Goal: Task Accomplishment & Management: Manage account settings

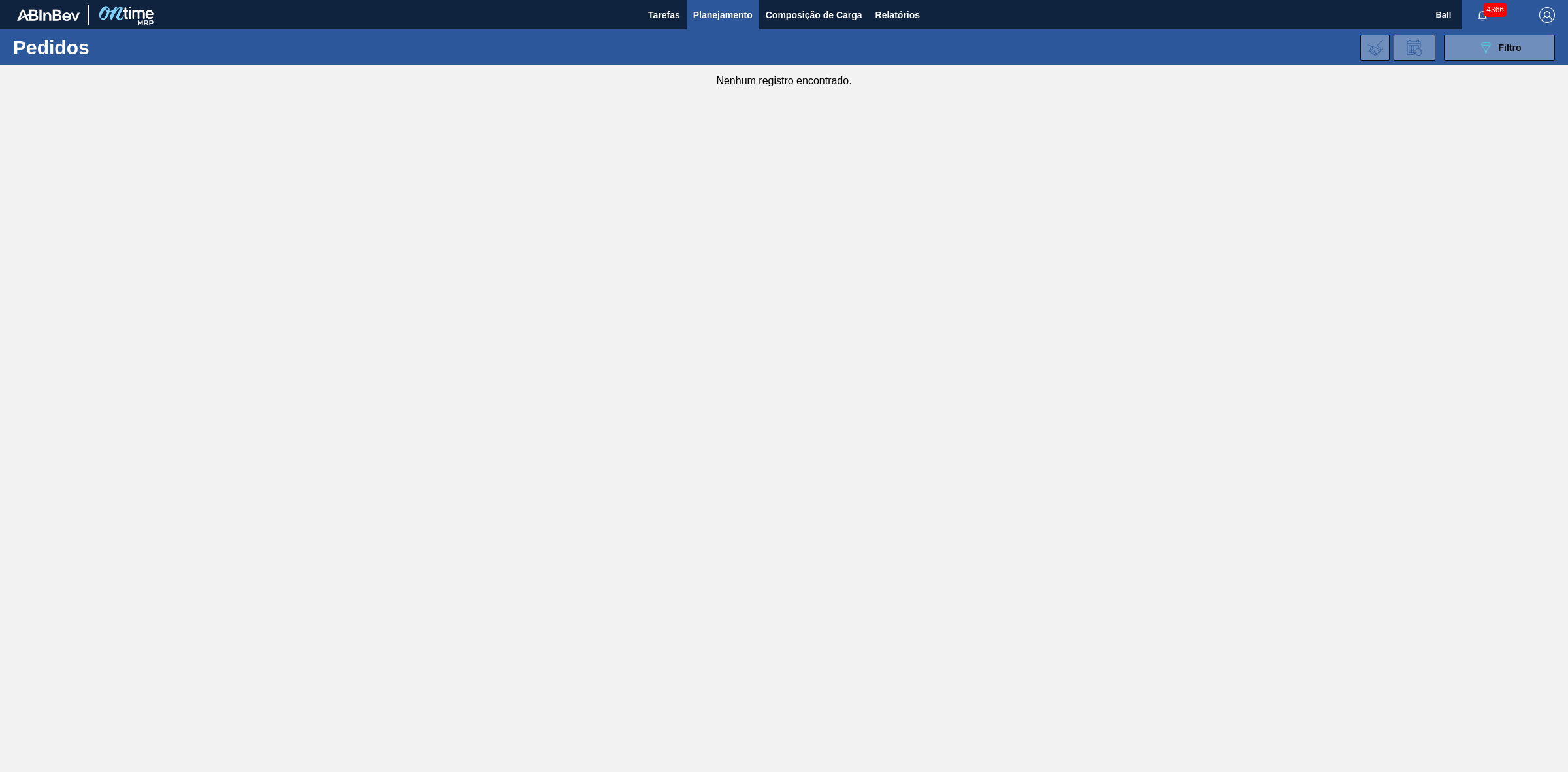
drag, startPoint x: 1492, startPoint y: 22, endPoint x: 1490, endPoint y: 15, distance: 7.3
click at [1492, 22] on button "button" at bounding box center [1482, 15] width 41 height 19
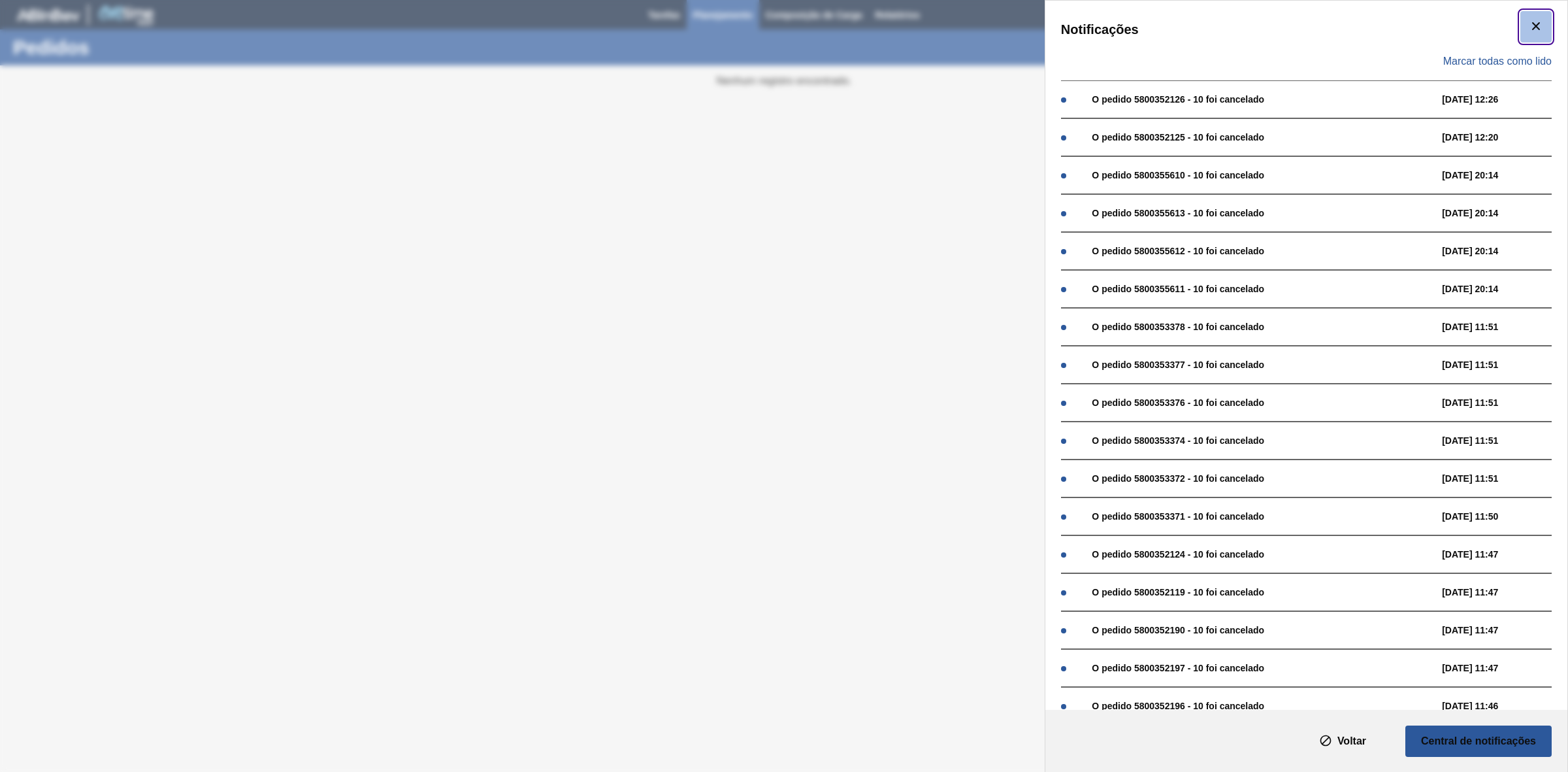
click at [1530, 19] on icon "botão de ícone" at bounding box center [1536, 26] width 15 height 15
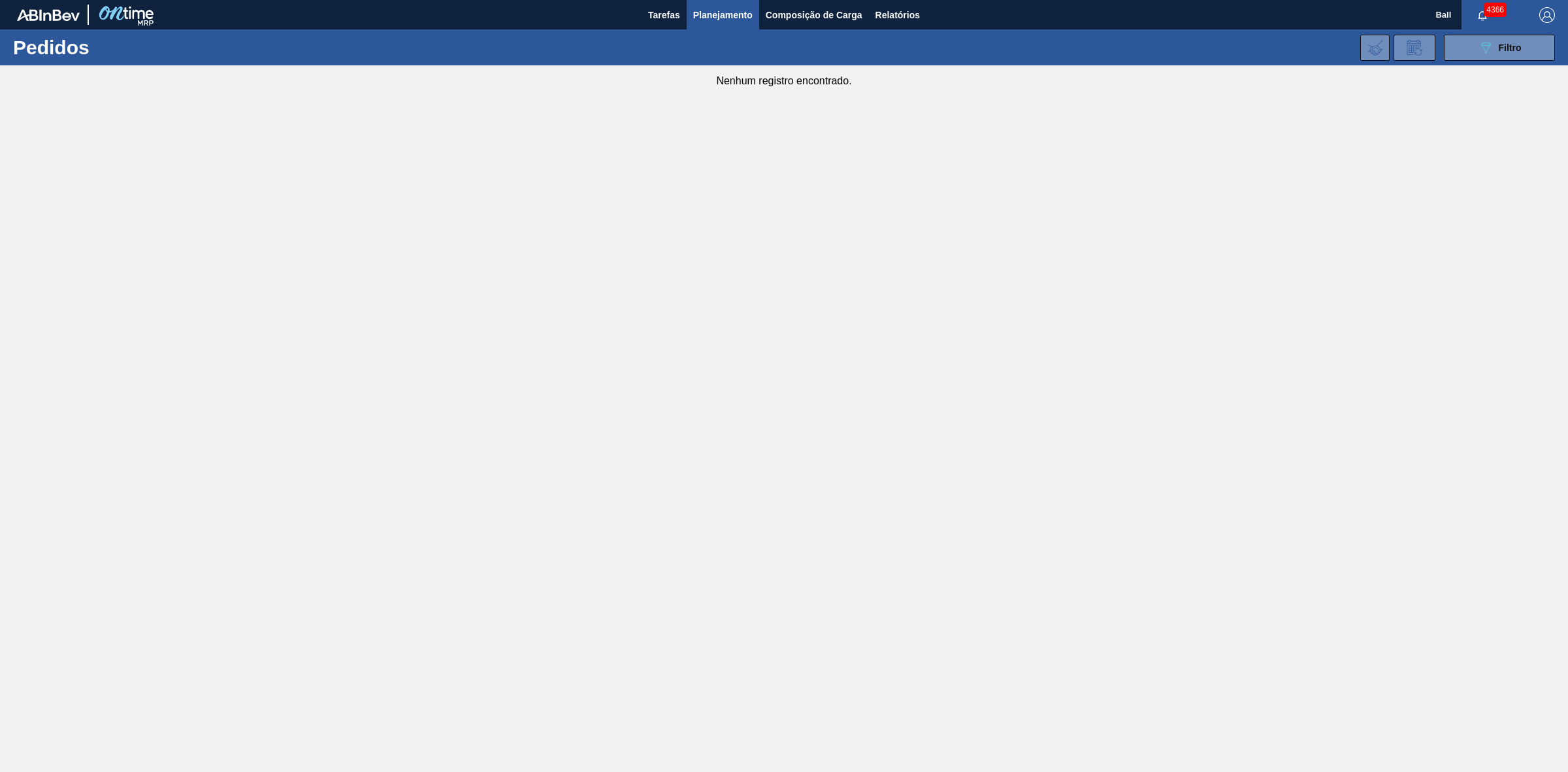
click at [1497, 5] on span "4366" at bounding box center [1495, 10] width 23 height 15
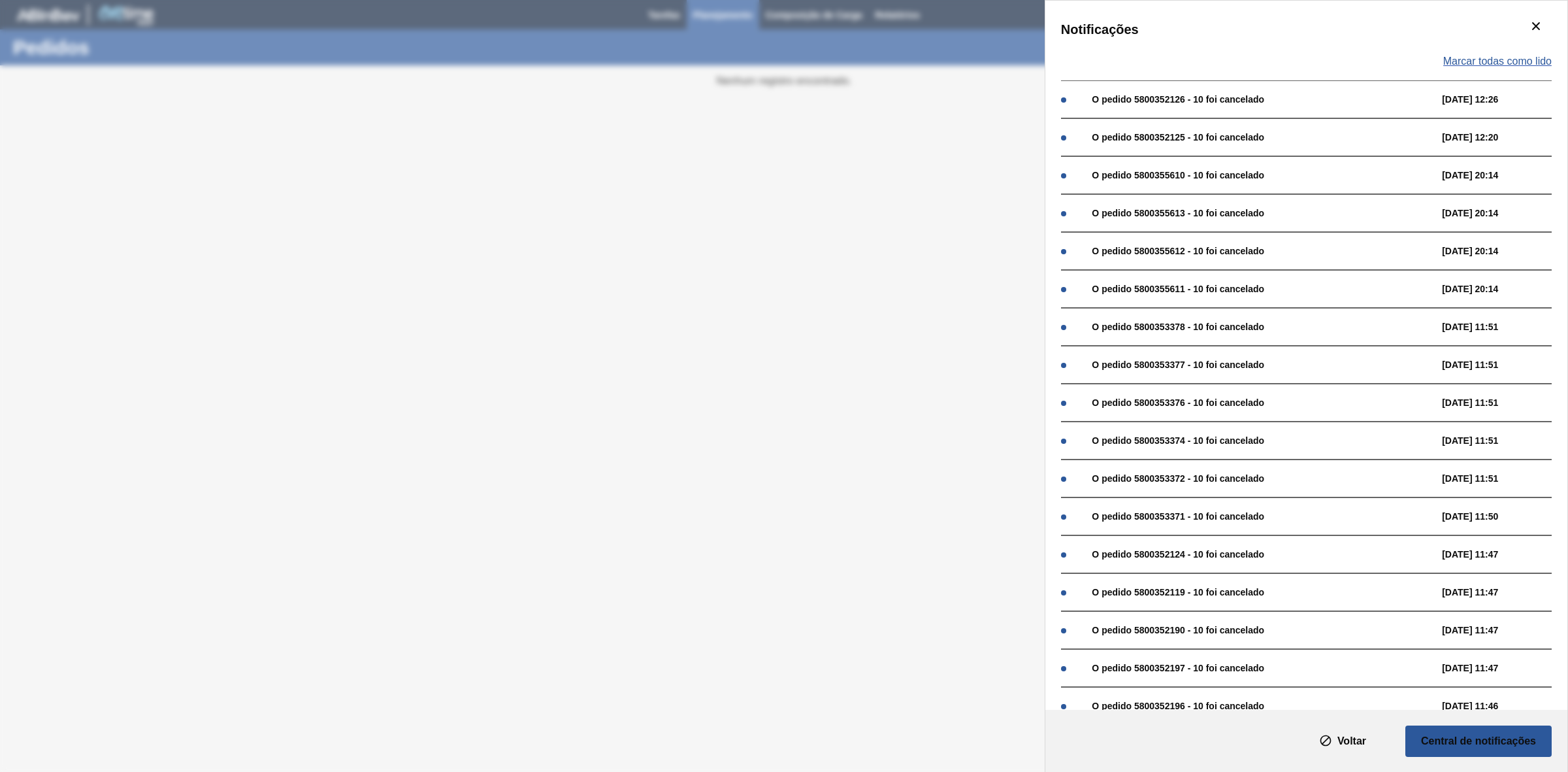
click at [1501, 63] on span "Marcar todas como lido" at bounding box center [1497, 61] width 108 height 11
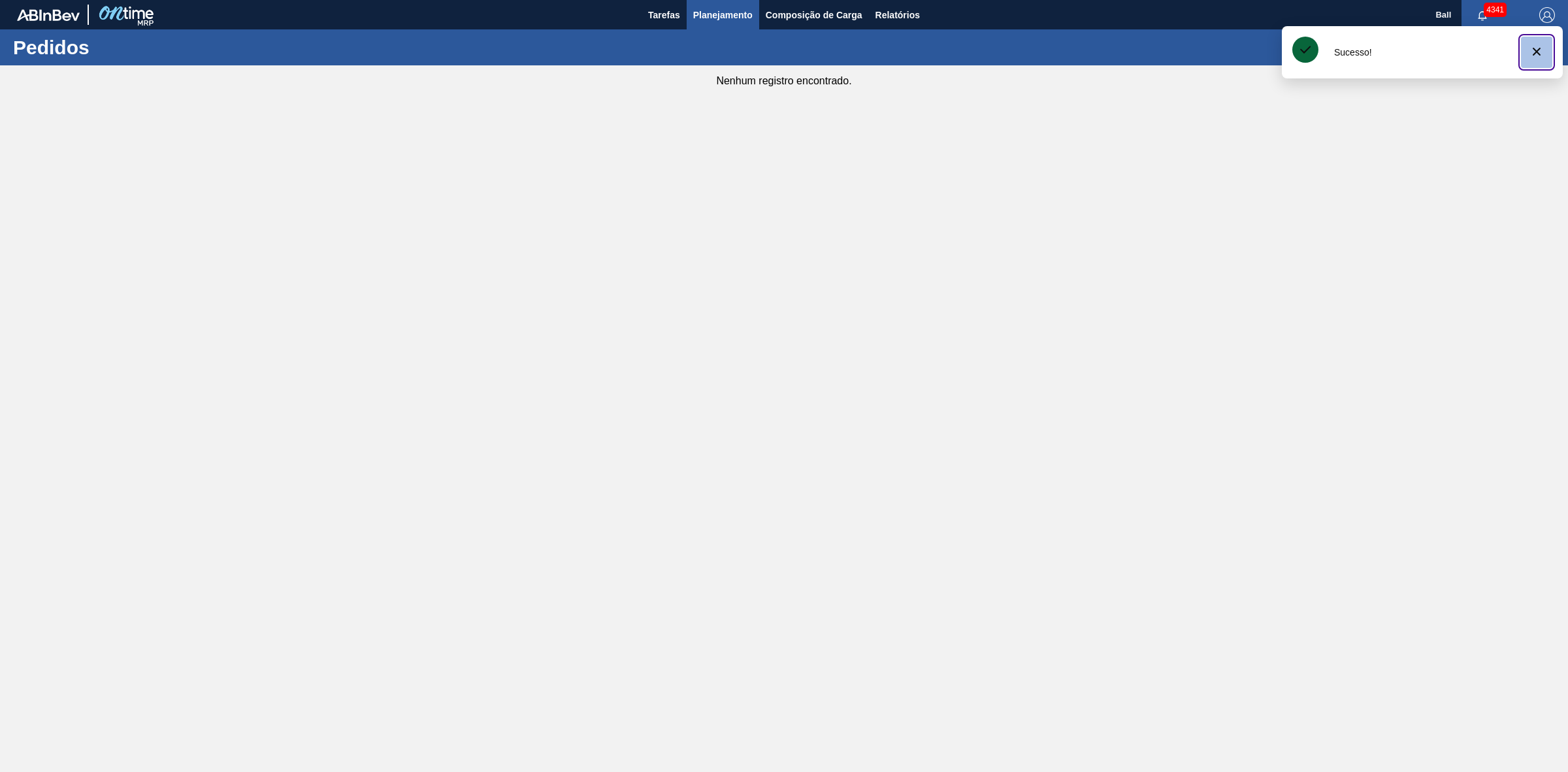
click at [1539, 58] on icon "botão de ícone" at bounding box center [1536, 51] width 15 height 15
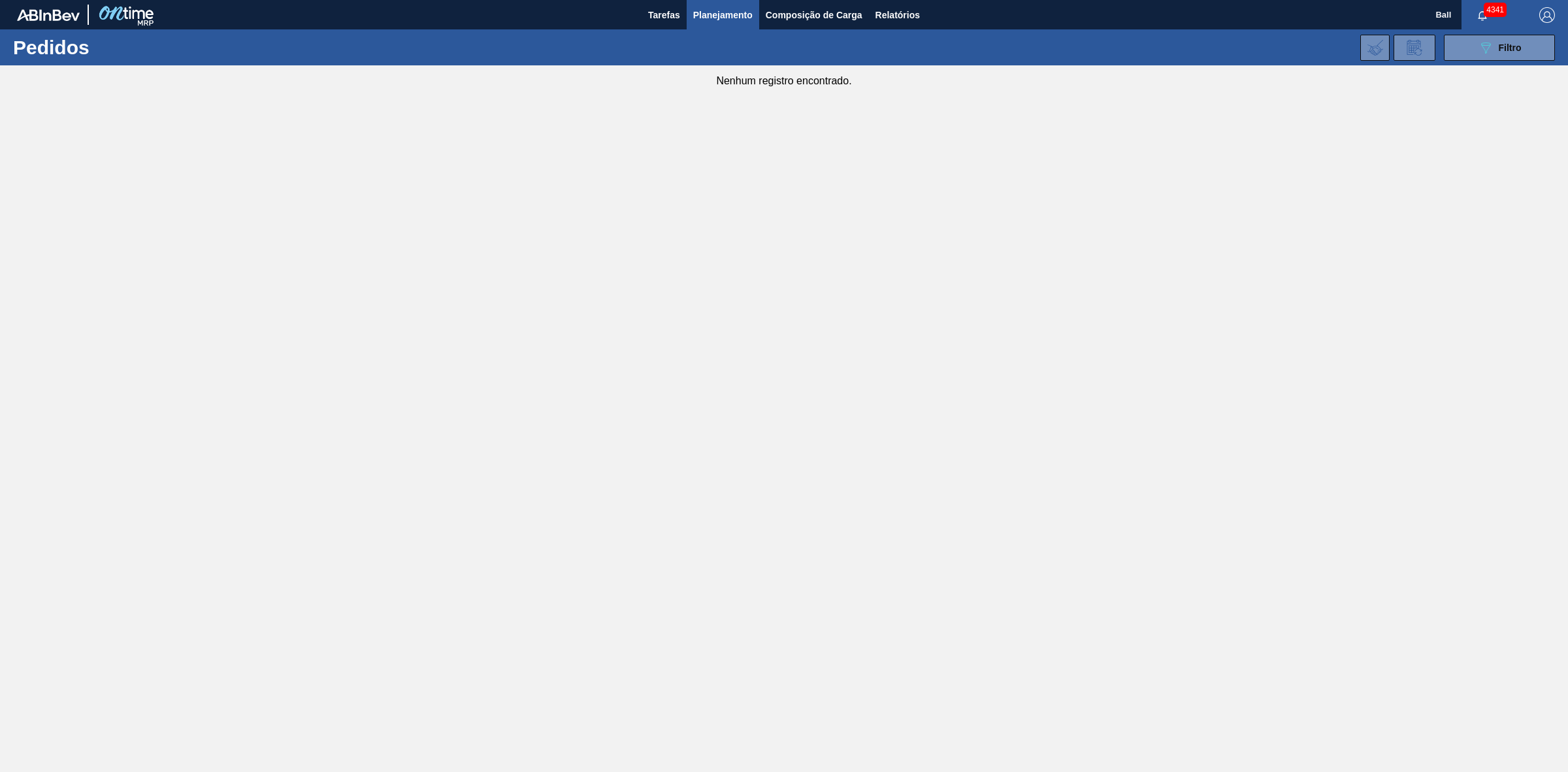
click at [1359, 155] on main "Tarefas Planejamento Composição de Carga Relatórios Ball 4341 Marcar todas como…" at bounding box center [784, 386] width 1568 height 772
click at [915, 14] on span "Relatórios" at bounding box center [898, 15] width 45 height 15
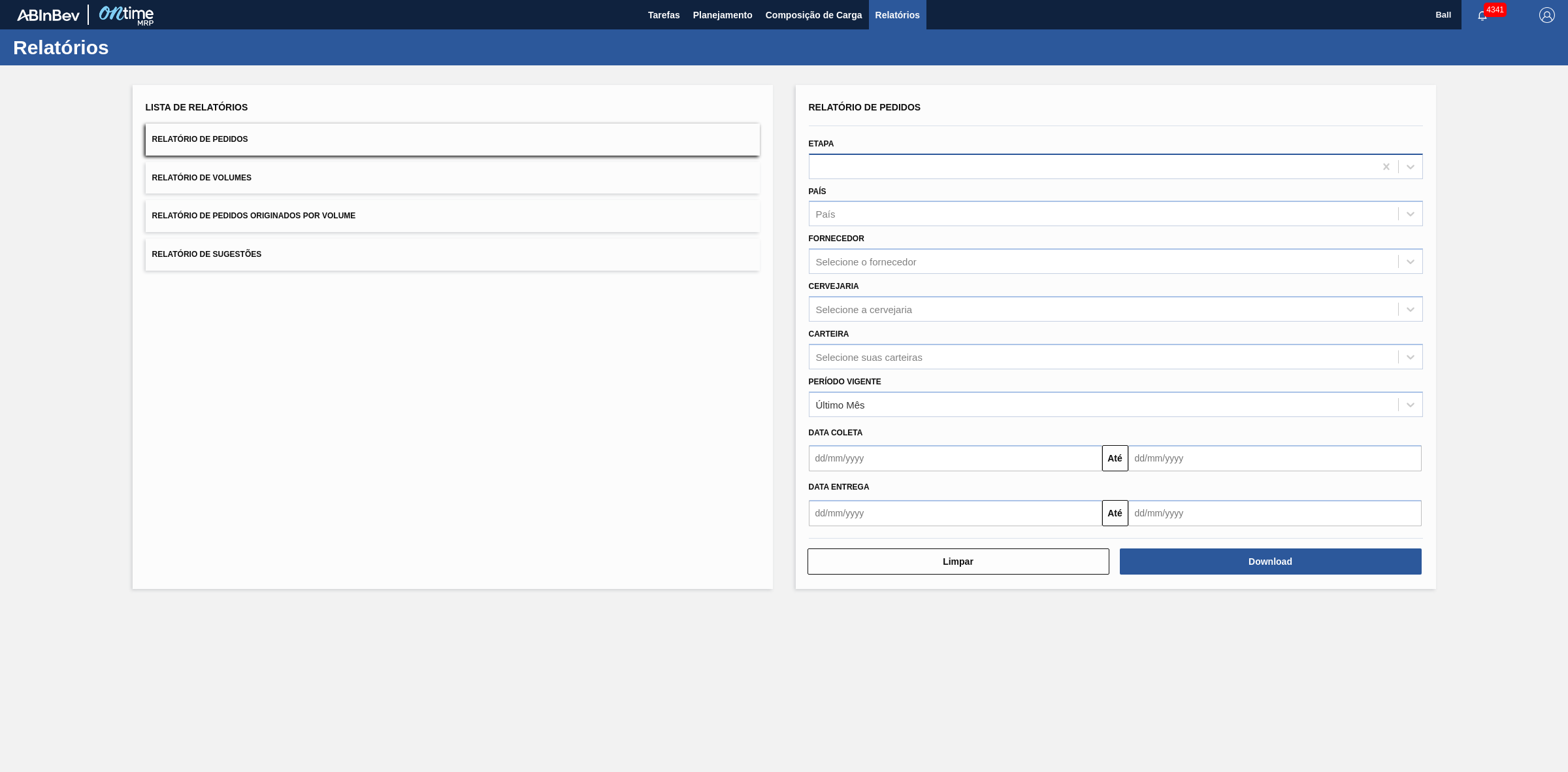
click at [908, 165] on div at bounding box center [1092, 166] width 565 height 19
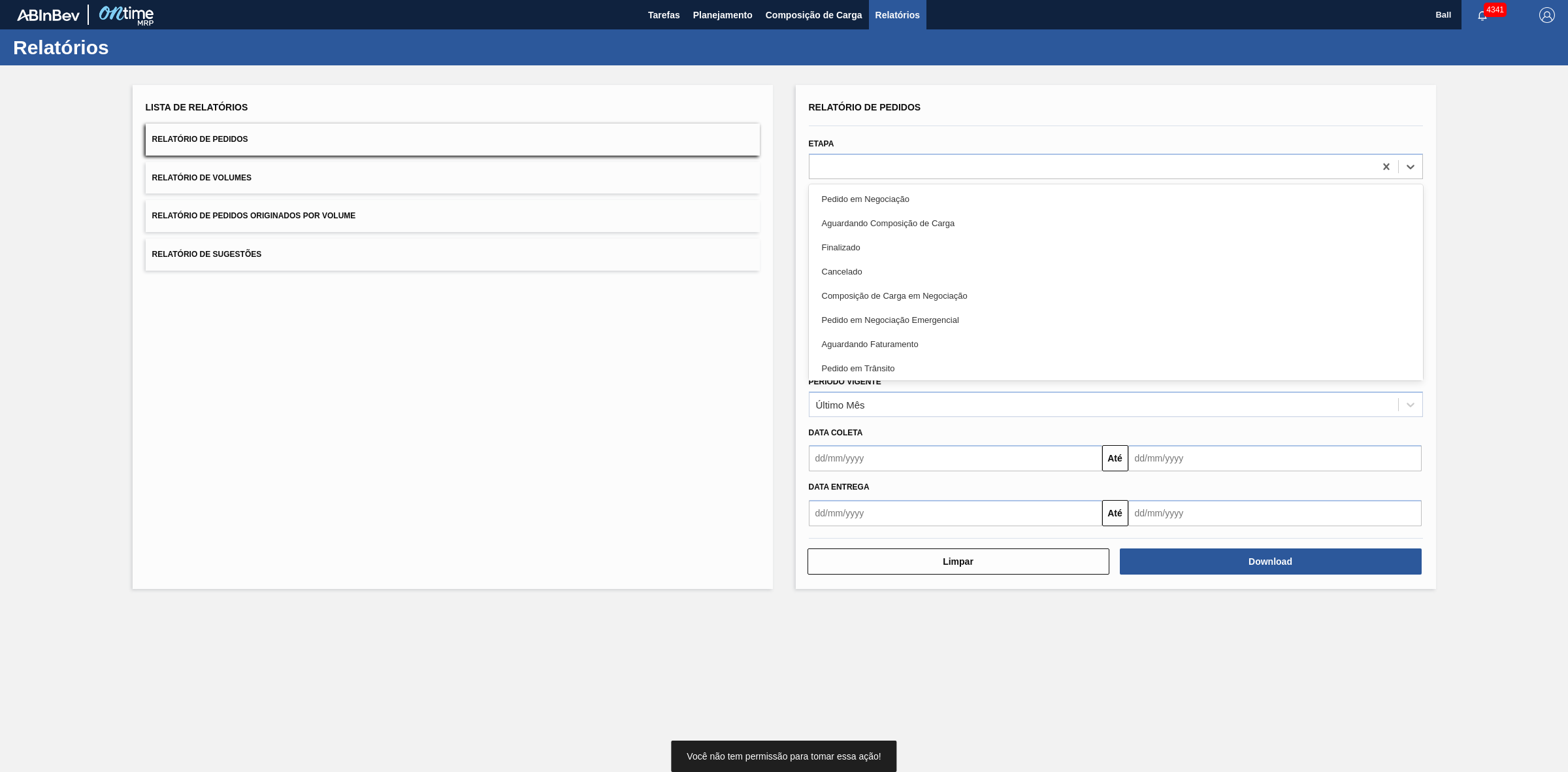
click at [318, 144] on button "Relatório de Pedidos" at bounding box center [453, 139] width 614 height 32
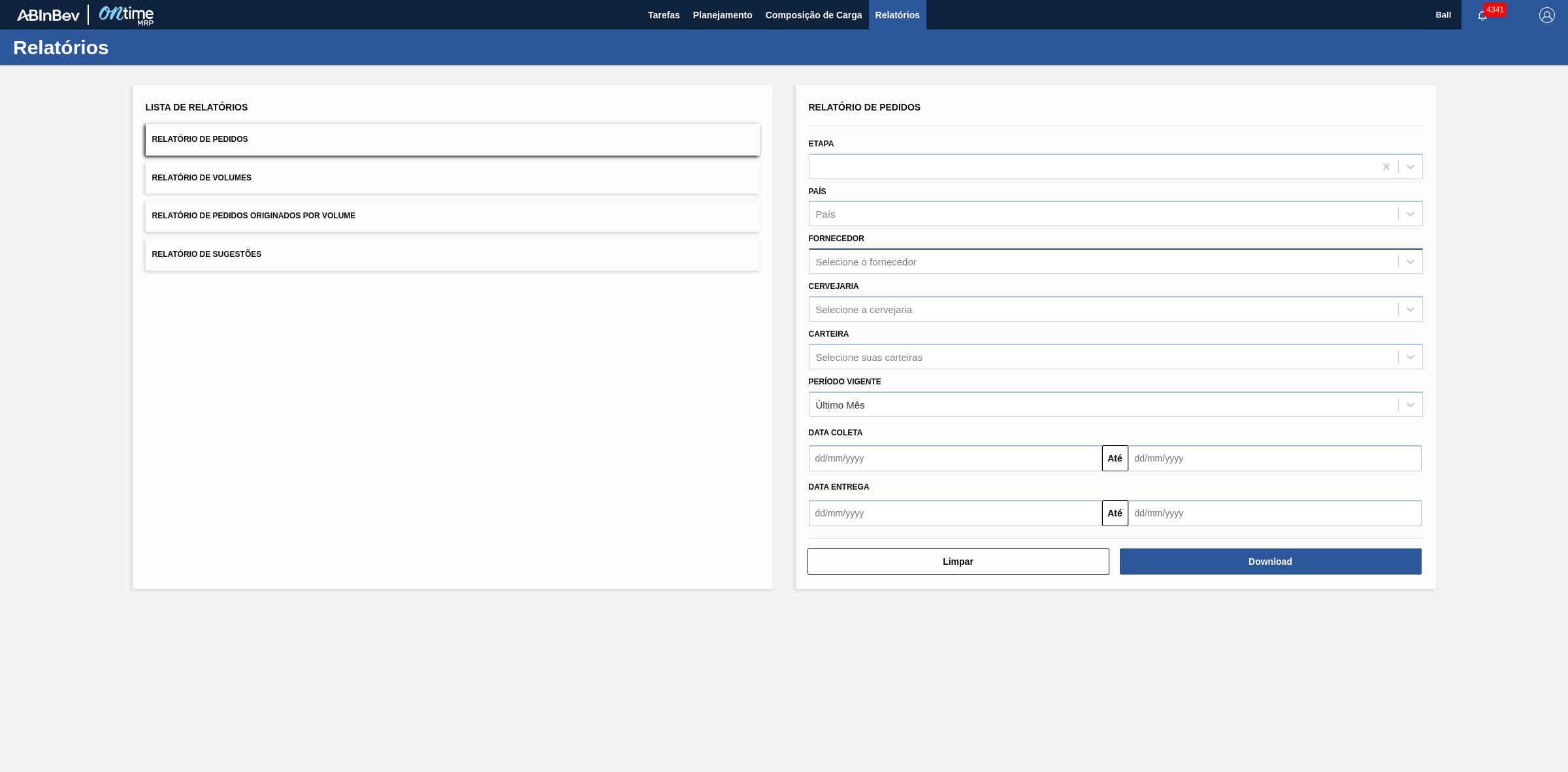
click at [936, 260] on div "Selecione o fornecedor" at bounding box center [1103, 261] width 589 height 19
click at [985, 269] on div "Selecione o fornecedor" at bounding box center [1103, 261] width 589 height 19
click at [721, 8] on span "Planejamento" at bounding box center [722, 15] width 59 height 15
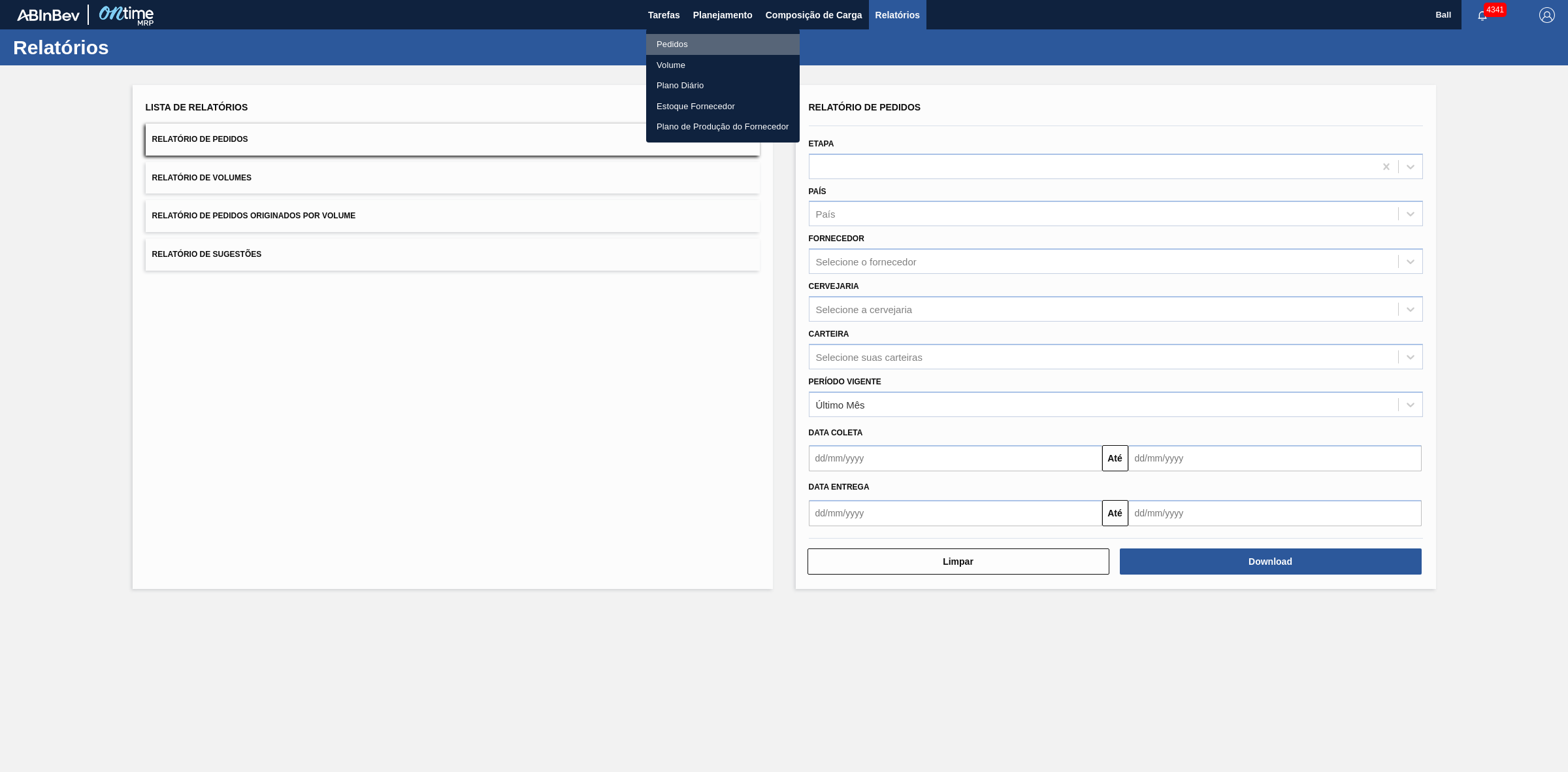
click at [682, 50] on li "Pedidos" at bounding box center [722, 45] width 154 height 21
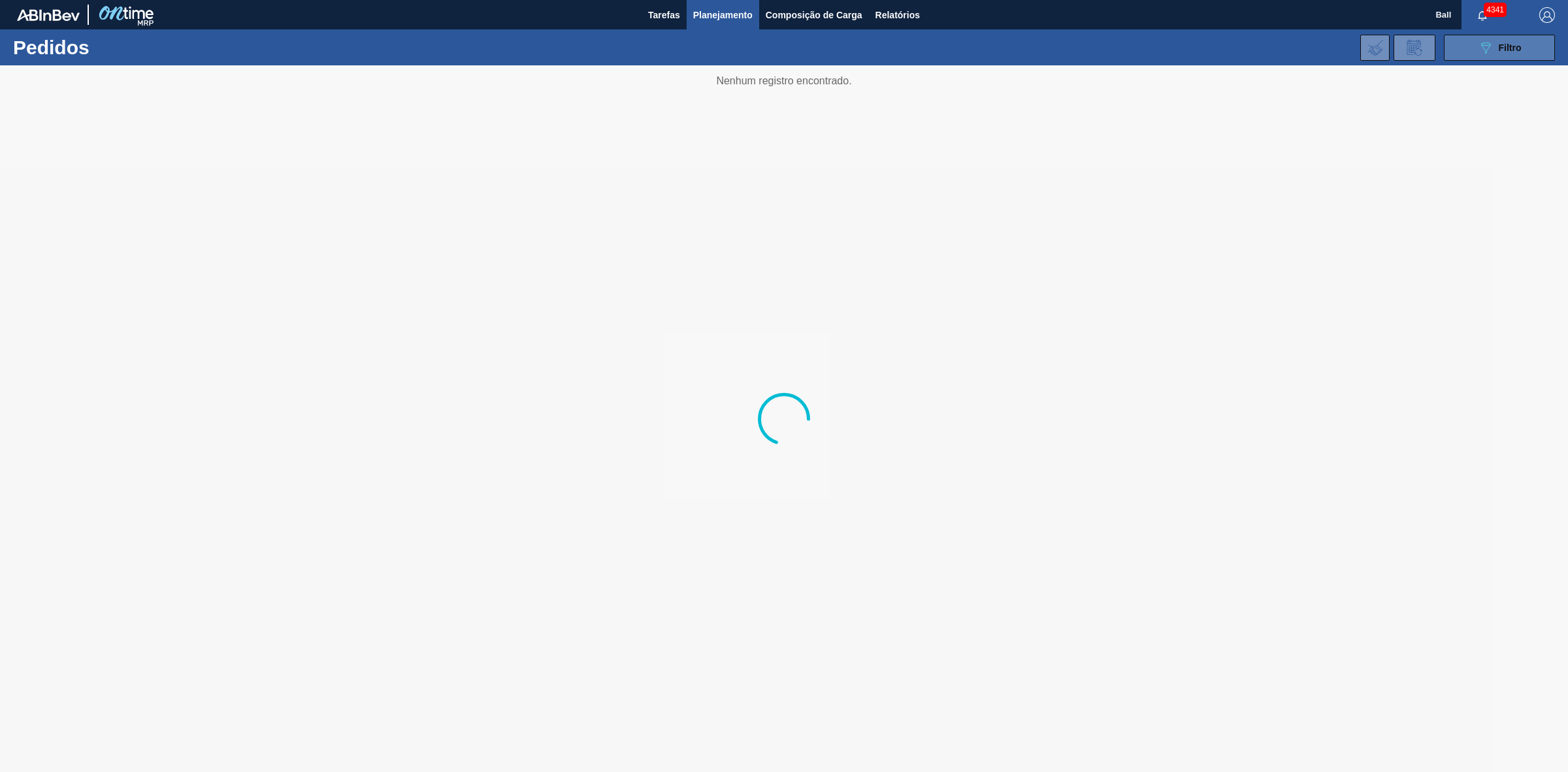
click at [1504, 46] on span "Filtro" at bounding box center [1510, 47] width 23 height 11
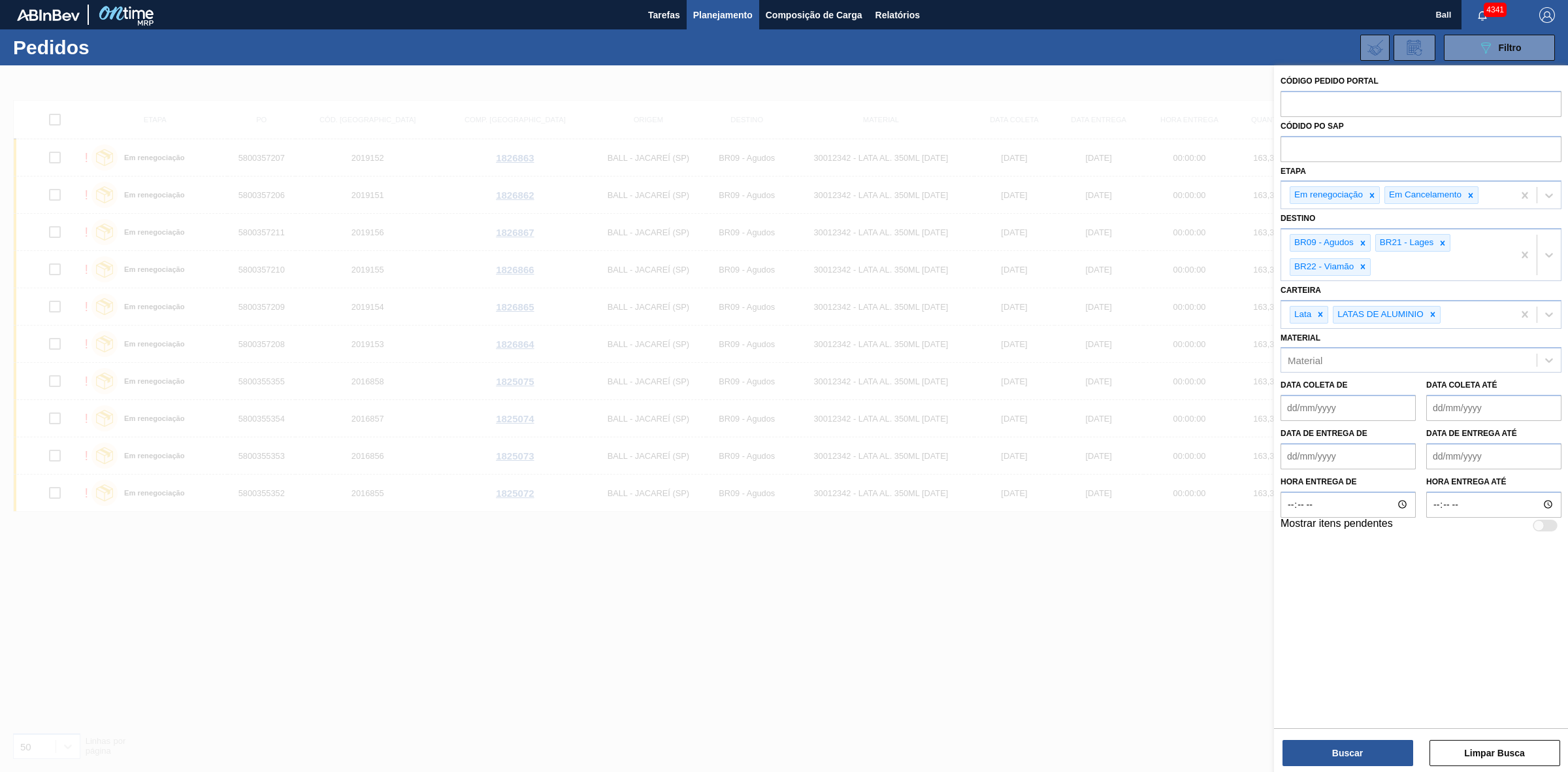
click at [1371, 196] on icon at bounding box center [1372, 195] width 5 height 5
click at [1371, 196] on icon at bounding box center [1375, 195] width 9 height 9
click at [1366, 240] on icon at bounding box center [1362, 239] width 9 height 9
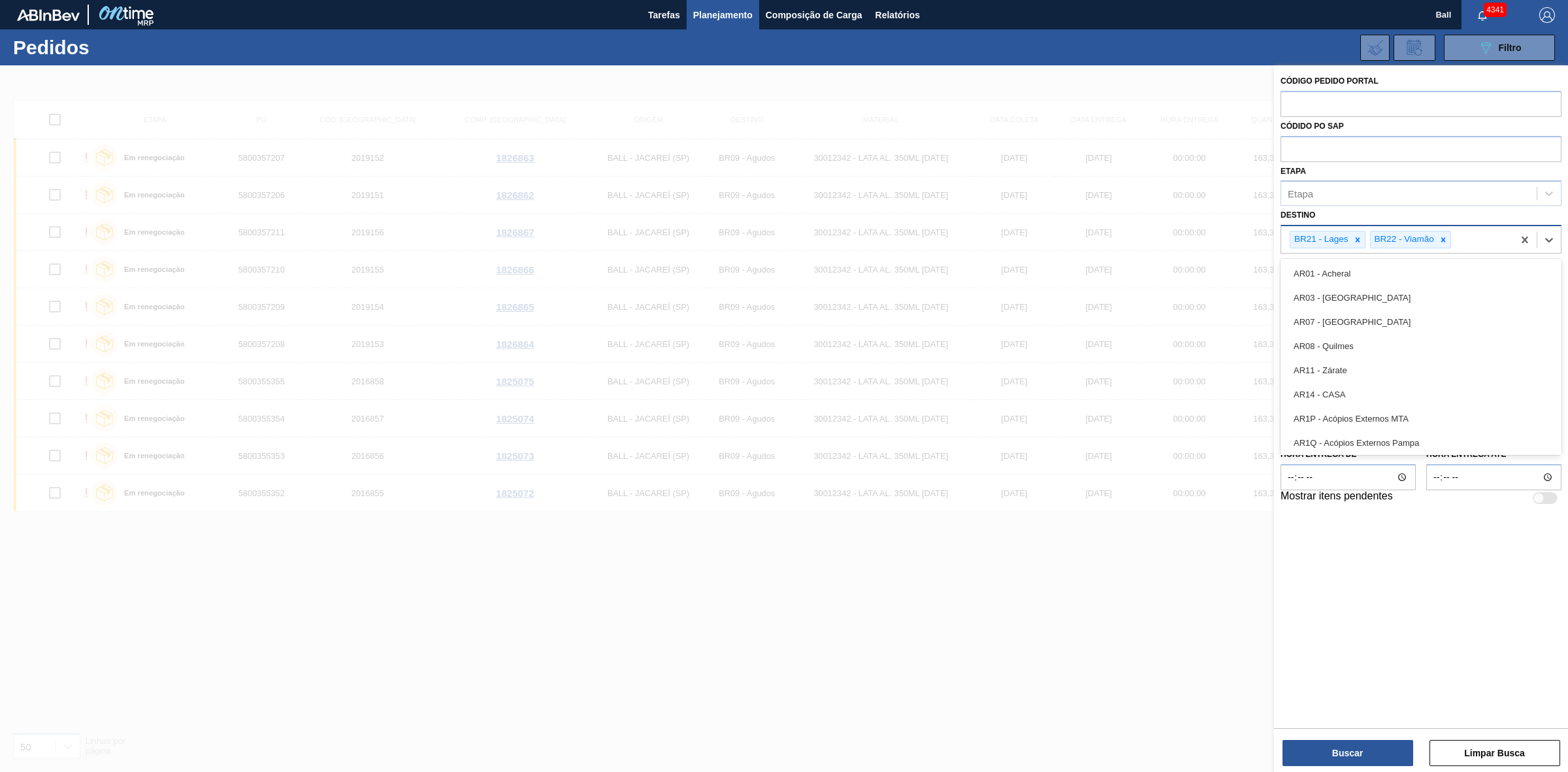
click at [1366, 240] on div "BR21 - Lages" at bounding box center [1327, 240] width 76 height 18
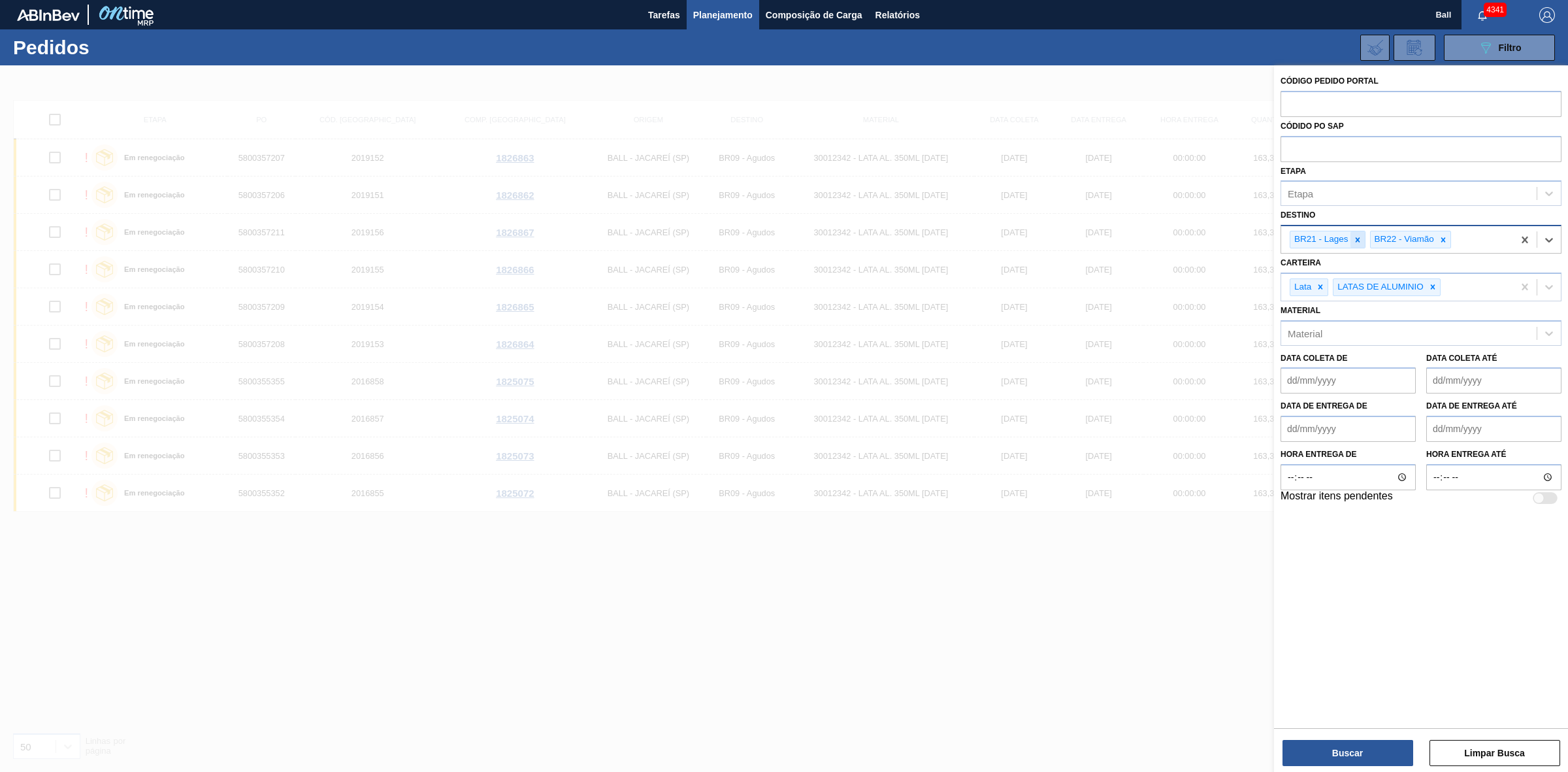
click at [1364, 240] on div at bounding box center [1358, 240] width 15 height 16
click at [1350, 239] on div "BR22 - Viamão" at bounding box center [1323, 240] width 65 height 16
drag, startPoint x: 1354, startPoint y: 239, endPoint x: 1361, endPoint y: 239, distance: 7.0
click at [1356, 239] on div "BR22 - Viamão" at bounding box center [1330, 240] width 81 height 18
click at [1364, 239] on icon at bounding box center [1362, 239] width 9 height 9
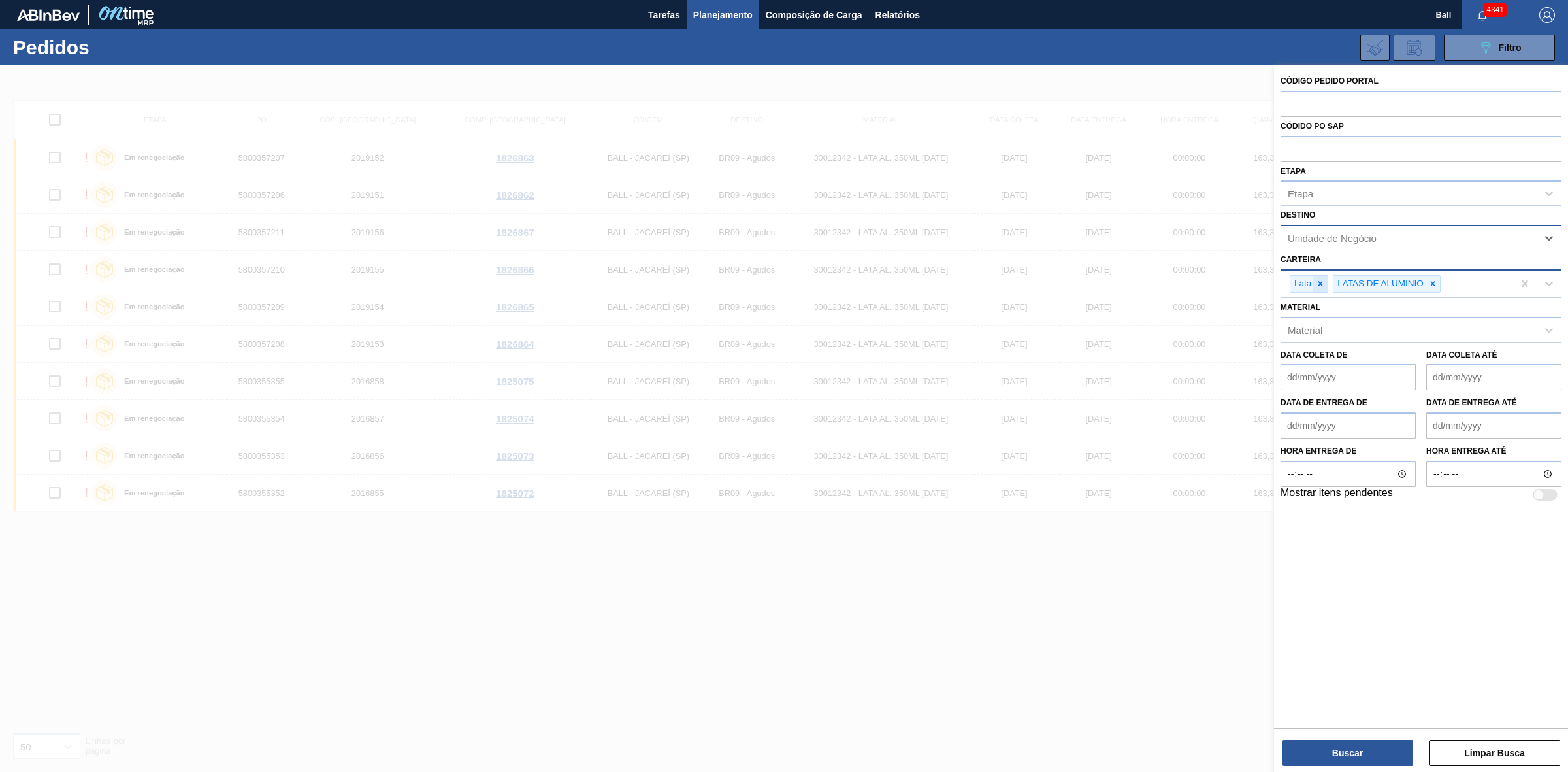
click at [1325, 279] on div at bounding box center [1320, 284] width 15 height 16
click at [1392, 282] on icon at bounding box center [1389, 283] width 9 height 9
click at [1354, 142] on input "text" at bounding box center [1421, 148] width 281 height 25
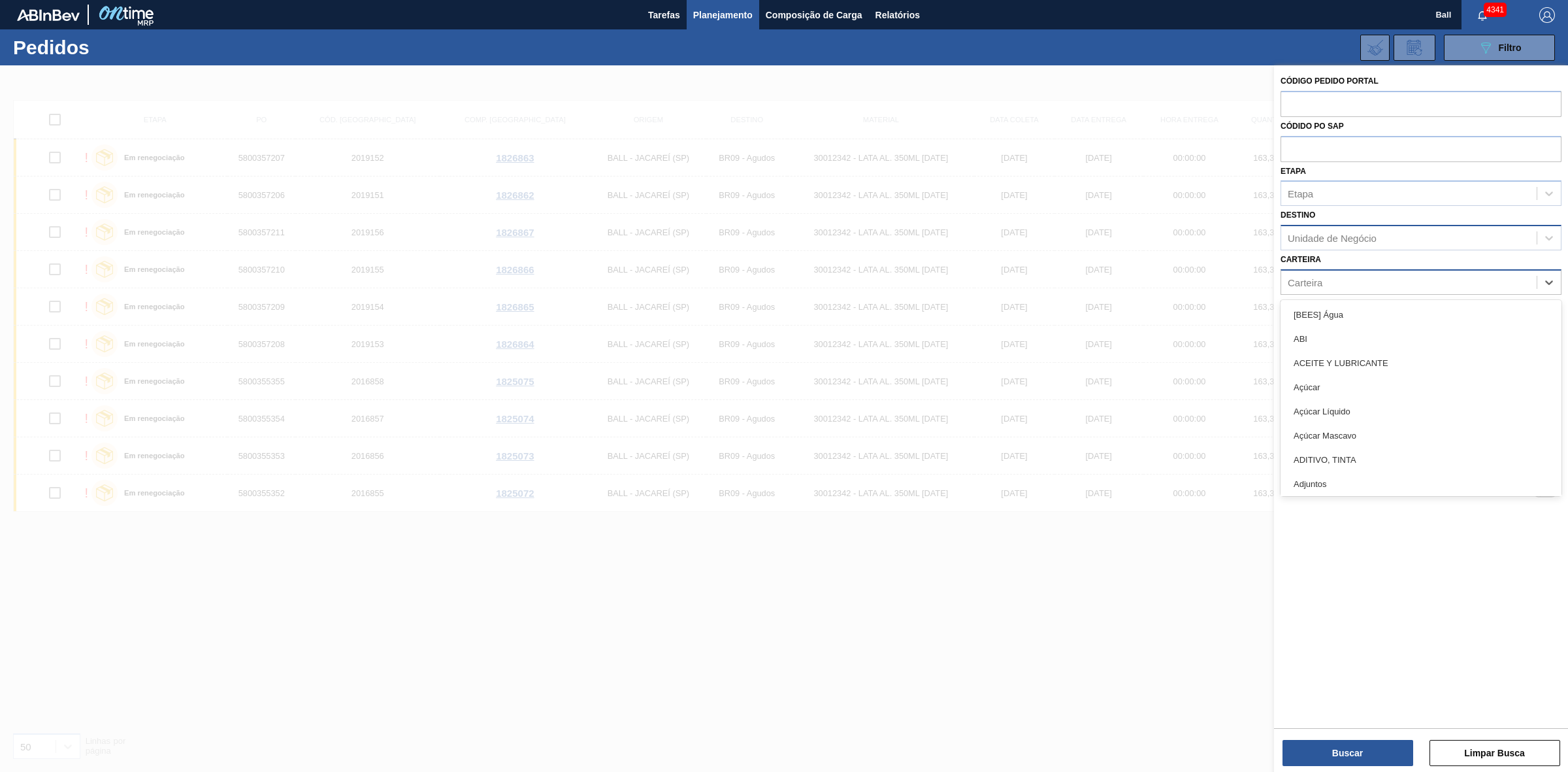
click at [1364, 281] on div "Carteira" at bounding box center [1409, 281] width 255 height 19
type input "tam"
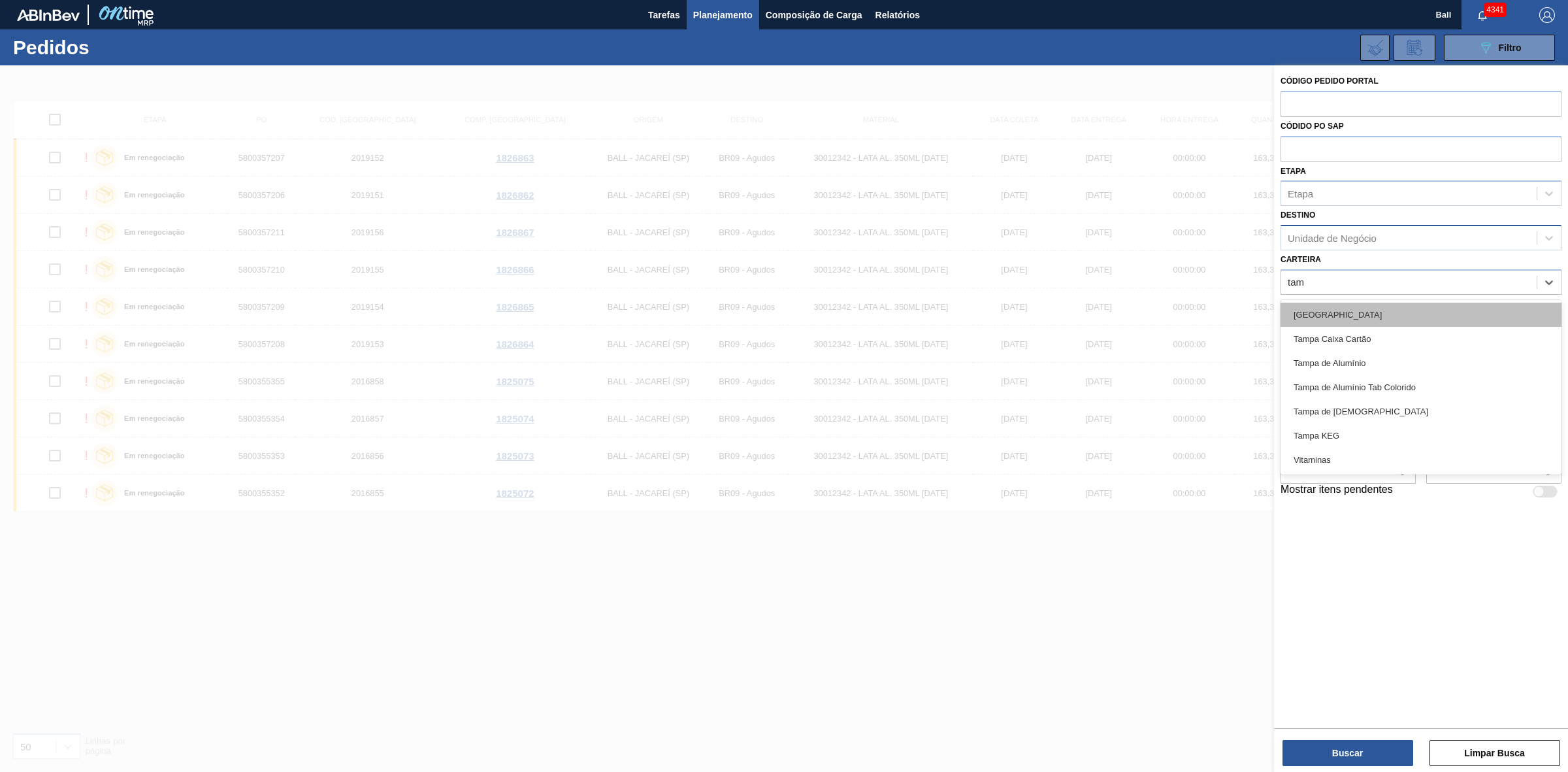
click at [1346, 318] on div "Tampa" at bounding box center [1421, 314] width 281 height 24
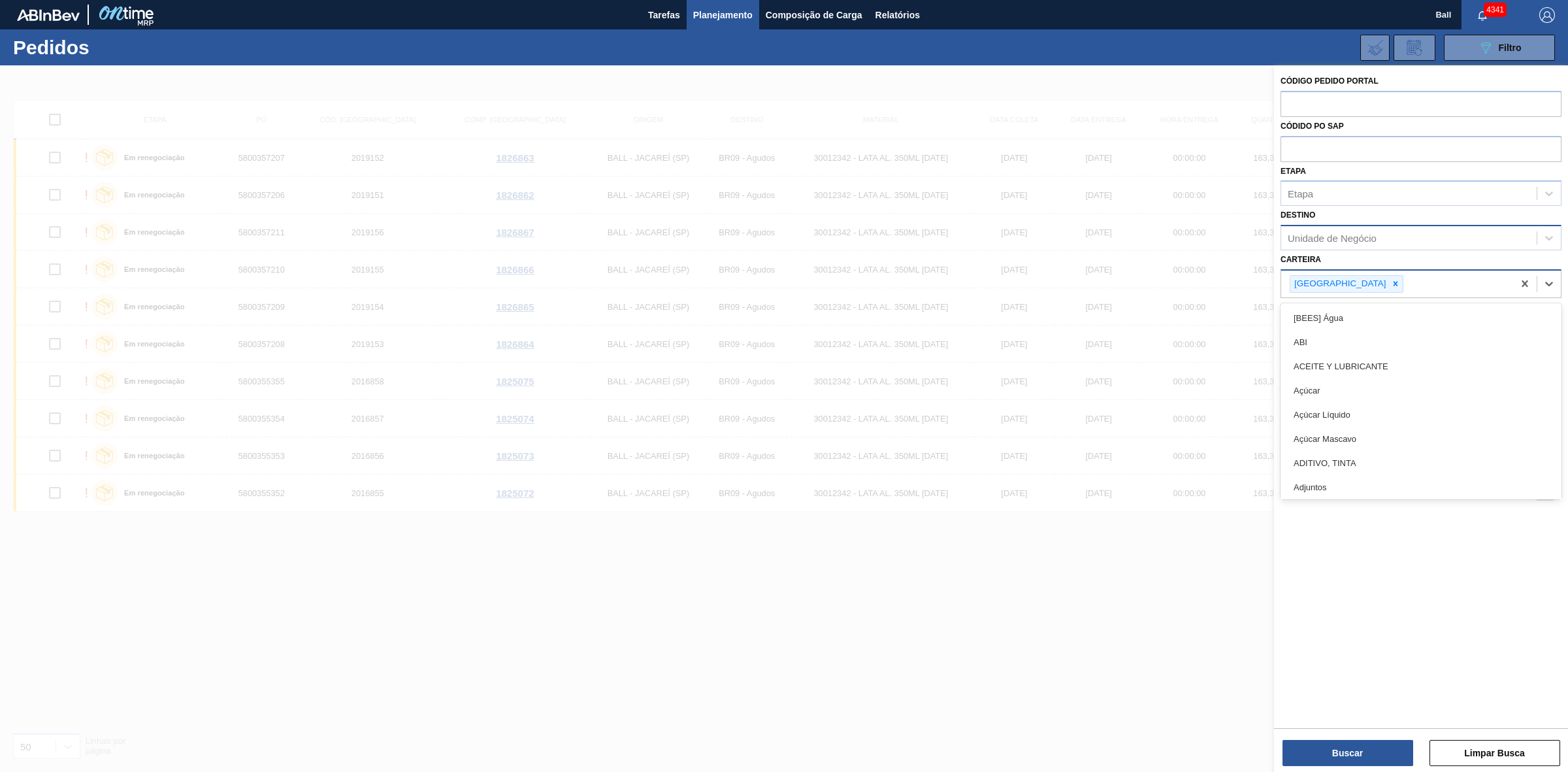
click at [1383, 285] on div "Tampa" at bounding box center [1397, 284] width 232 height 27
type input "tampa"
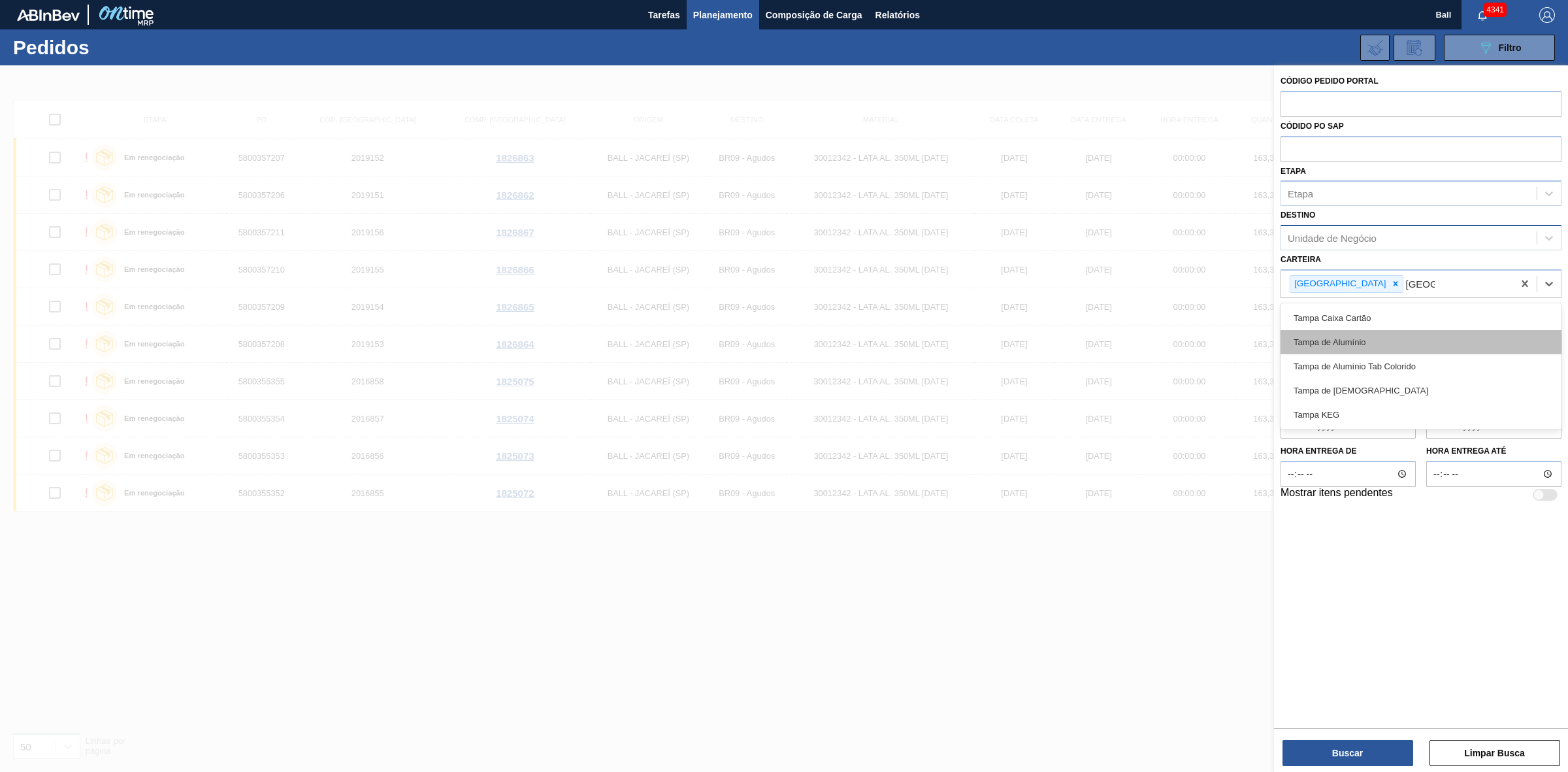
click at [1475, 340] on div "Tampa de Alumínio" at bounding box center [1421, 342] width 281 height 24
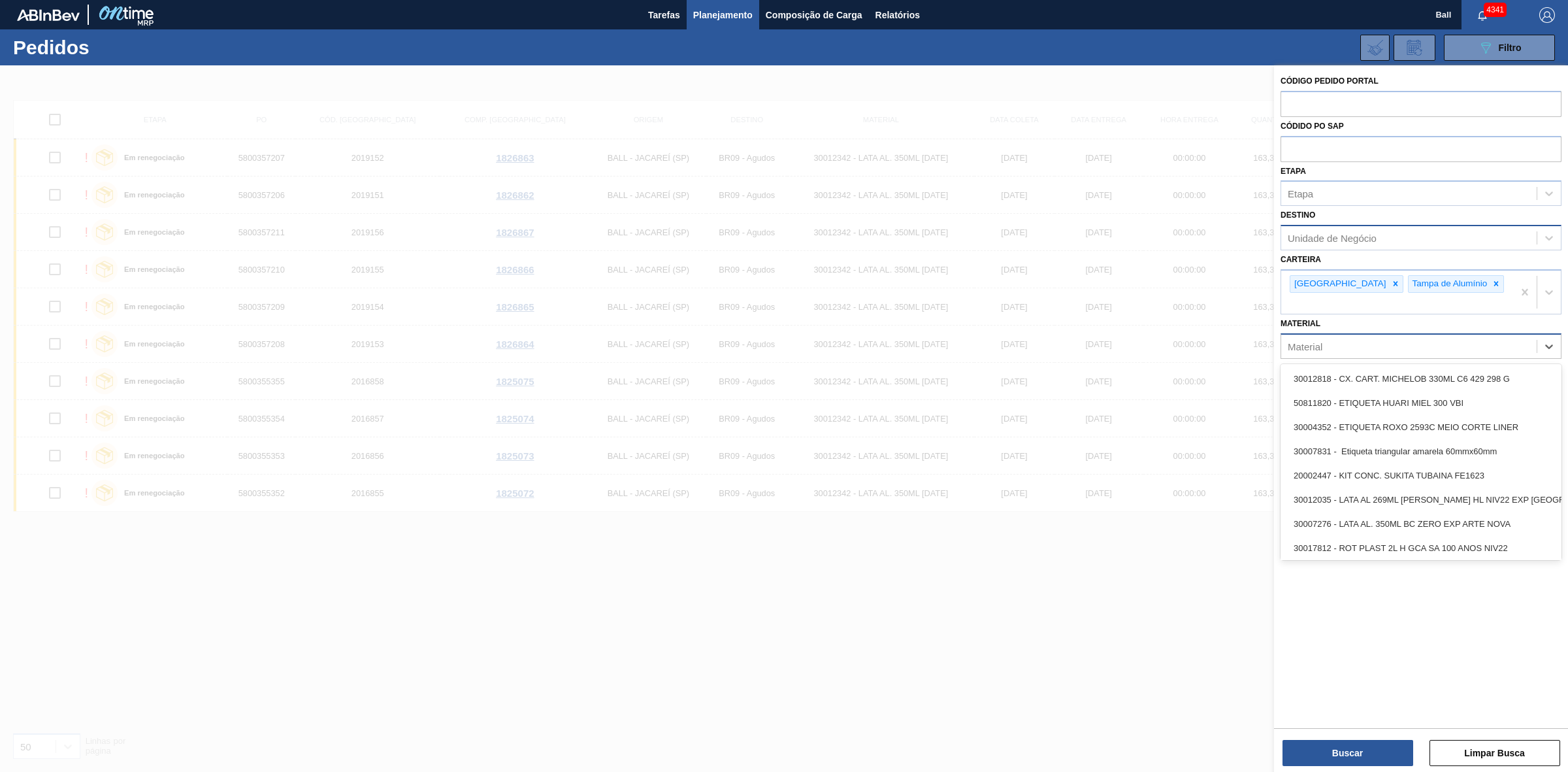
click at [1359, 336] on div "Material" at bounding box center [1409, 345] width 255 height 19
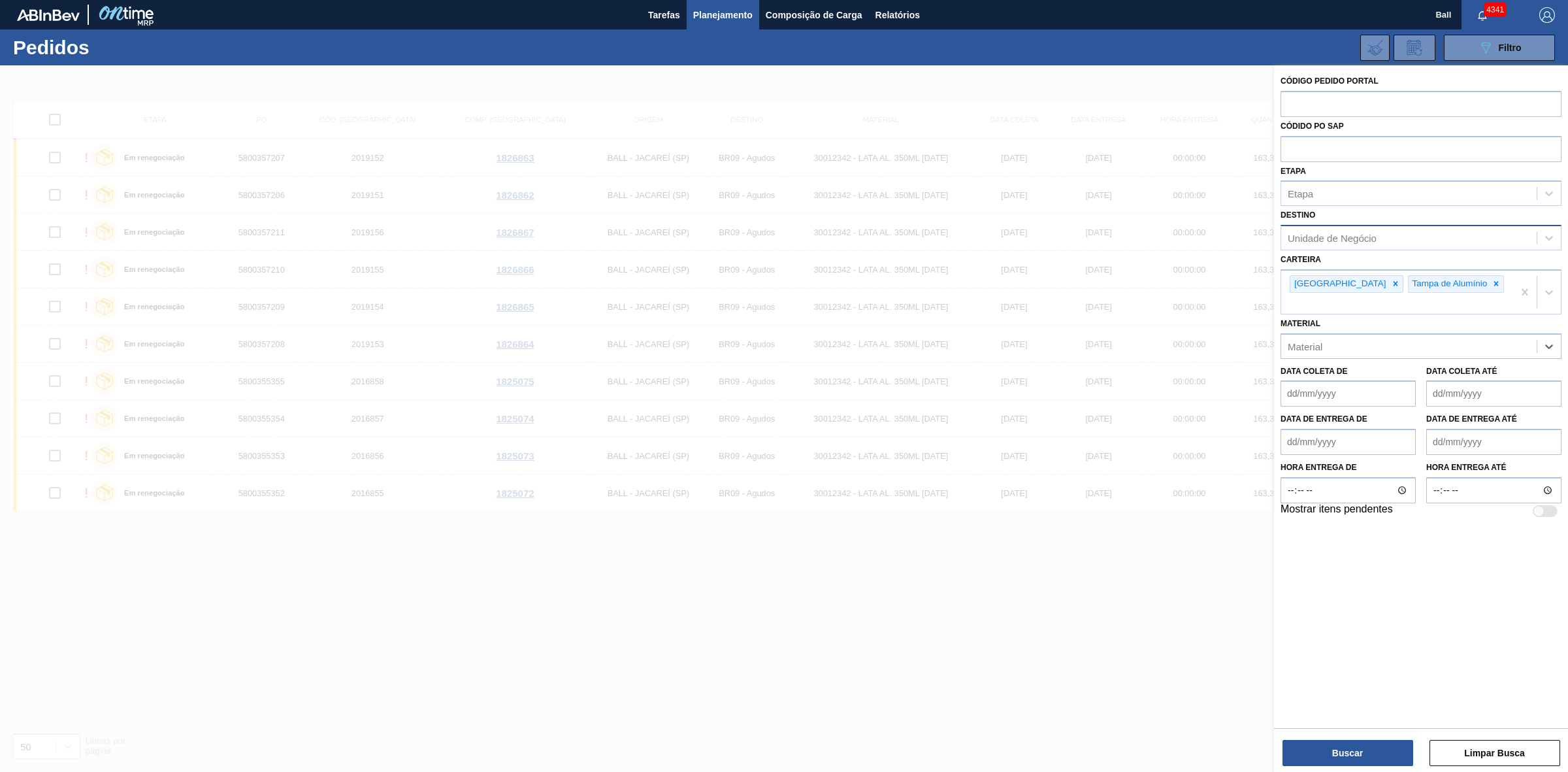
click at [1340, 226] on div "Unidade de Negócio" at bounding box center [1421, 237] width 281 height 25
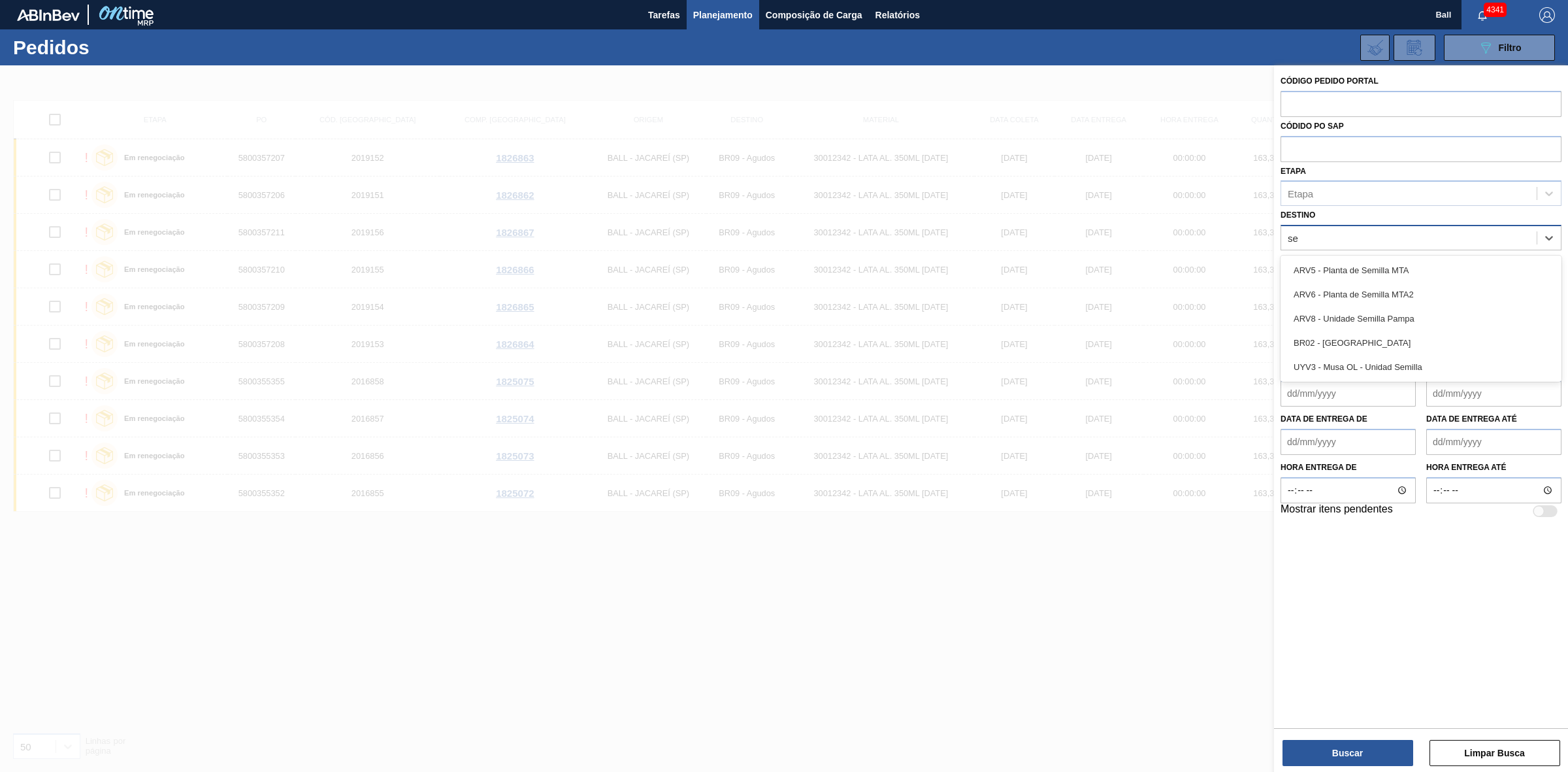
type input "ser"
click at [1397, 187] on div "Etapa" at bounding box center [1409, 193] width 255 height 19
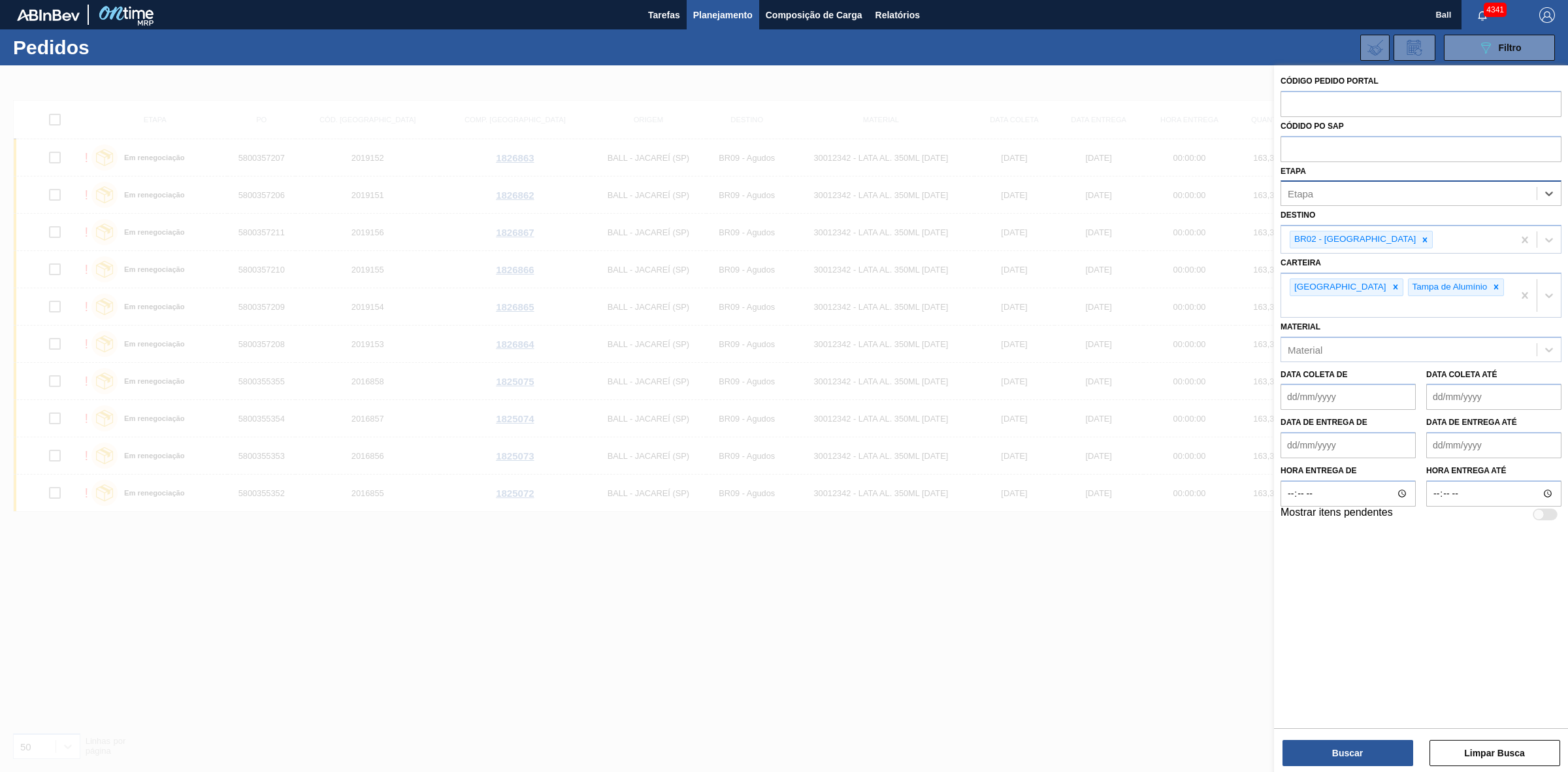
click at [1397, 187] on div "Etapa" at bounding box center [1409, 193] width 255 height 19
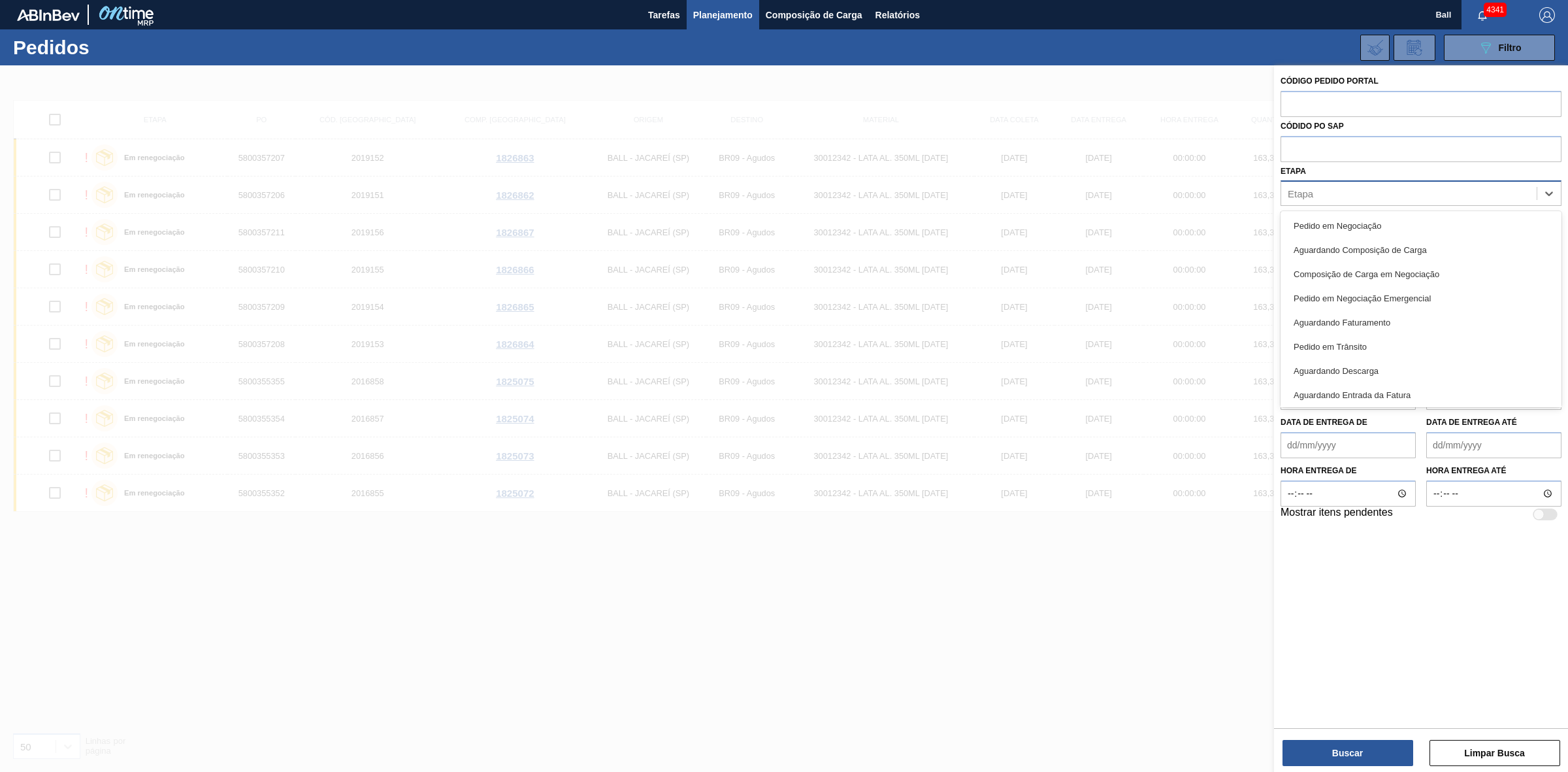
click at [1397, 187] on div "Etapa" at bounding box center [1409, 193] width 255 height 19
click at [1423, 196] on div "Etapa" at bounding box center [1409, 193] width 255 height 19
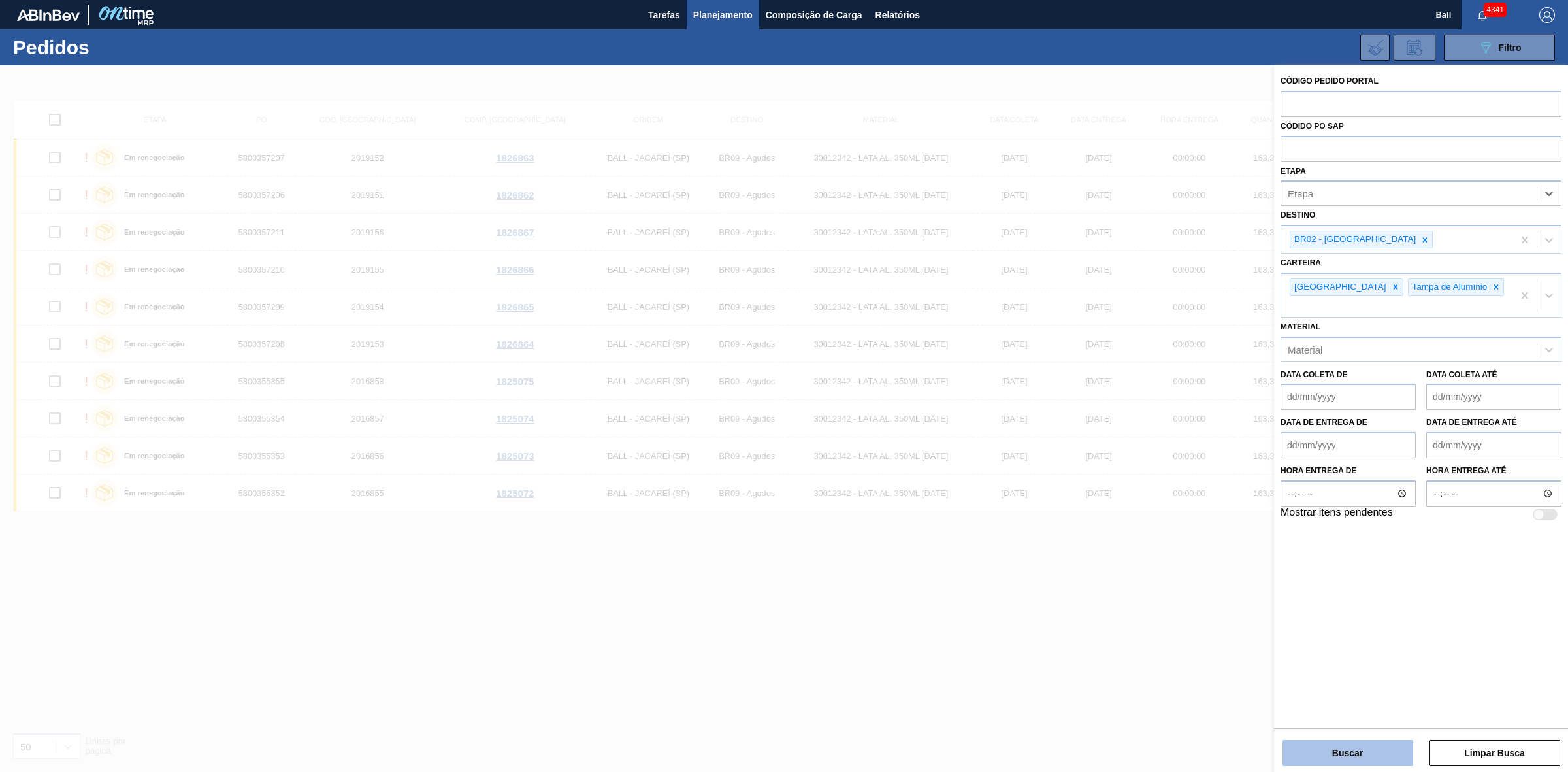
click at [1383, 739] on button "Buscar" at bounding box center [1348, 752] width 131 height 26
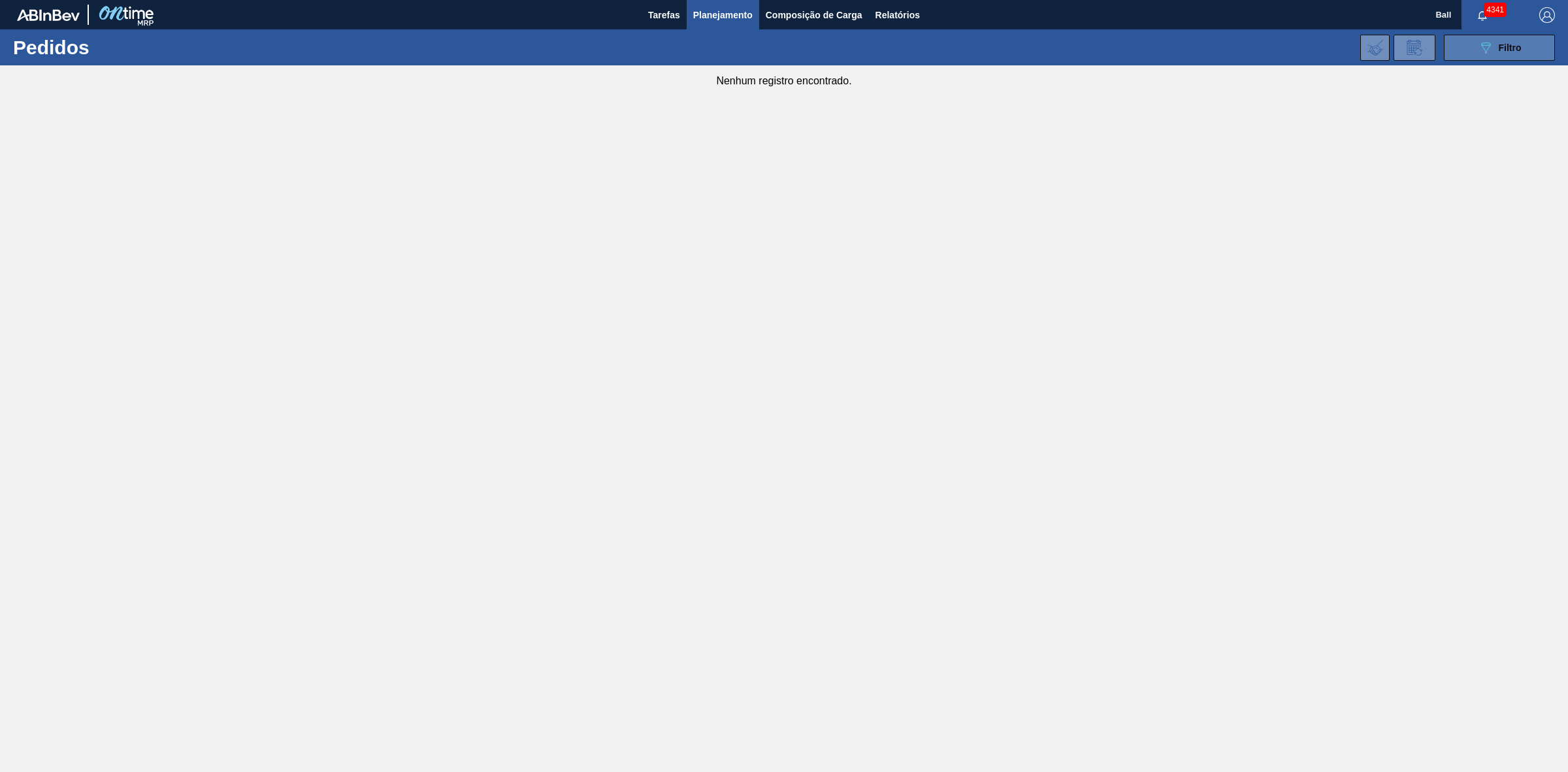
click at [1501, 57] on button "089F7B8B-B2A5-4AFE-B5C0-19BA573D28AC Filtro" at bounding box center [1499, 48] width 111 height 26
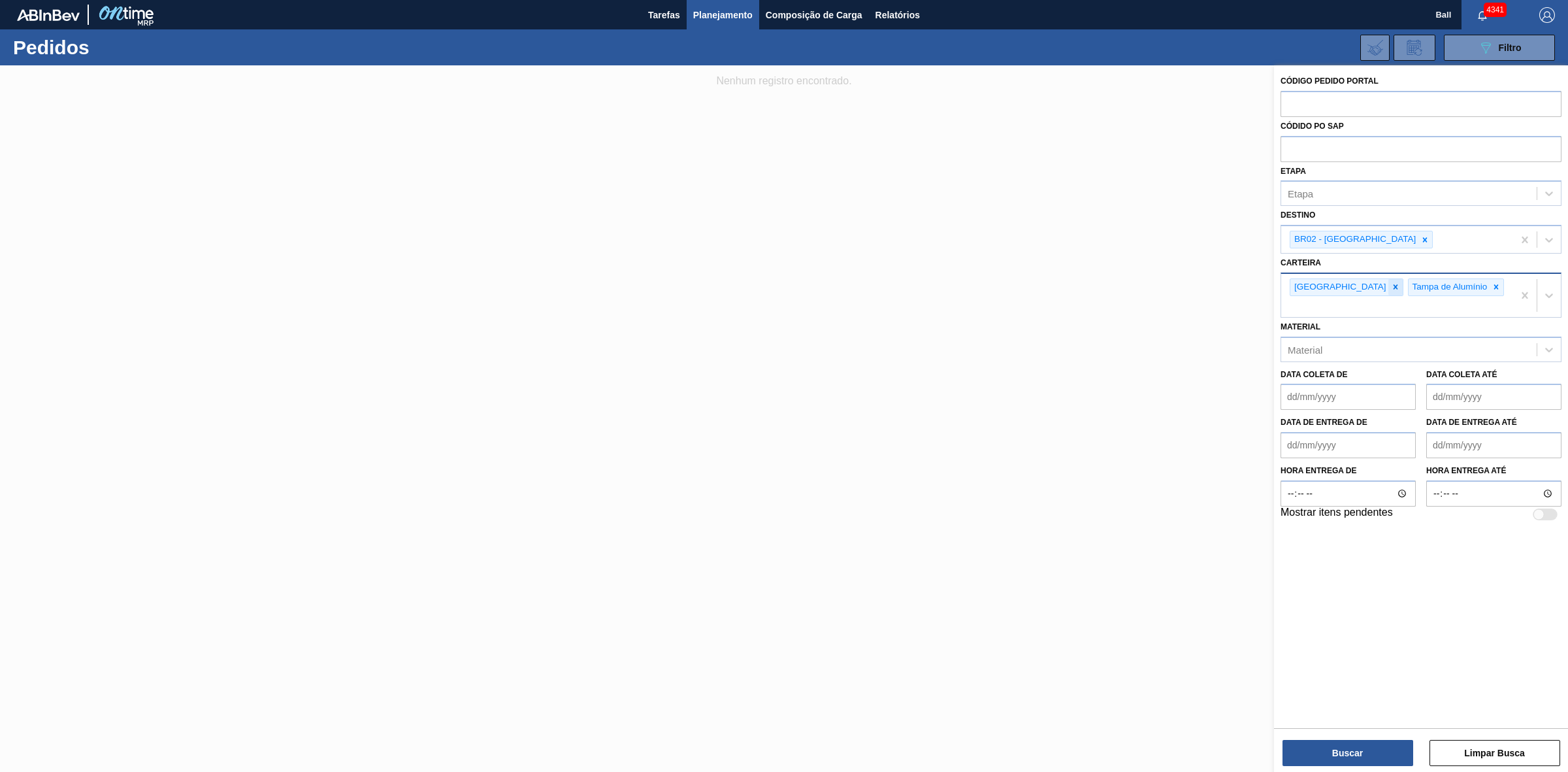
click at [1391, 286] on icon at bounding box center [1395, 286] width 9 height 9
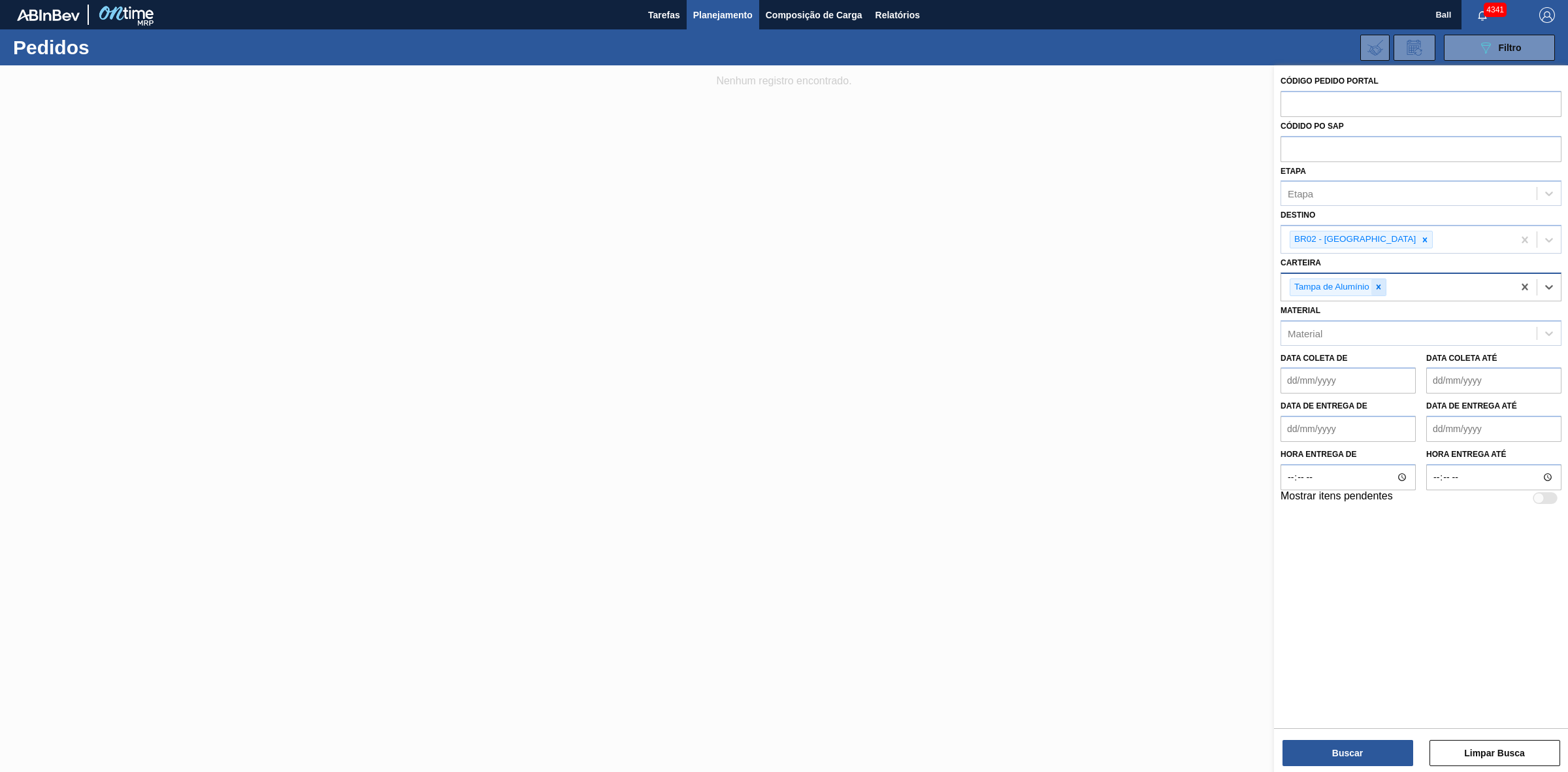
click at [1380, 286] on icon at bounding box center [1378, 286] width 9 height 9
click at [1367, 757] on button "Buscar" at bounding box center [1348, 752] width 131 height 26
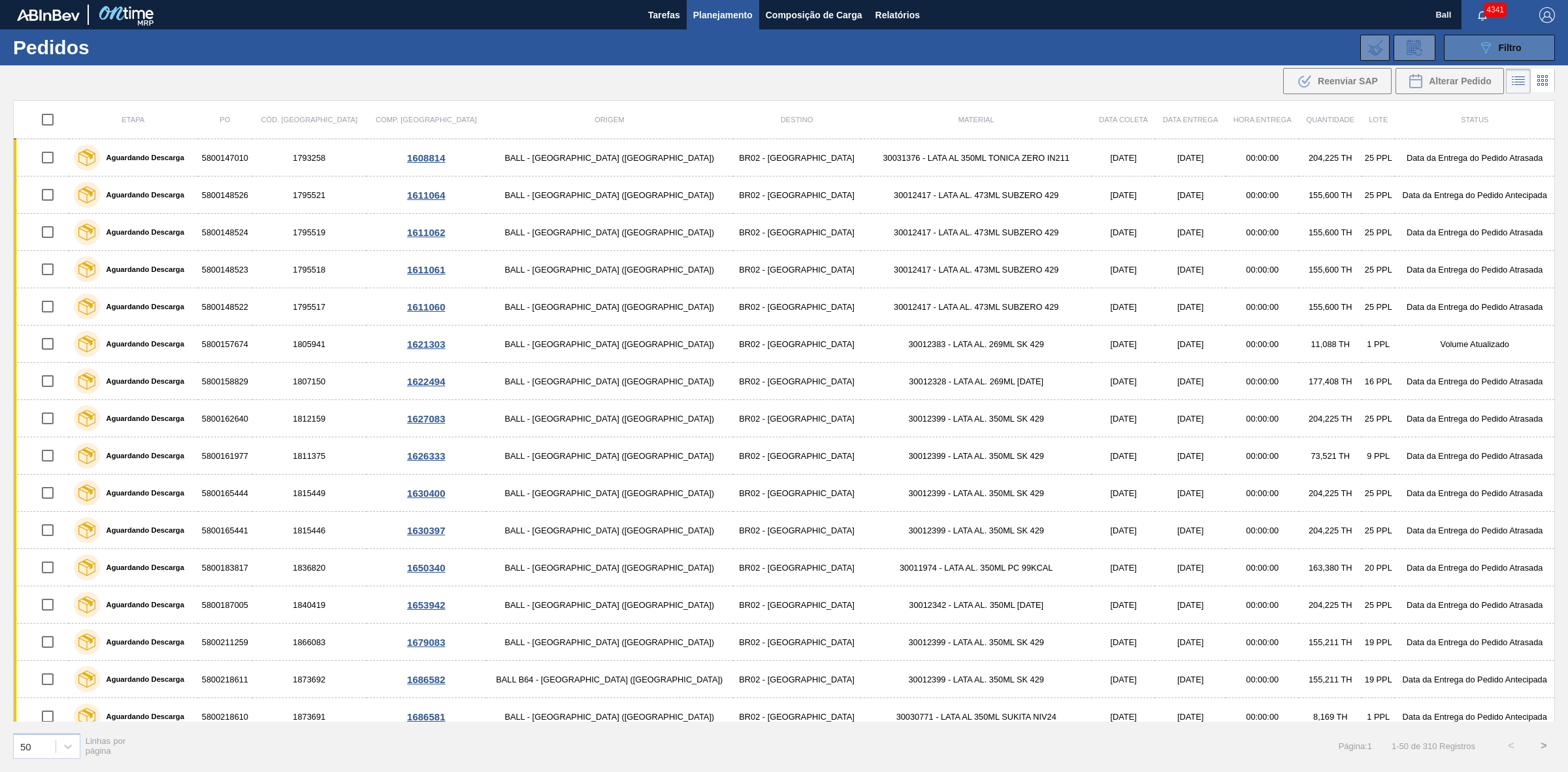
click at [1492, 44] on icon "089F7B8B-B2A5-4AFE-B5C0-19BA573D28AC" at bounding box center [1485, 47] width 15 height 15
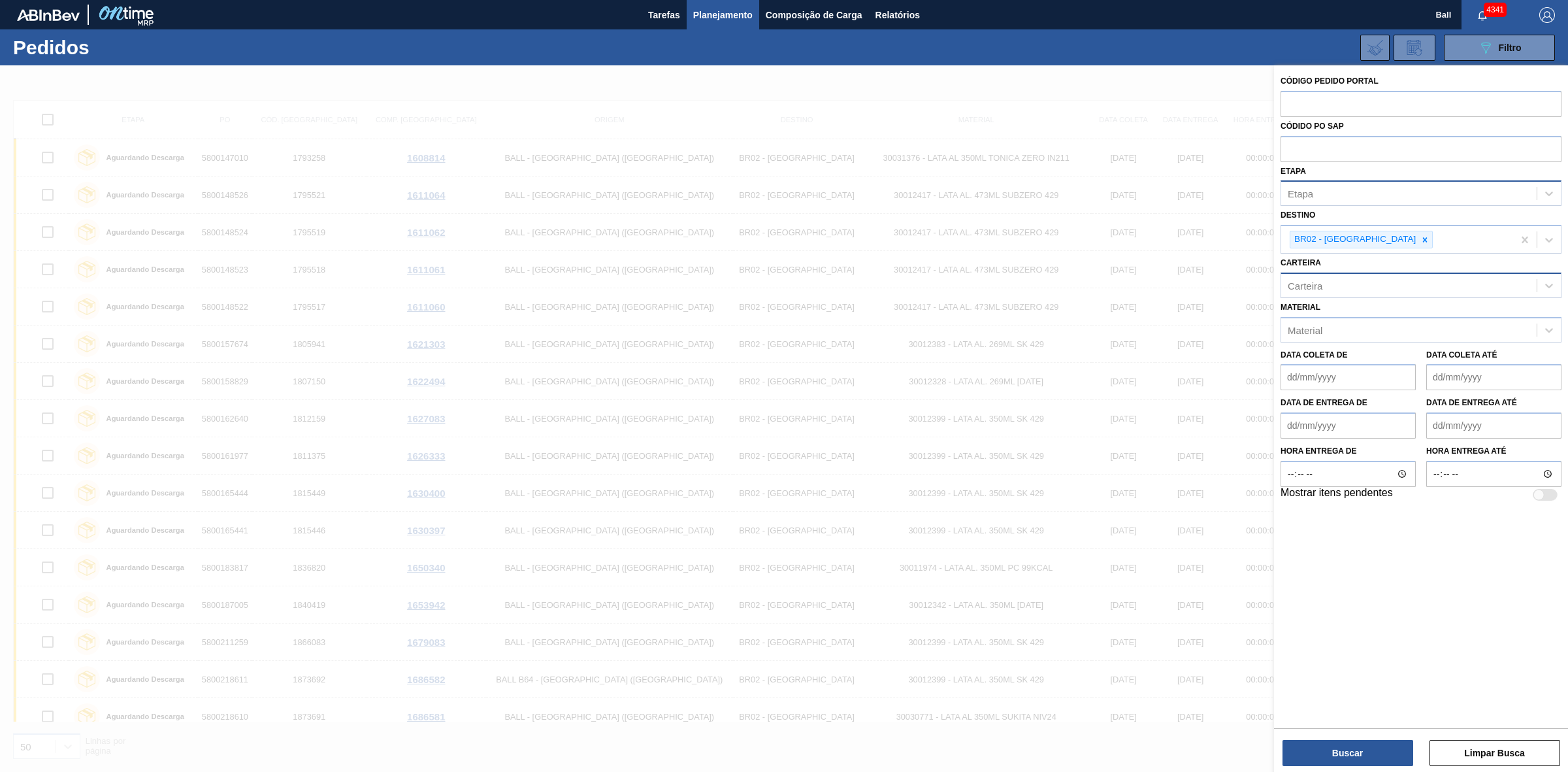
click at [1371, 189] on div "Etapa" at bounding box center [1409, 193] width 255 height 19
click at [1383, 149] on input "text" at bounding box center [1421, 148] width 281 height 25
paste input "5800323432"
type input "5800323432"
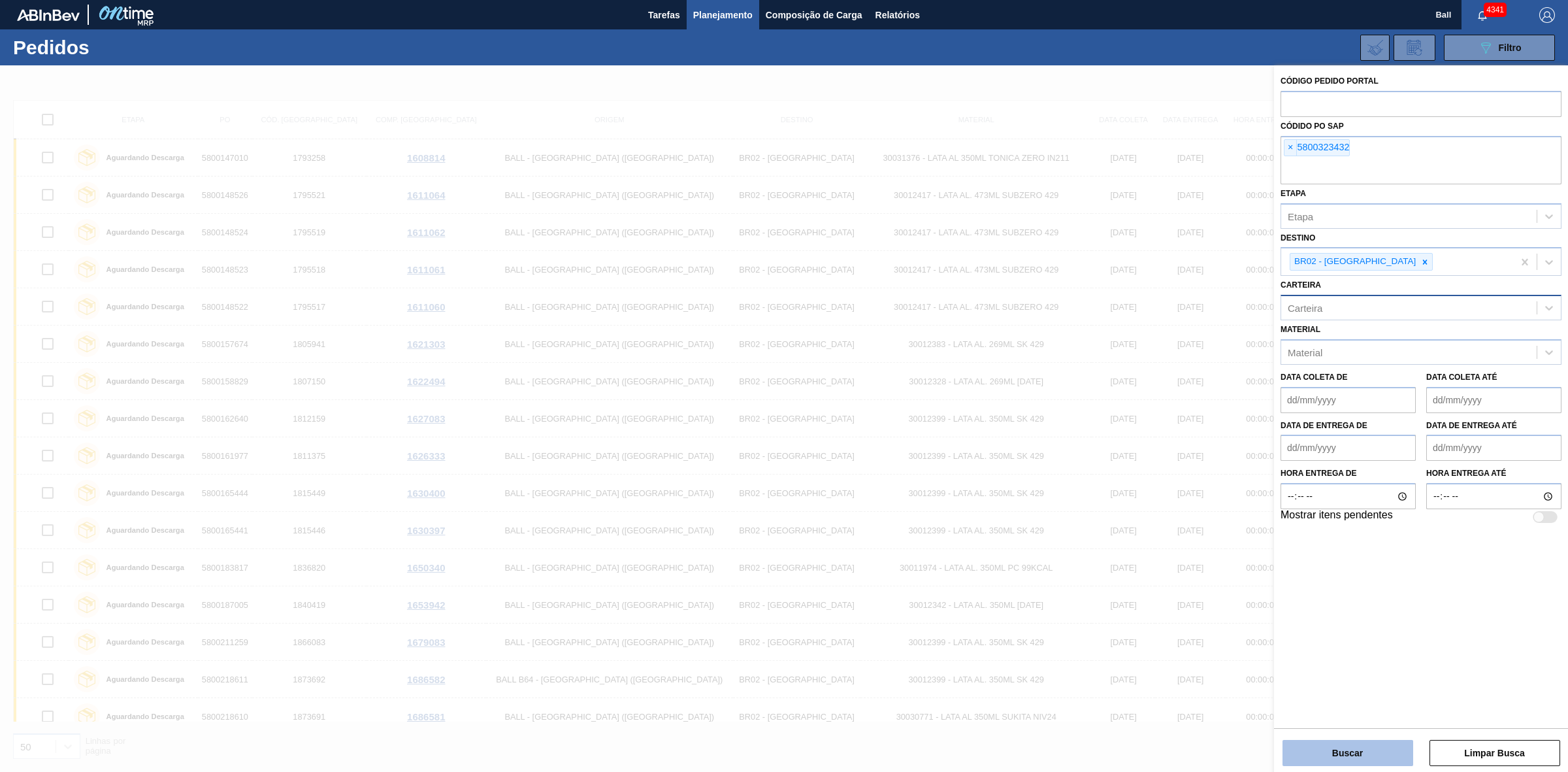
click at [1353, 760] on button "Buscar" at bounding box center [1348, 752] width 131 height 26
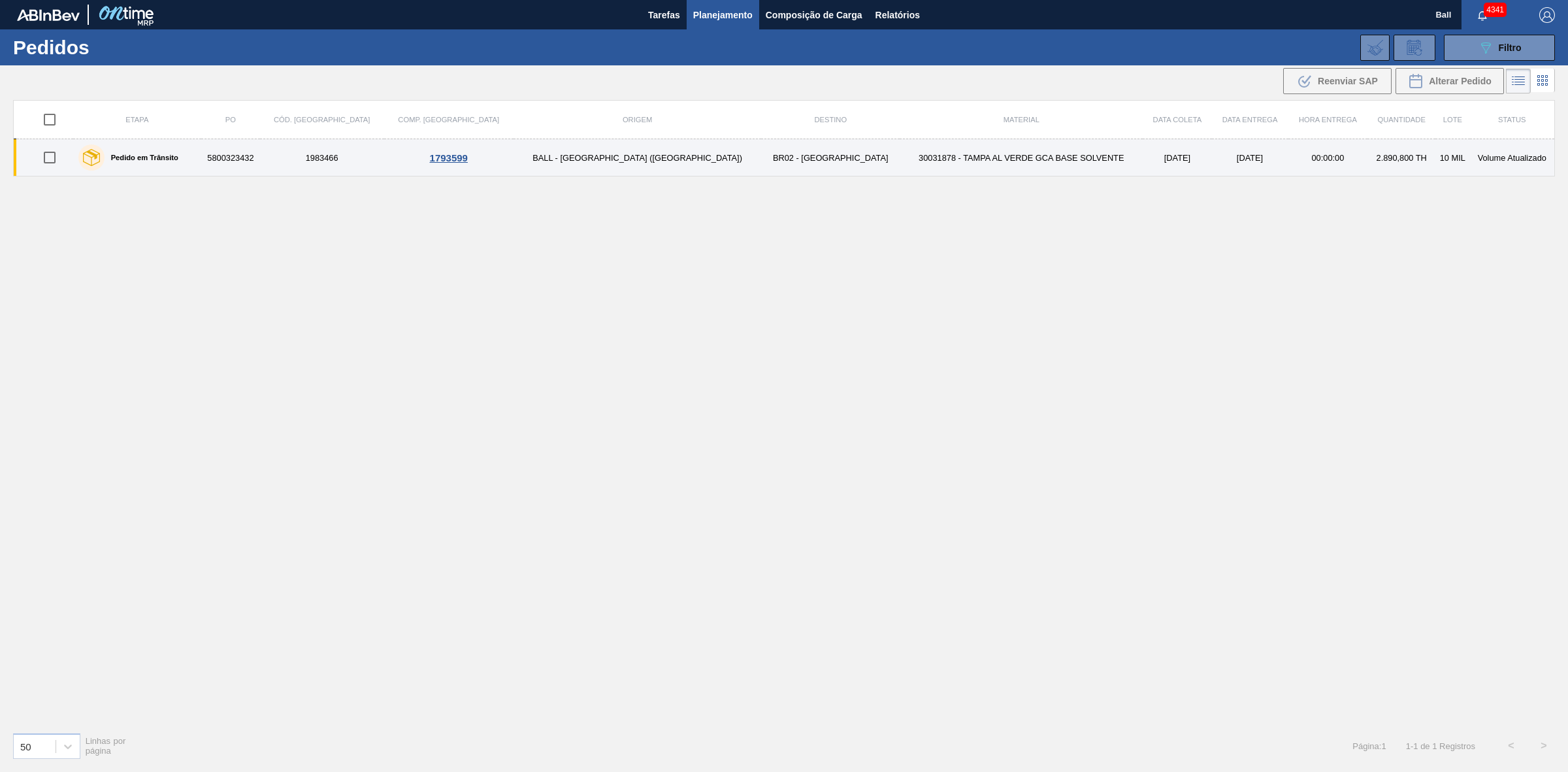
click at [1367, 158] on td "2.890,800 TH" at bounding box center [1401, 158] width 68 height 37
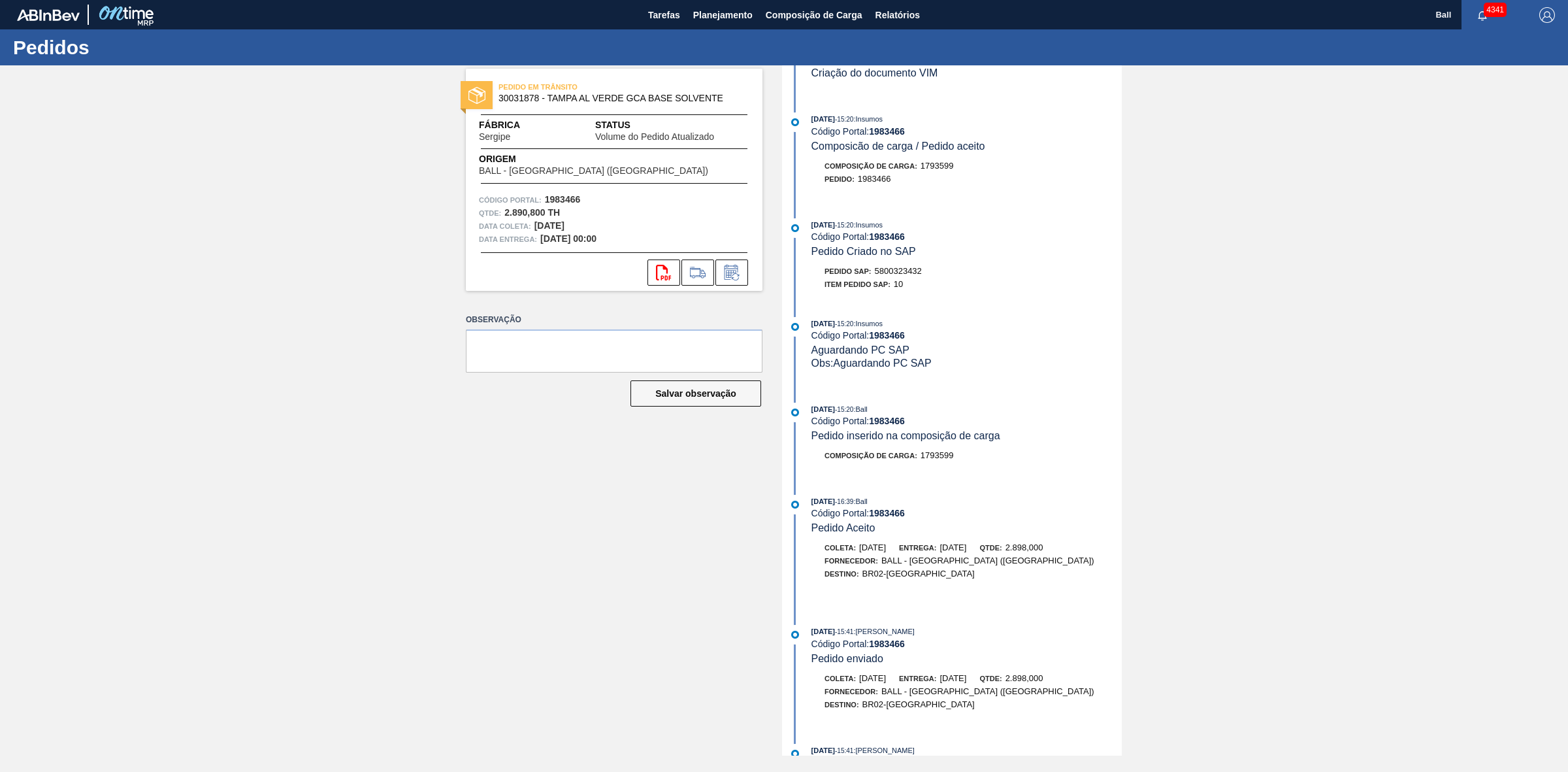
scroll to position [111, 0]
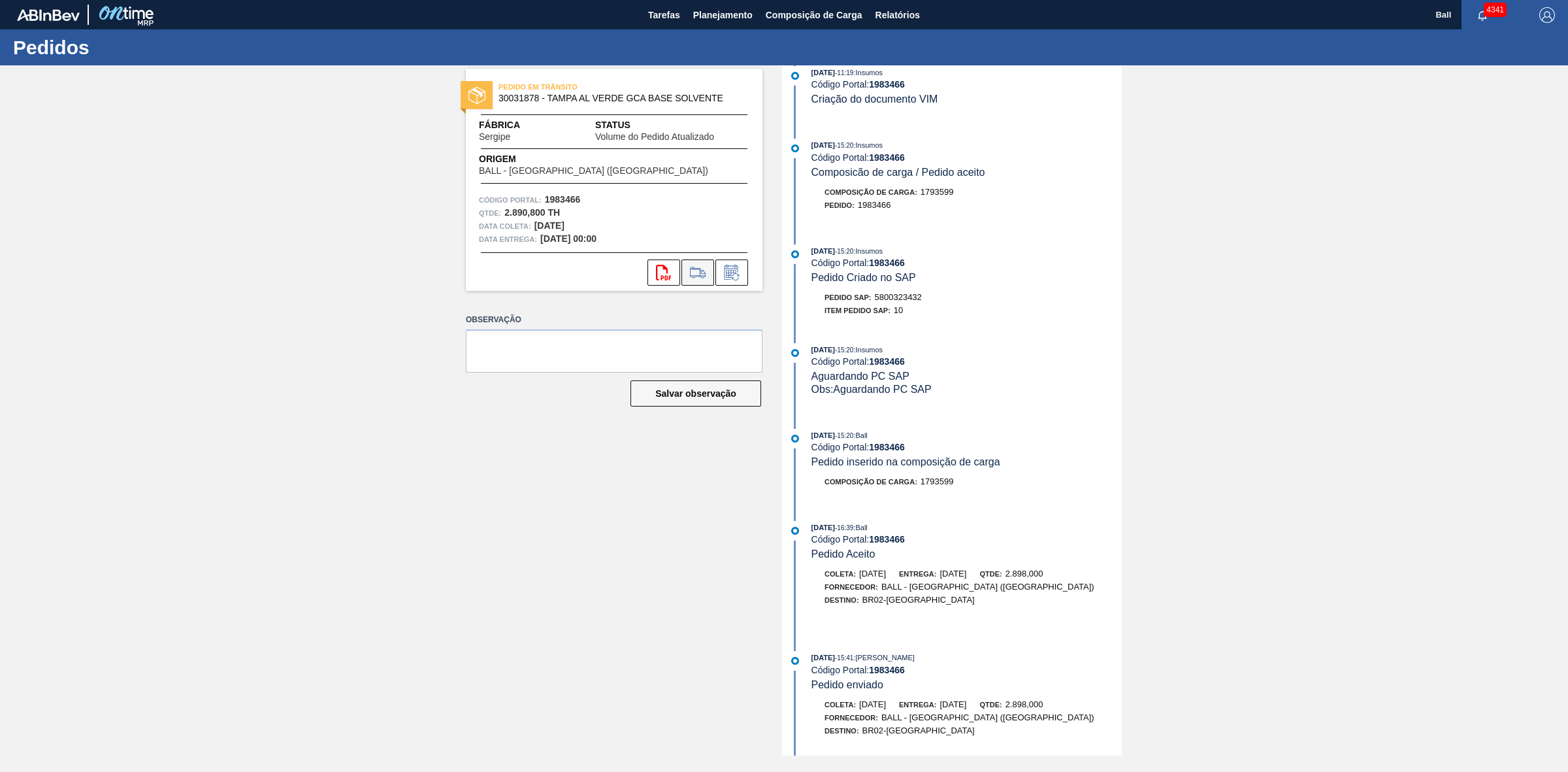
click at [696, 275] on icon at bounding box center [697, 271] width 15 height 10
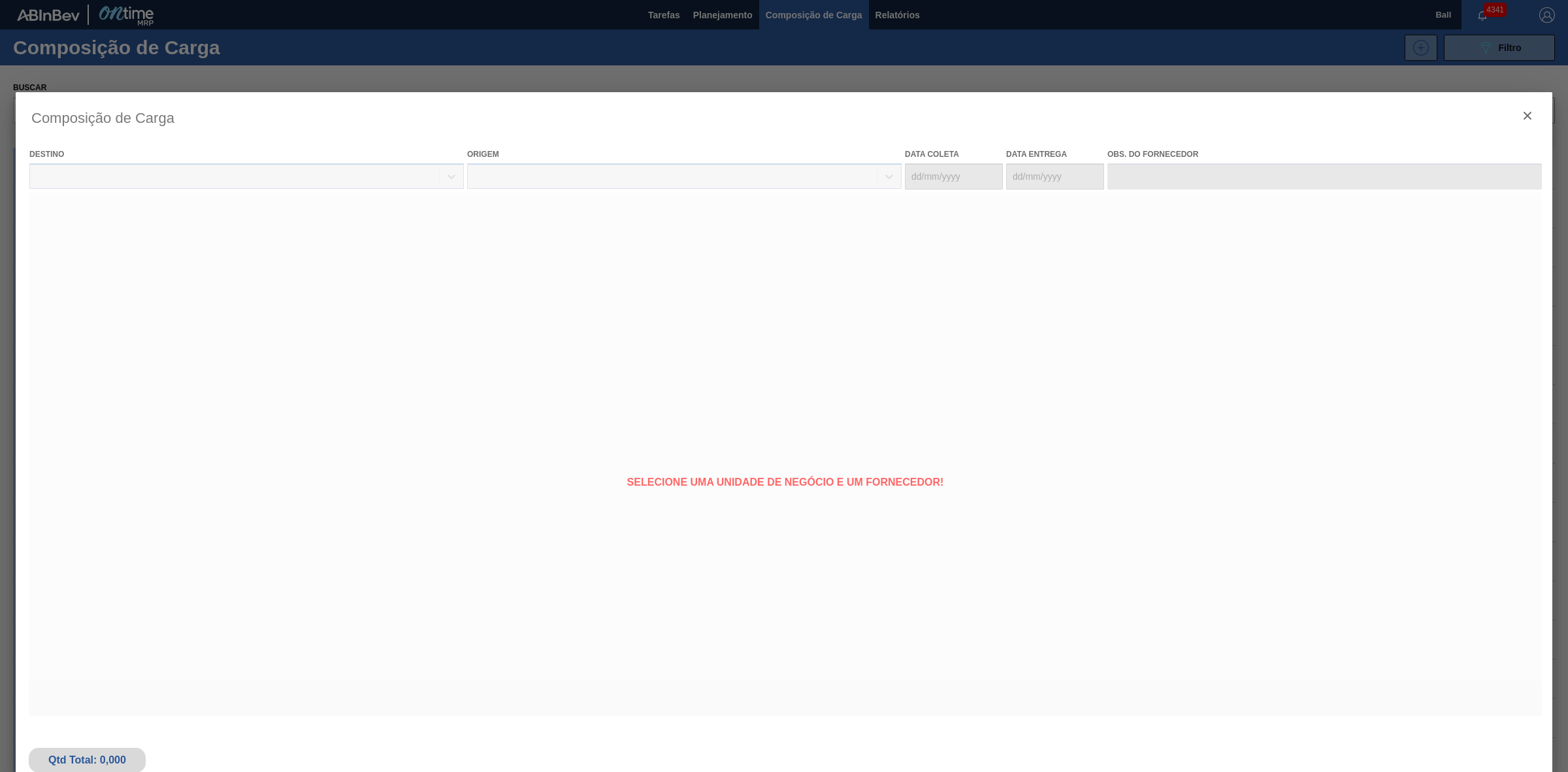
type coleta "28/08/2025"
type entrega "30/08/2025"
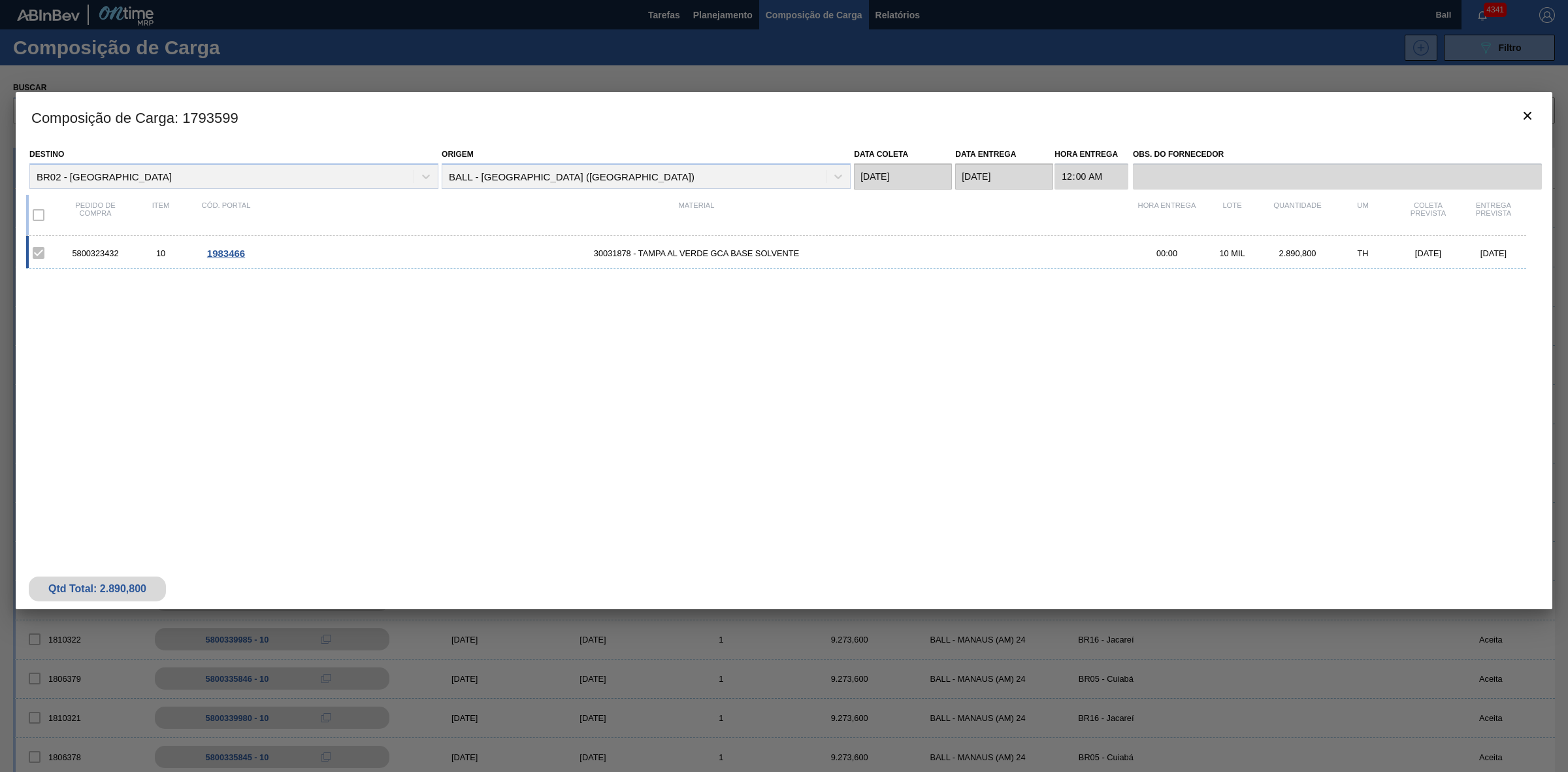
click at [1214, 255] on div "10 MIL" at bounding box center [1232, 254] width 65 height 10
click at [553, 258] on div "5800323432 10 1983466 30031878 - TAMPA AL VERDE GCA BASE SOLVENTE 00:00 10 MIL …" at bounding box center [776, 252] width 1500 height 33
click at [85, 252] on div "5800323432" at bounding box center [95, 254] width 65 height 10
click at [222, 248] on span "1983466" at bounding box center [226, 254] width 38 height 11
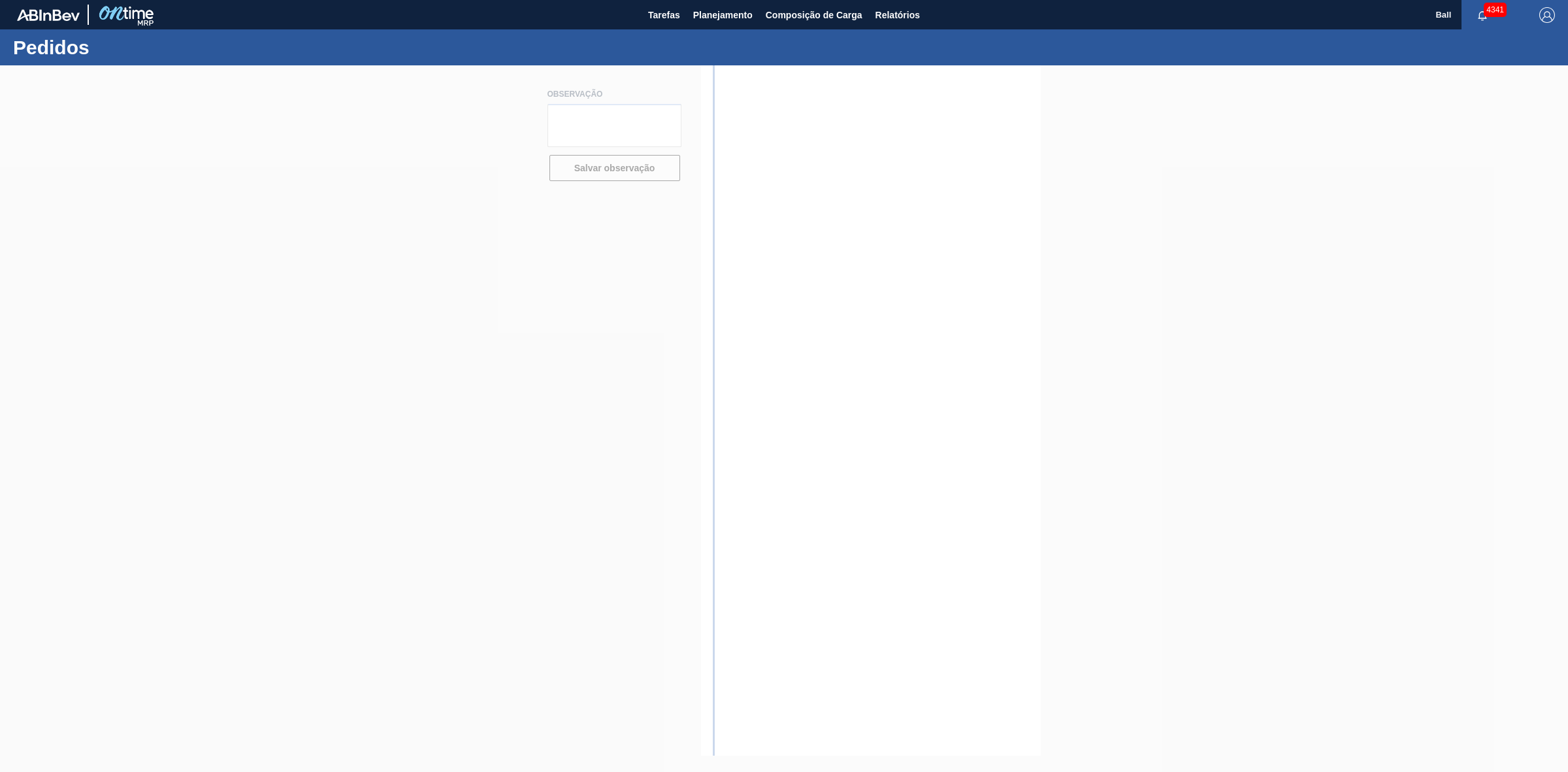
click at [223, 242] on div at bounding box center [784, 418] width 1568 height 706
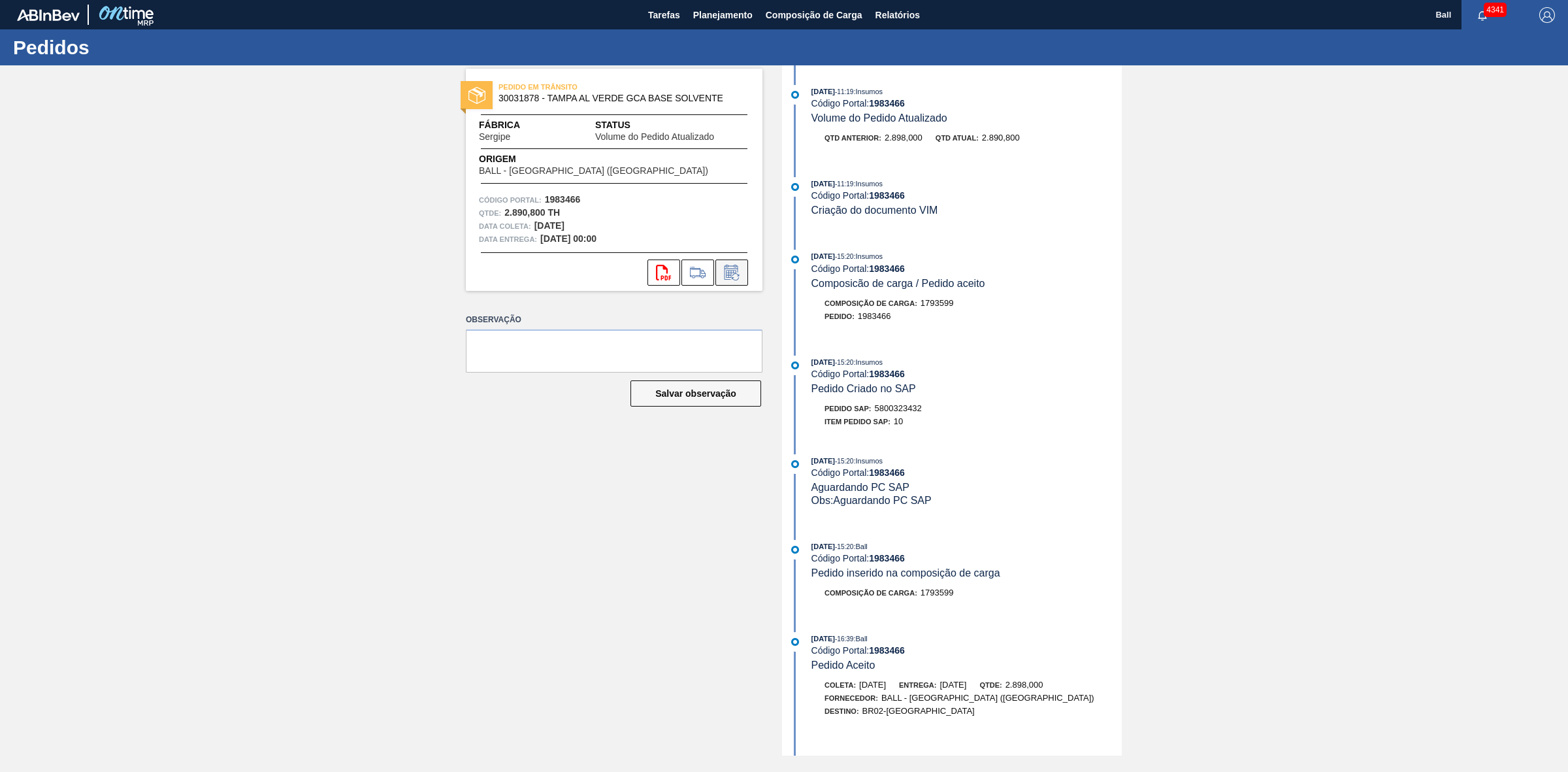
click at [739, 266] on icon at bounding box center [732, 272] width 21 height 15
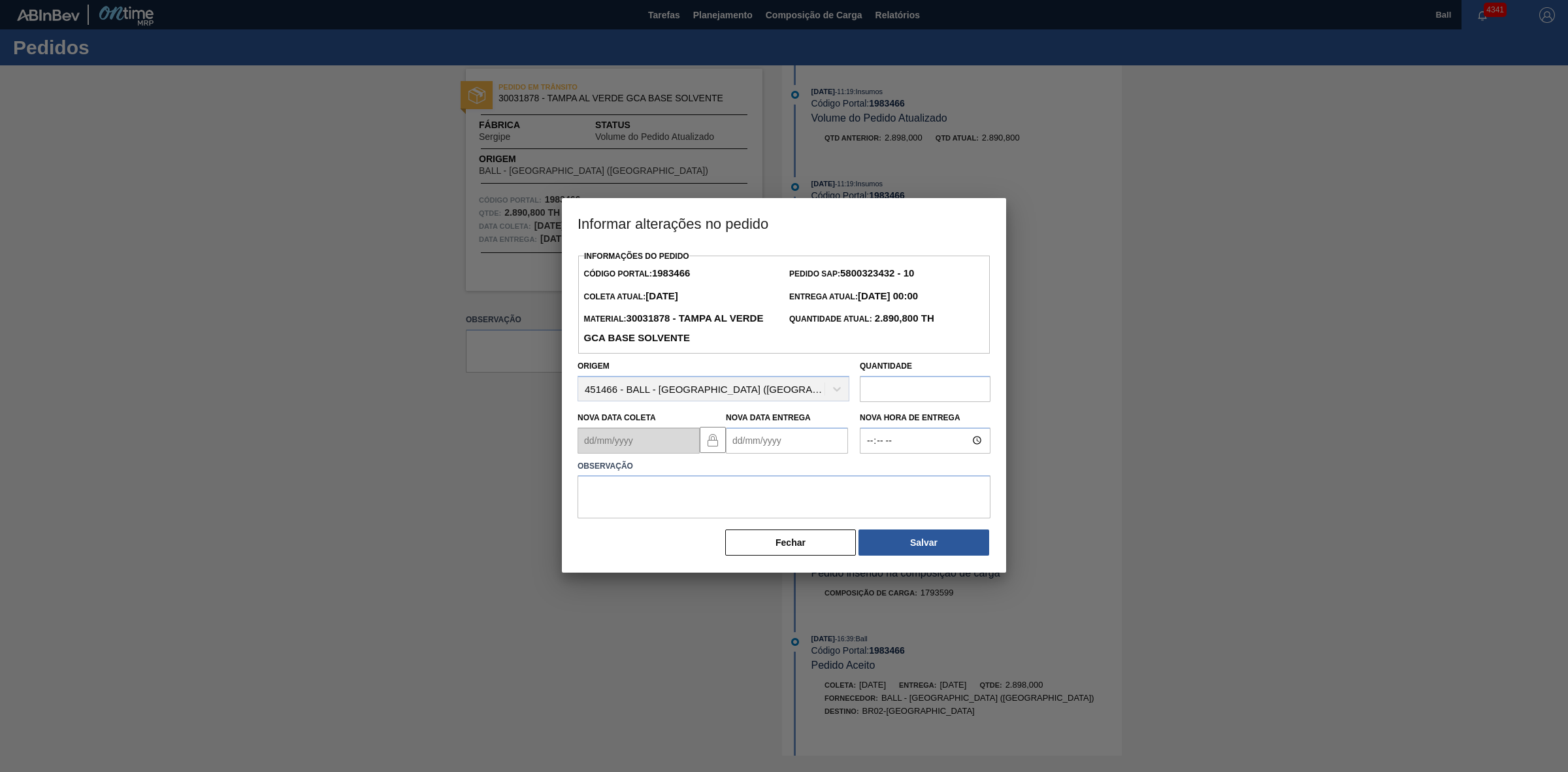
click at [908, 384] on input "text" at bounding box center [925, 388] width 131 height 26
paste input "NaN"
type input "NaN"
click at [949, 394] on input "text" at bounding box center [925, 388] width 131 height 26
paste input "2.898,000"
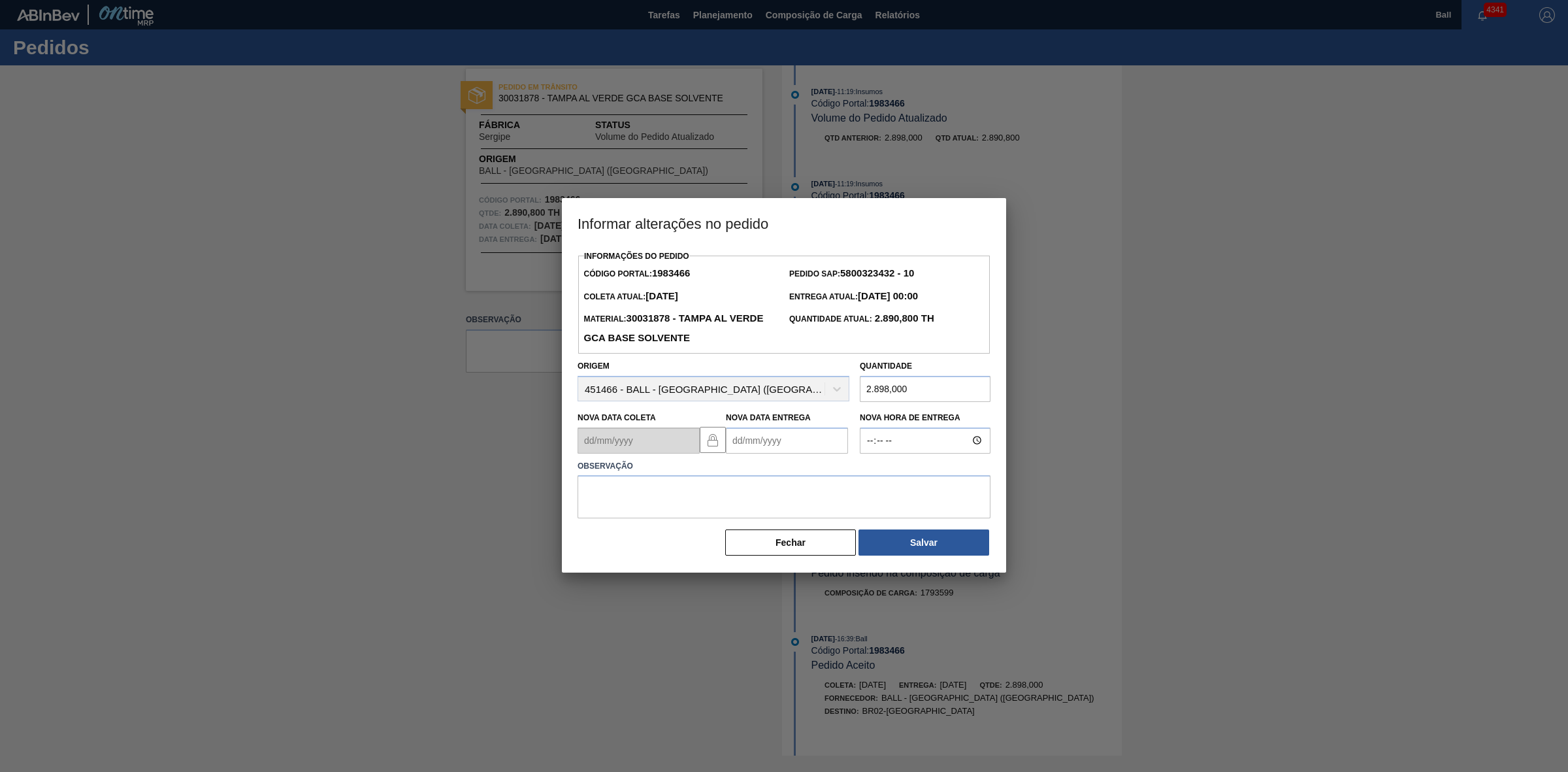
type input "2.898,000"
click at [893, 505] on textarea at bounding box center [784, 497] width 413 height 43
type textarea "Ajuste volume para fechamento em PLTS"
click at [934, 548] on button "Salvar" at bounding box center [924, 542] width 131 height 26
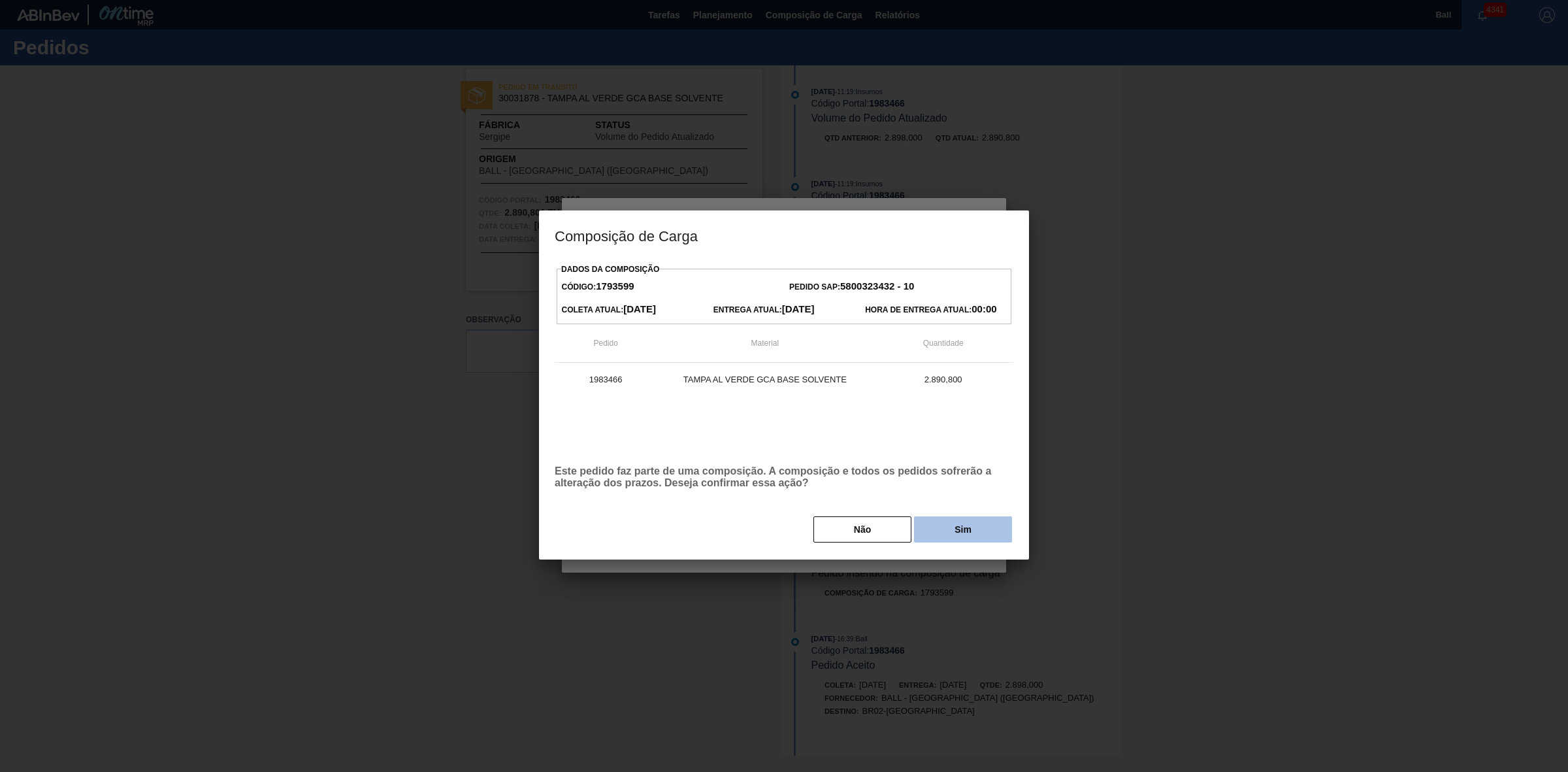
click at [955, 530] on button "Sim" at bounding box center [963, 529] width 98 height 26
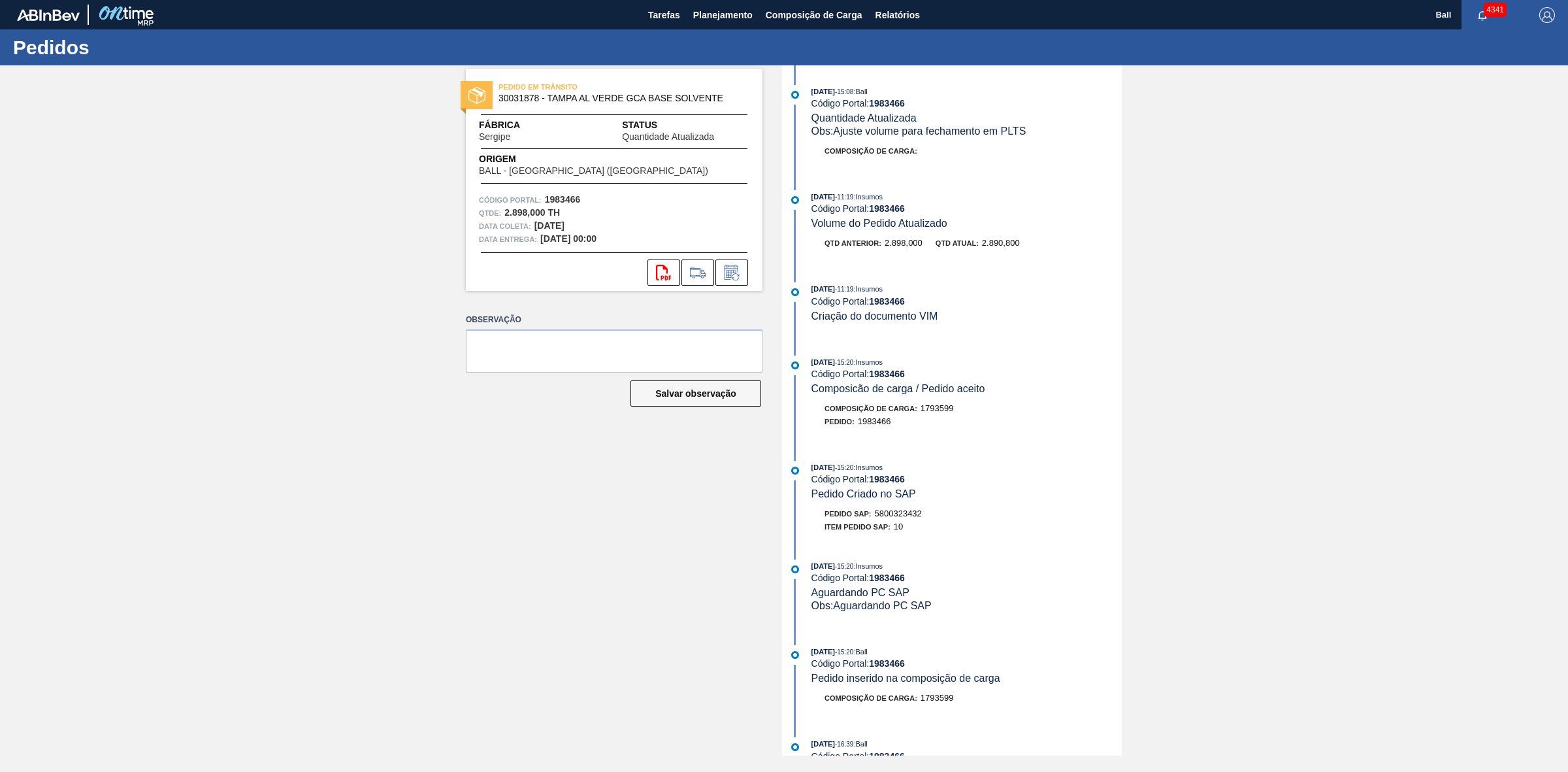
click at [336, 557] on div "PEDIDO EM TRÂNSITO 30031878 - TAMPA AL VERDE GCA BASE SOLVENTE Fábrica Sergipe …" at bounding box center [784, 410] width 1568 height 690
click at [1012, 201] on div "28/08/2025 - 11:19 : Insumos" at bounding box center [967, 197] width 310 height 13
click at [916, 21] on span "Relatórios" at bounding box center [898, 15] width 45 height 15
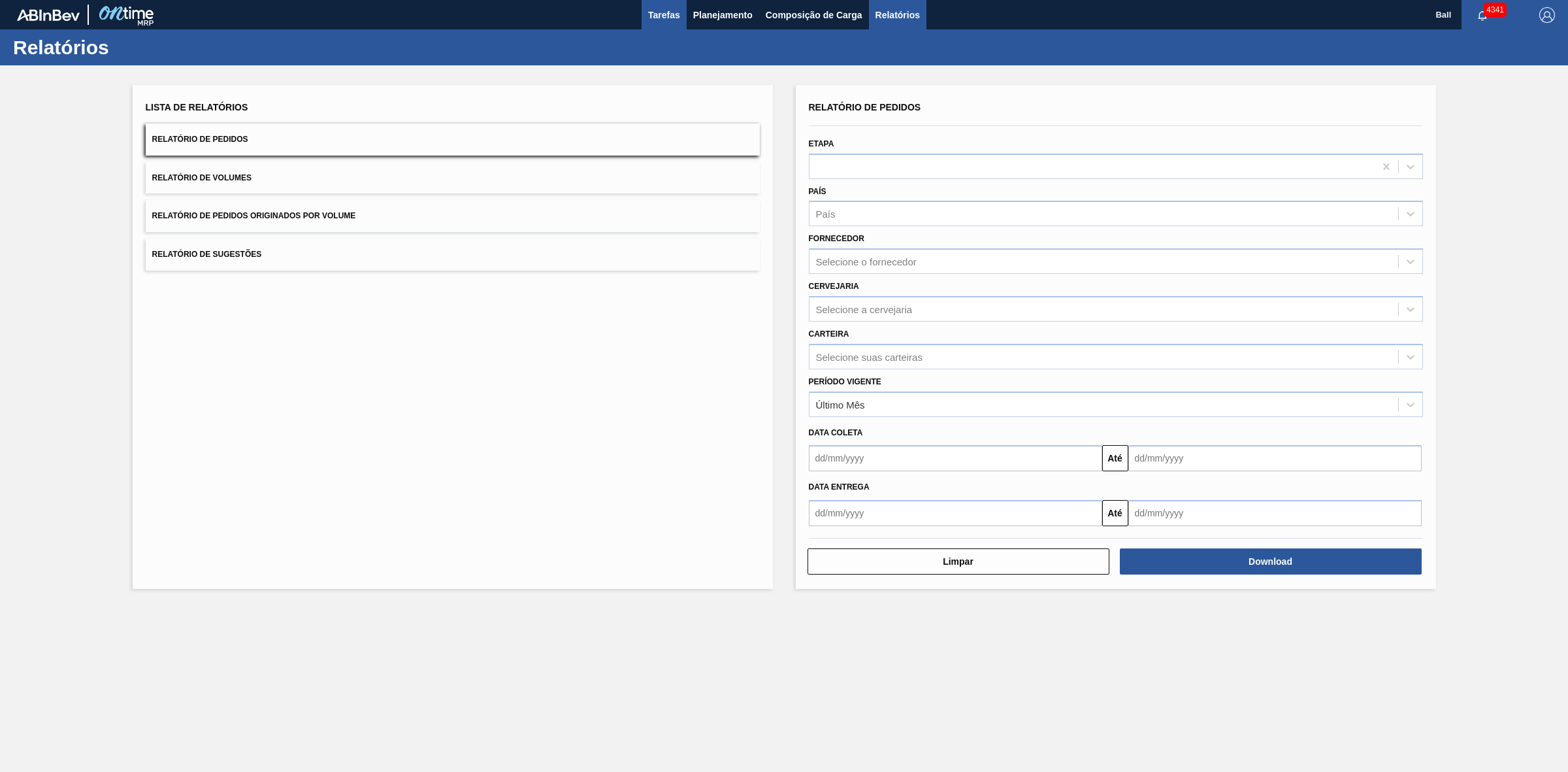
click at [648, 8] on span "Tarefas" at bounding box center [664, 15] width 32 height 15
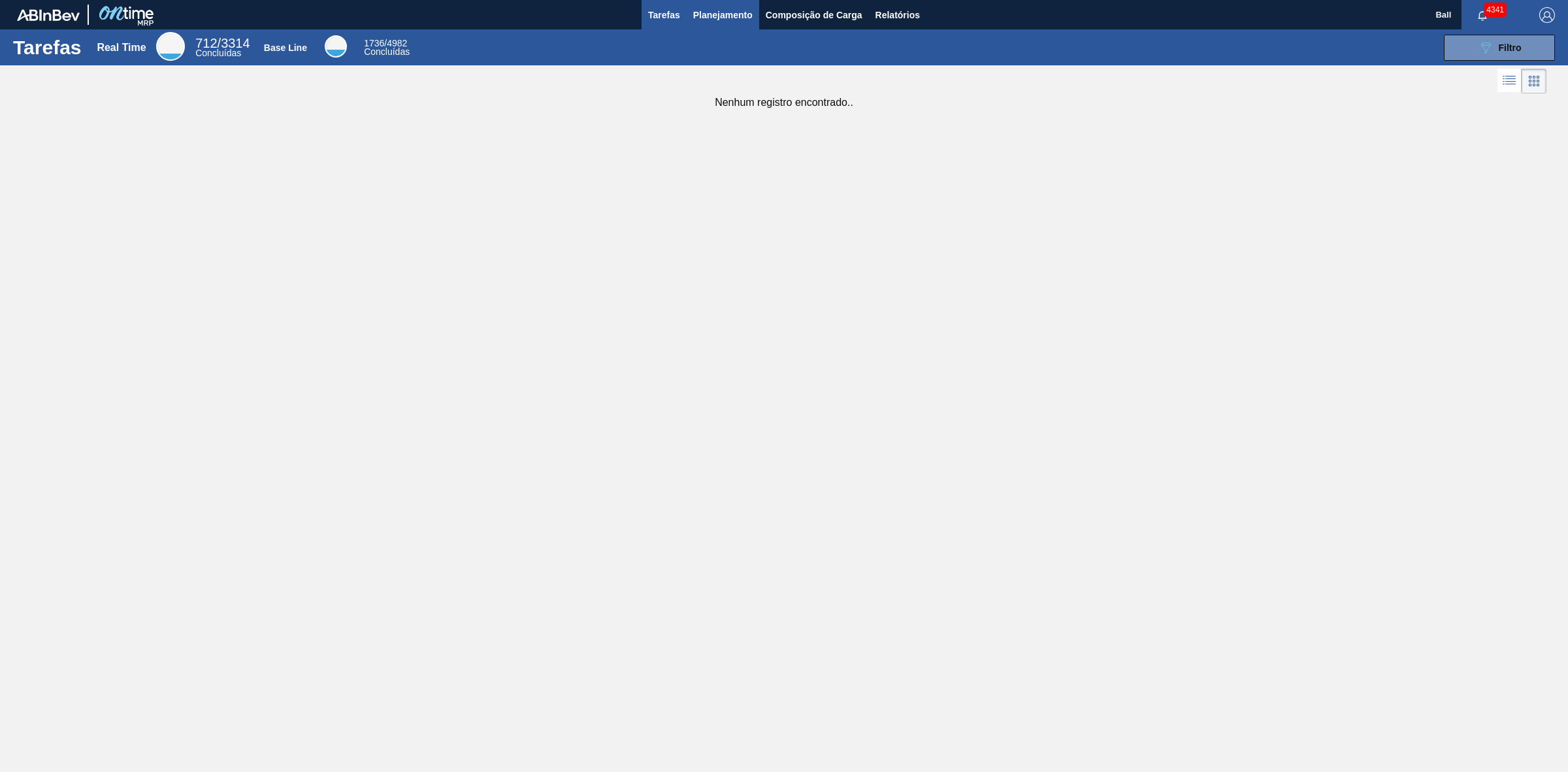
click at [735, 17] on span "Planejamento" at bounding box center [722, 15] width 59 height 15
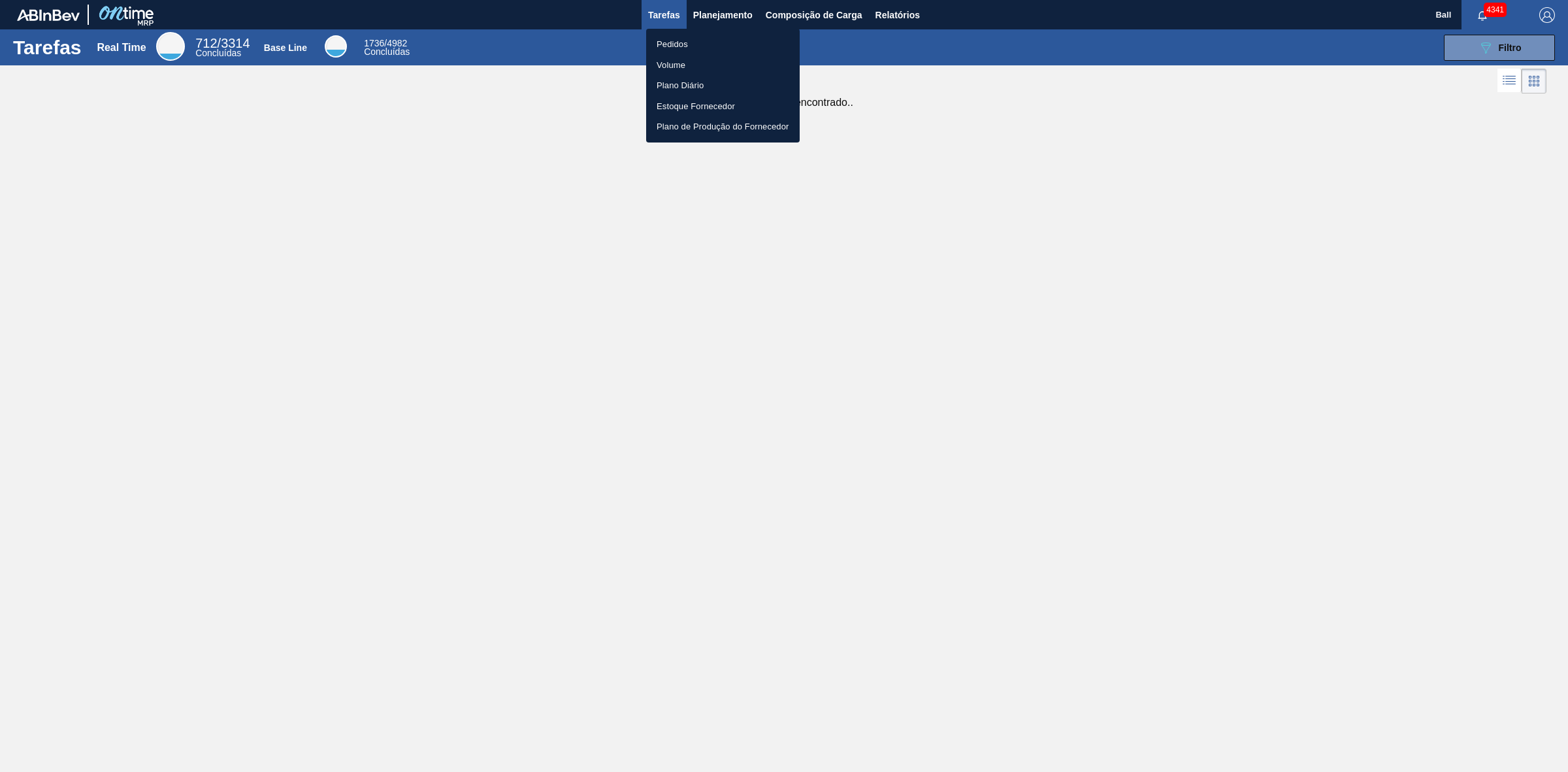
click at [699, 69] on li "Volume" at bounding box center [722, 66] width 154 height 21
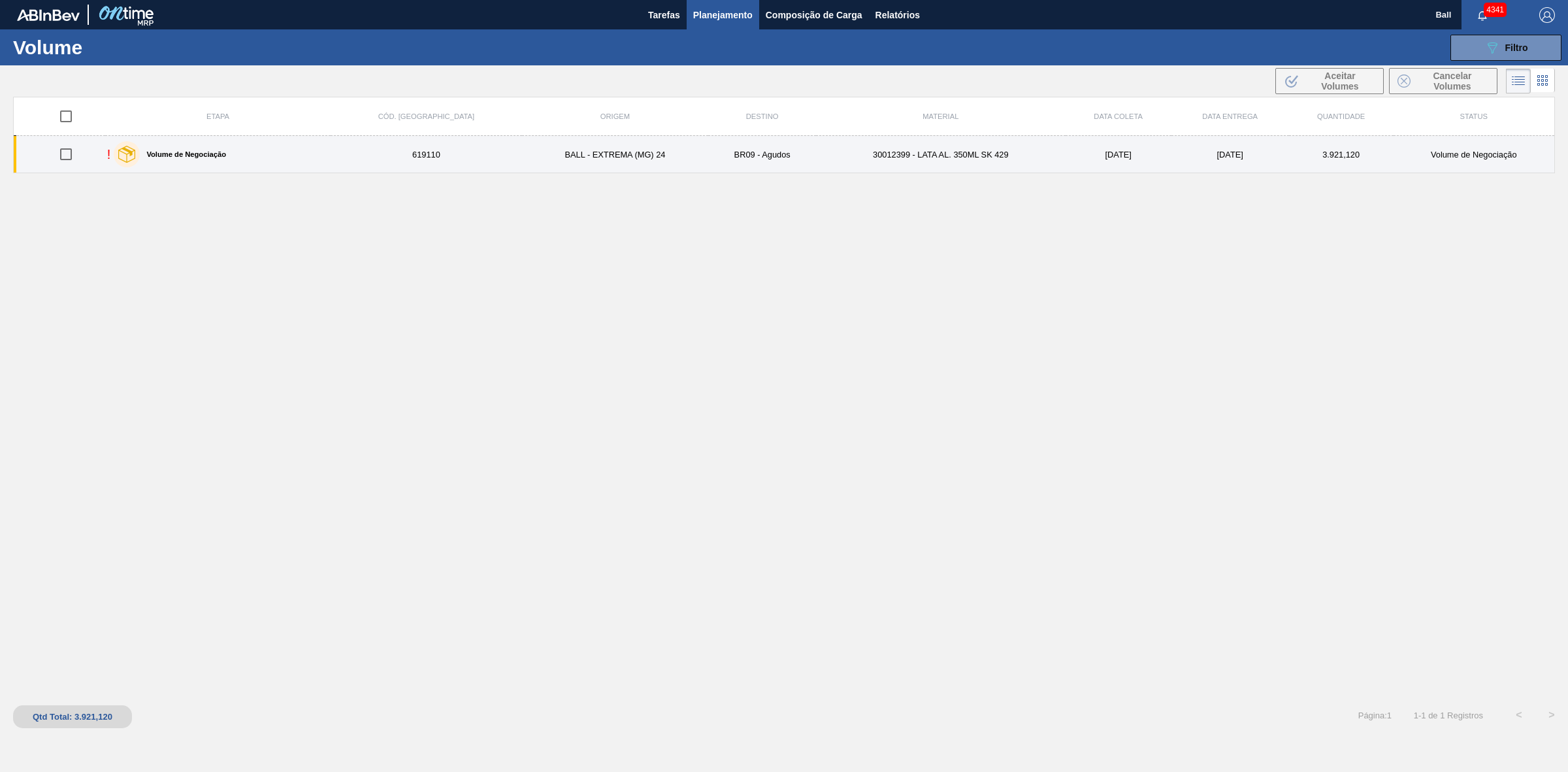
click at [1186, 152] on td "30/8/2025" at bounding box center [1230, 154] width 118 height 37
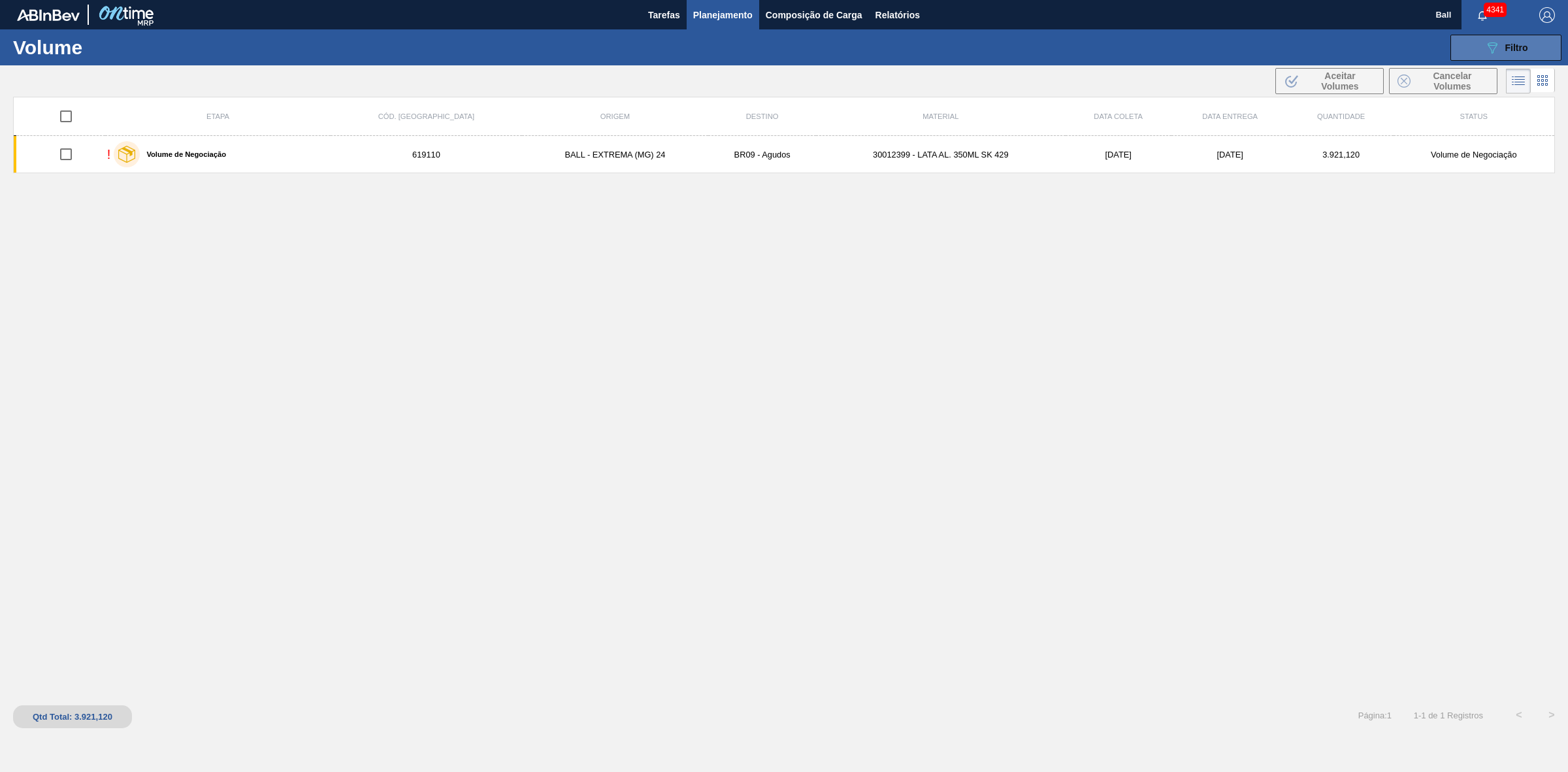
click at [1513, 58] on button "089F7B8B-B2A5-4AFE-B5C0-19BA573D28AC Filtro" at bounding box center [1505, 48] width 111 height 26
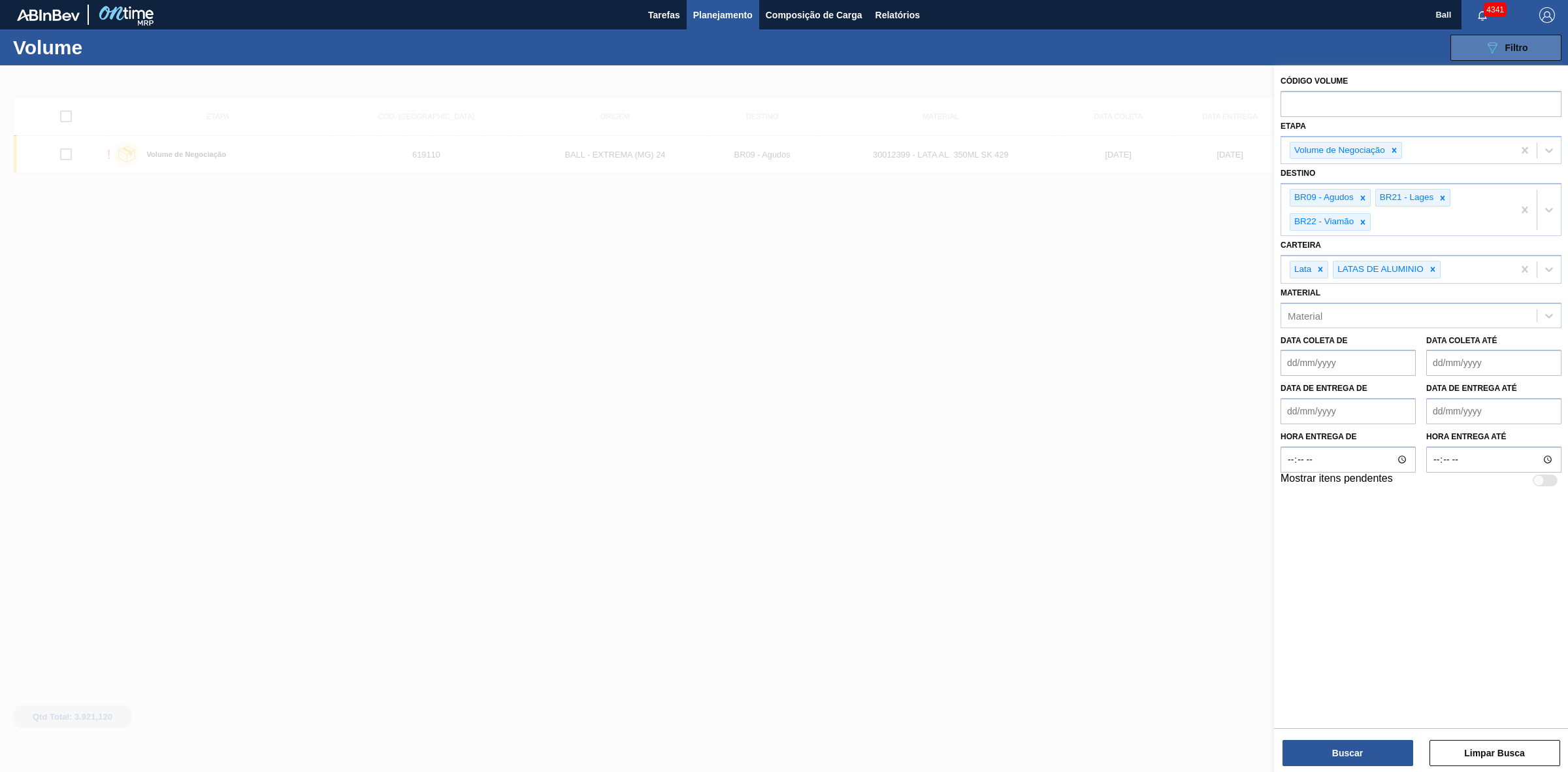
click at [1514, 50] on span "Filtro" at bounding box center [1517, 47] width 23 height 11
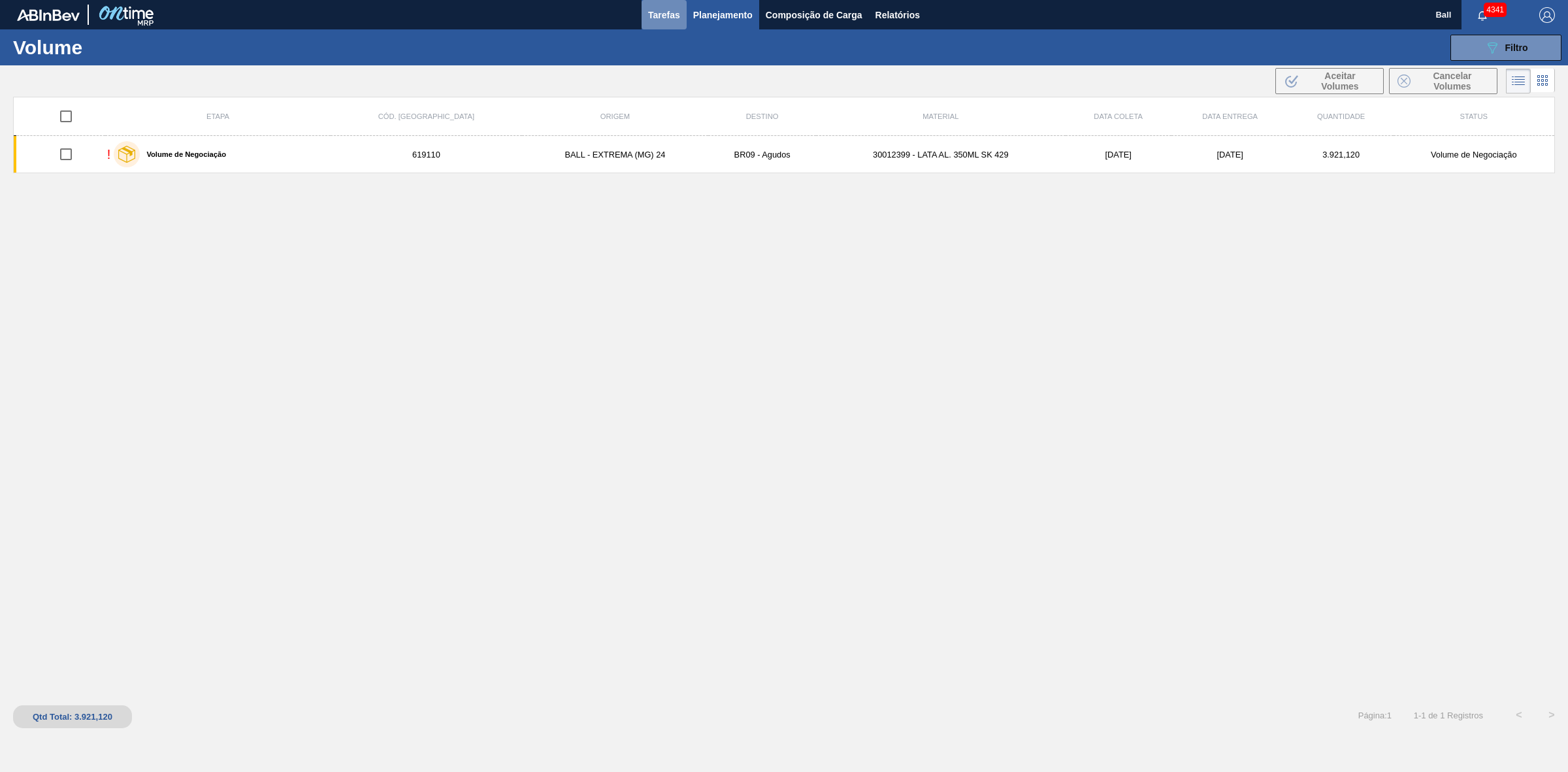
click at [648, 13] on span "Tarefas" at bounding box center [664, 15] width 32 height 15
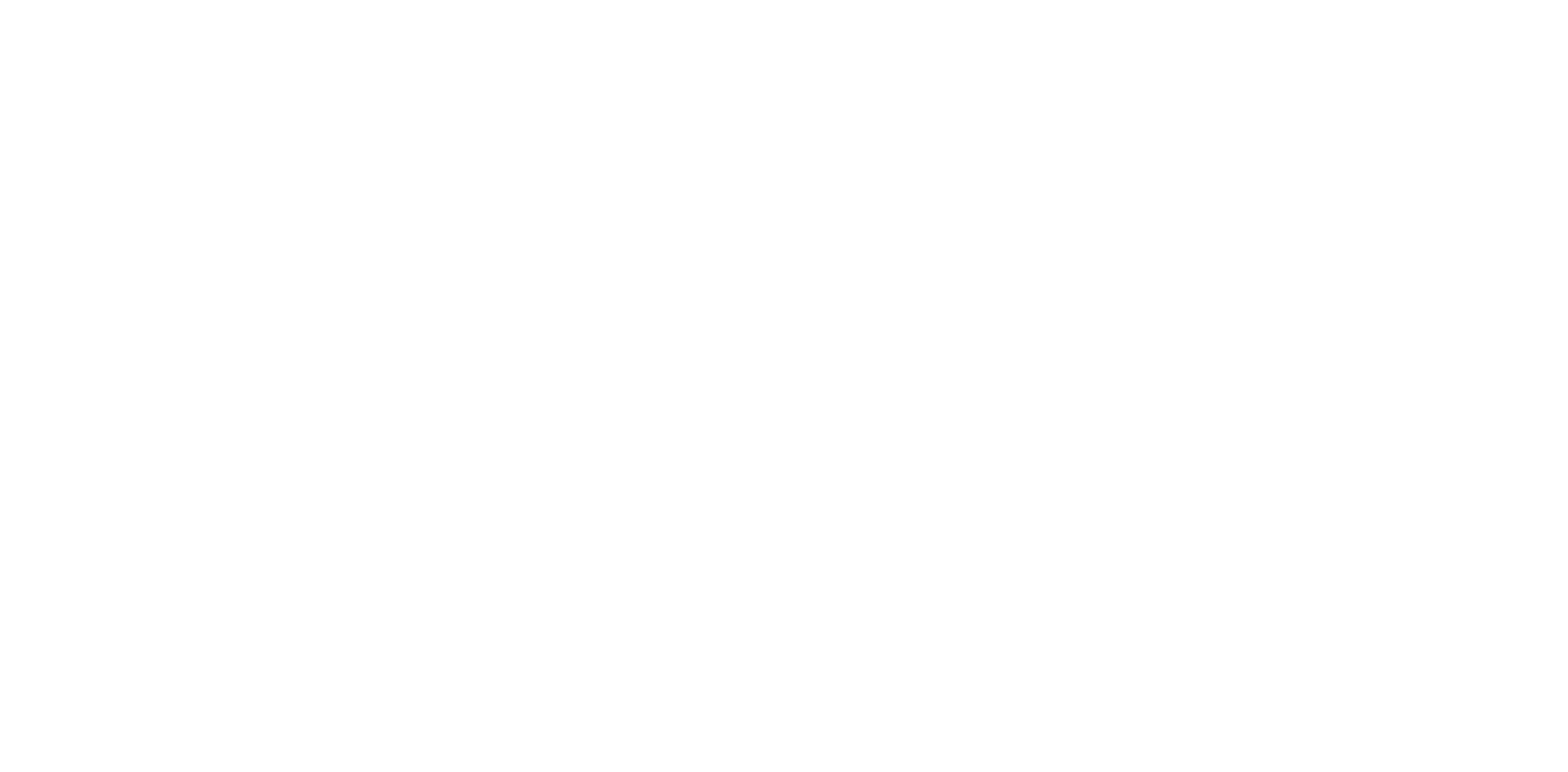
click at [675, 0] on html at bounding box center [784, 0] width 1568 height 0
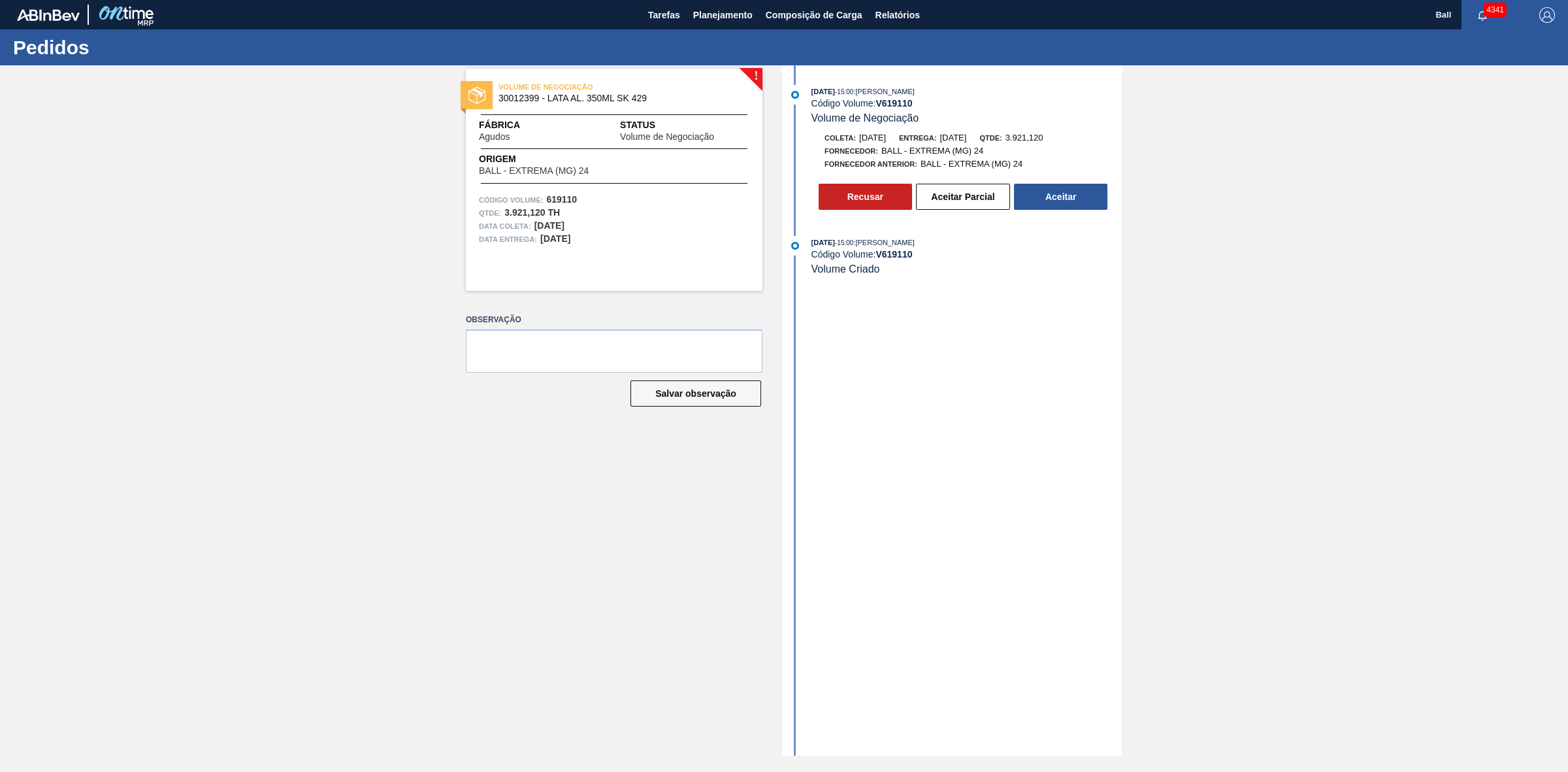
click at [916, 288] on div "28/08/2025 - 15:00 : BRUNO DE MELLO DUARTE Código Volume: V 619110 Volume Criado" at bounding box center [954, 262] width 336 height 53
click at [969, 200] on button "Aceitar Parcial" at bounding box center [963, 197] width 94 height 26
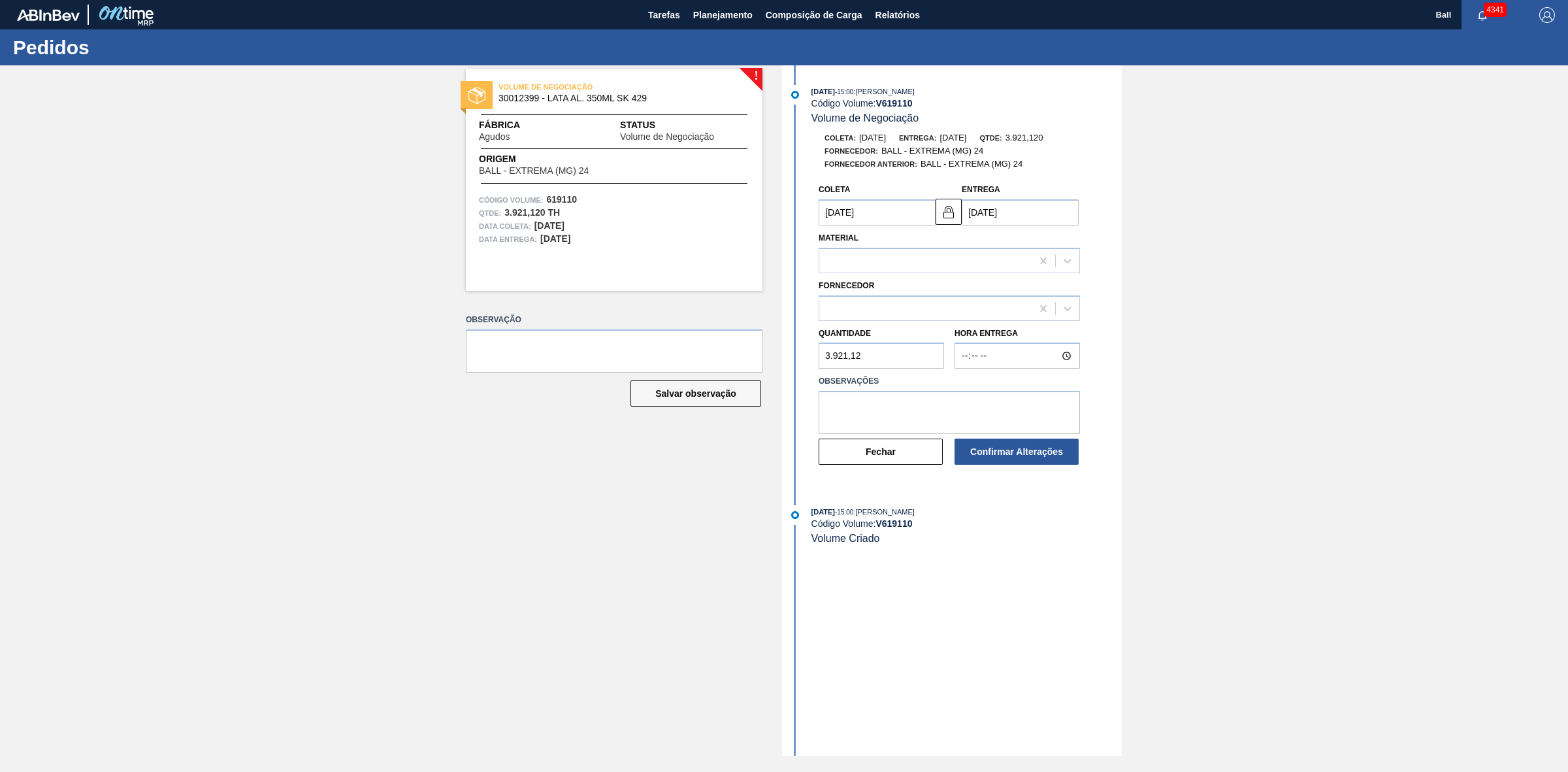
type input "29/08/2025"
click at [959, 442] on button "Confirmar Alterações" at bounding box center [1016, 452] width 124 height 26
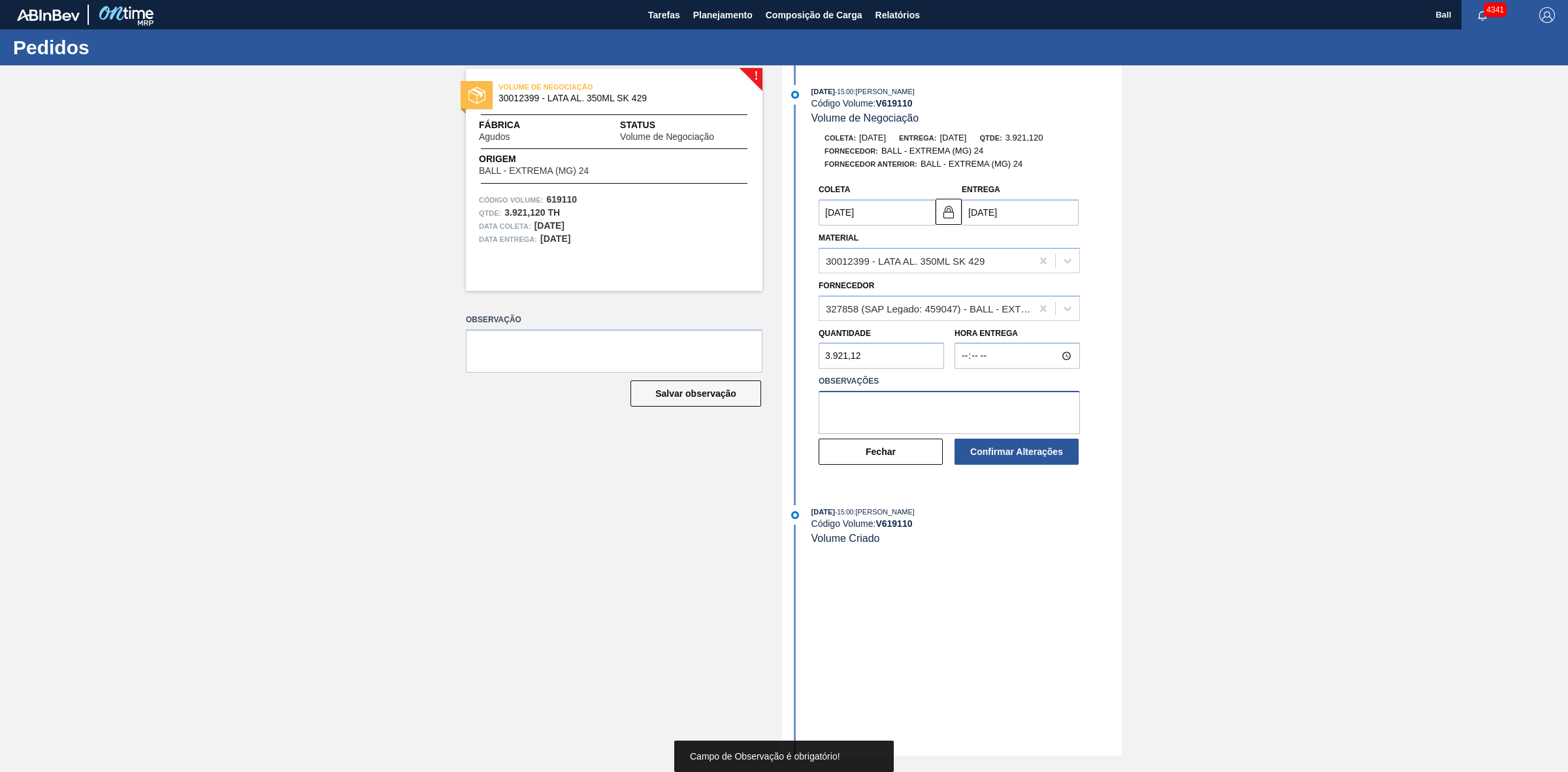
click at [975, 419] on textarea at bounding box center [950, 412] width 262 height 43
click at [1230, 236] on div "! VOLUME DE NEGOCIAÇÃO 30012399 - LATA AL. 350ML SK 429 Fábrica Agudos Status V…" at bounding box center [784, 410] width 1568 height 690
drag, startPoint x: 1230, startPoint y: 240, endPoint x: 1219, endPoint y: 147, distance: 93.6
drag, startPoint x: 1183, startPoint y: 247, endPoint x: 1186, endPoint y: 112, distance: 135.0
drag, startPoint x: 1186, startPoint y: 224, endPoint x: 1186, endPoint y: 179, distance: 45.0
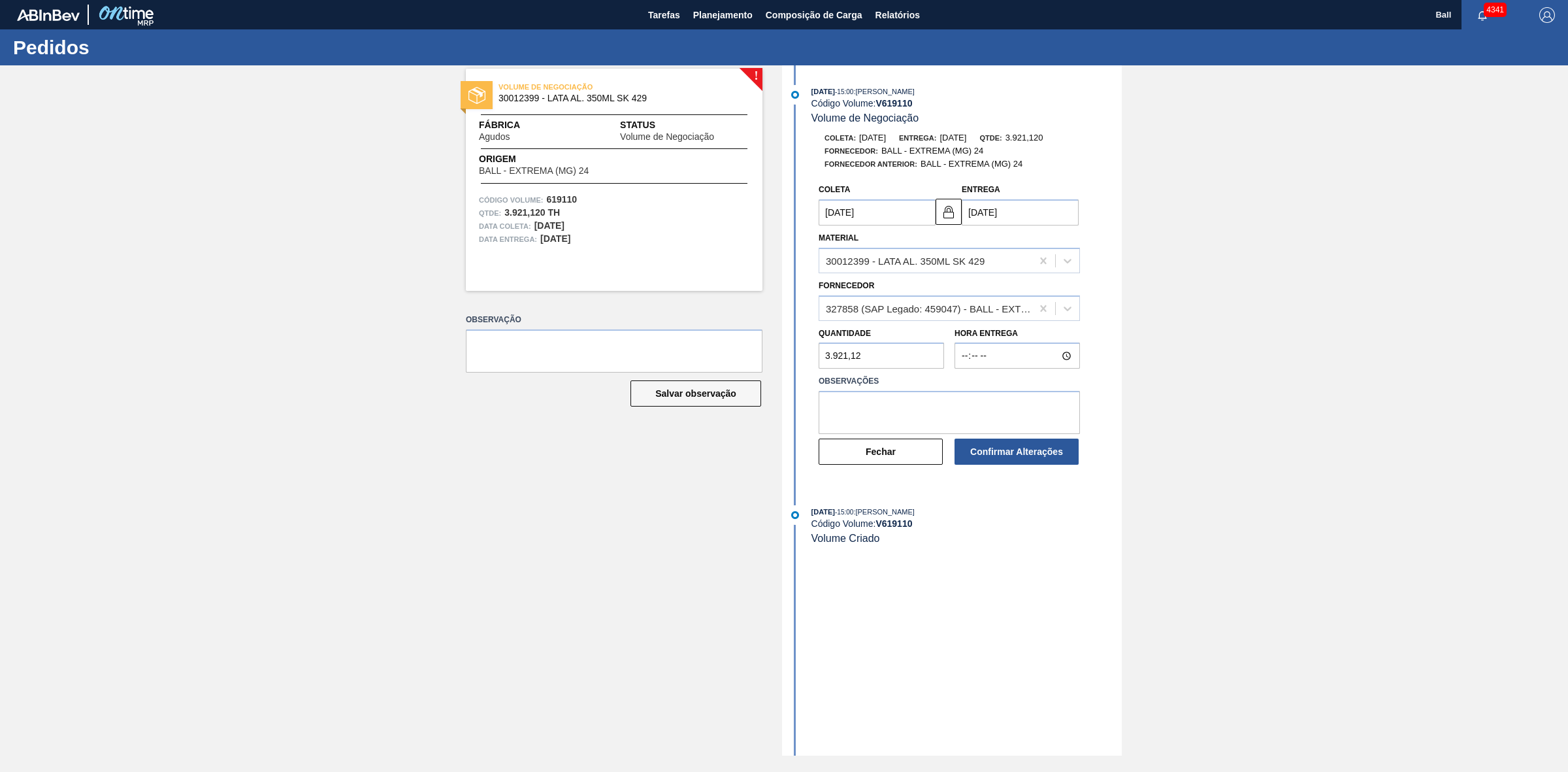
drag, startPoint x: 907, startPoint y: 362, endPoint x: 585, endPoint y: 334, distance: 323.2
click at [588, 335] on div "! VOLUME DE NEGOCIAÇÃO 30012399 - LATA AL. 350ML SK 429 Fábrica Agudos Status V…" at bounding box center [784, 410] width 1568 height 690
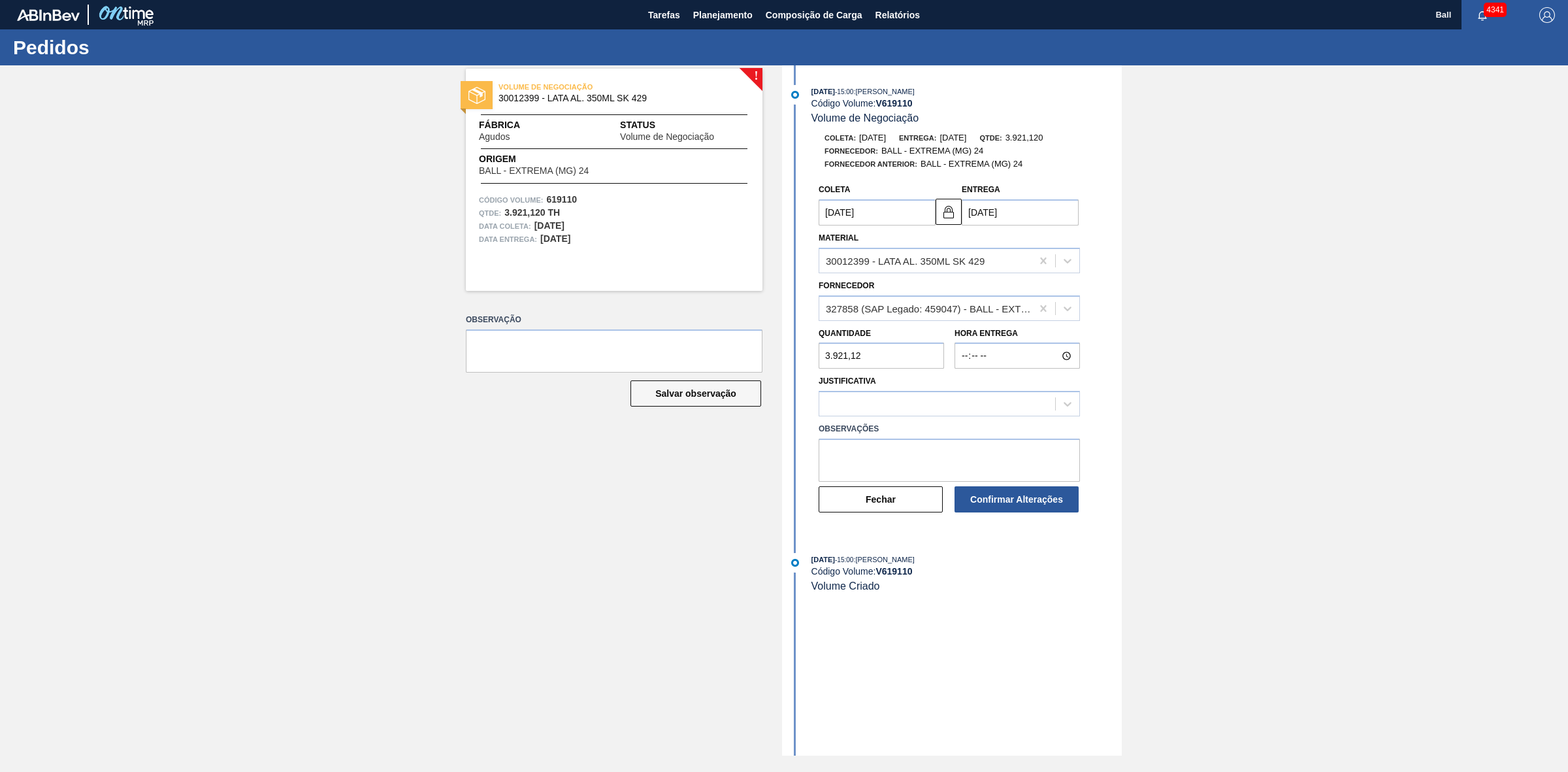
click at [1153, 403] on div "! VOLUME DE NEGOCIAÇÃO 30012399 - LATA AL. 350ML SK 429 Fábrica Agudos Status V…" at bounding box center [784, 410] width 1568 height 690
click at [916, 510] on button "Fechar" at bounding box center [881, 499] width 124 height 26
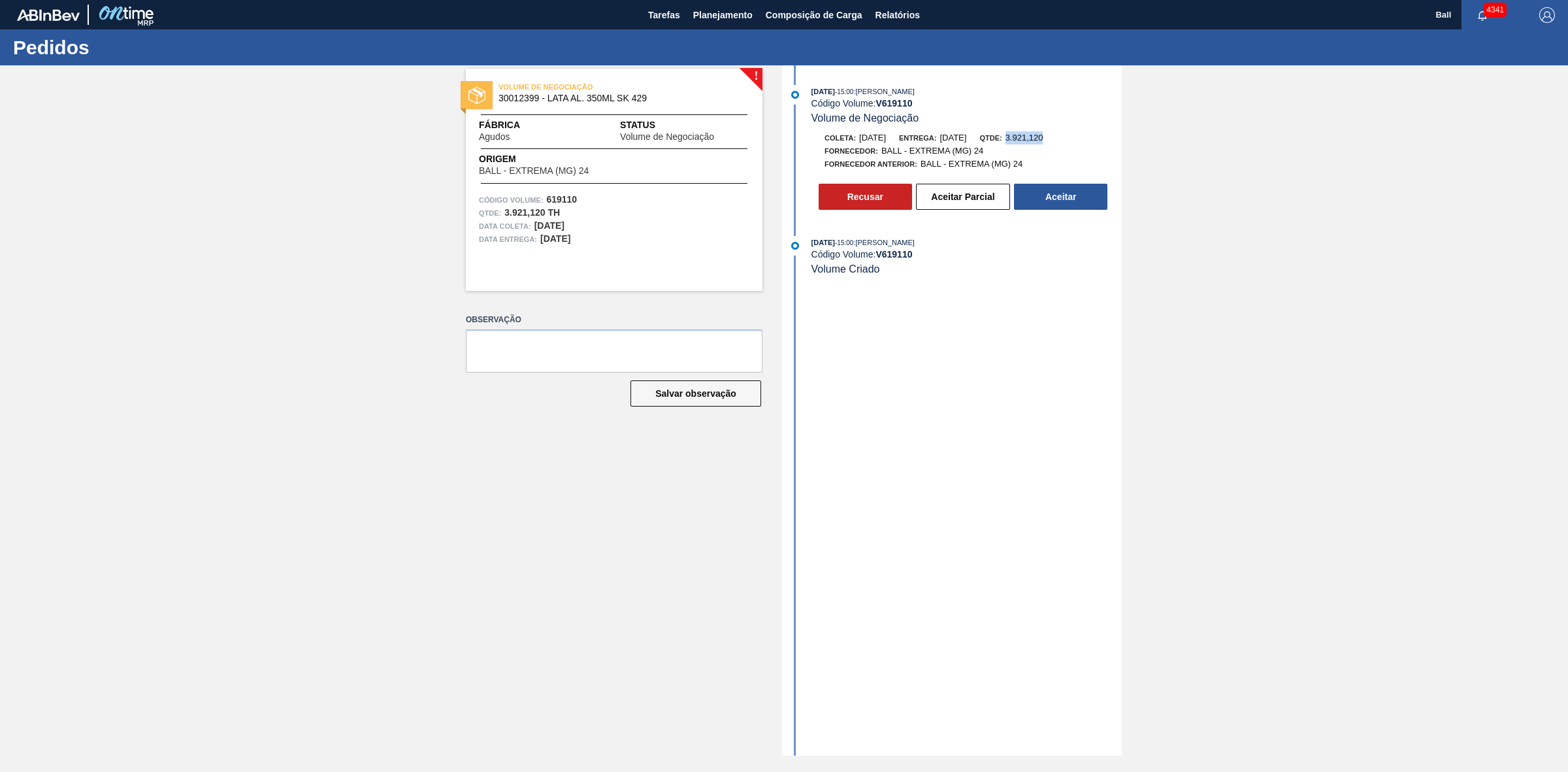
drag, startPoint x: 1082, startPoint y: 135, endPoint x: 1033, endPoint y: 138, distance: 49.1
click at [1033, 138] on div "Coleta: 29/08/2025 Entrega: 30/08/2025 Qtde: 3.921,120" at bounding box center [967, 138] width 310 height 13
copy span "3.921,120"
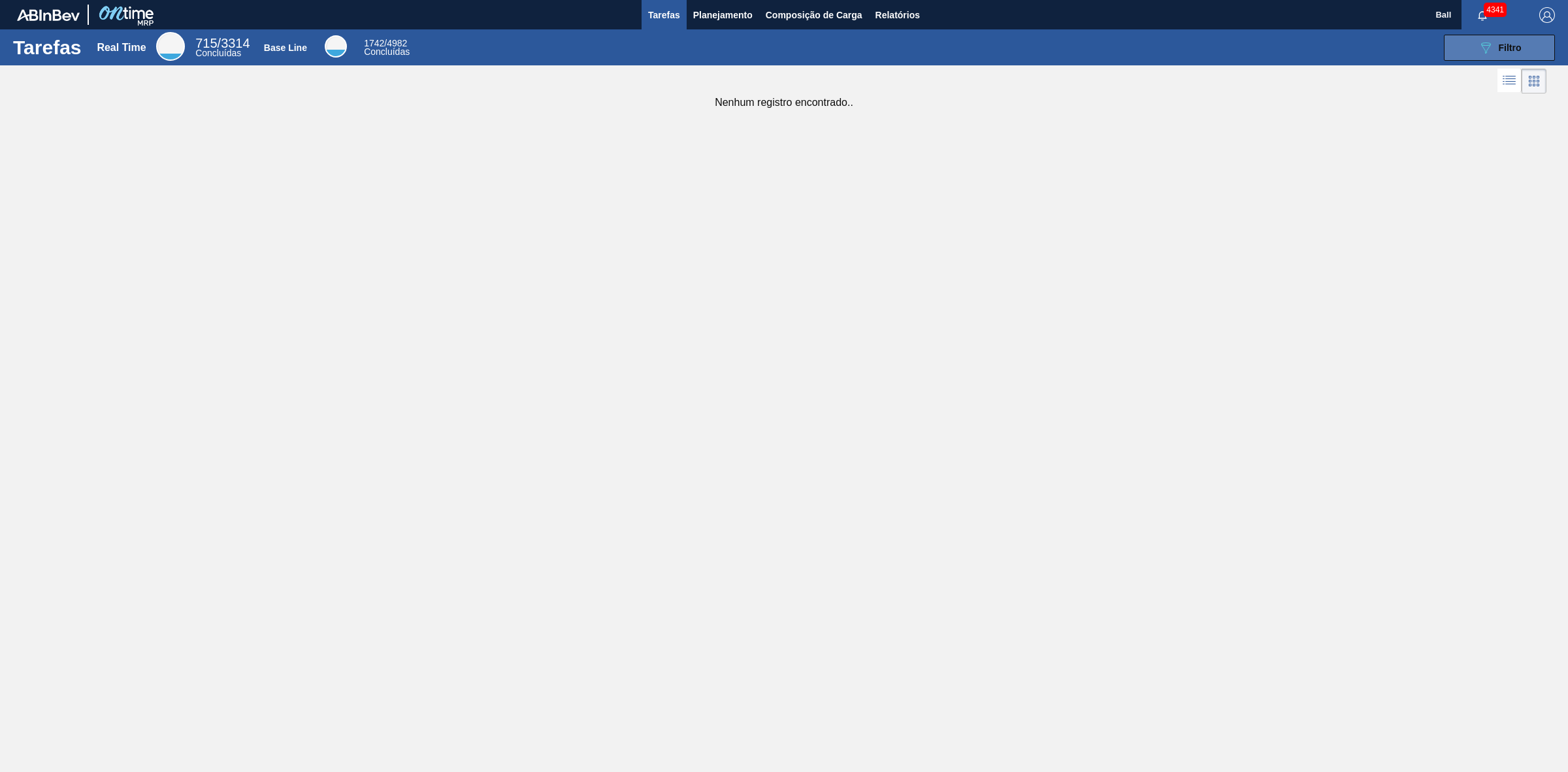
click at [1519, 46] on span "Filtro" at bounding box center [1510, 47] width 23 height 11
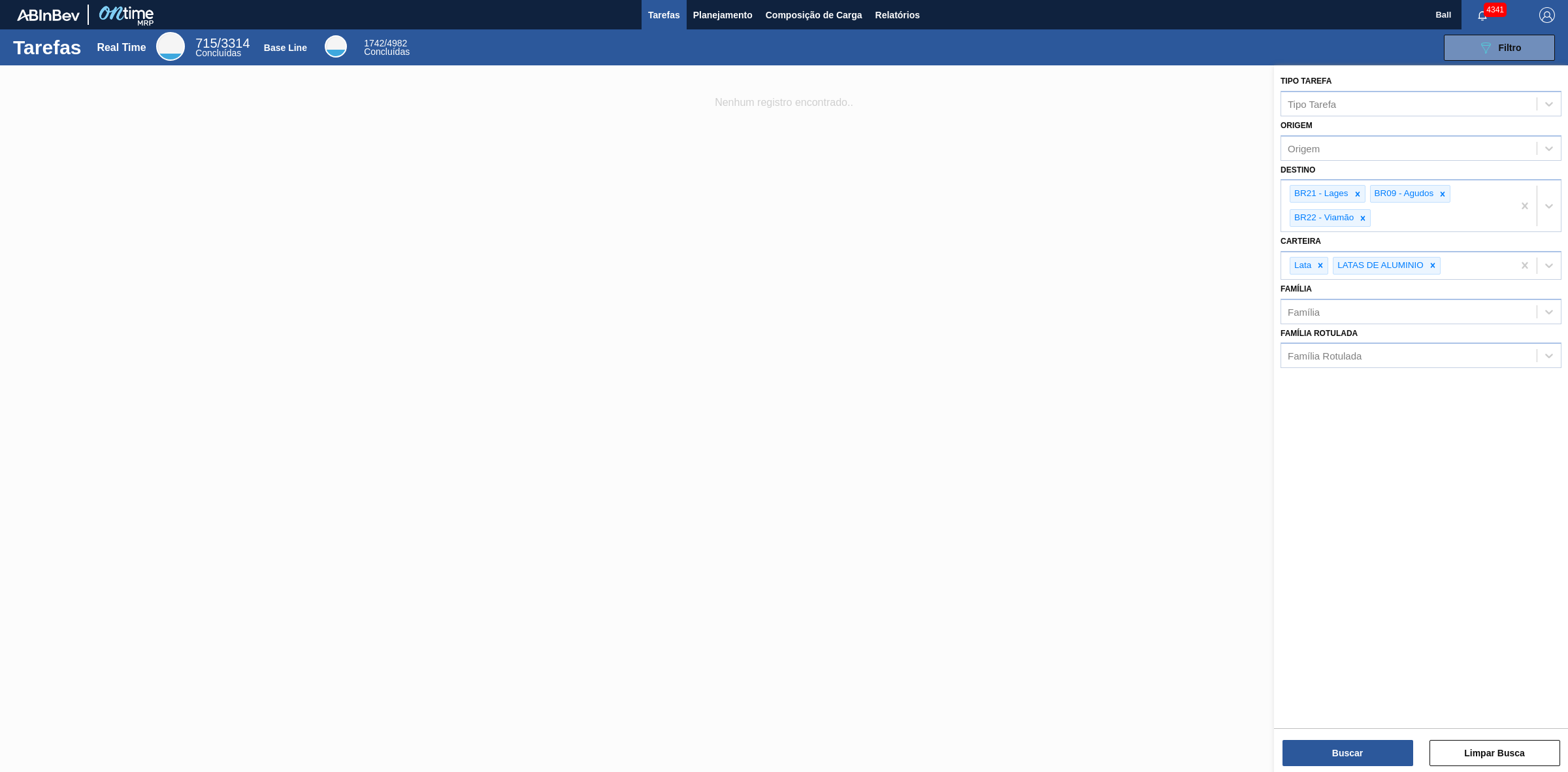
click at [988, 332] on div at bounding box center [784, 451] width 1568 height 772
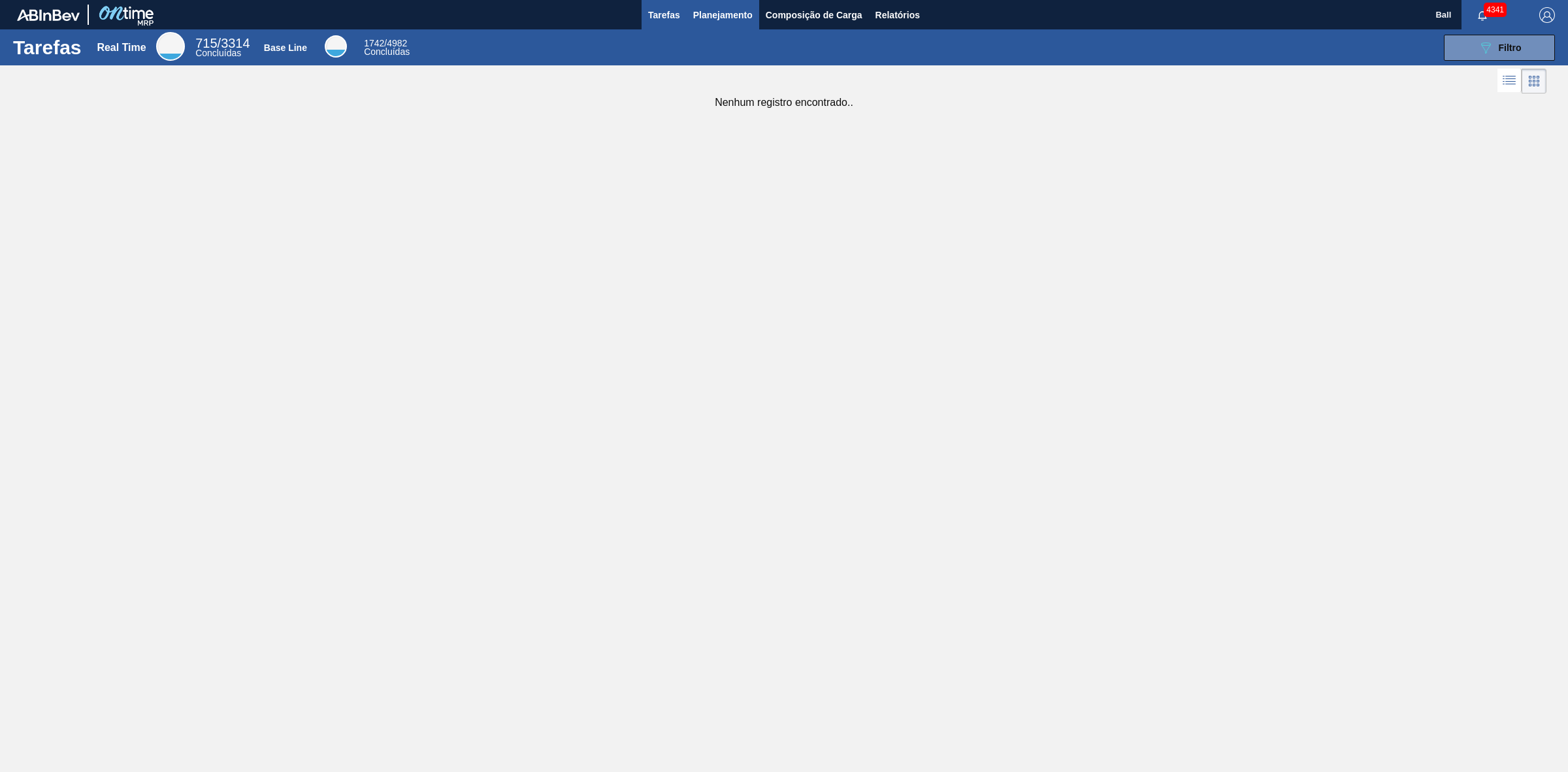
click at [722, 14] on span "Planejamento" at bounding box center [722, 15] width 59 height 15
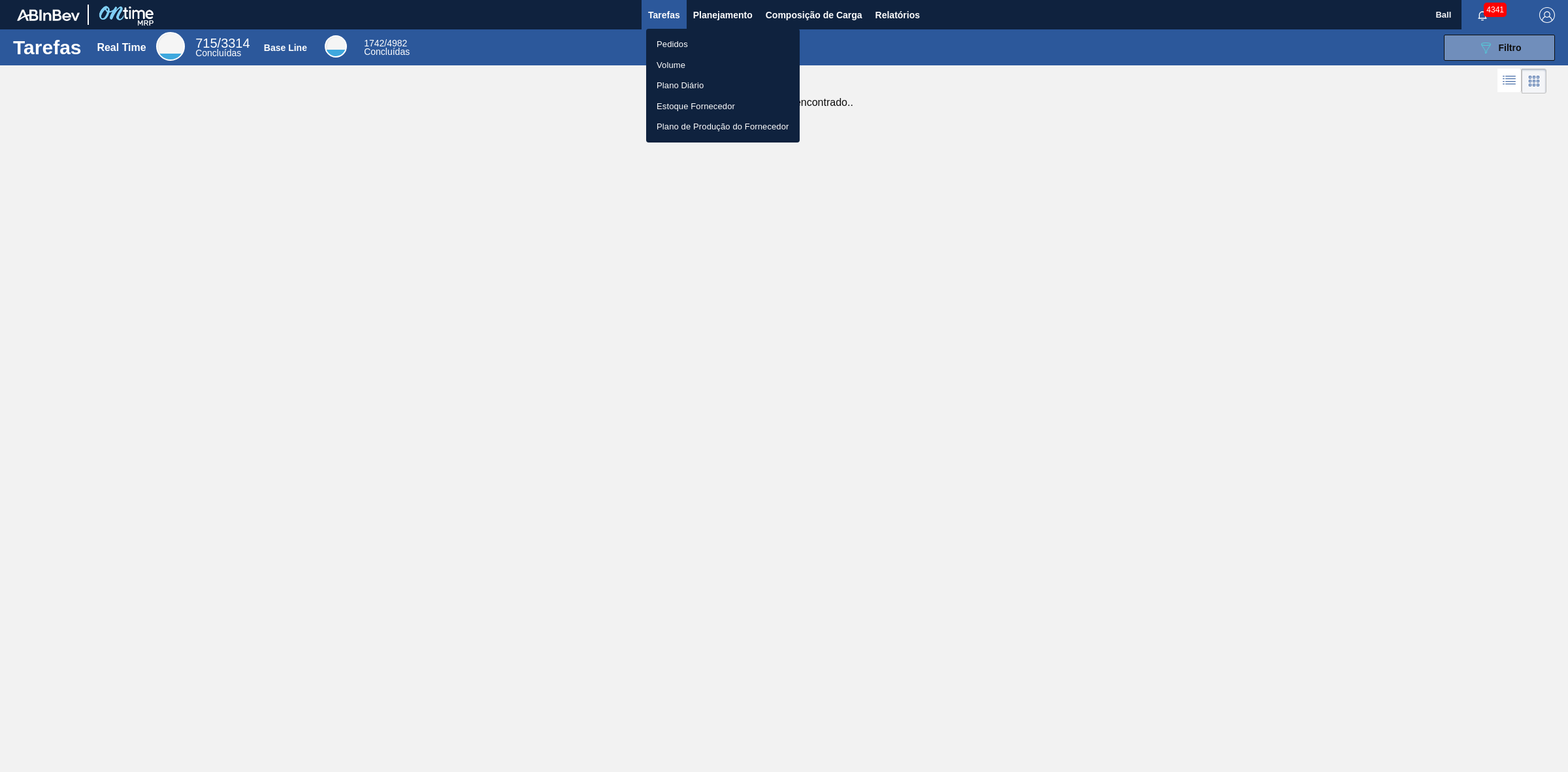
click at [687, 40] on li "Pedidos" at bounding box center [722, 45] width 154 height 21
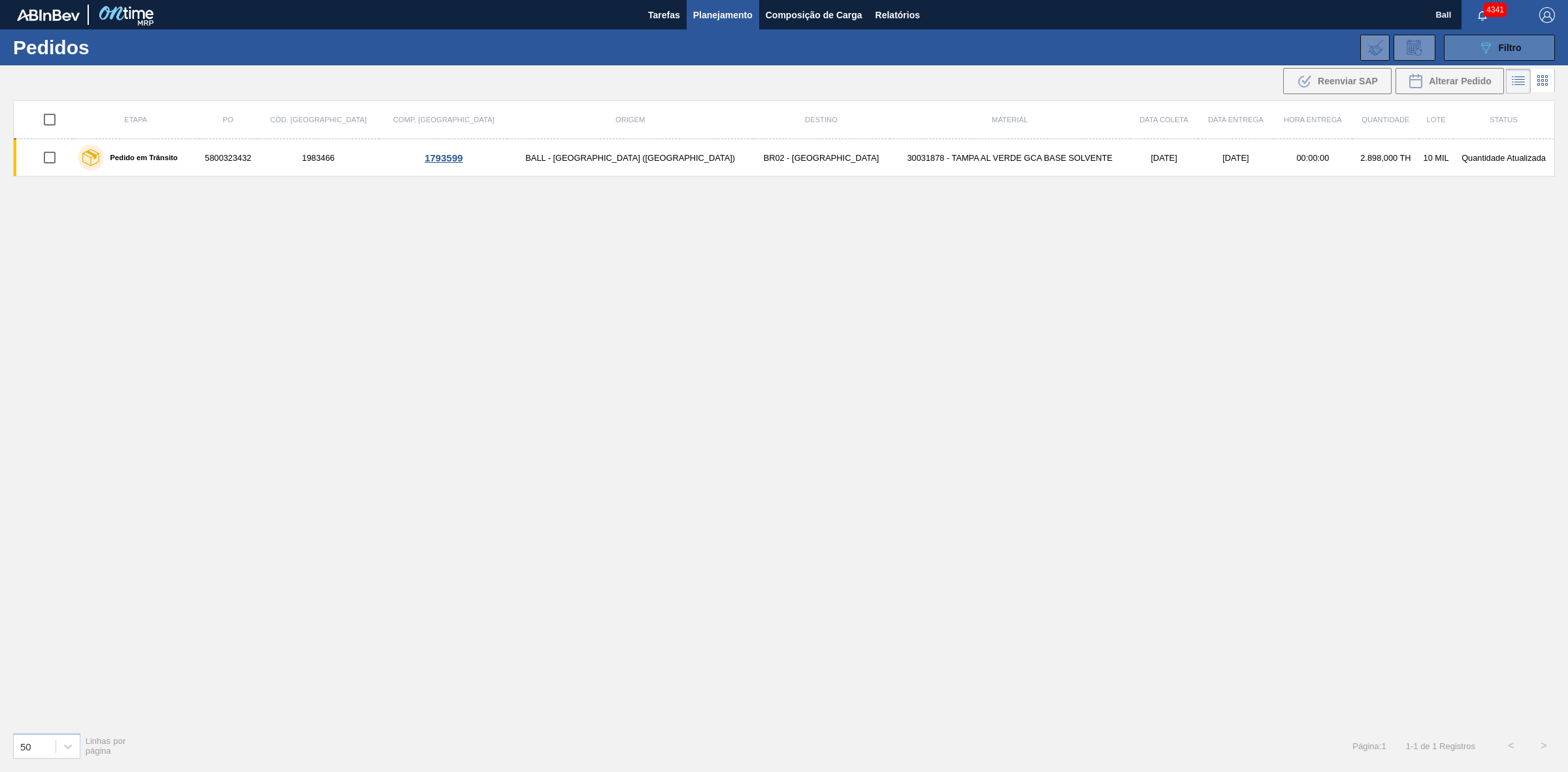
click at [1488, 43] on icon "089F7B8B-B2A5-4AFE-B5C0-19BA573D28AC" at bounding box center [1485, 47] width 15 height 15
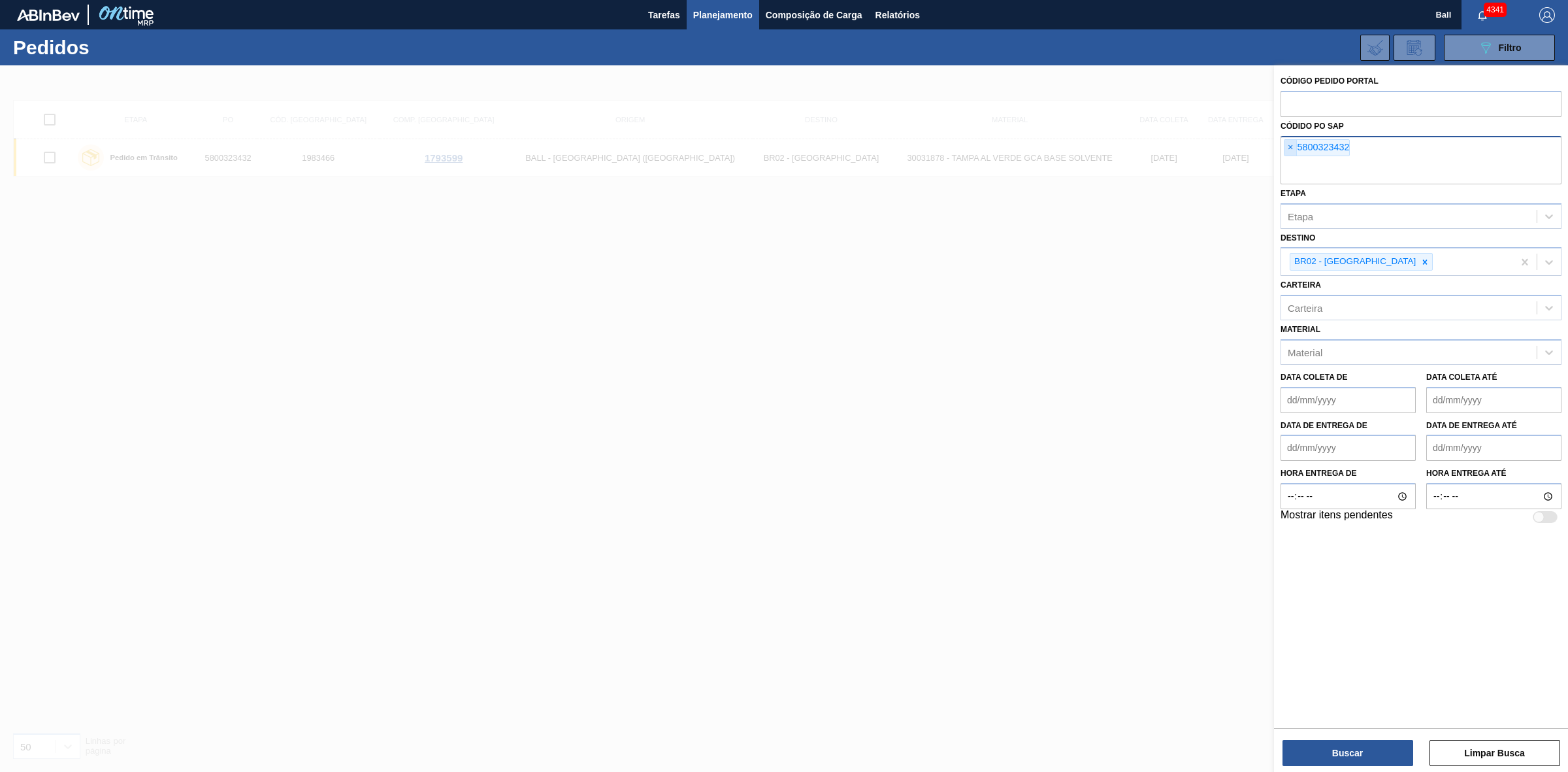
click at [1289, 147] on span "×" at bounding box center [1290, 147] width 12 height 15
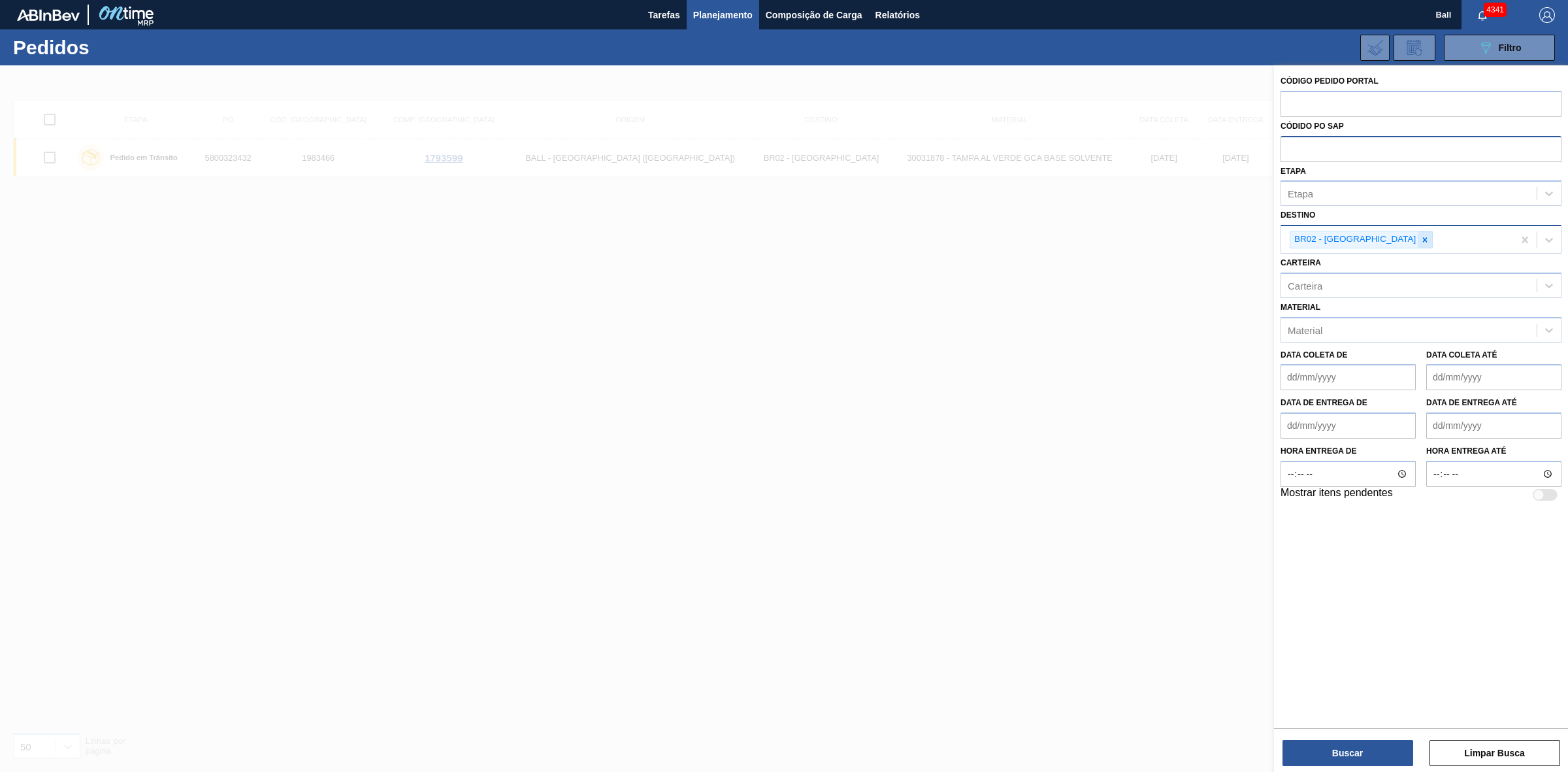
click at [1420, 236] on icon at bounding box center [1424, 239] width 9 height 9
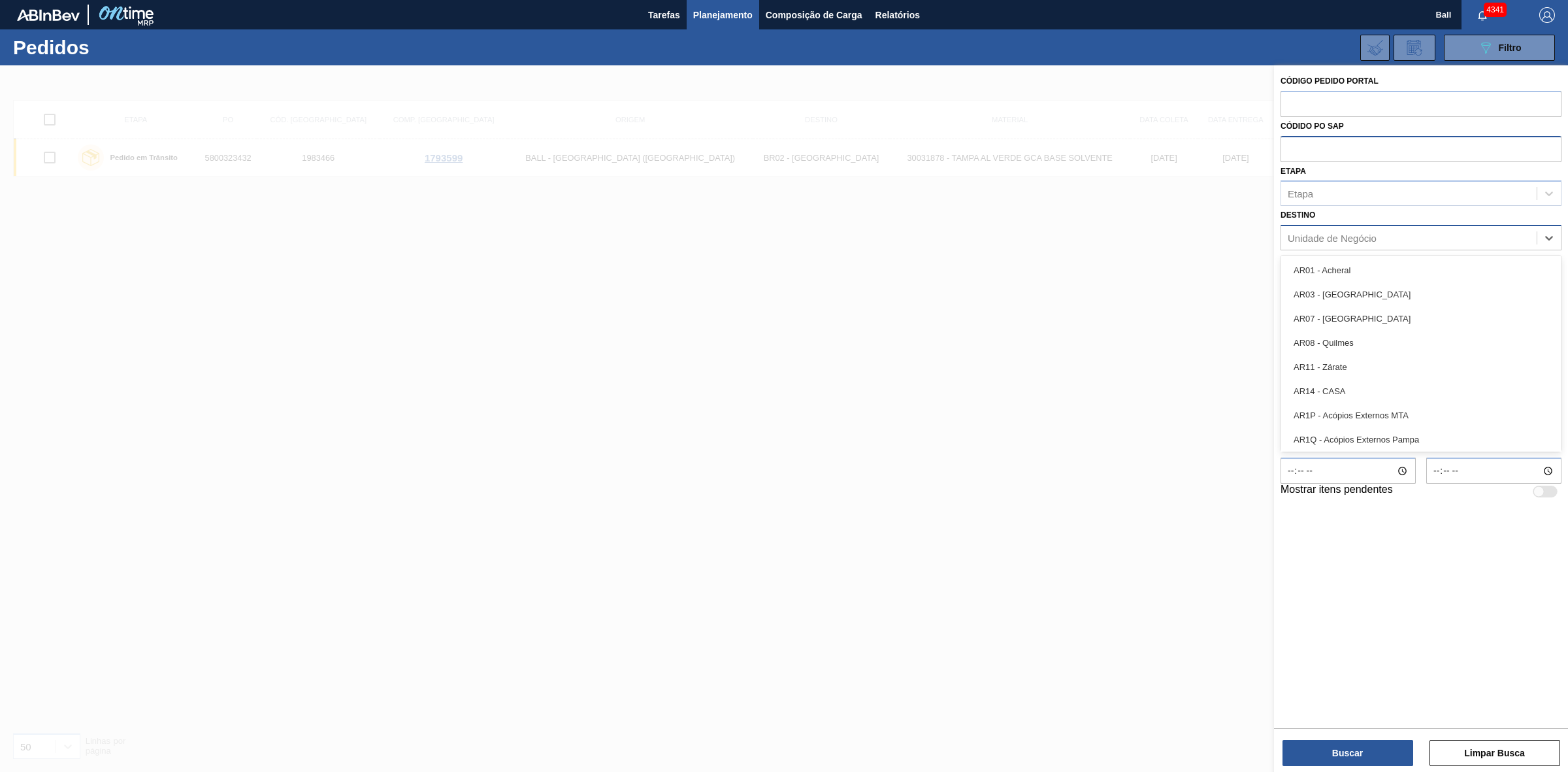
click at [1370, 239] on div "Unidade de Negócio" at bounding box center [1332, 238] width 89 height 11
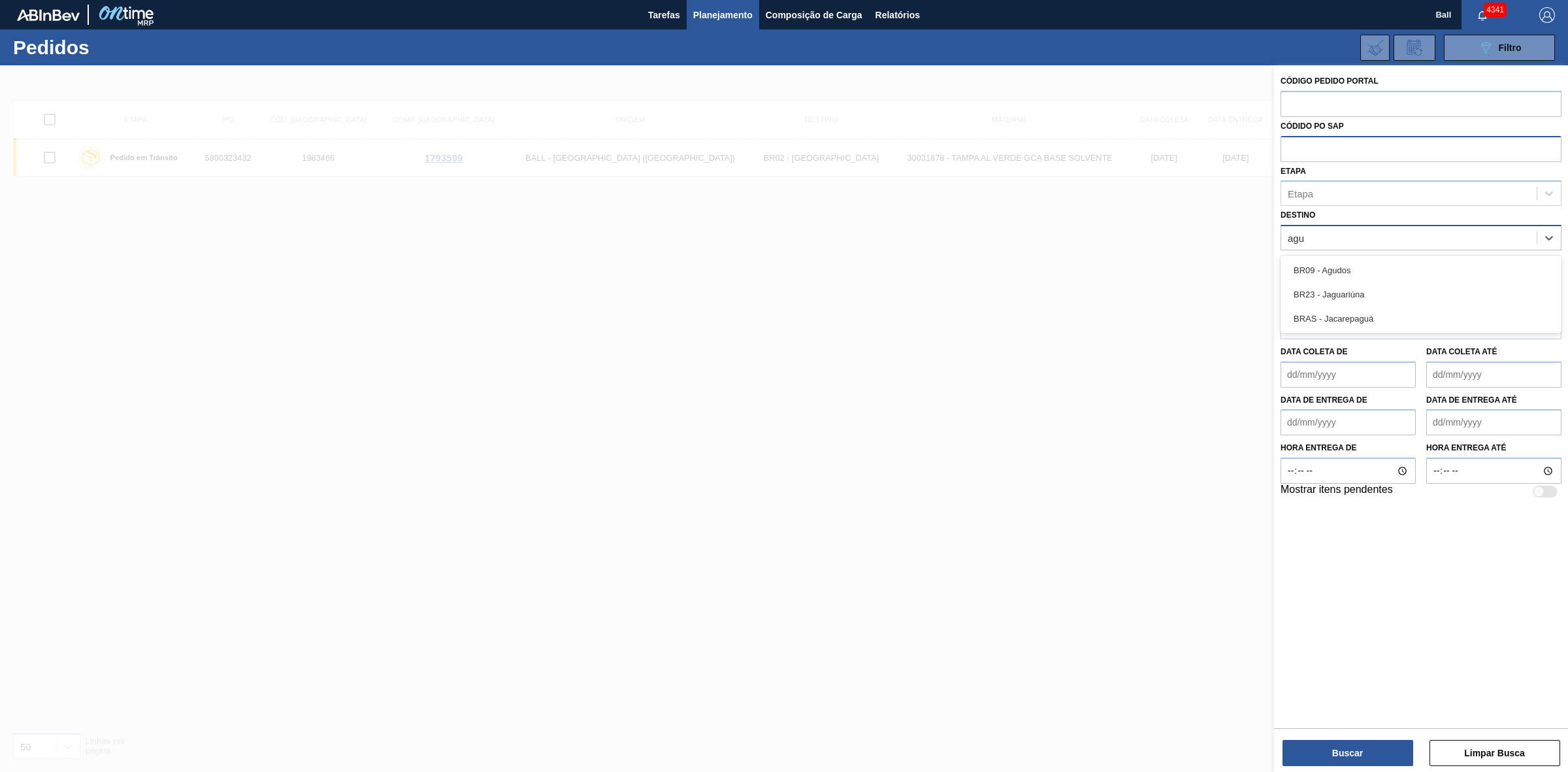
type input "agud"
type input "viam"
type input "lages"
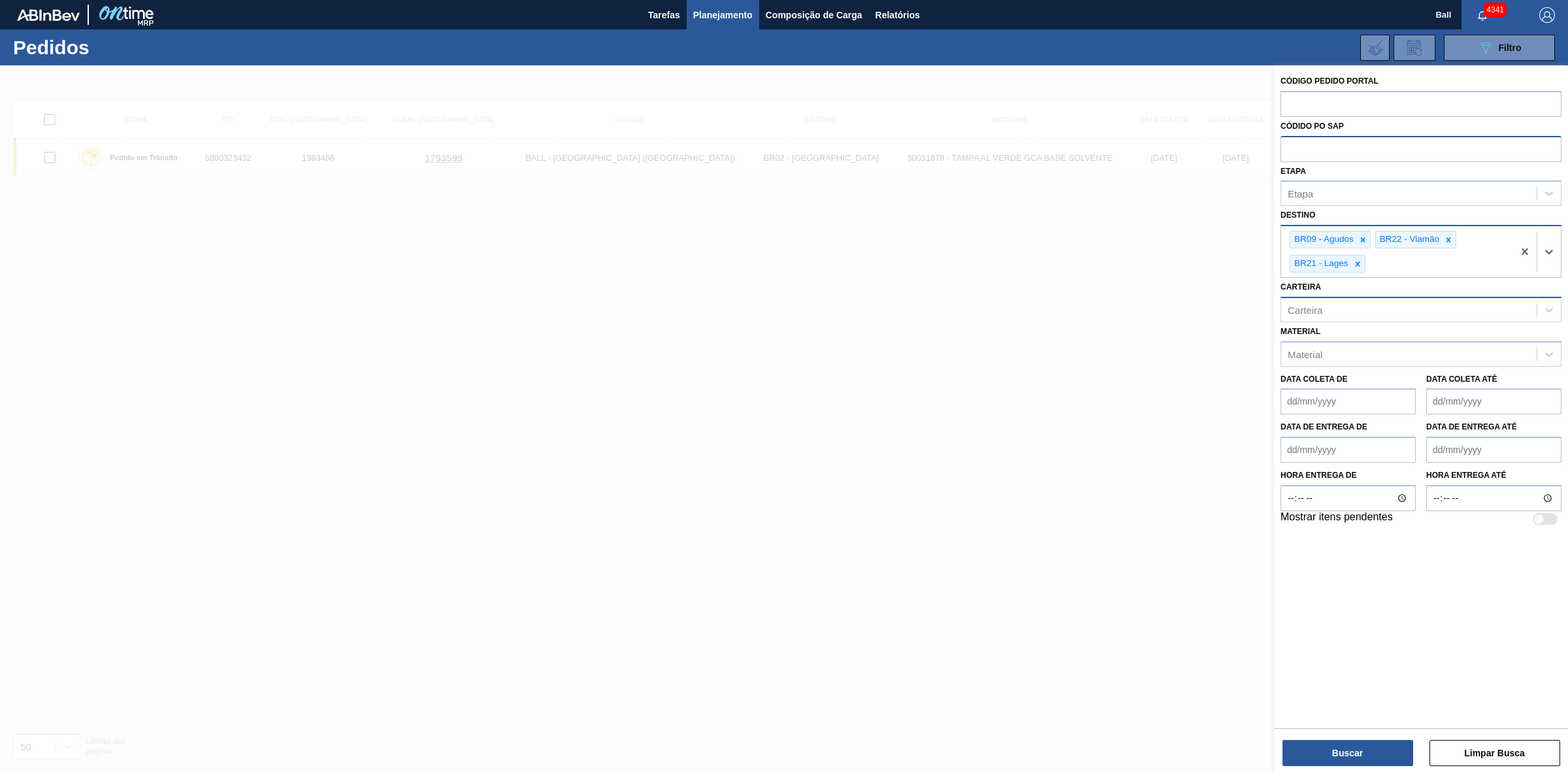
click at [1373, 314] on div "Carteira" at bounding box center [1409, 309] width 255 height 19
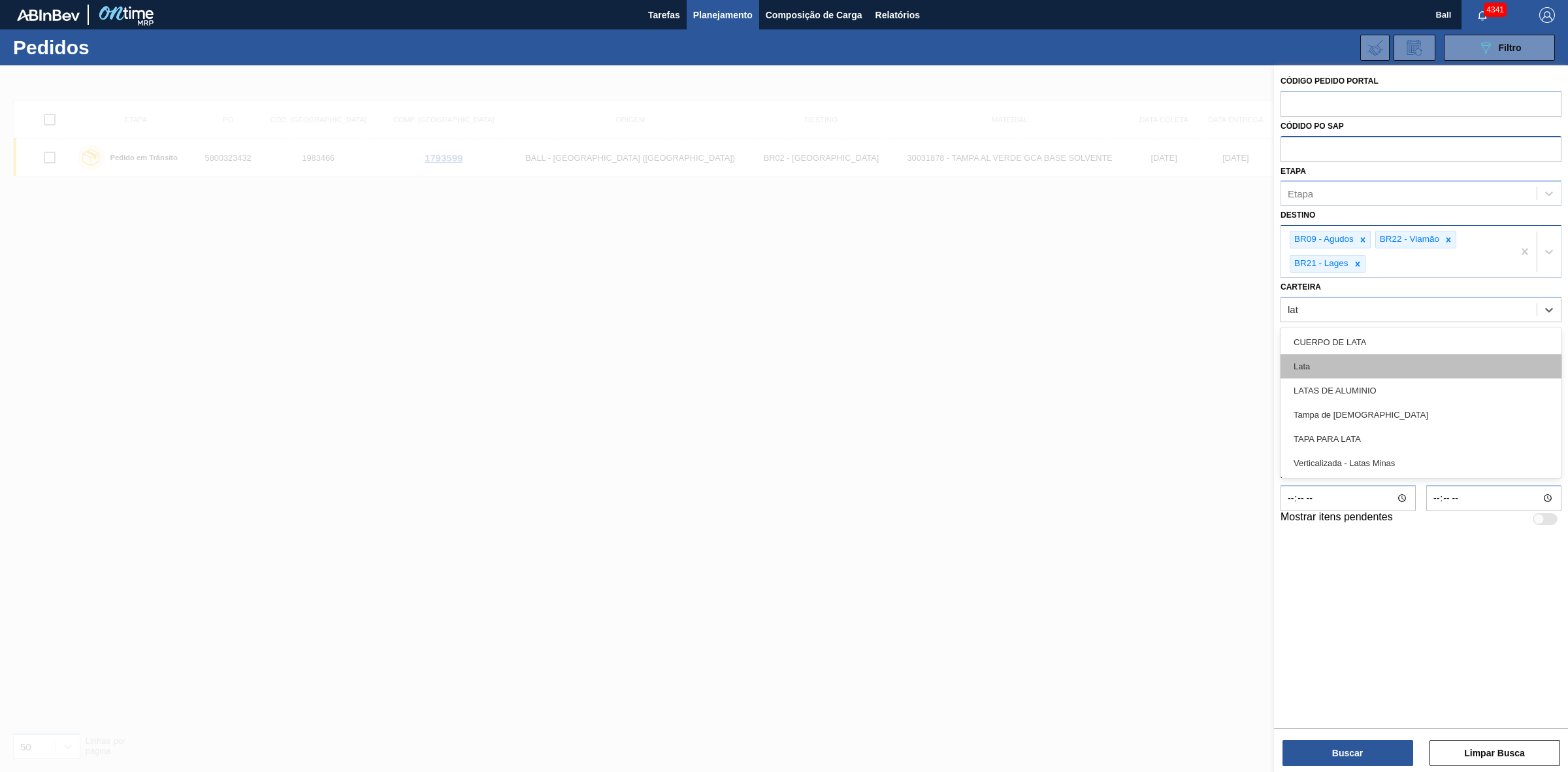
type input "lata"
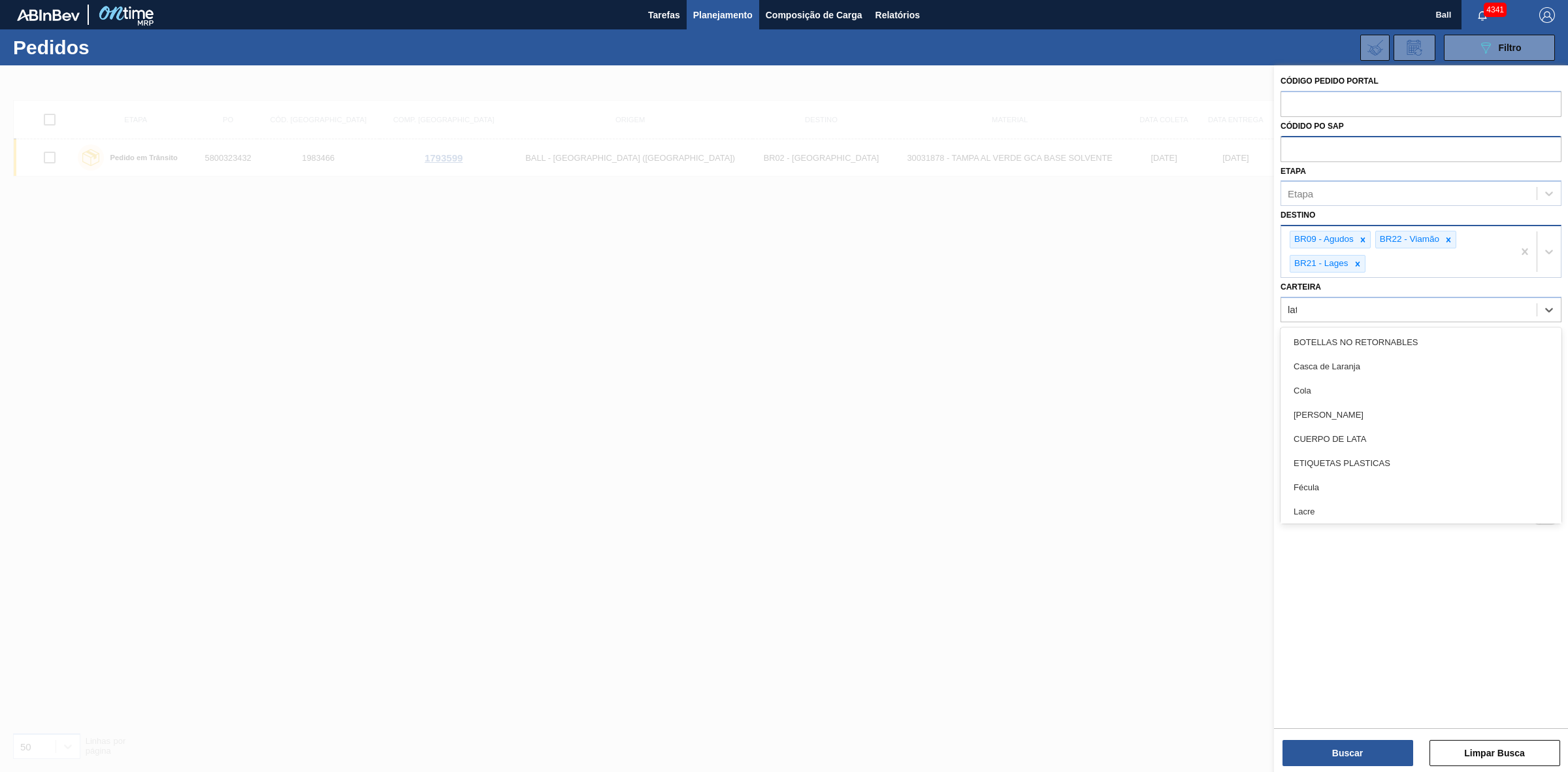
type input "lata"
click at [1343, 365] on div "Lata" at bounding box center [1421, 366] width 281 height 24
type input "lata"
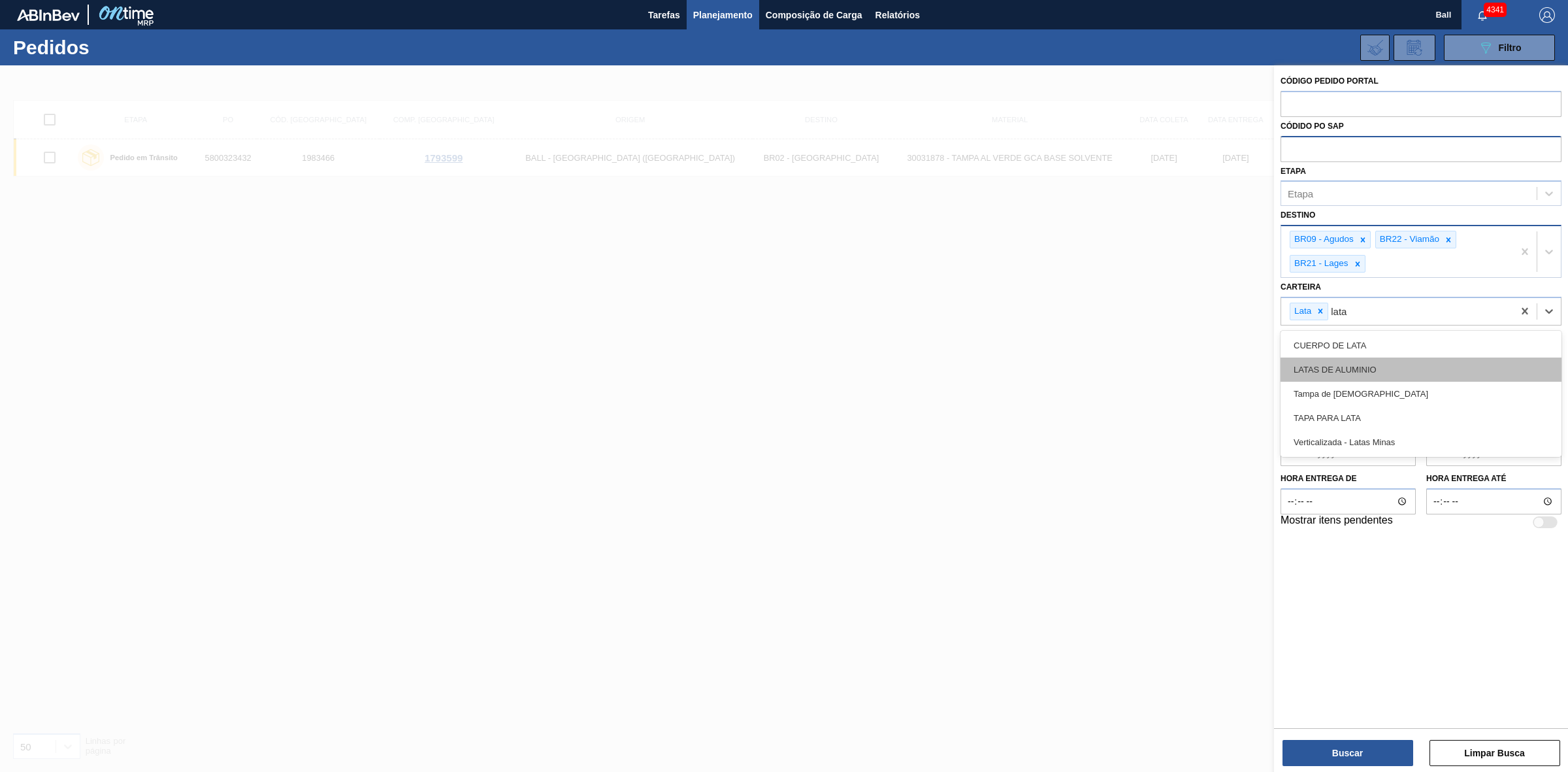
click at [1343, 365] on div "LATAS DE ALUMINIO" at bounding box center [1421, 370] width 281 height 24
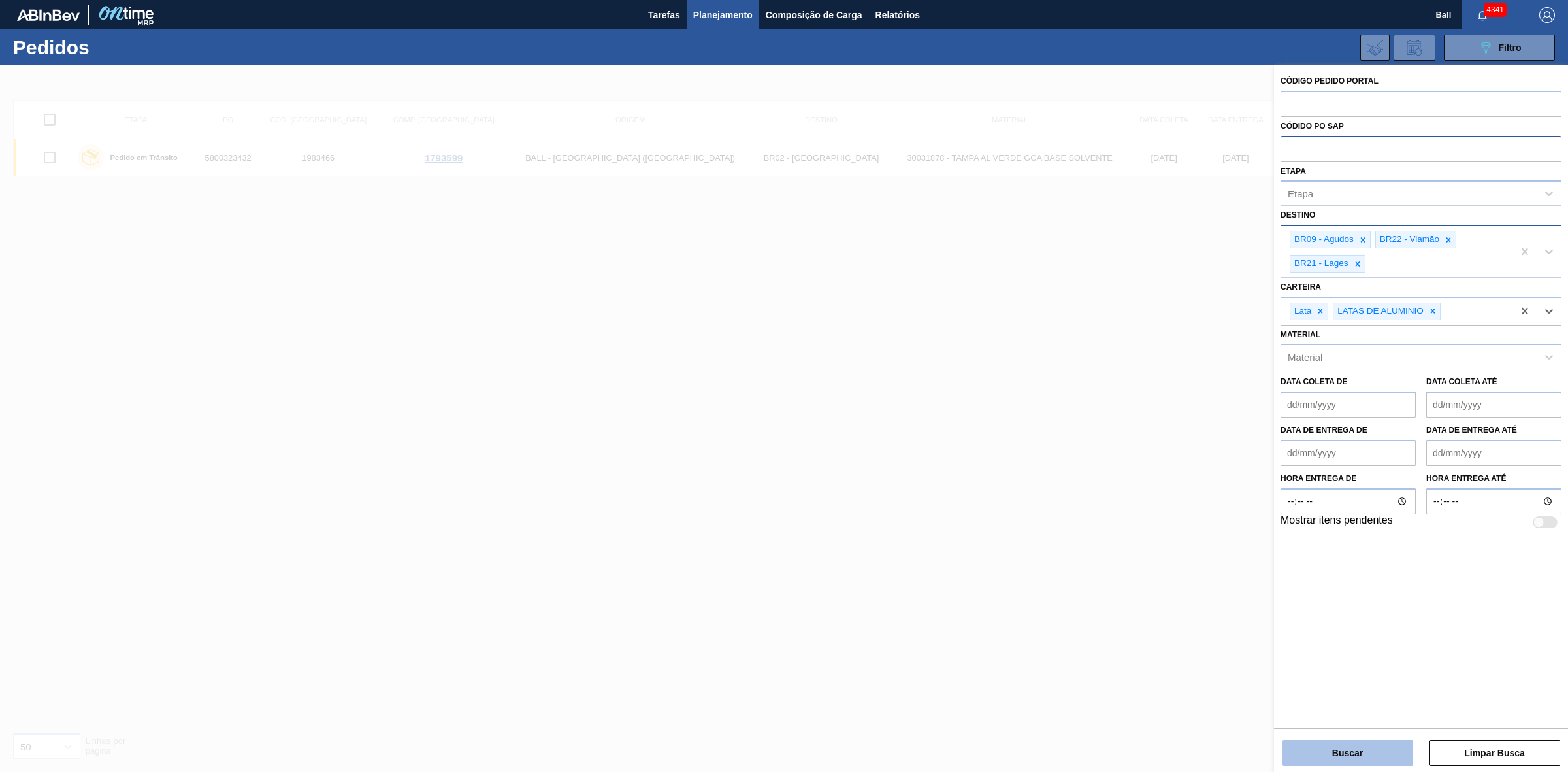
click at [1356, 746] on button "Buscar" at bounding box center [1348, 752] width 131 height 26
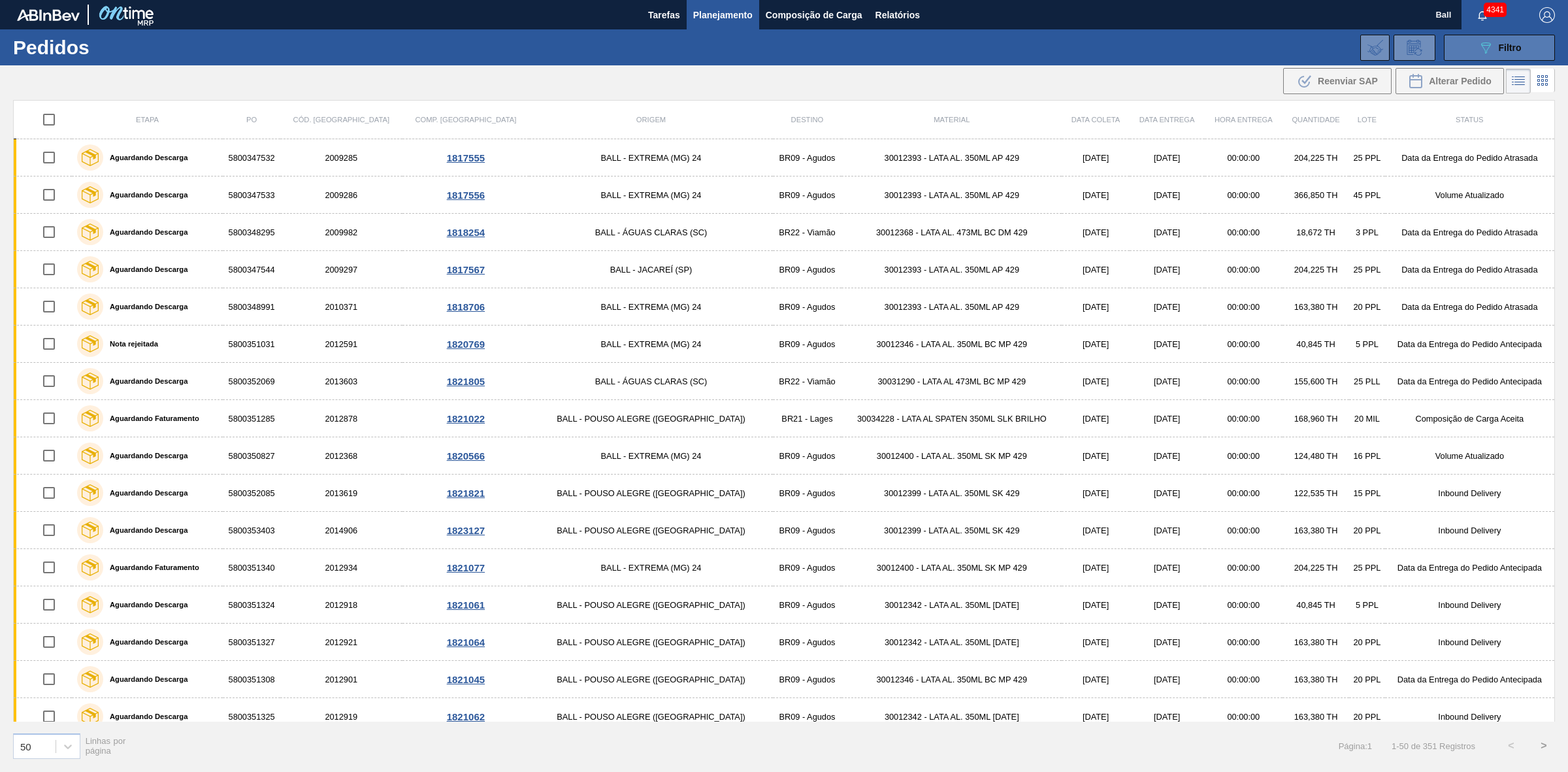
click at [1500, 50] on span "Filtro" at bounding box center [1510, 47] width 23 height 11
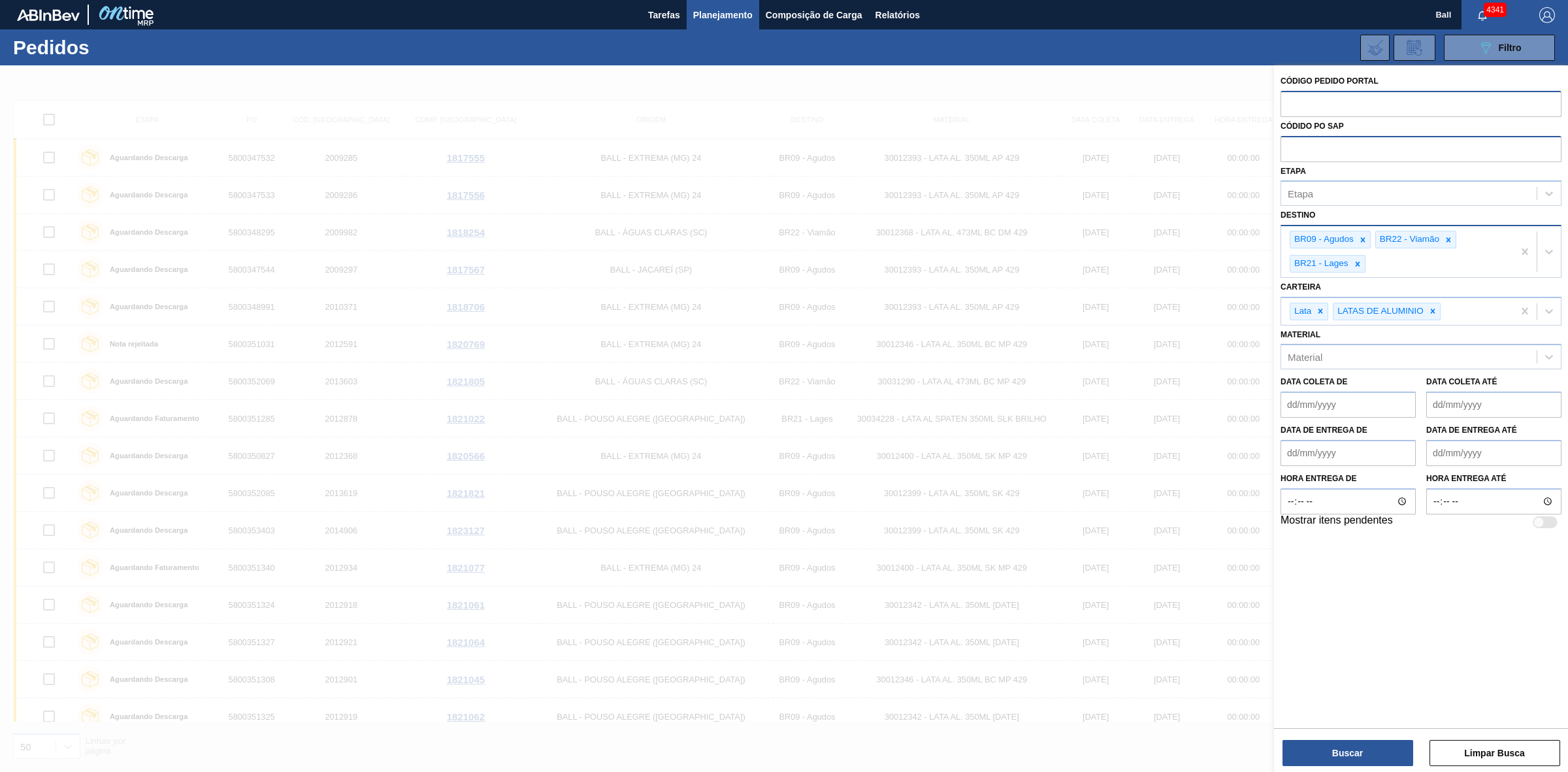
click at [1377, 96] on input "text" at bounding box center [1421, 103] width 281 height 25
click at [1356, 150] on input "text" at bounding box center [1421, 148] width 281 height 25
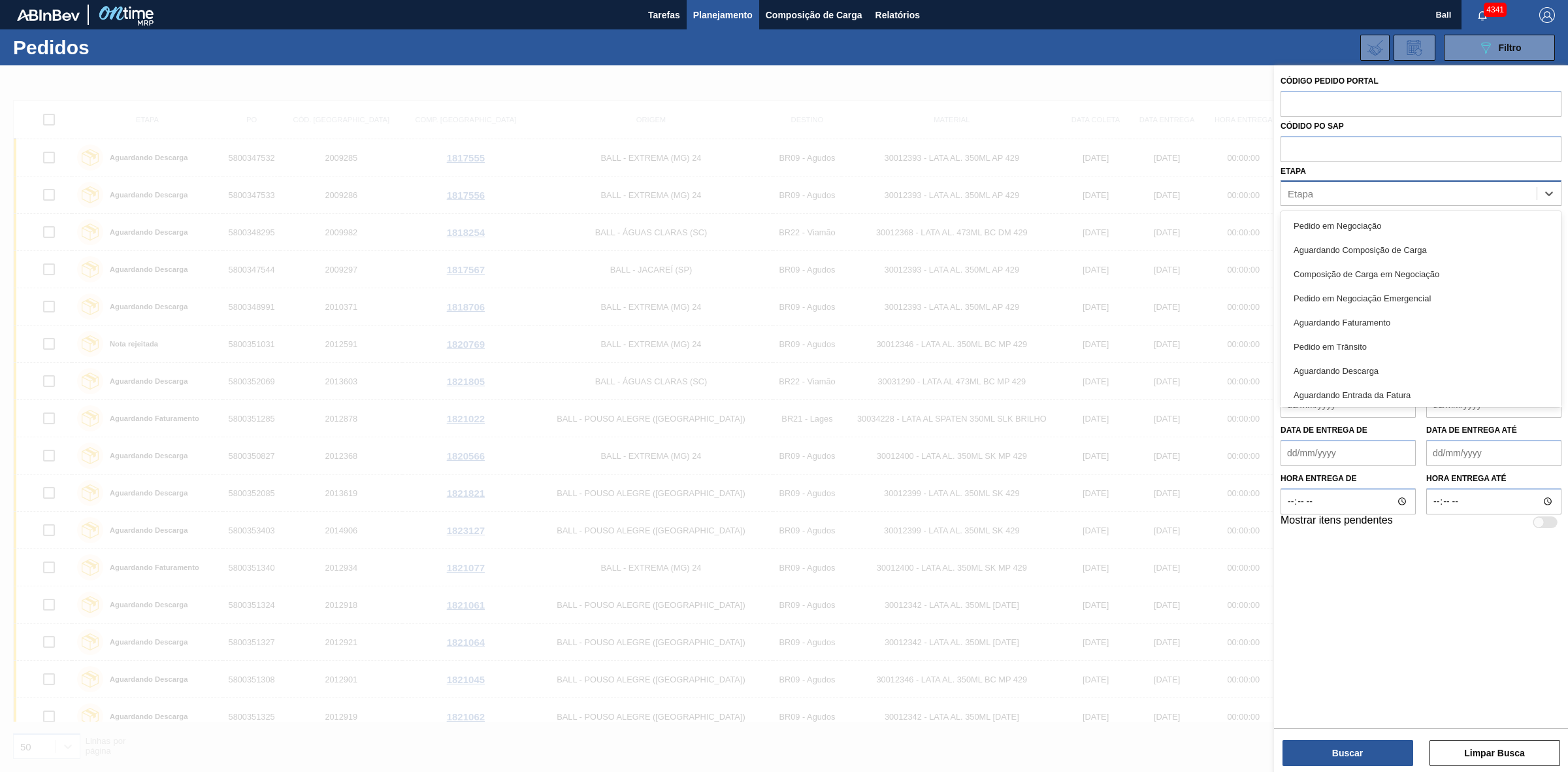
click at [1356, 198] on div "Etapa" at bounding box center [1409, 193] width 255 height 19
click at [1354, 346] on div "Em renegociação" at bounding box center [1421, 345] width 281 height 24
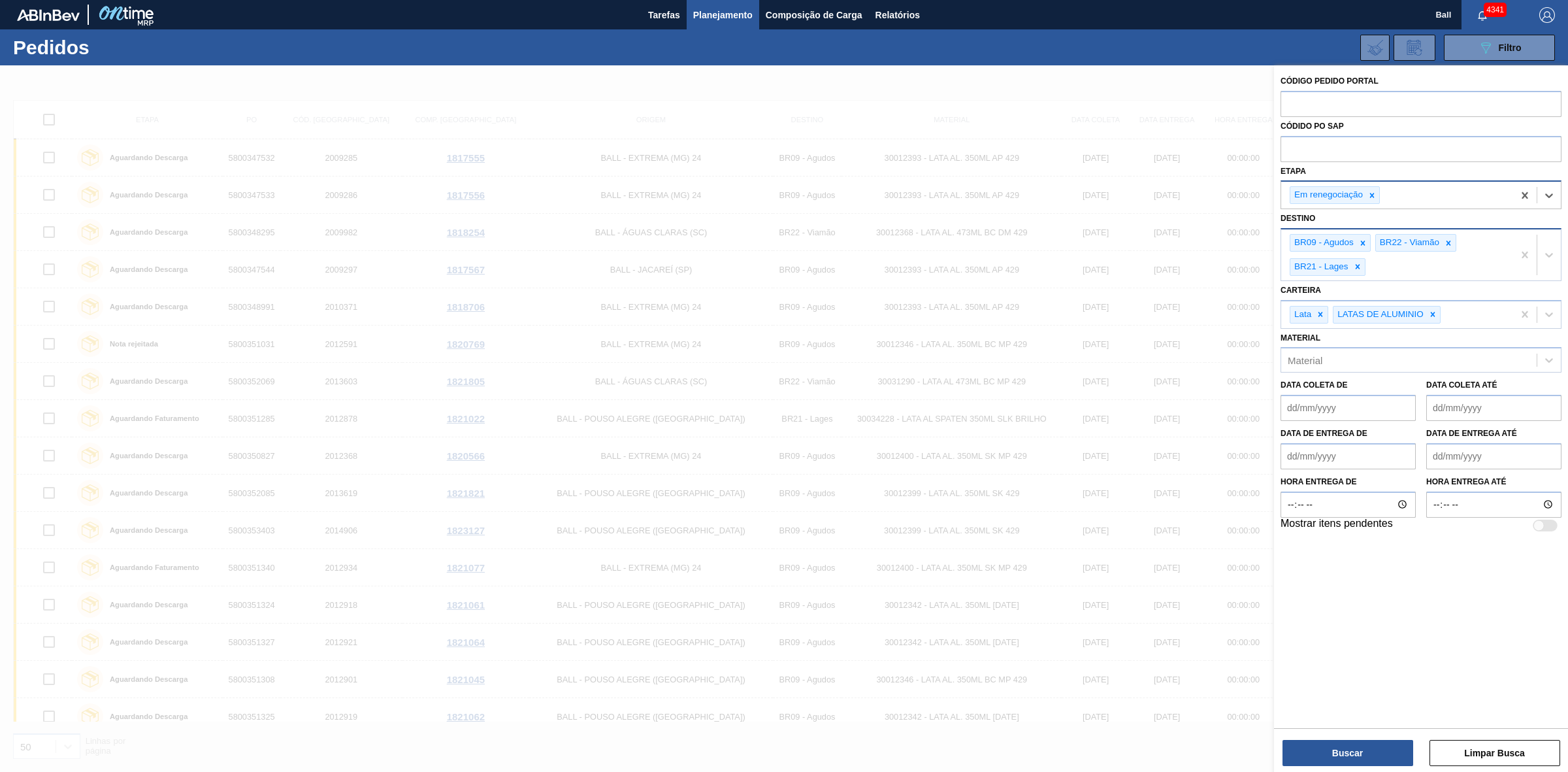
click at [1419, 206] on div "Em renegociação" at bounding box center [1397, 195] width 232 height 27
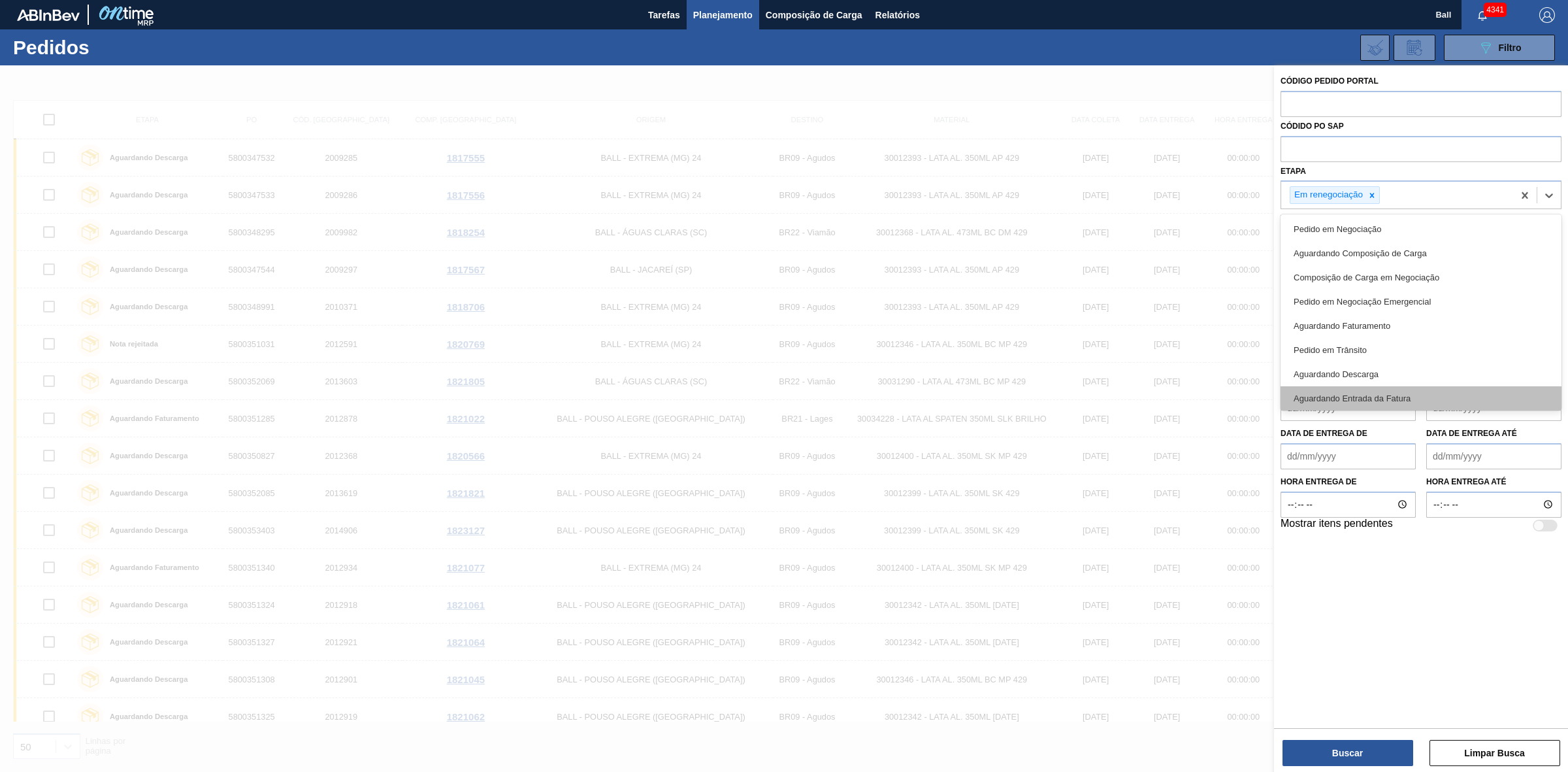
scroll to position [147, 0]
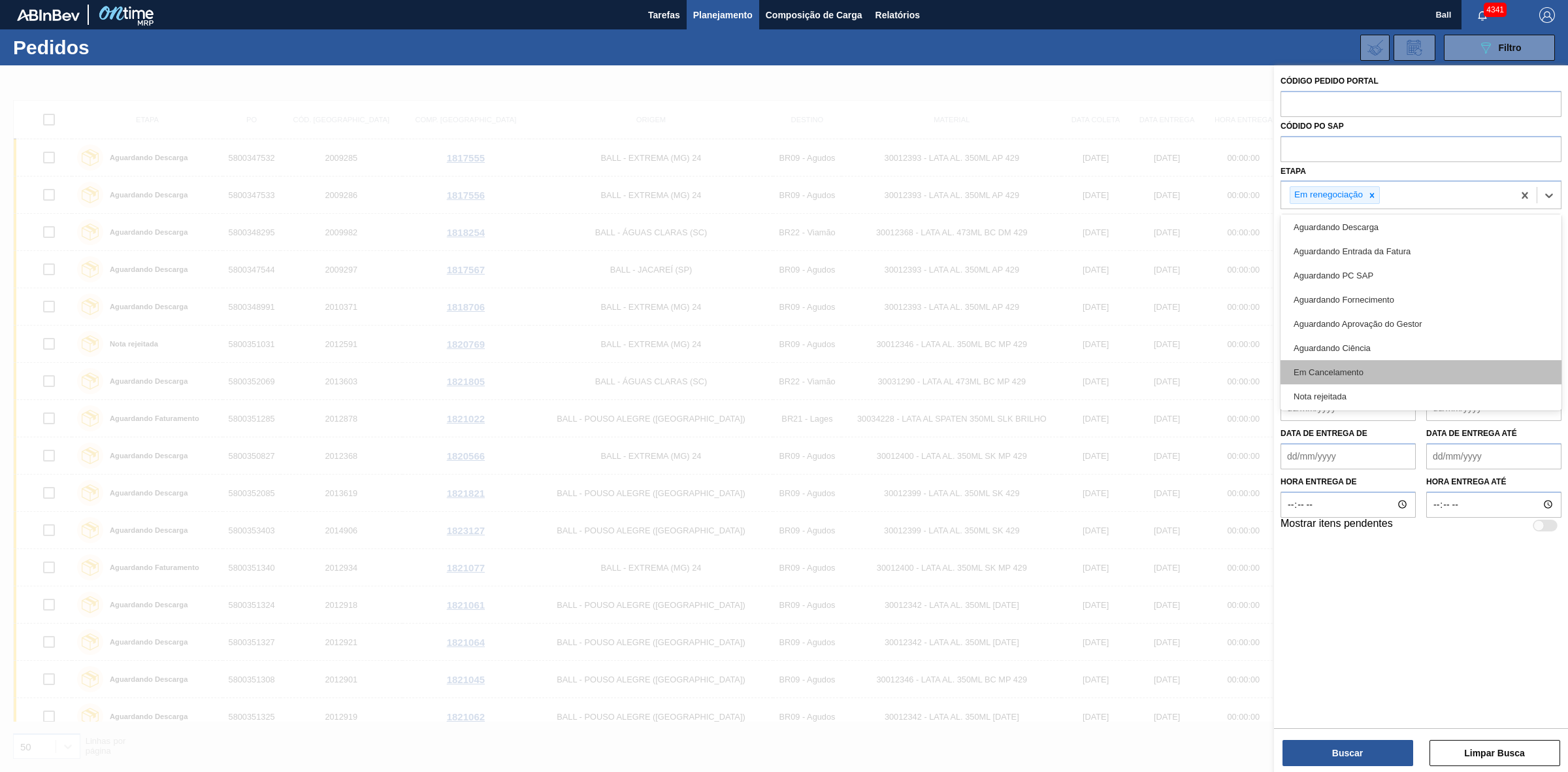
click at [1380, 371] on div "Em Cancelamento" at bounding box center [1421, 372] width 281 height 24
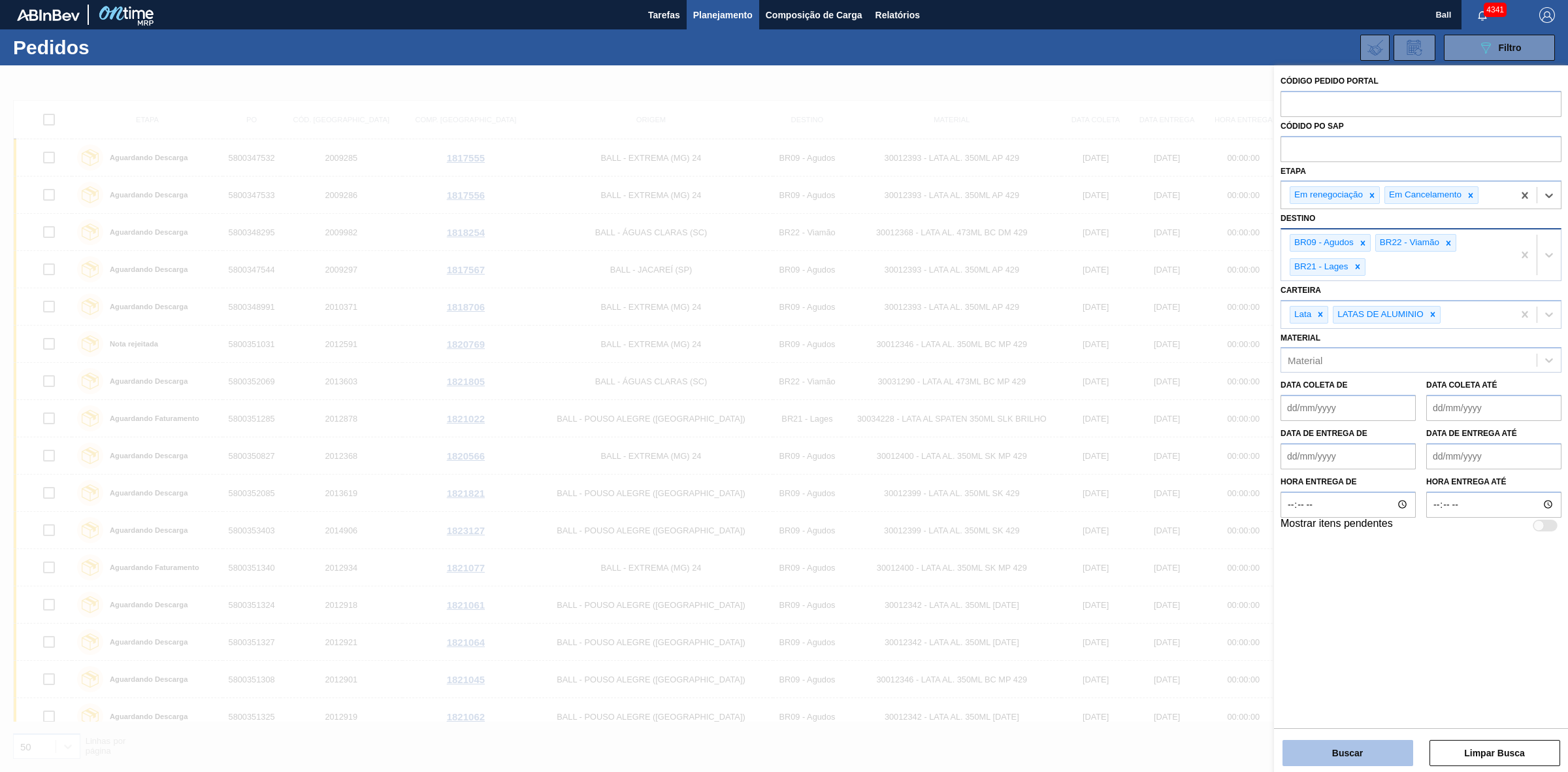
click at [1388, 762] on button "Buscar" at bounding box center [1348, 752] width 131 height 26
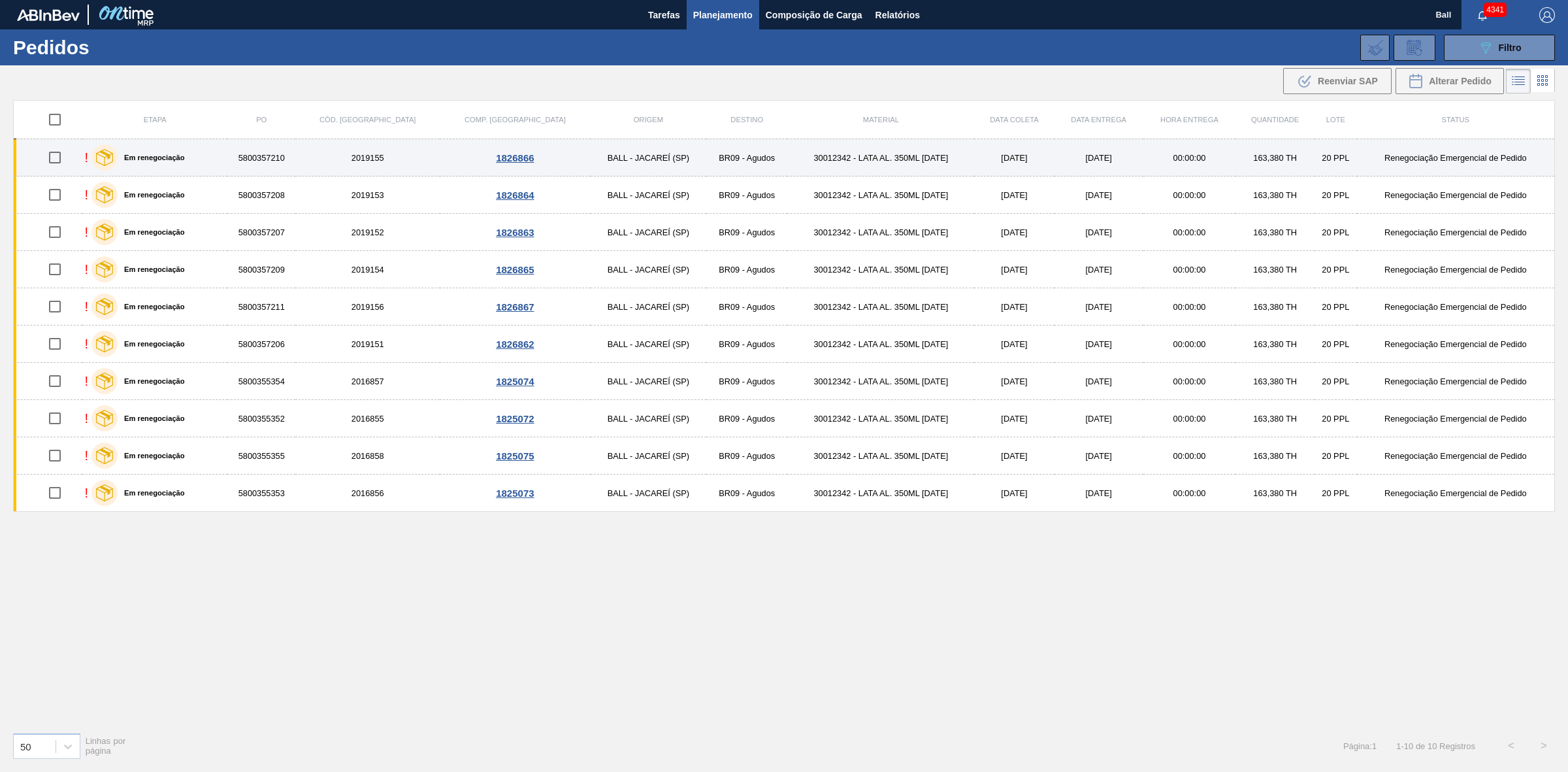
click at [916, 162] on td "30012342 - LATA AL. 350ML [DATE]" at bounding box center [881, 158] width 187 height 37
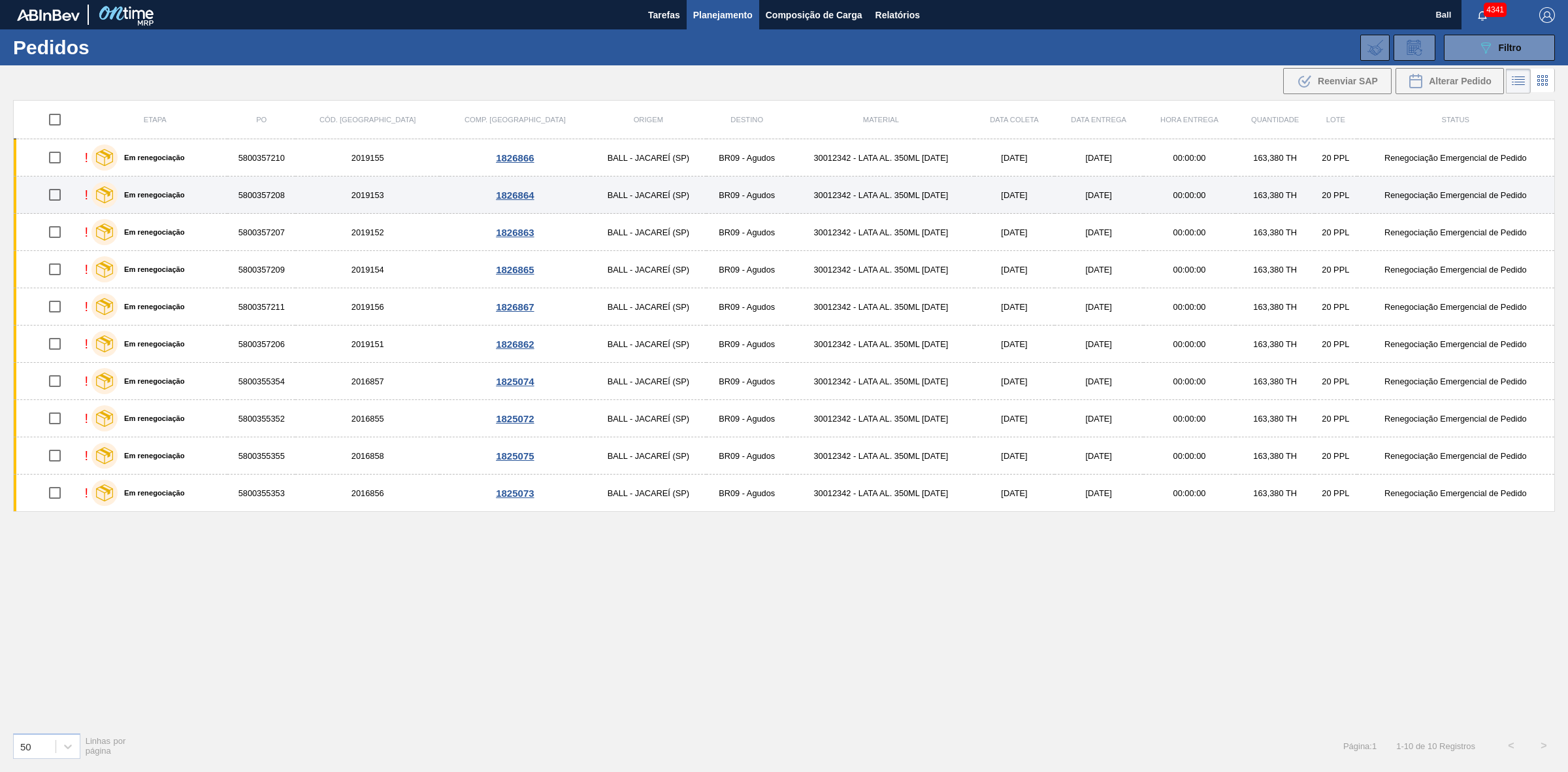
click at [916, 198] on td "30012342 - LATA AL. 350ML [DATE]" at bounding box center [881, 195] width 187 height 37
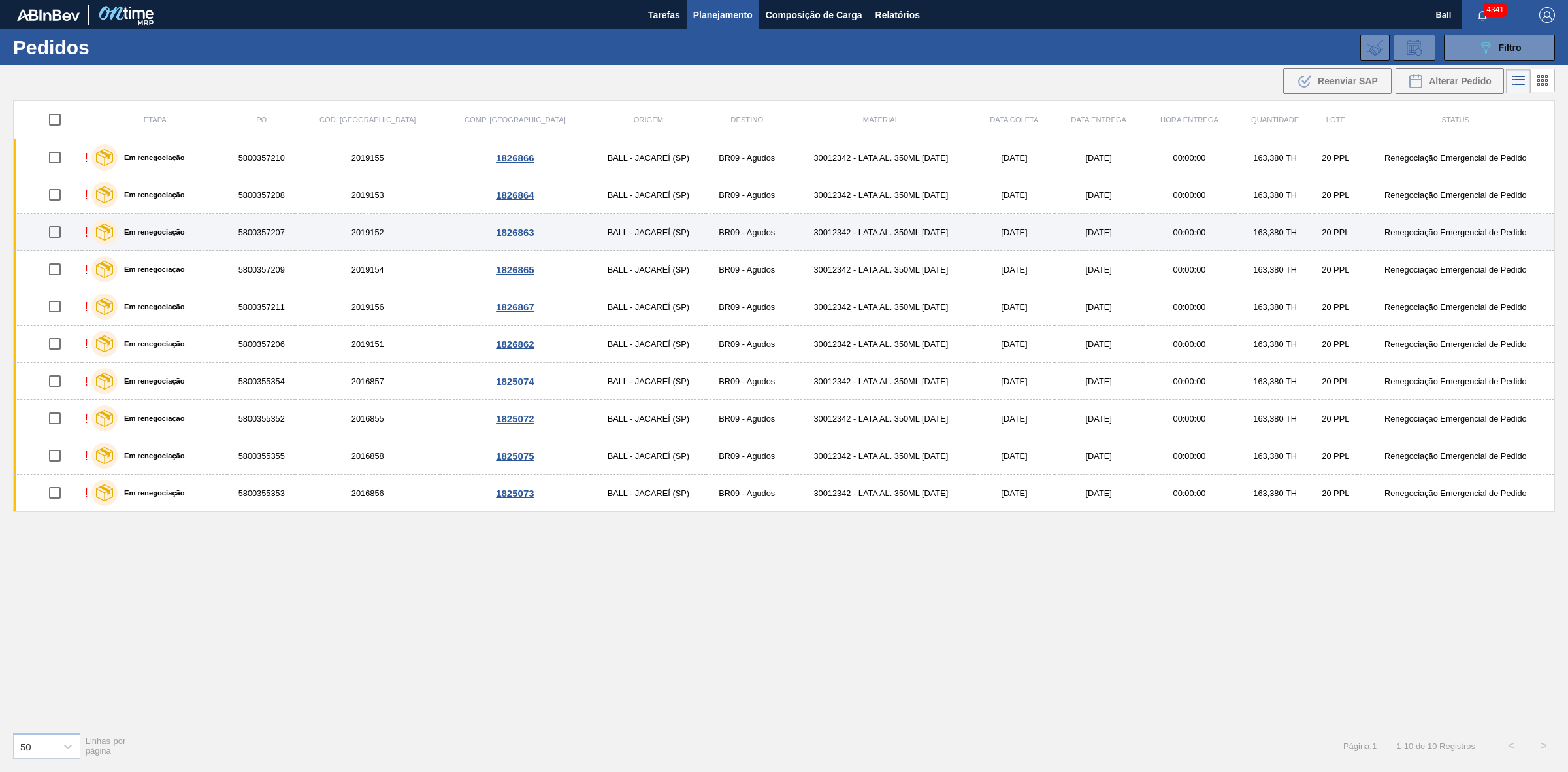
click at [906, 236] on td "30012342 - LATA AL. 350ML [DATE]" at bounding box center [881, 232] width 187 height 37
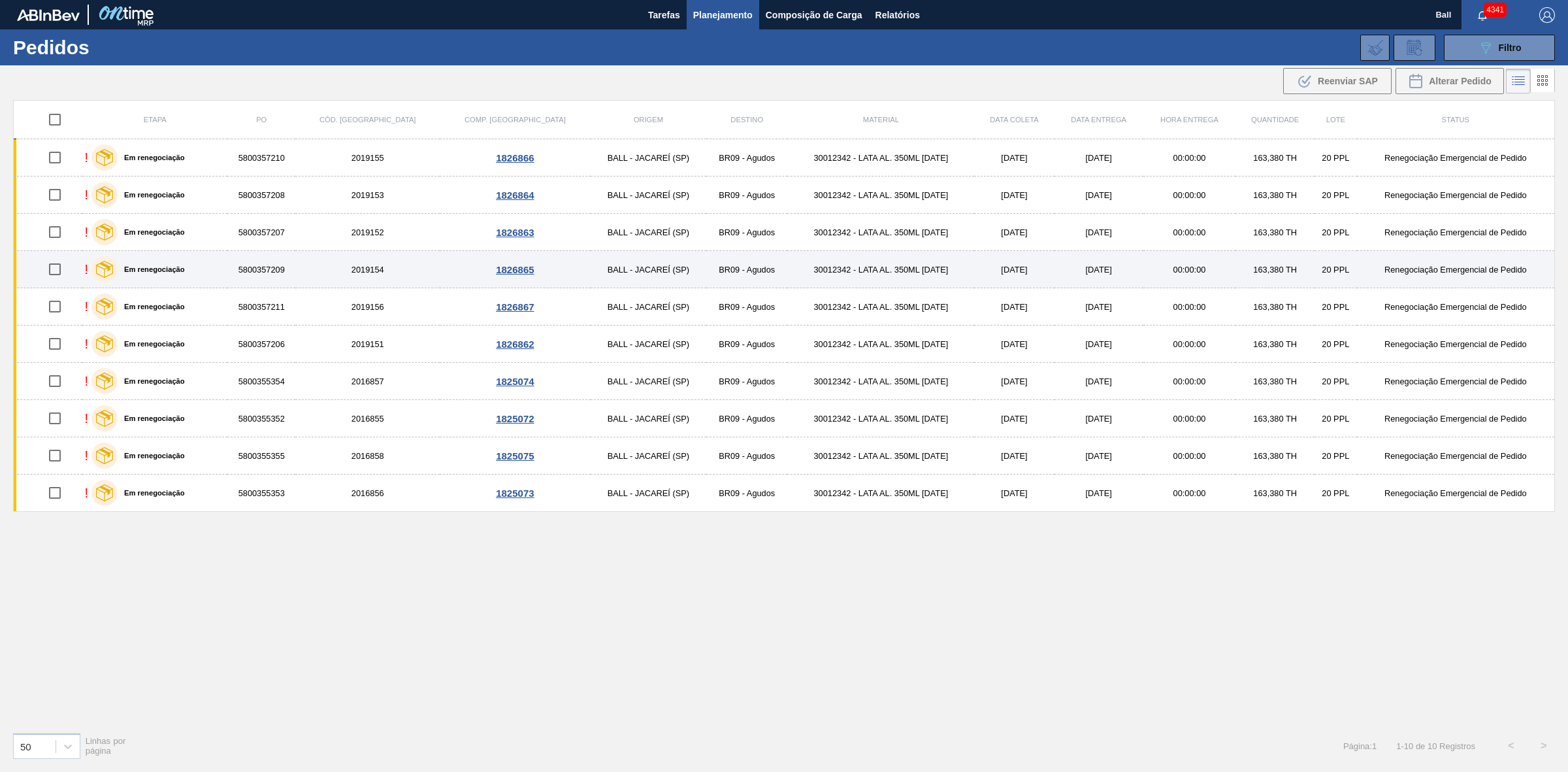
click at [905, 275] on td "30012342 - LATA AL. 350ML [DATE]" at bounding box center [881, 270] width 187 height 37
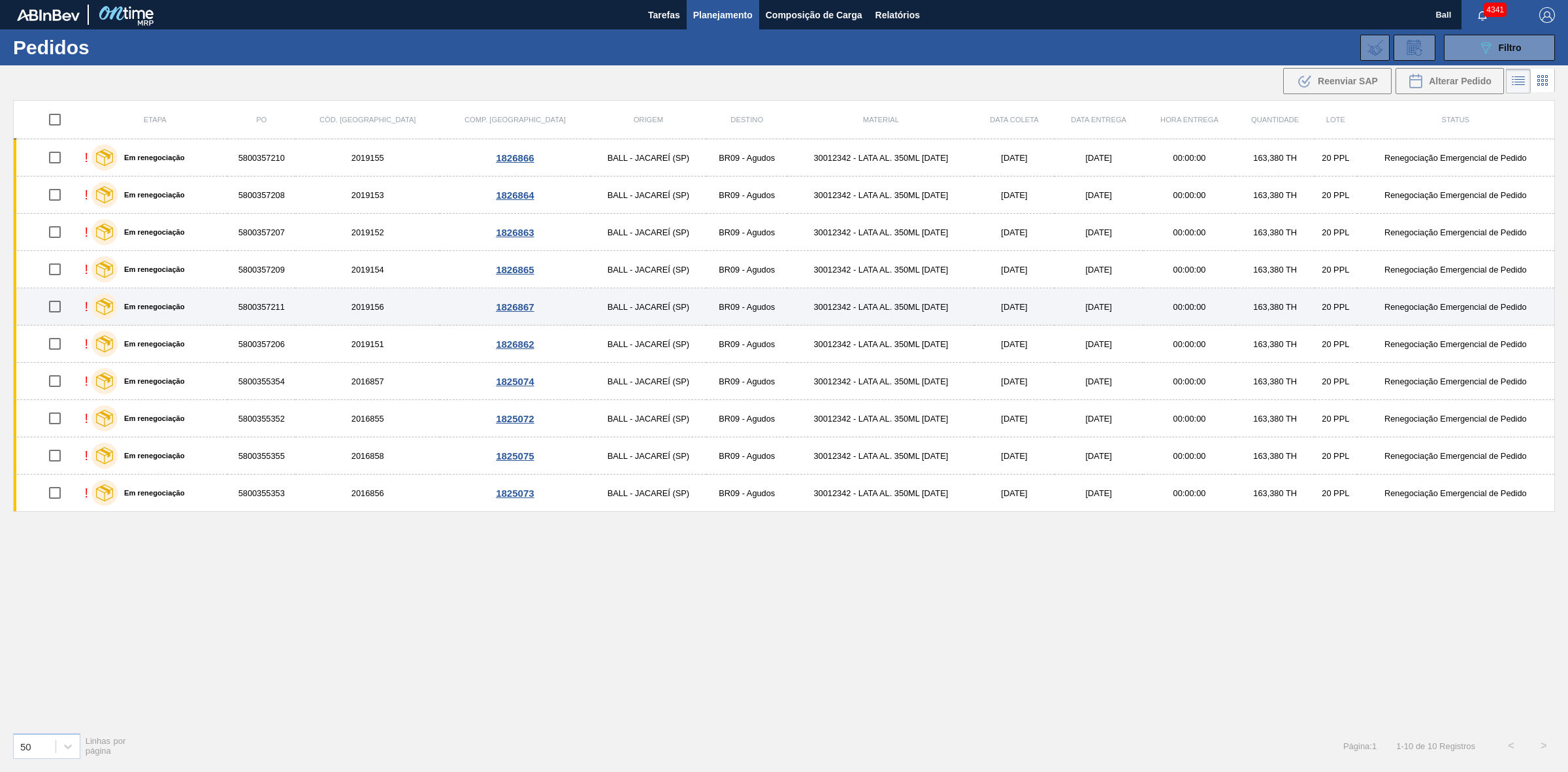
click at [903, 307] on td "30012342 - LATA AL. 350ML [DATE]" at bounding box center [881, 307] width 187 height 37
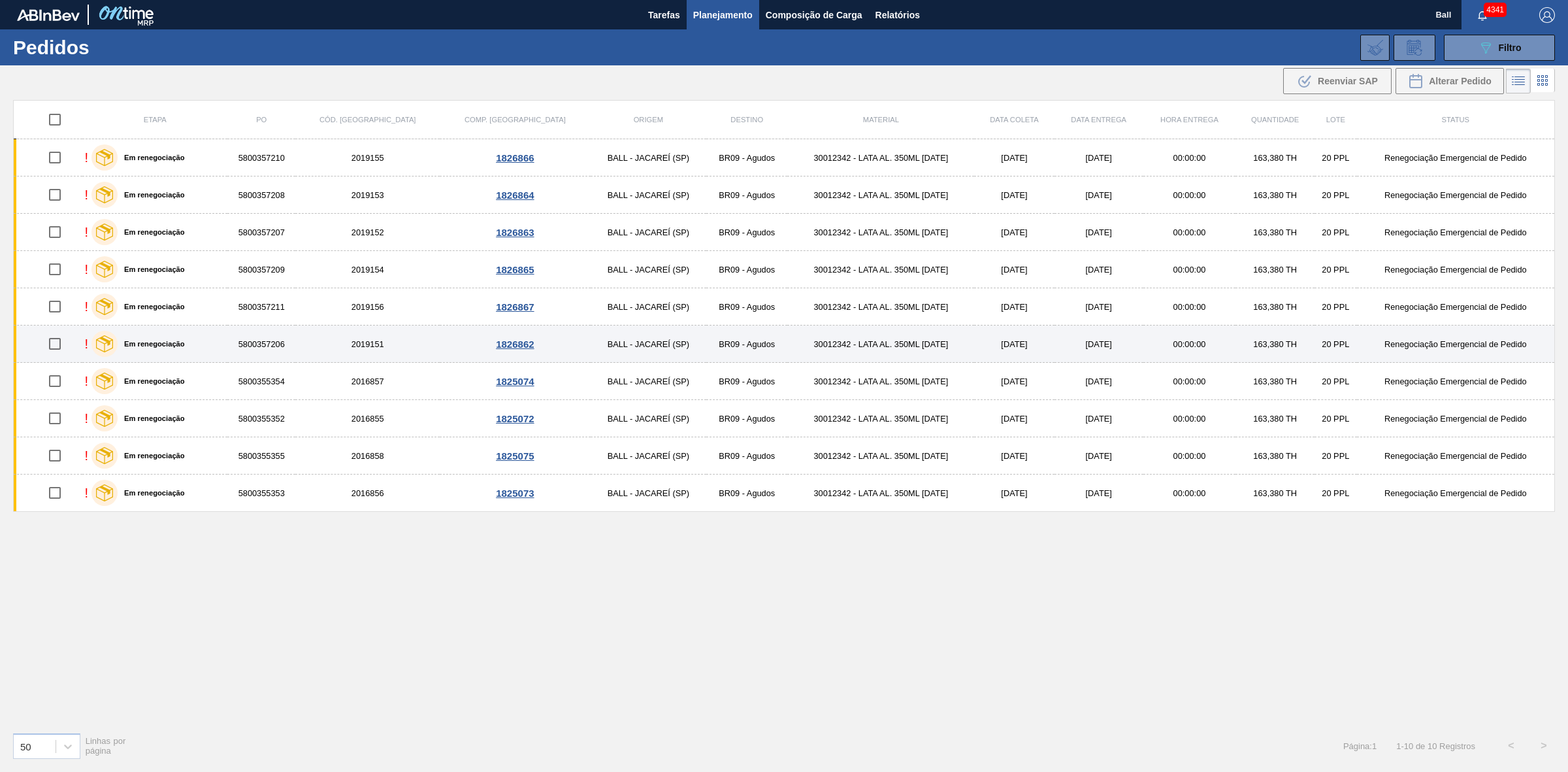
click at [974, 350] on td "29/08/2025" at bounding box center [1014, 344] width 80 height 37
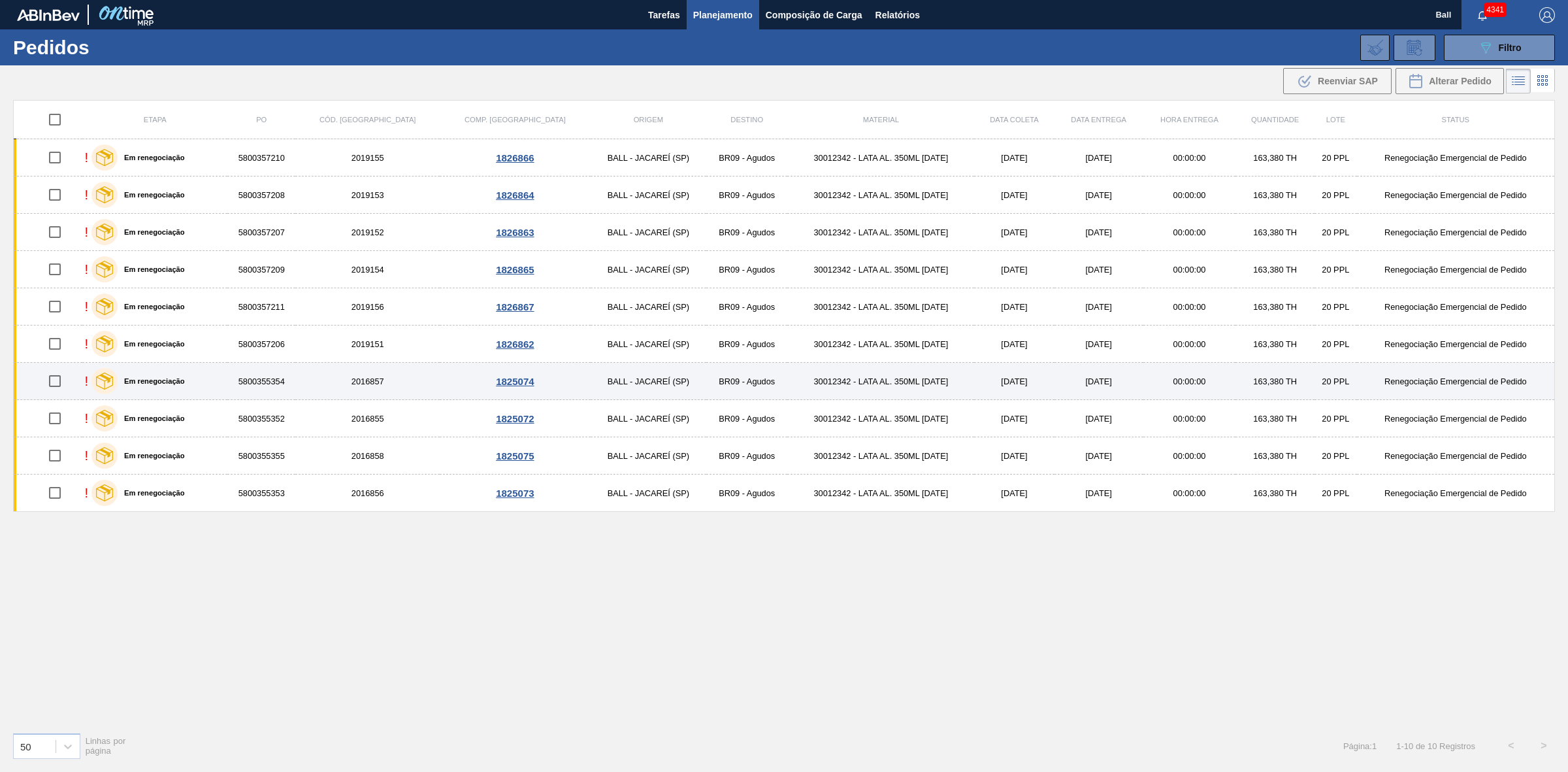
click at [916, 385] on td "30012342 - LATA AL. 350ML [DATE]" at bounding box center [881, 381] width 187 height 37
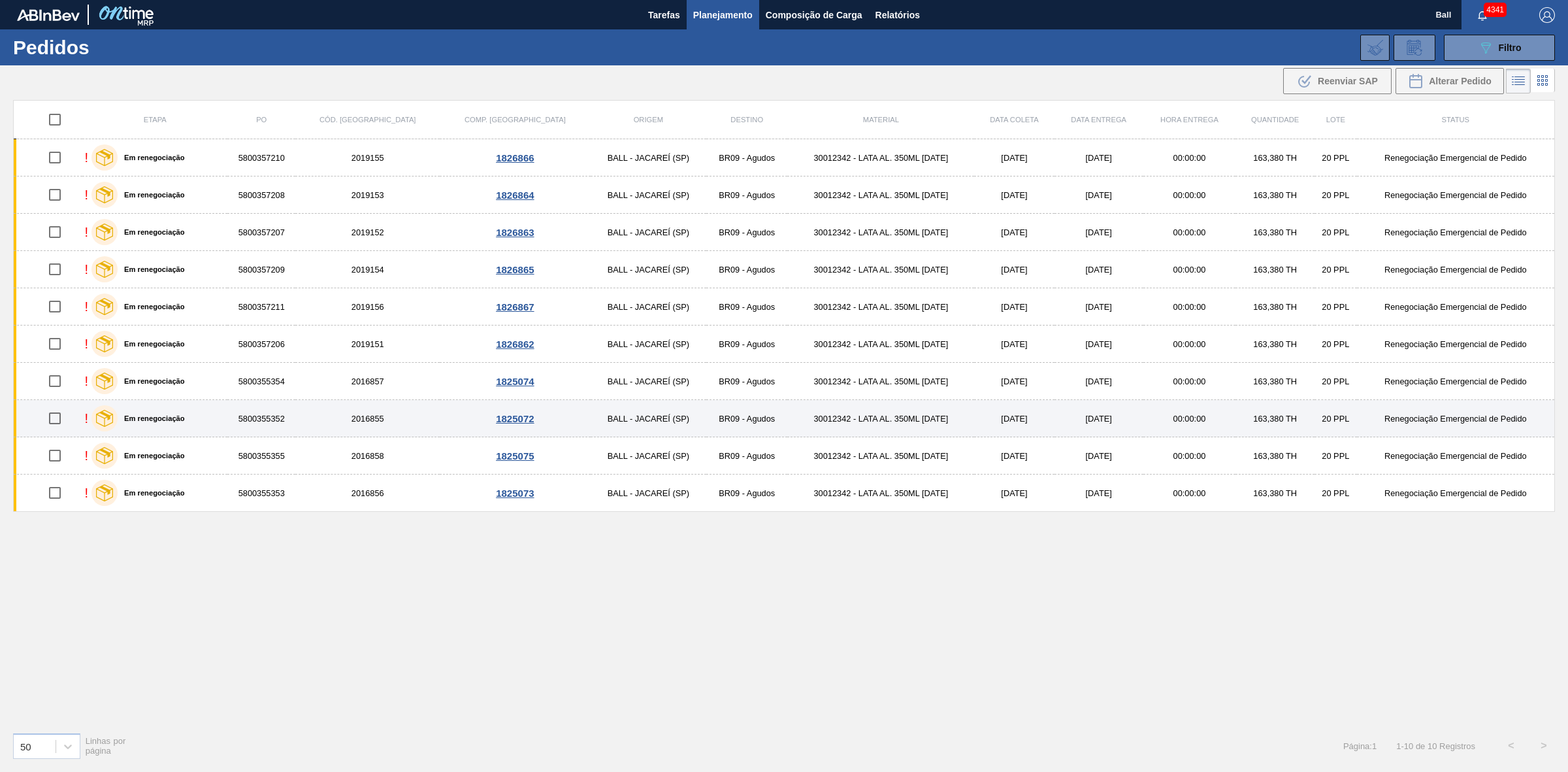
click at [916, 419] on td "30012342 - LATA AL. 350ML [DATE]" at bounding box center [881, 419] width 187 height 37
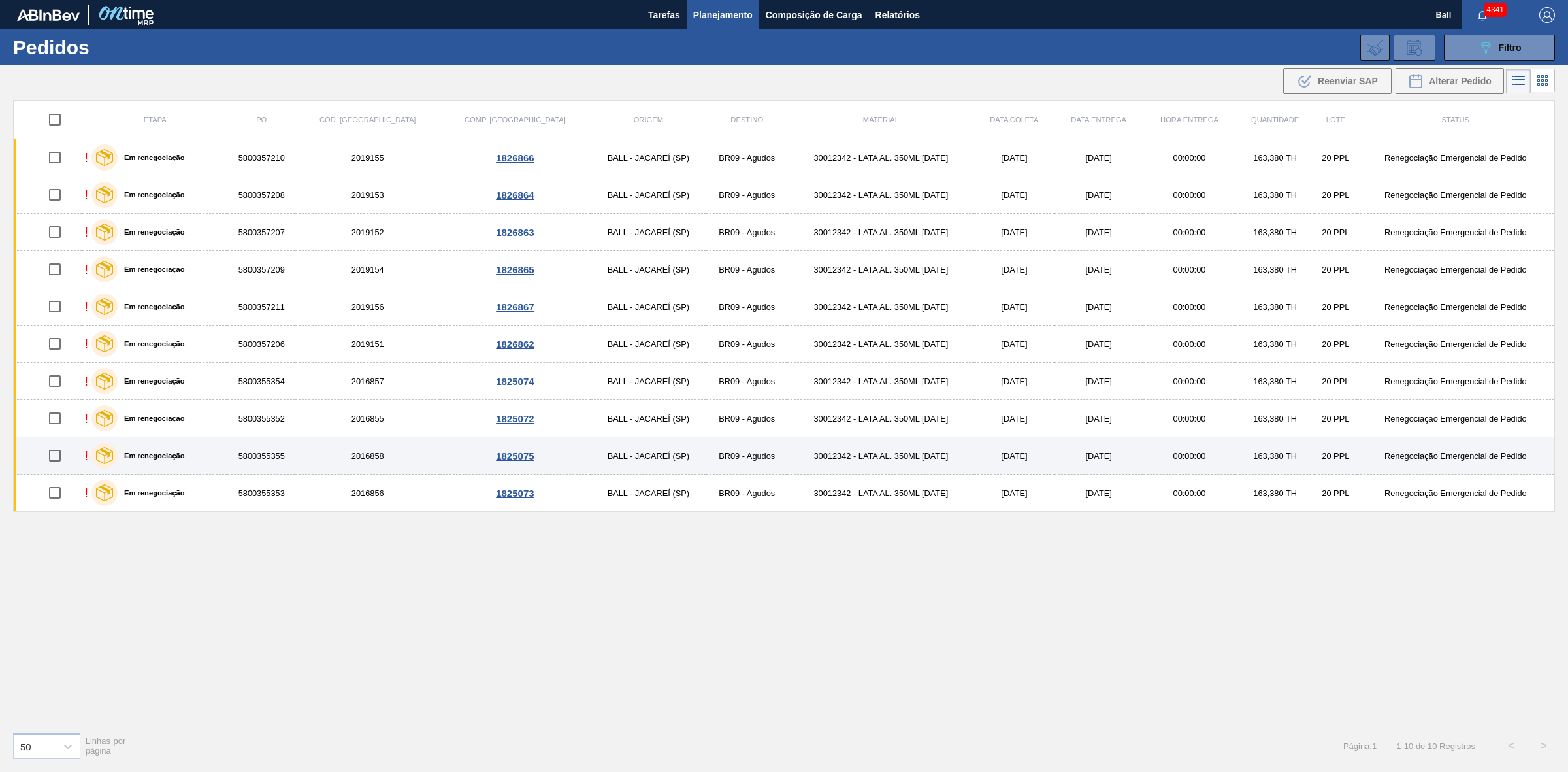
click at [915, 459] on td "30012342 - LATA AL. 350ML [DATE]" at bounding box center [881, 456] width 187 height 37
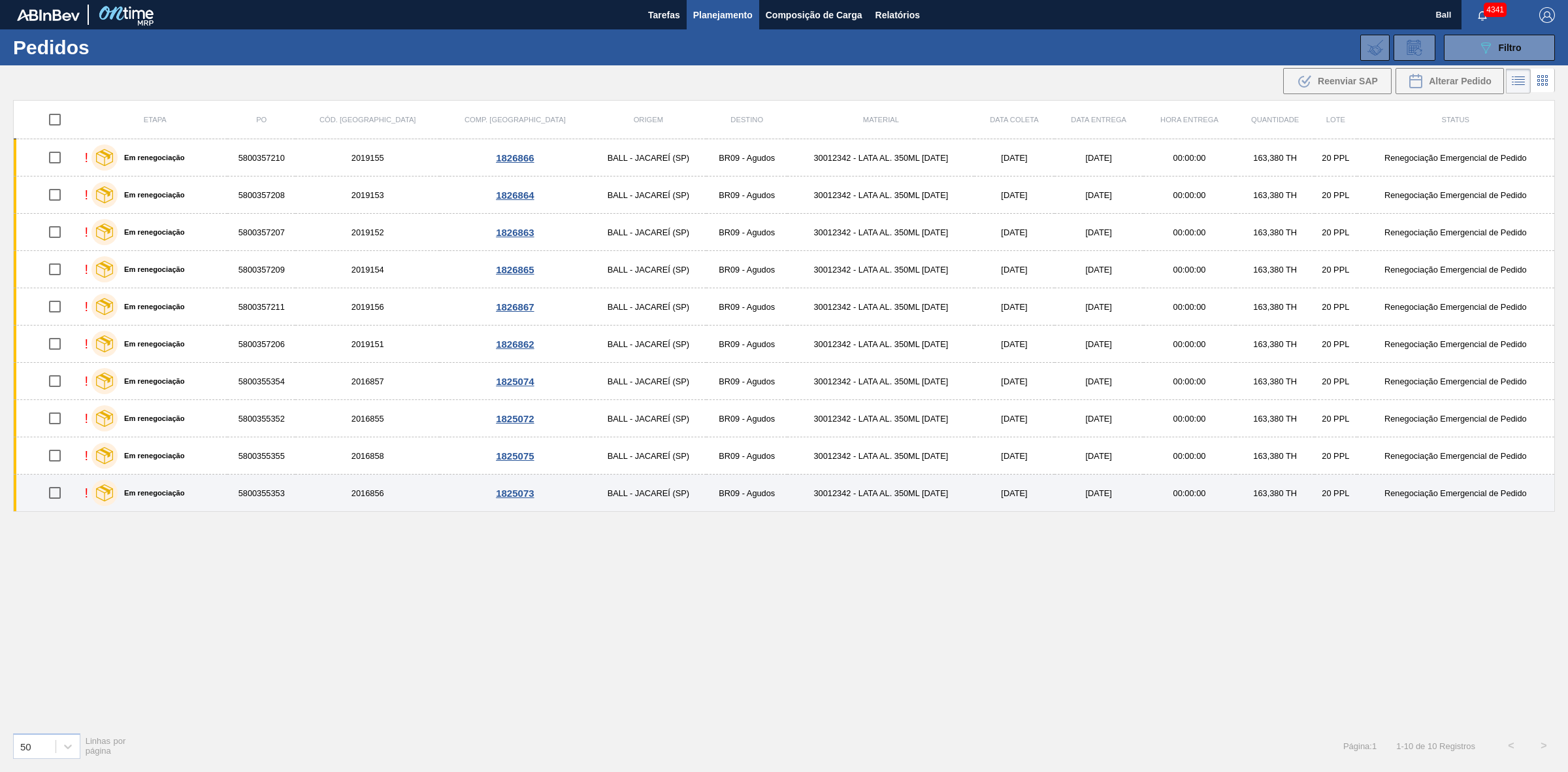
click at [915, 489] on td "30012342 - LATA AL. 350ML [DATE]" at bounding box center [881, 493] width 187 height 37
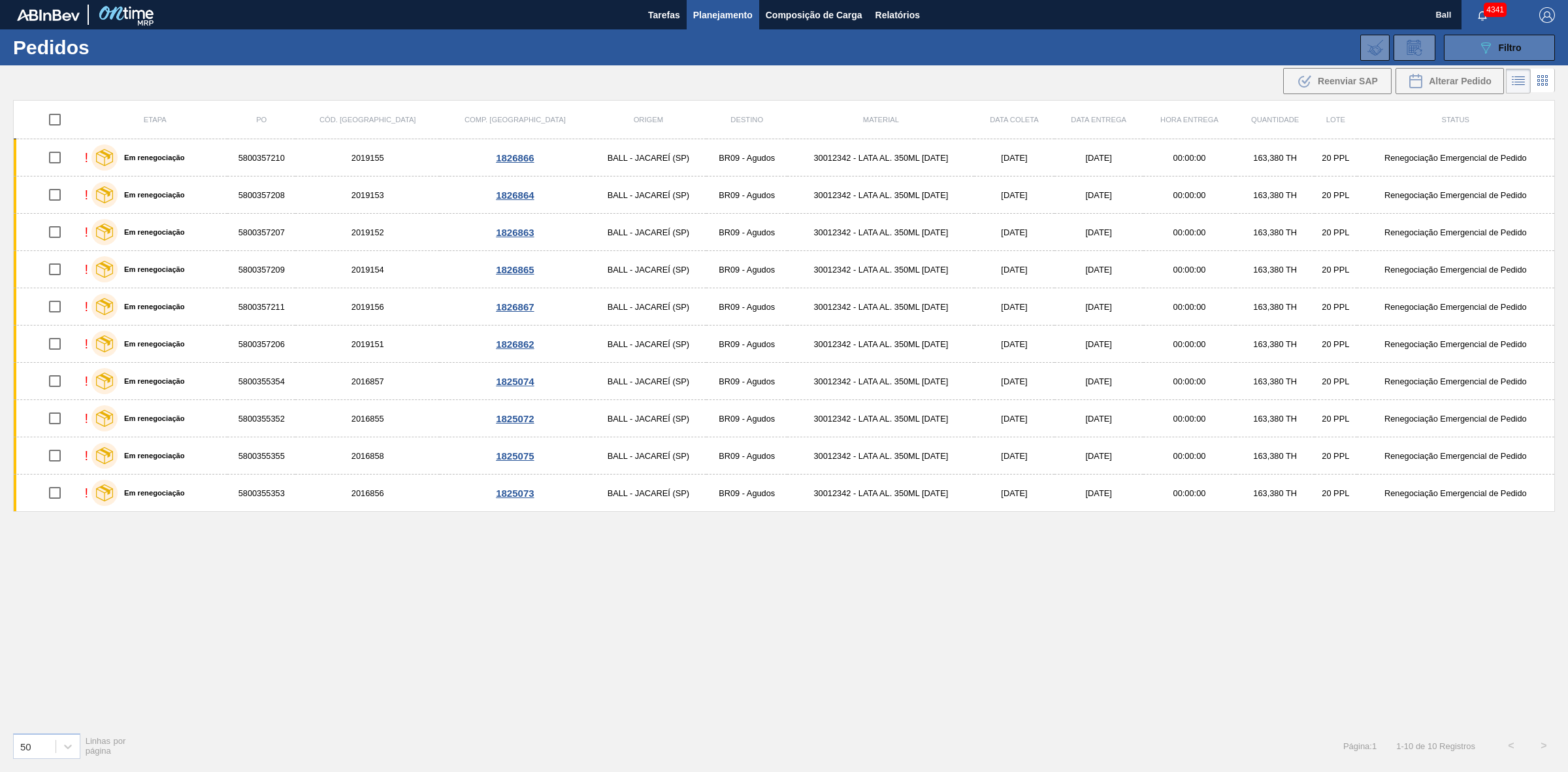
click at [1513, 55] on button "089F7B8B-B2A5-4AFE-B5C0-19BA573D28AC Filtro" at bounding box center [1499, 48] width 111 height 26
click at [908, 8] on span "Relatórios" at bounding box center [898, 15] width 45 height 15
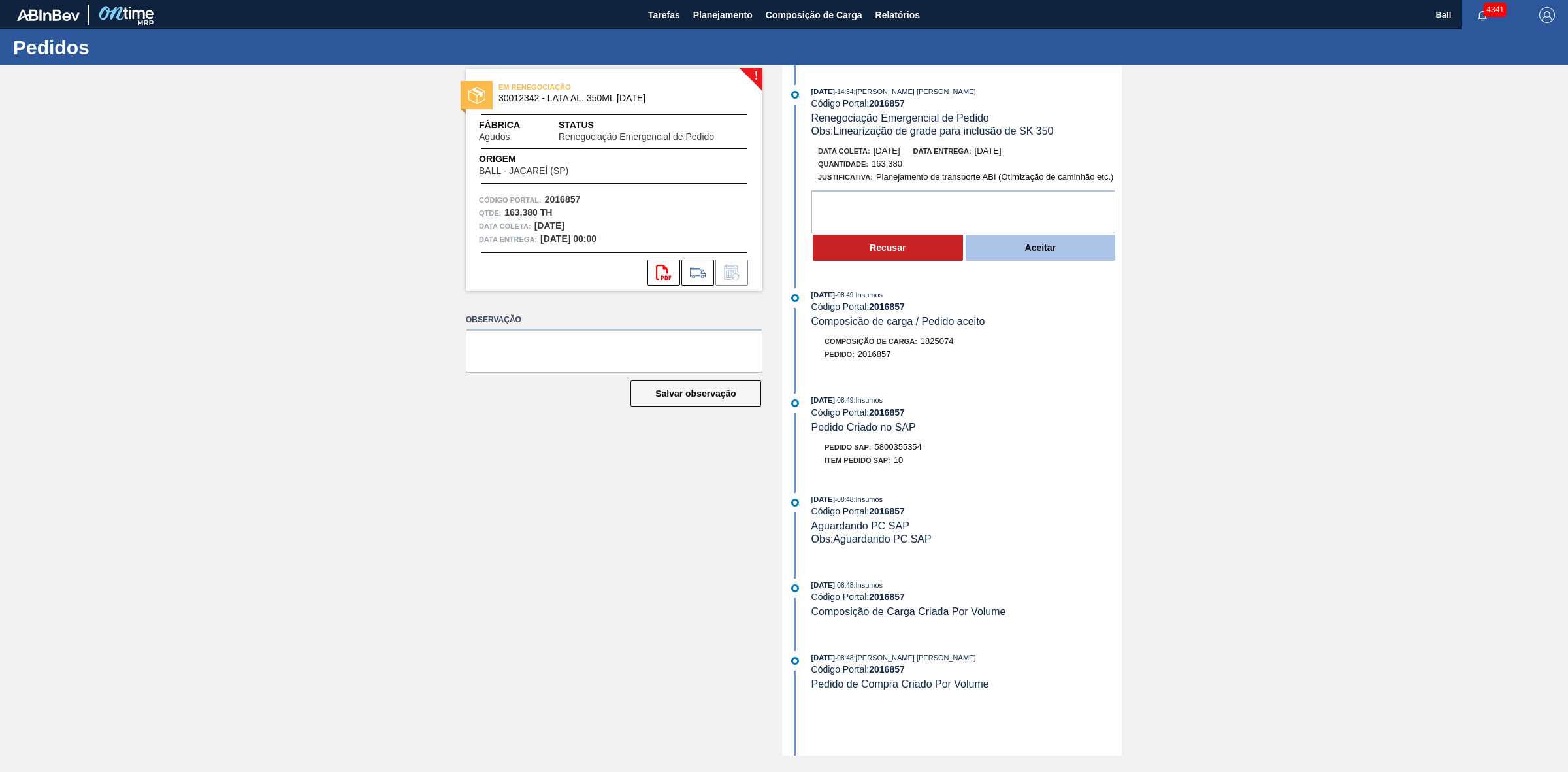
click at [1080, 258] on button "Aceitar" at bounding box center [1041, 248] width 150 height 26
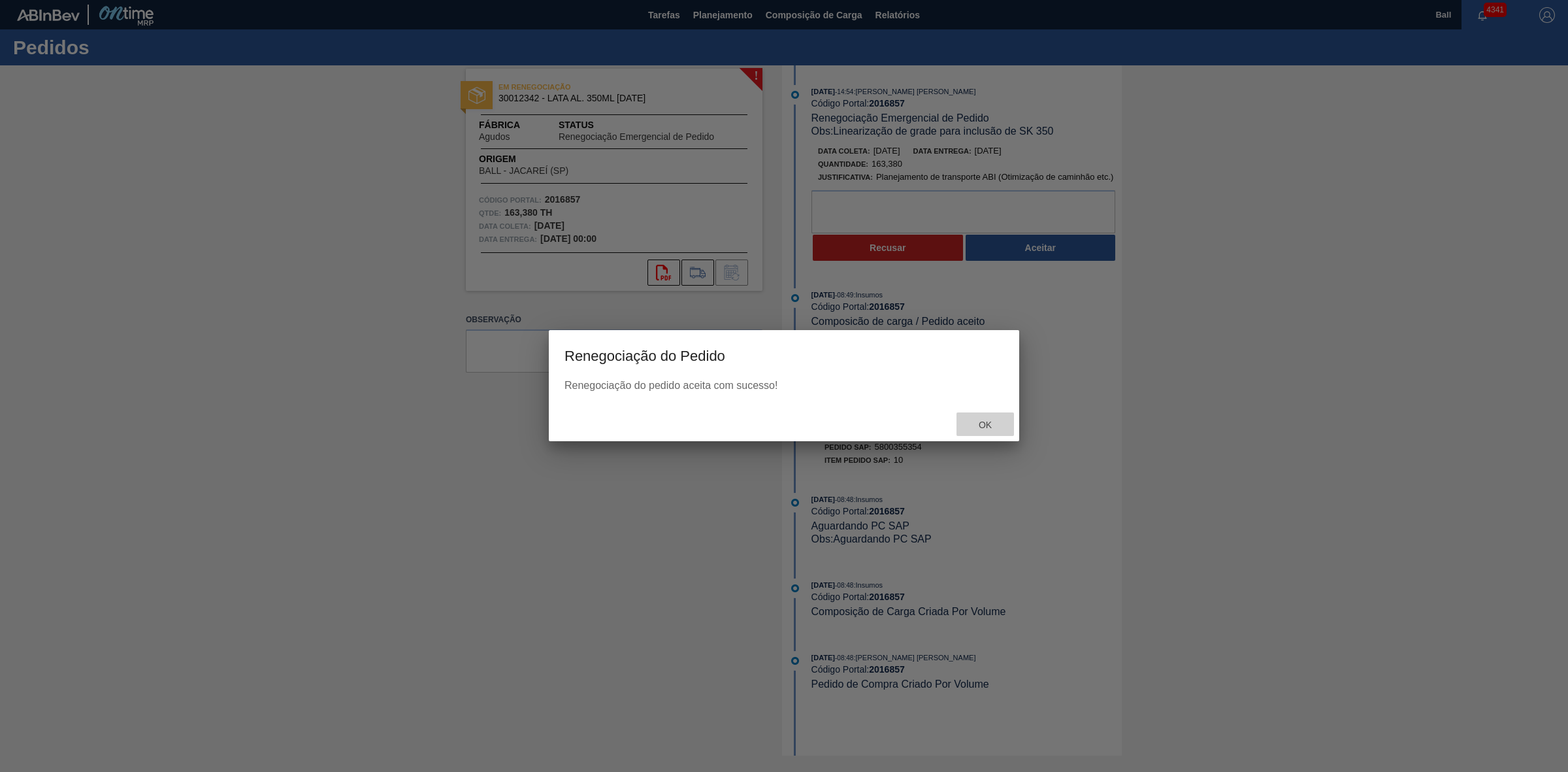
click at [997, 415] on div "Ok" at bounding box center [985, 424] width 58 height 24
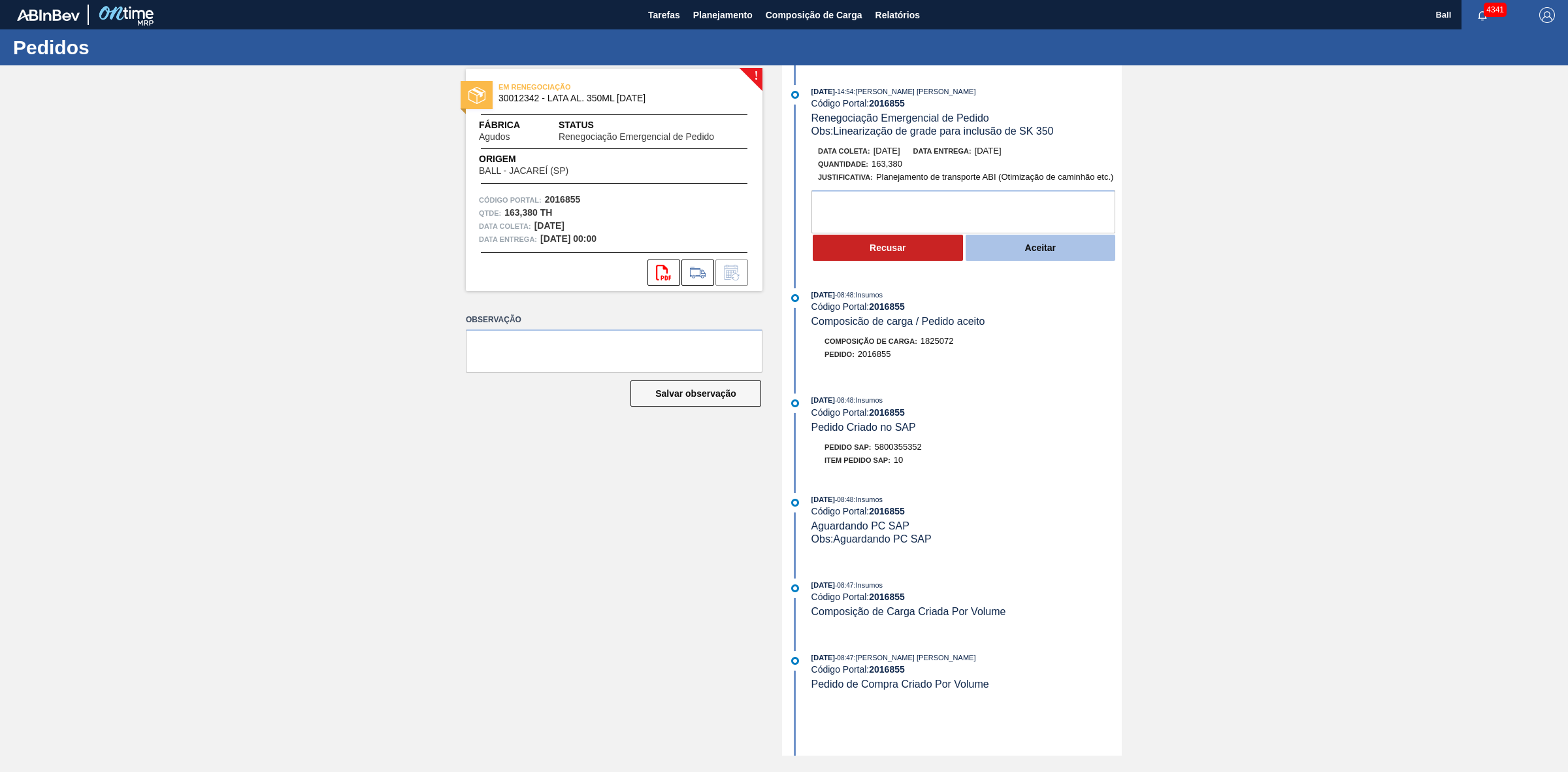
click at [1072, 250] on button "Aceitar" at bounding box center [1041, 248] width 150 height 26
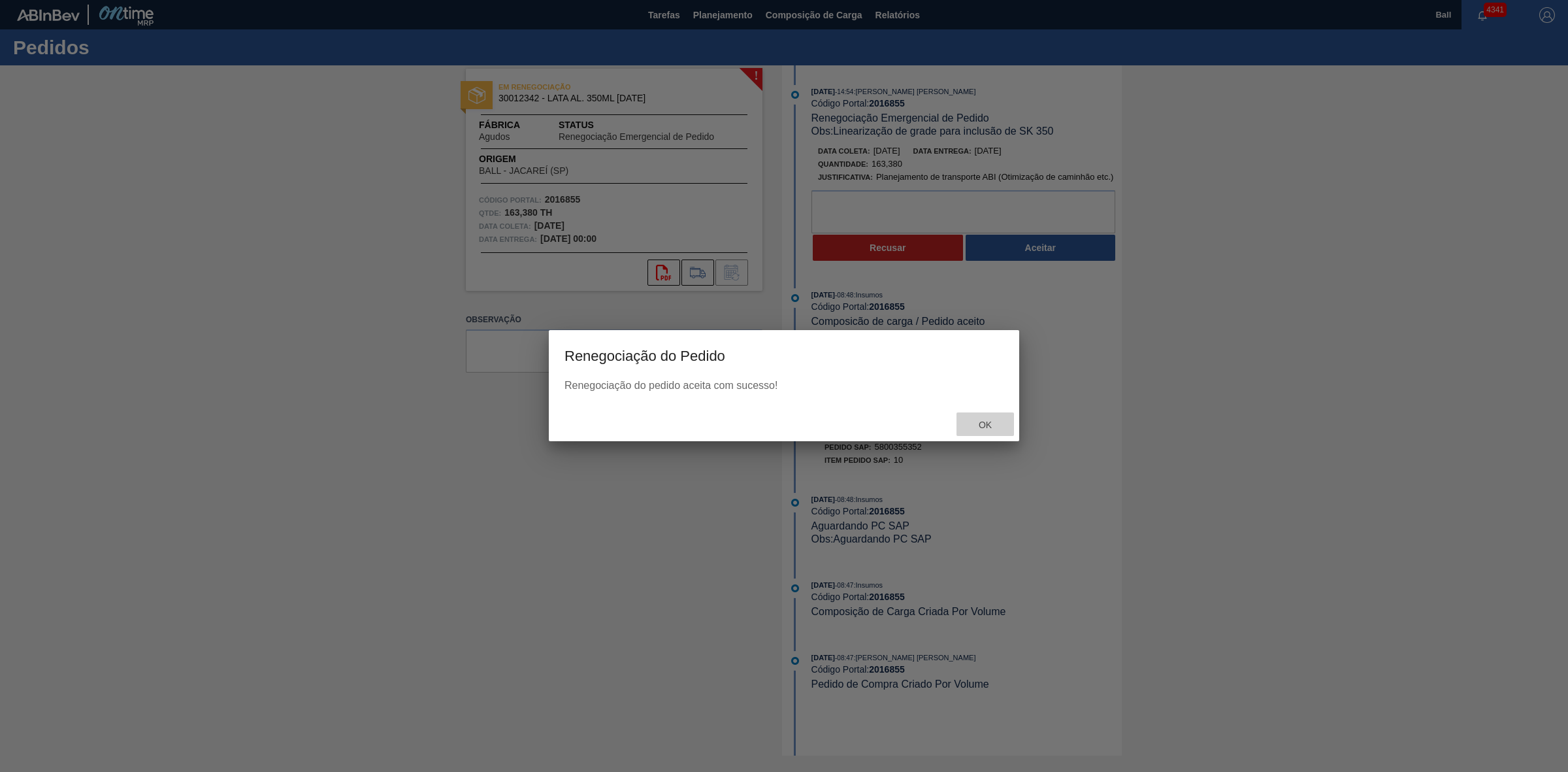
click at [984, 427] on span "Ok" at bounding box center [985, 424] width 34 height 11
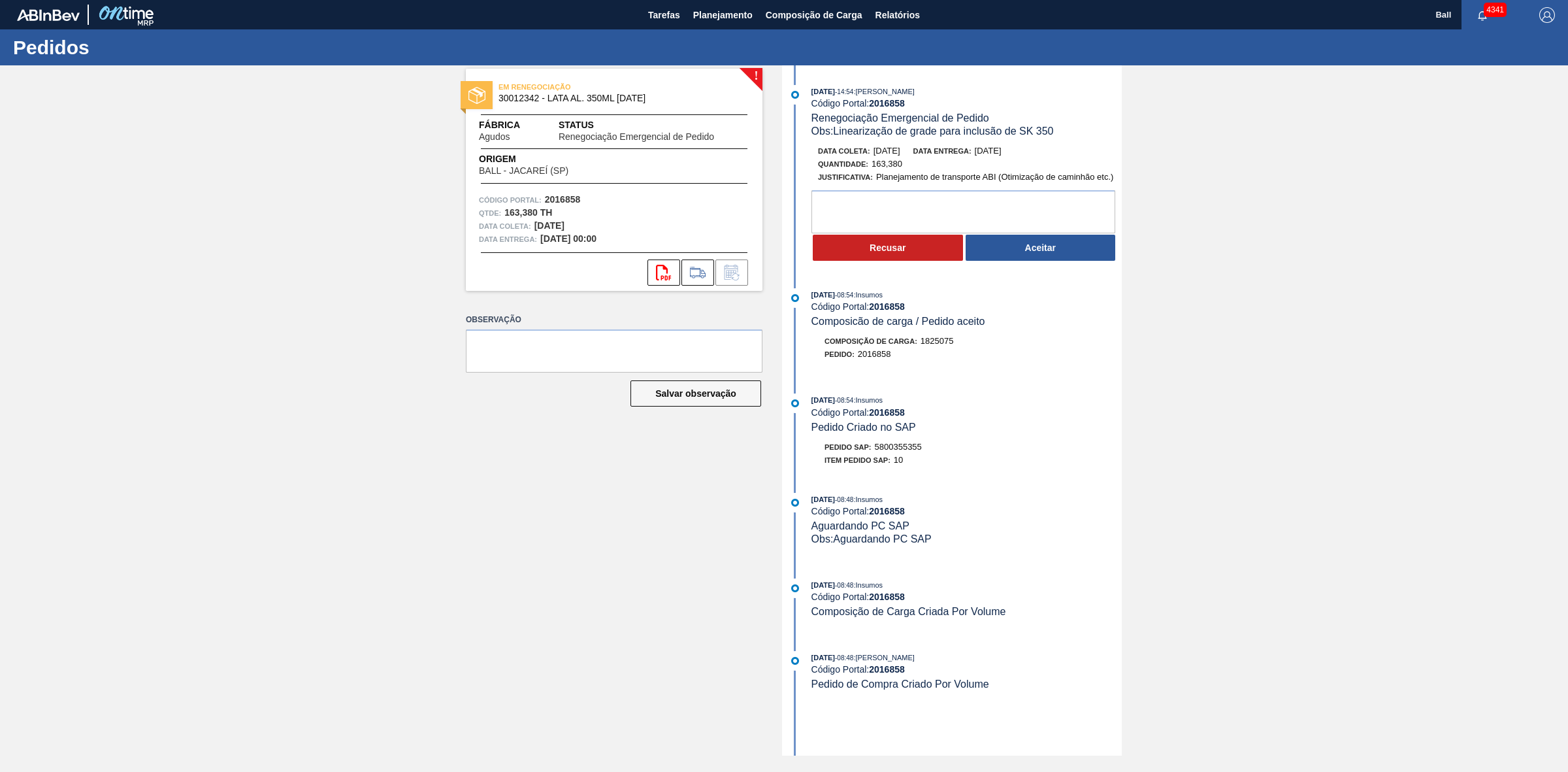
click at [1059, 266] on div "[DATE] 14:54 : [PERSON_NAME] Código Portal: 2016858 Renegociação Emergencial de…" at bounding box center [954, 177] width 336 height 184
click at [1066, 252] on button "Aceitar" at bounding box center [1041, 248] width 150 height 26
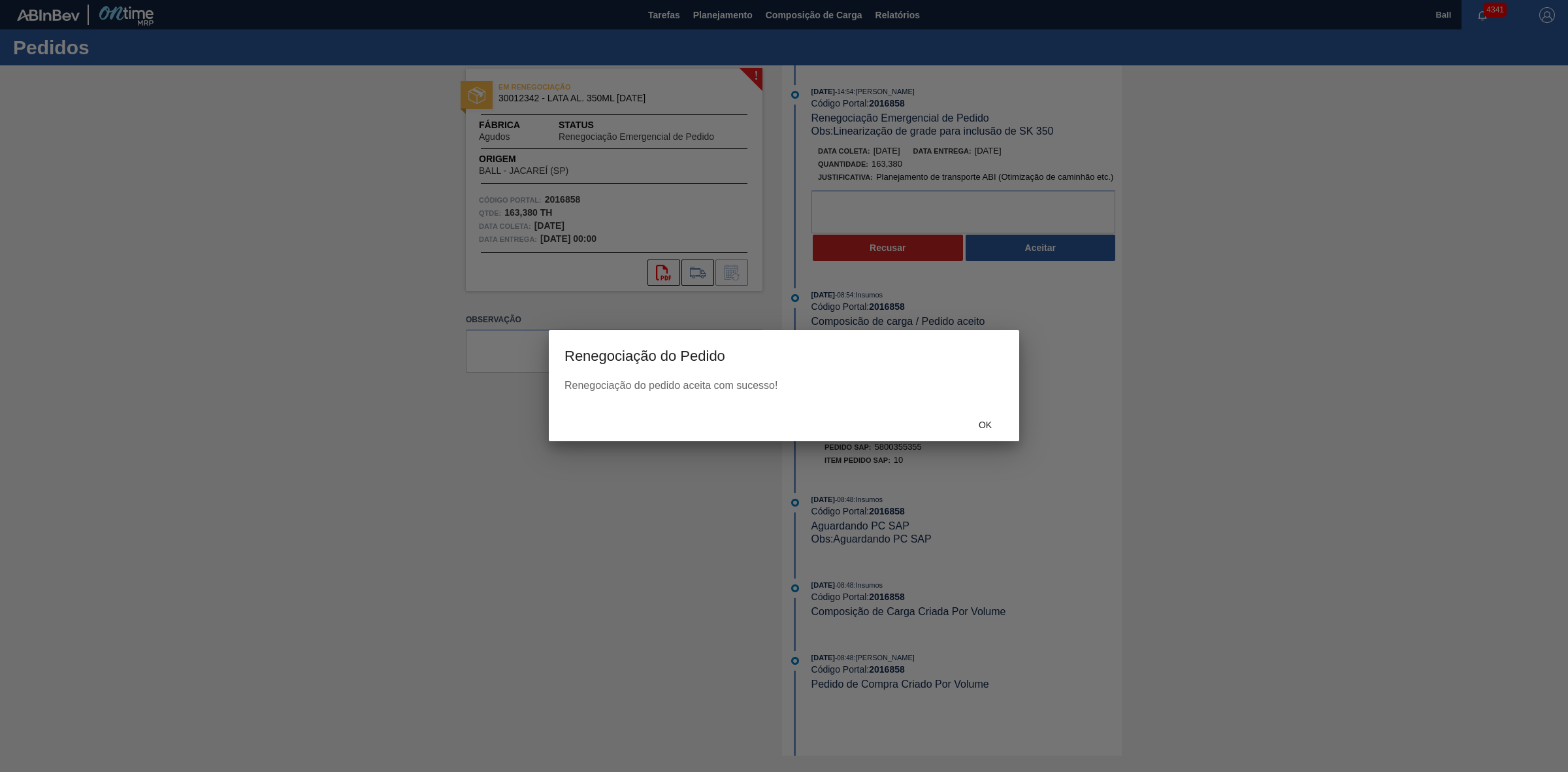
click at [985, 436] on div "Ok" at bounding box center [985, 424] width 58 height 24
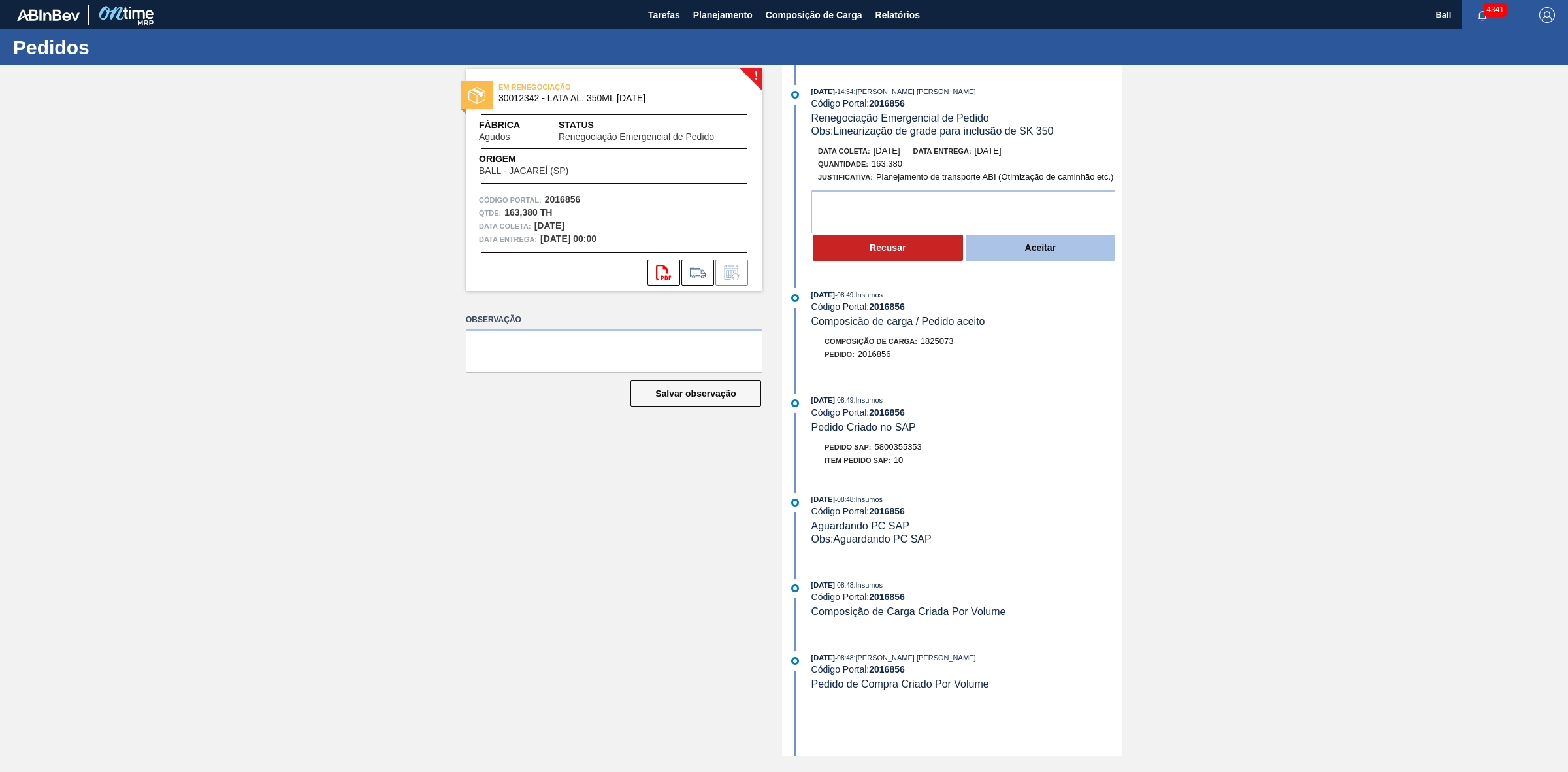
click at [1082, 241] on button "Aceitar" at bounding box center [1041, 248] width 150 height 26
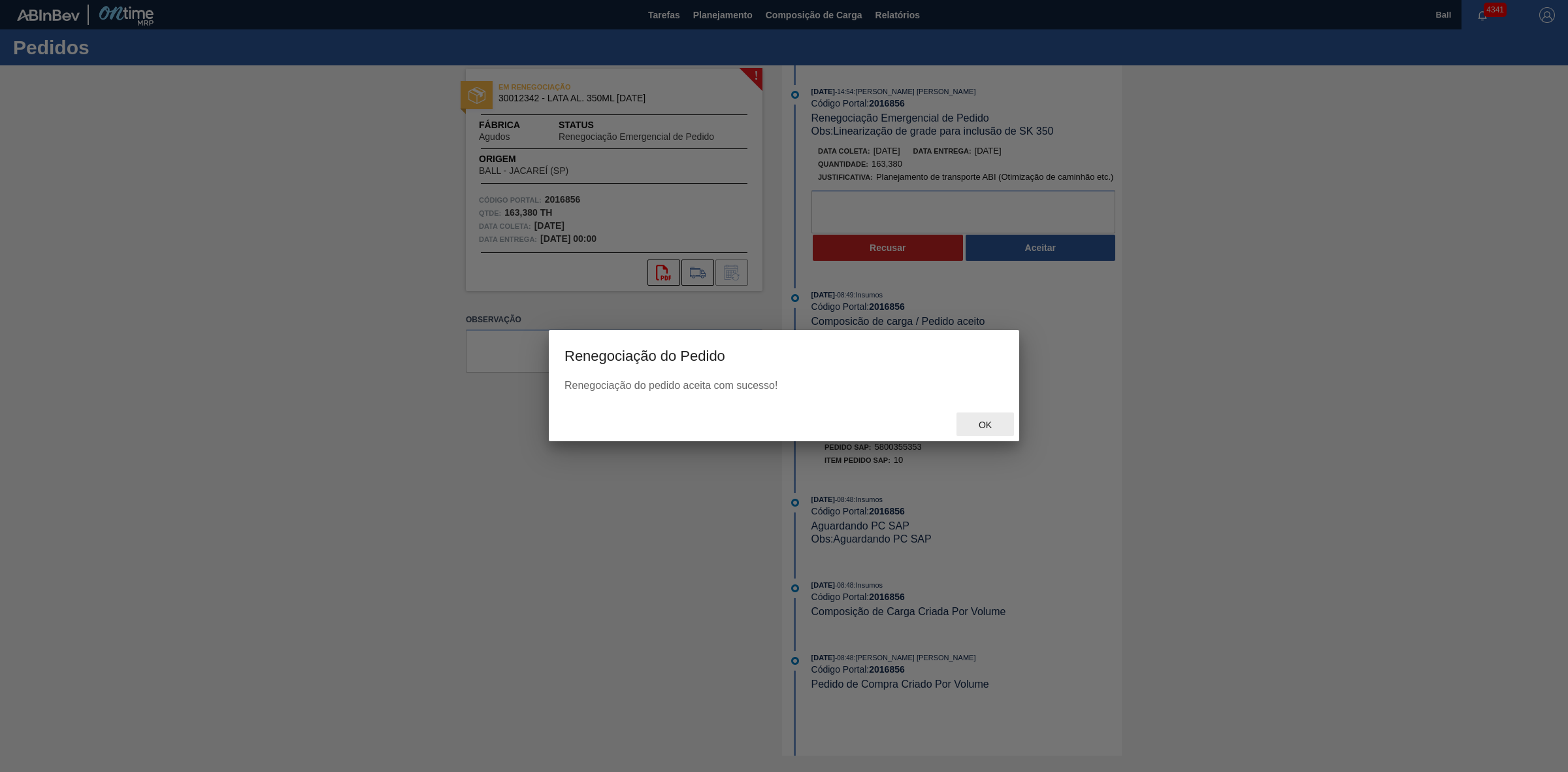
click at [990, 432] on div "Ok" at bounding box center [985, 424] width 58 height 24
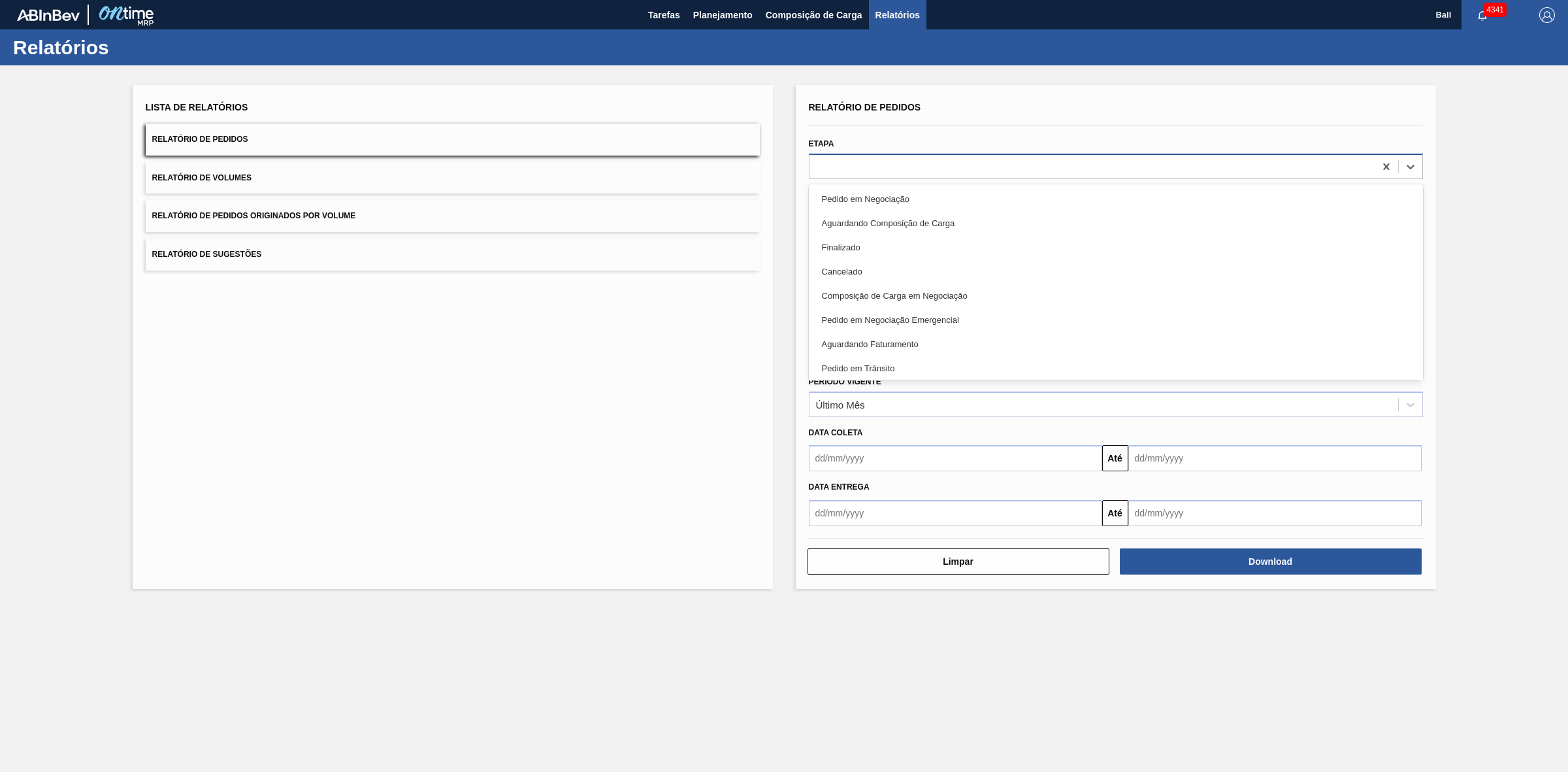
click at [1225, 161] on div at bounding box center [1092, 166] width 565 height 19
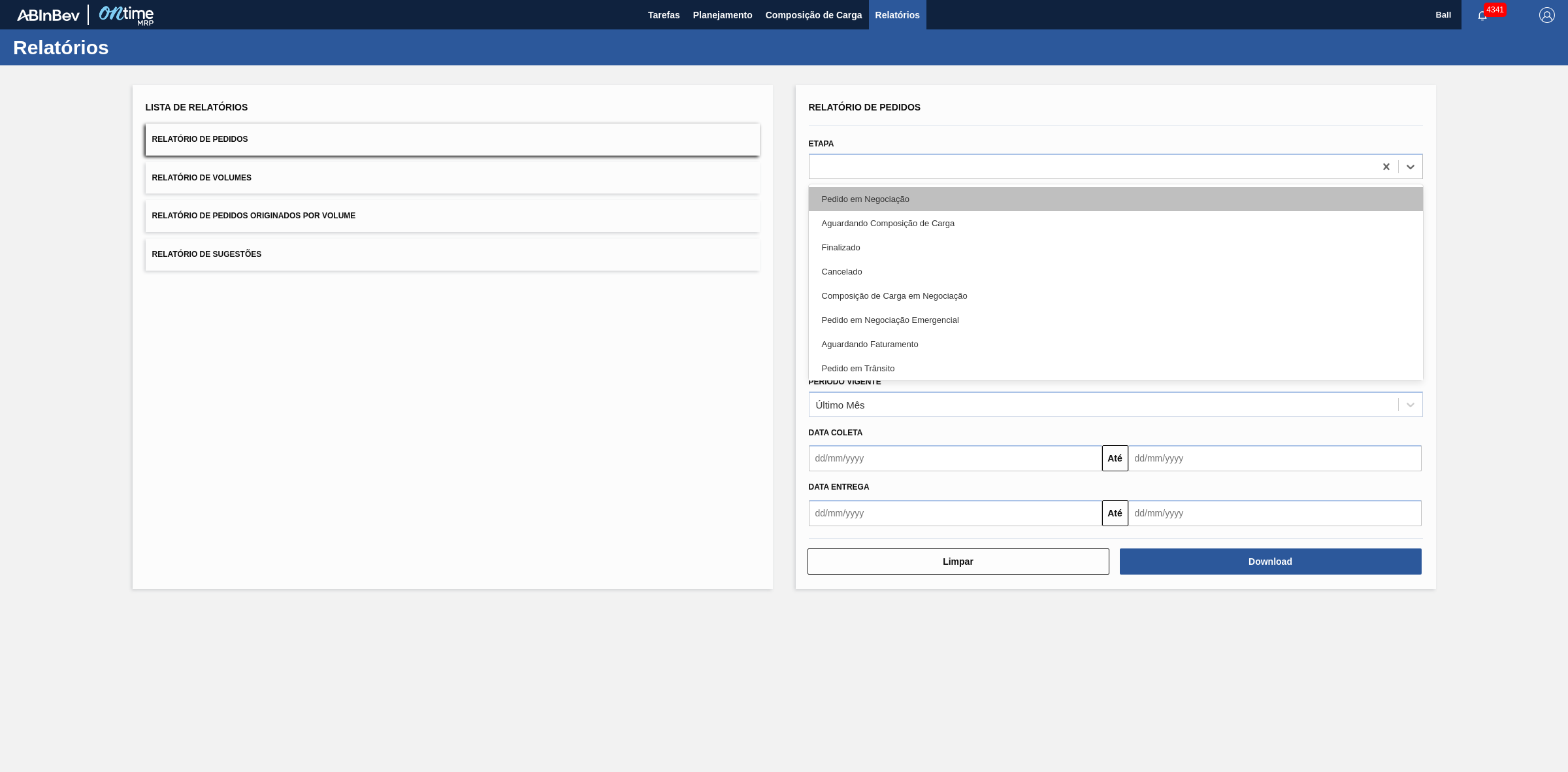
click at [998, 198] on div "Pedido em Negociação" at bounding box center [1116, 199] width 614 height 24
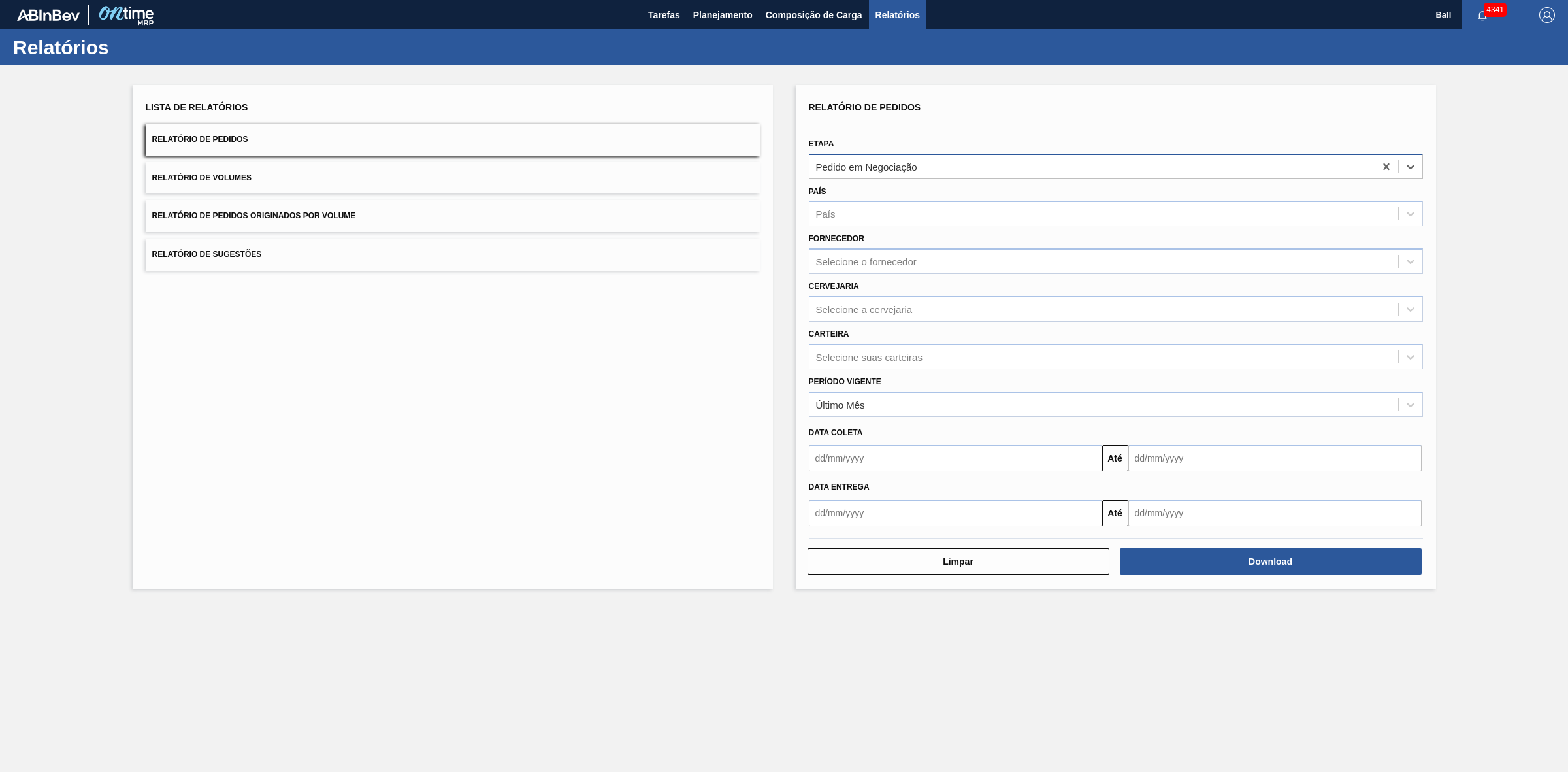
click at [1010, 164] on div "Pedido em Negociação" at bounding box center [1092, 166] width 565 height 19
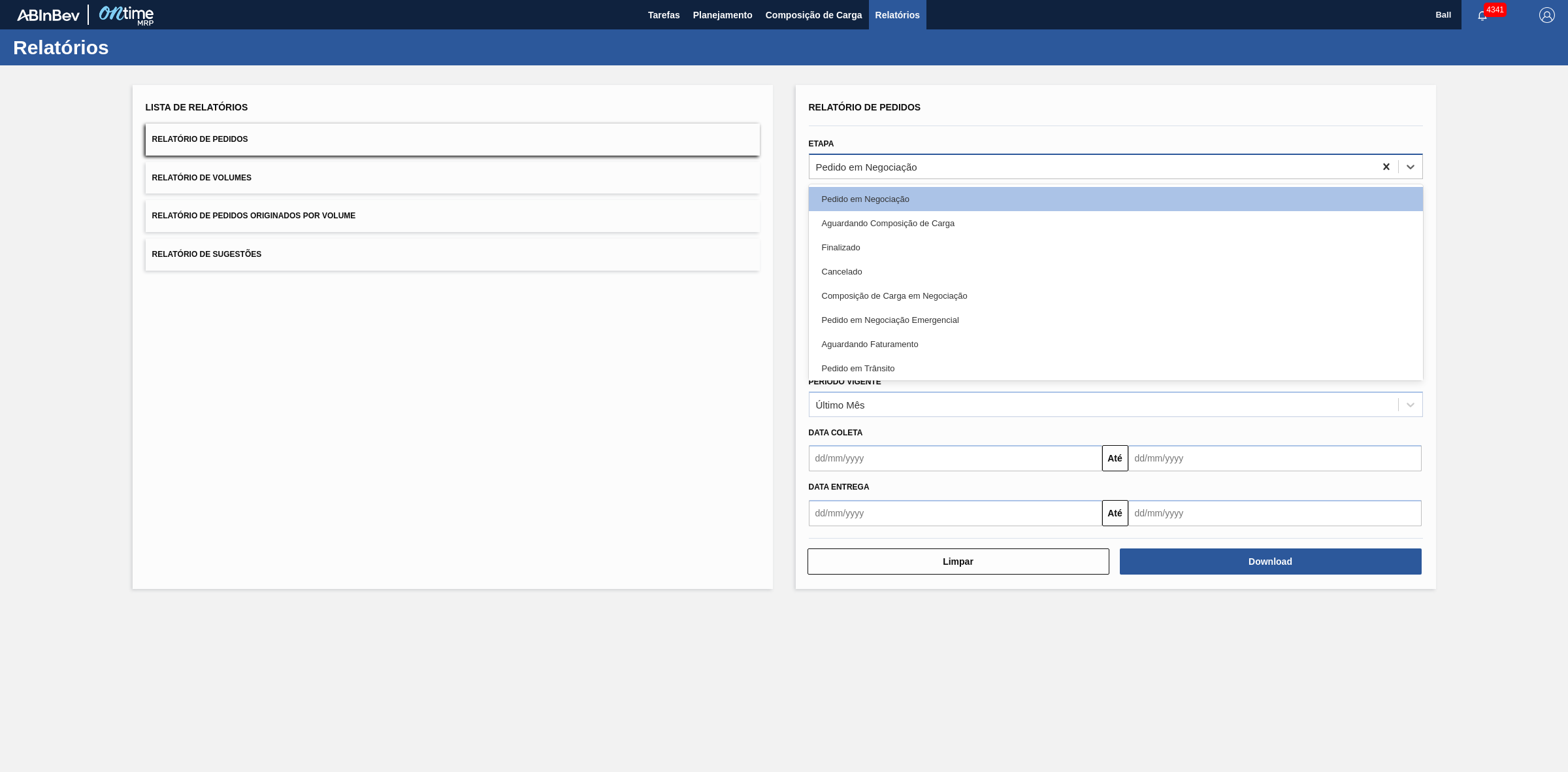
click at [1389, 165] on icon at bounding box center [1386, 167] width 13 height 13
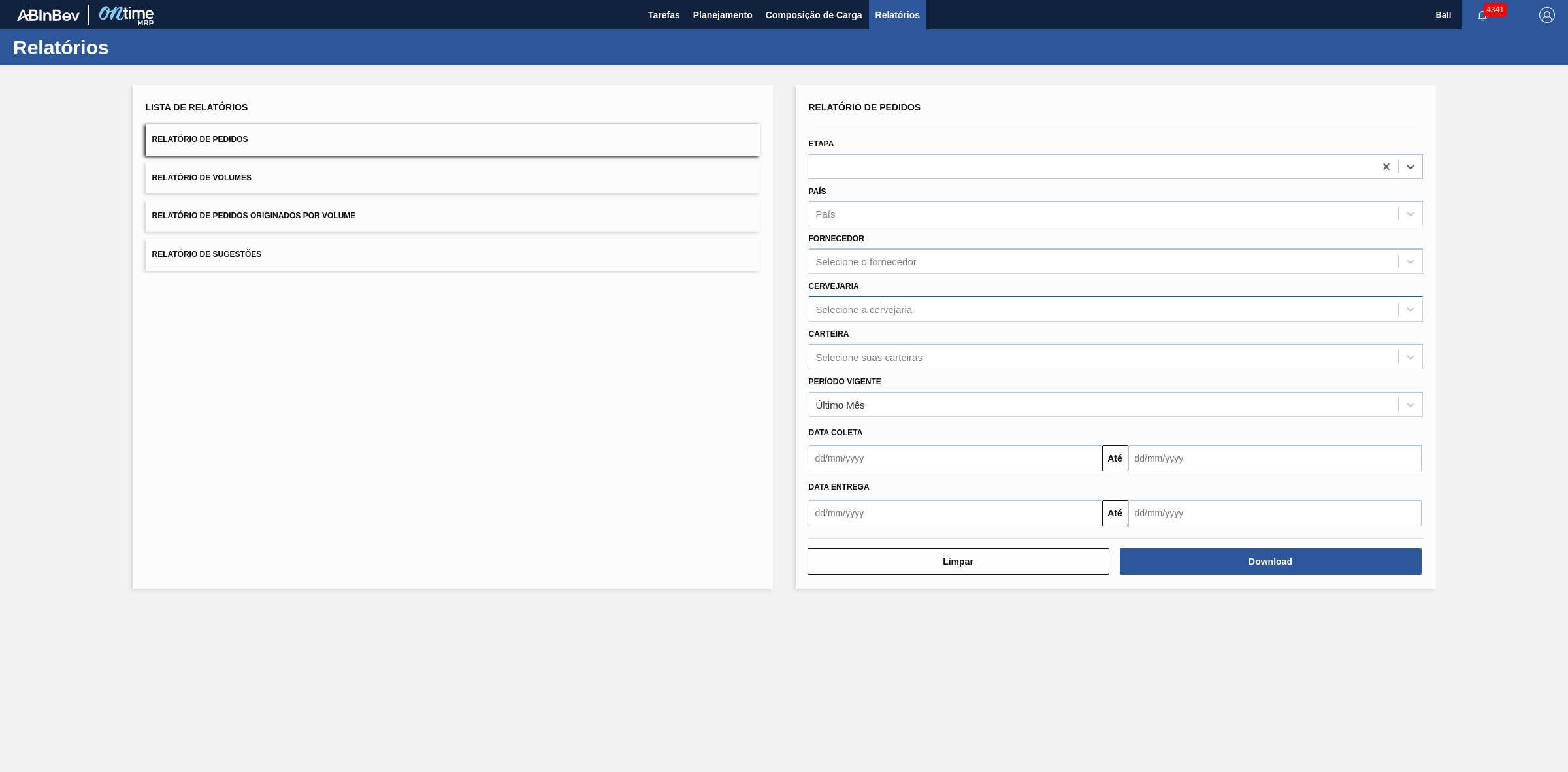
click at [812, 302] on div "Selecione a cervejaria" at bounding box center [1103, 308] width 589 height 19
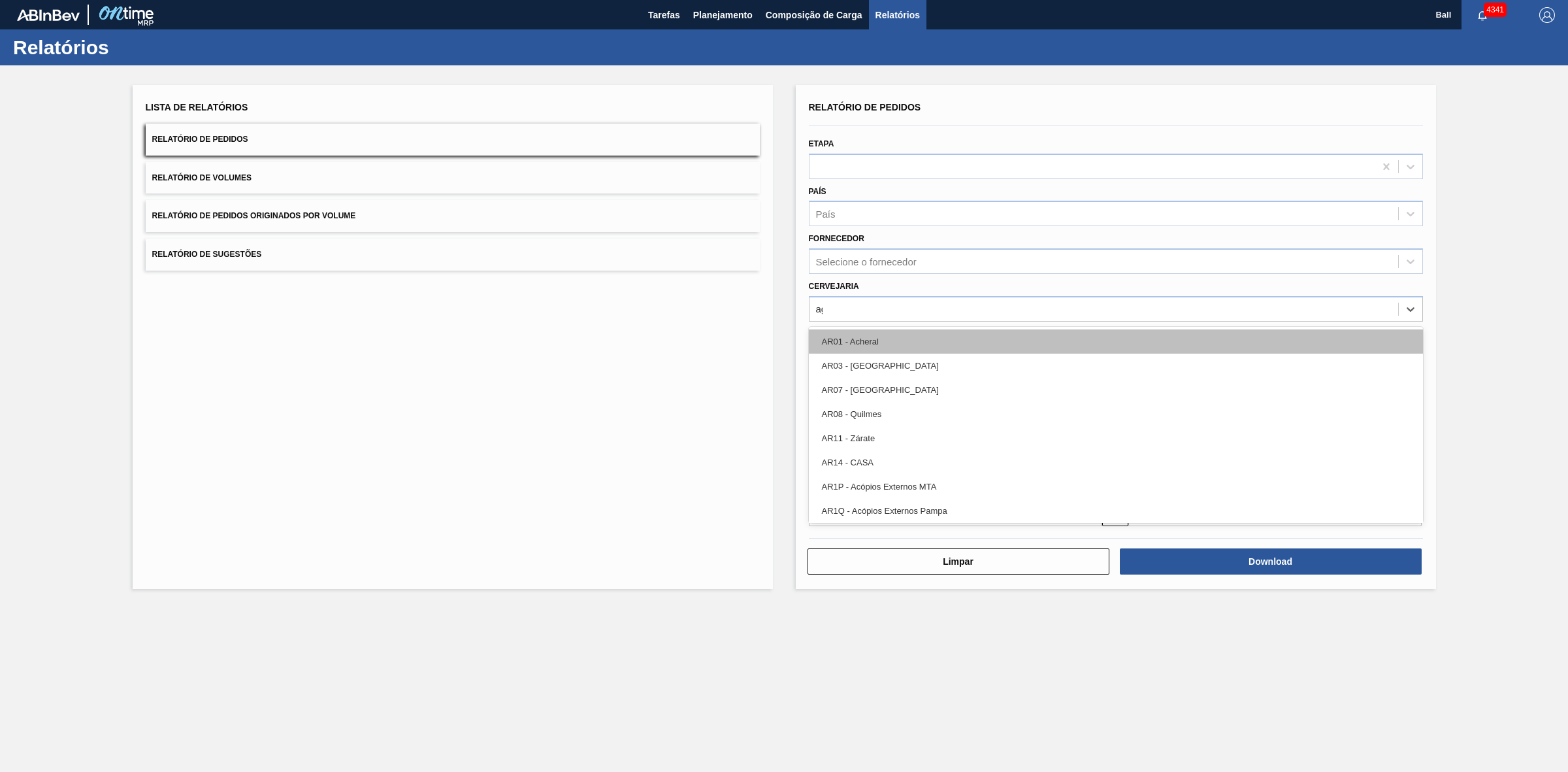
type input "agu"
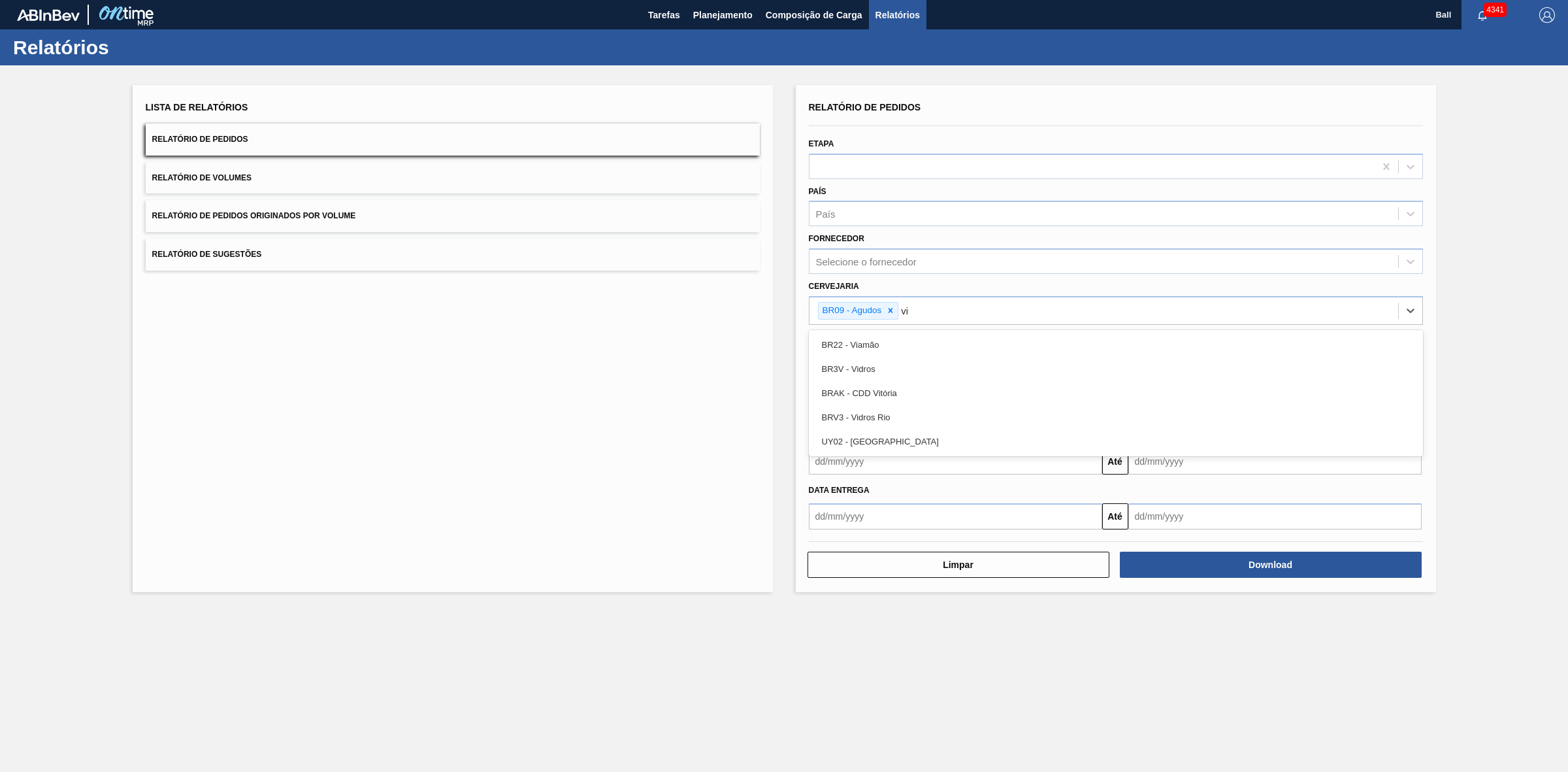
type input "via"
type input "lages"
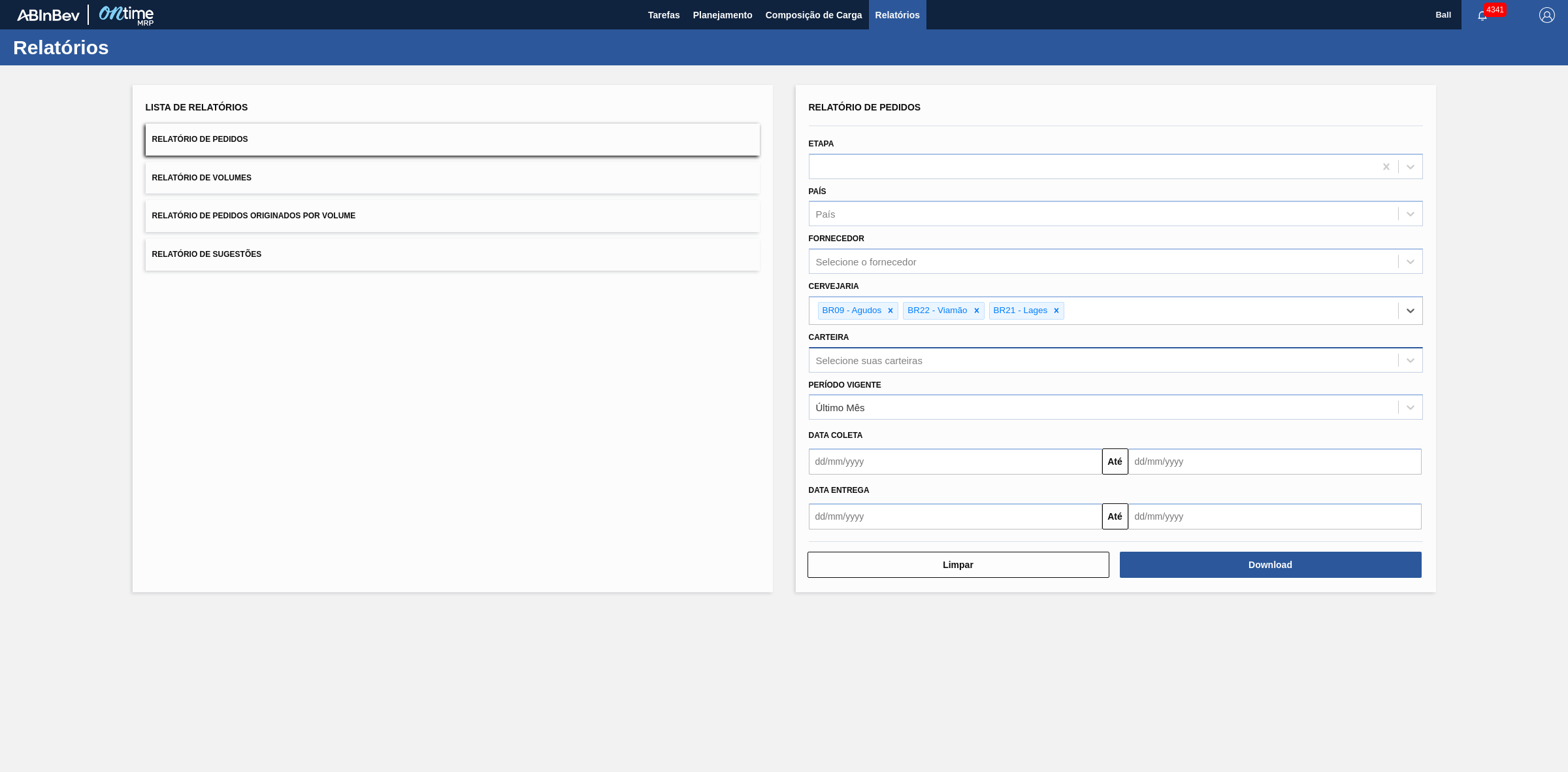
click at [894, 359] on div "Selecione suas carteiras" at bounding box center [868, 360] width 106 height 11
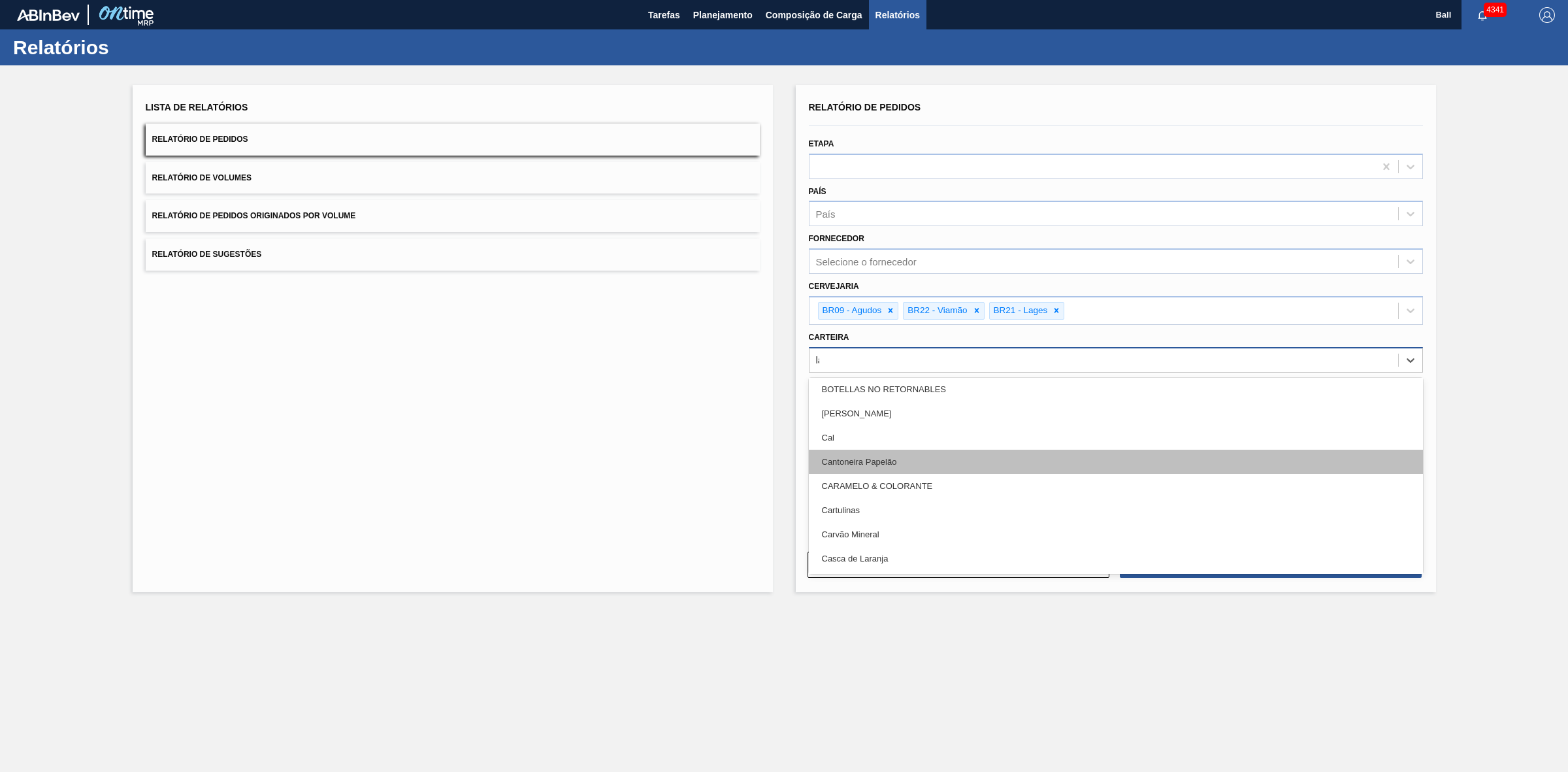
scroll to position [219, 0]
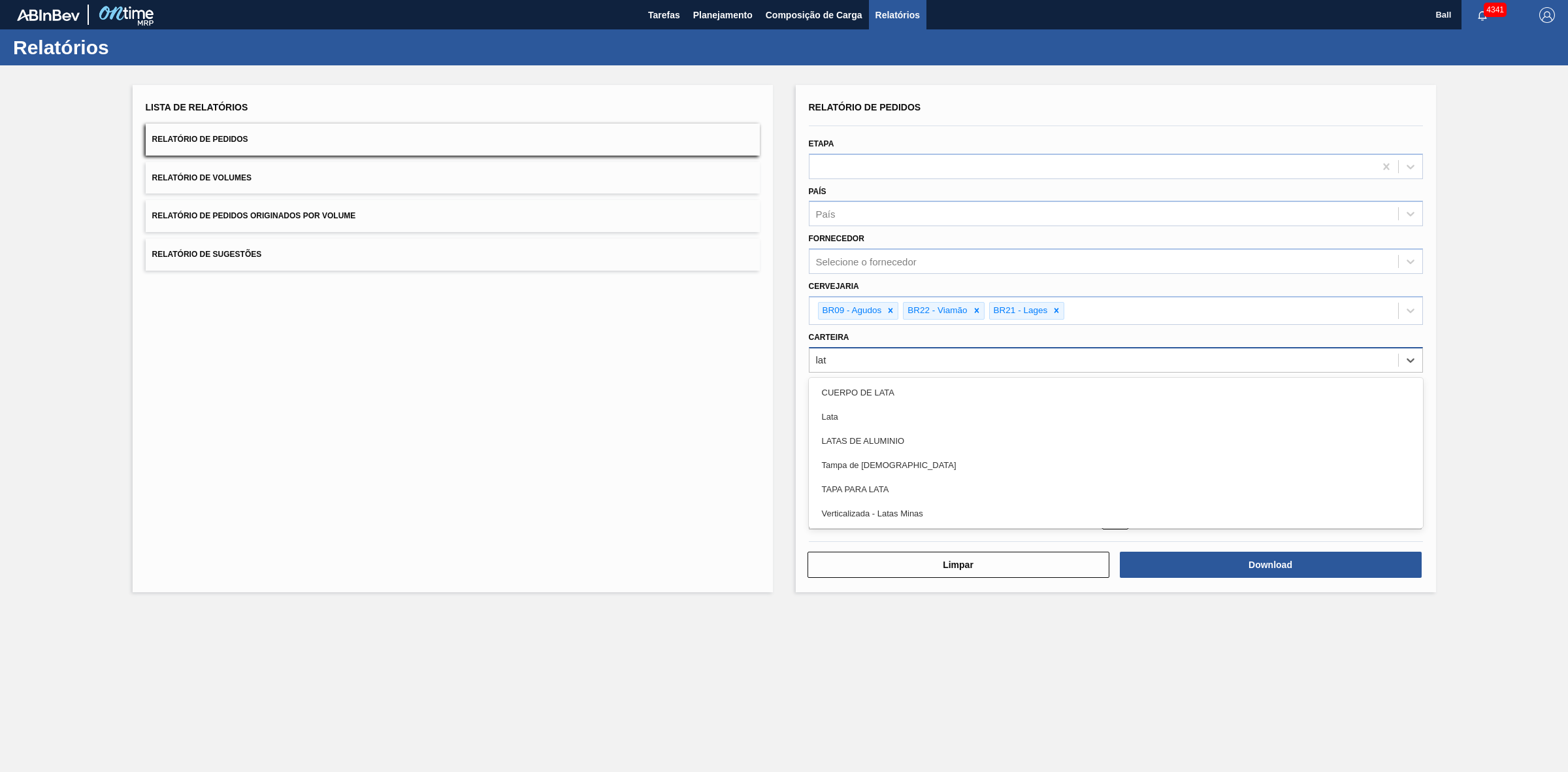
type input "lata"
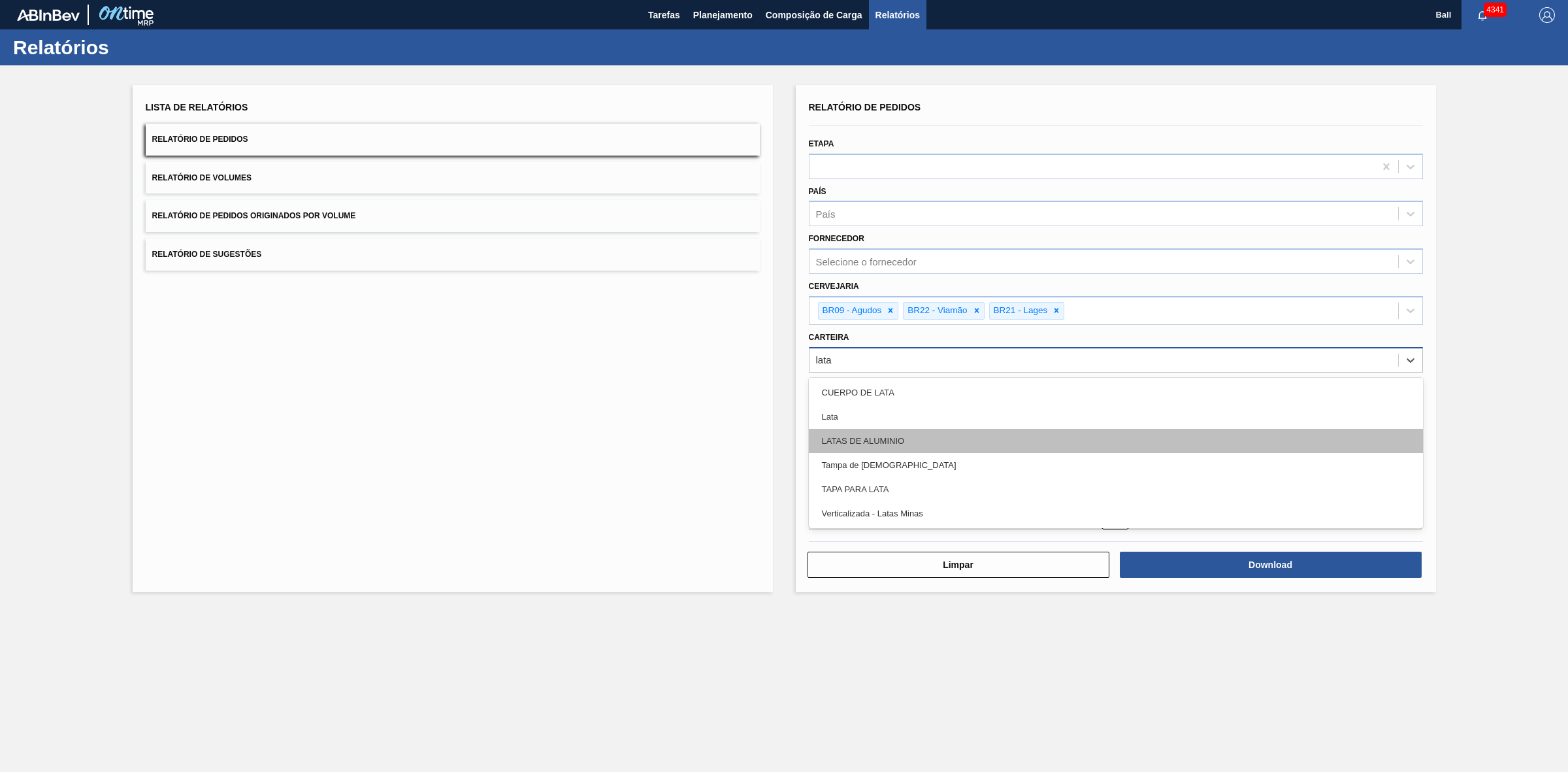
click at [876, 439] on div "LATAS DE ALUMINIO" at bounding box center [1116, 441] width 614 height 24
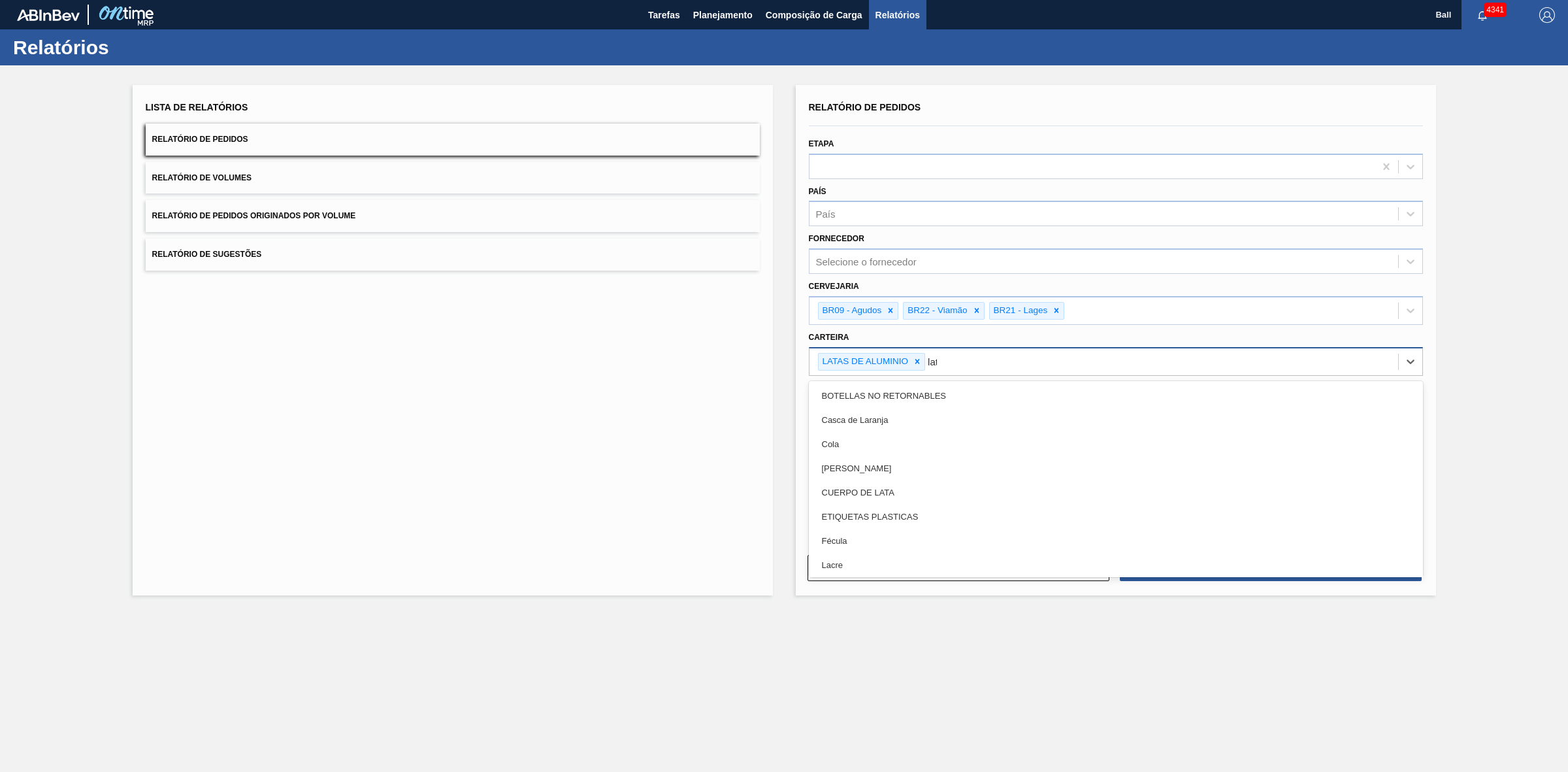
type input "lata"
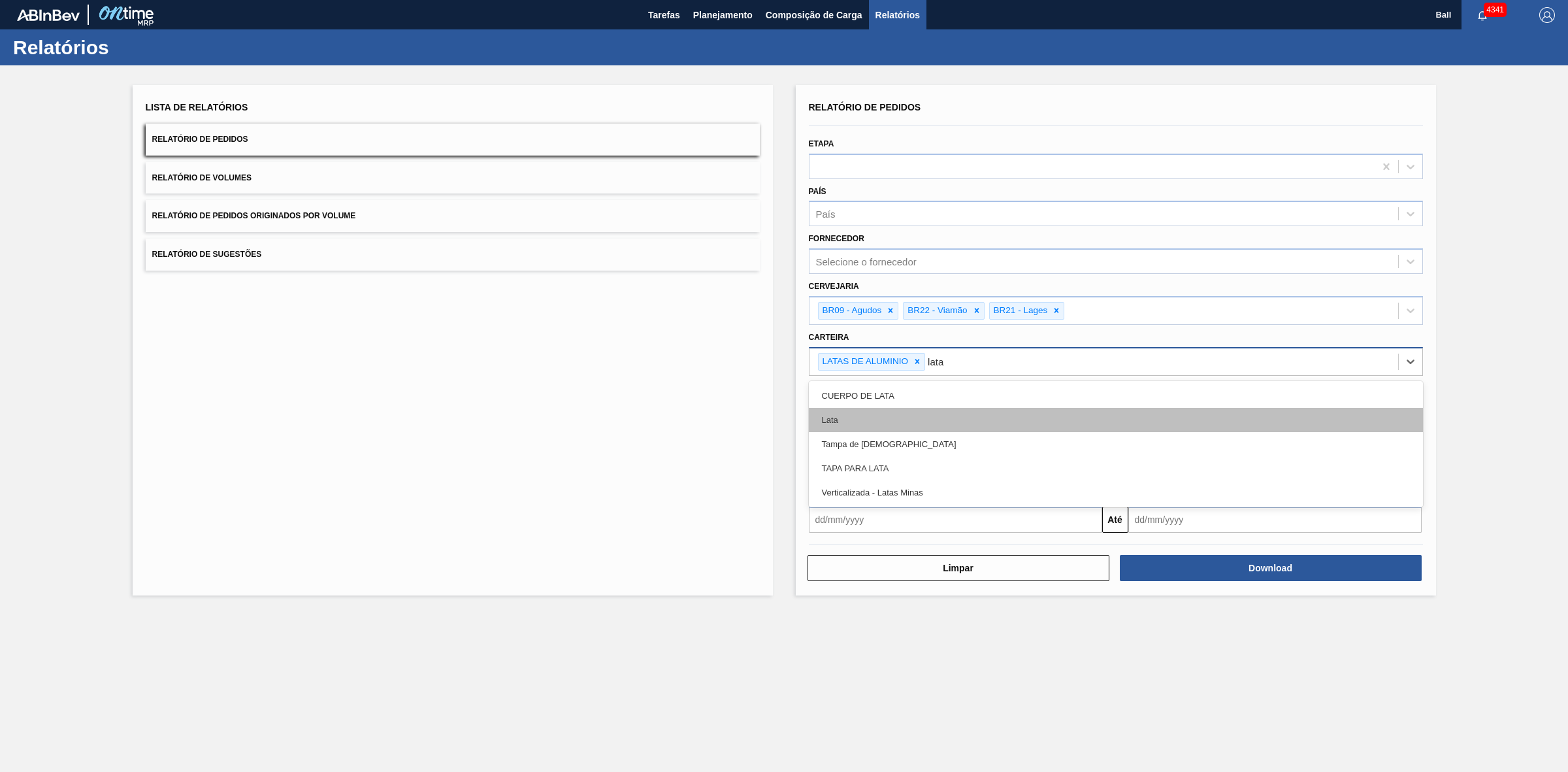
click at [877, 412] on div "Lata" at bounding box center [1116, 420] width 614 height 24
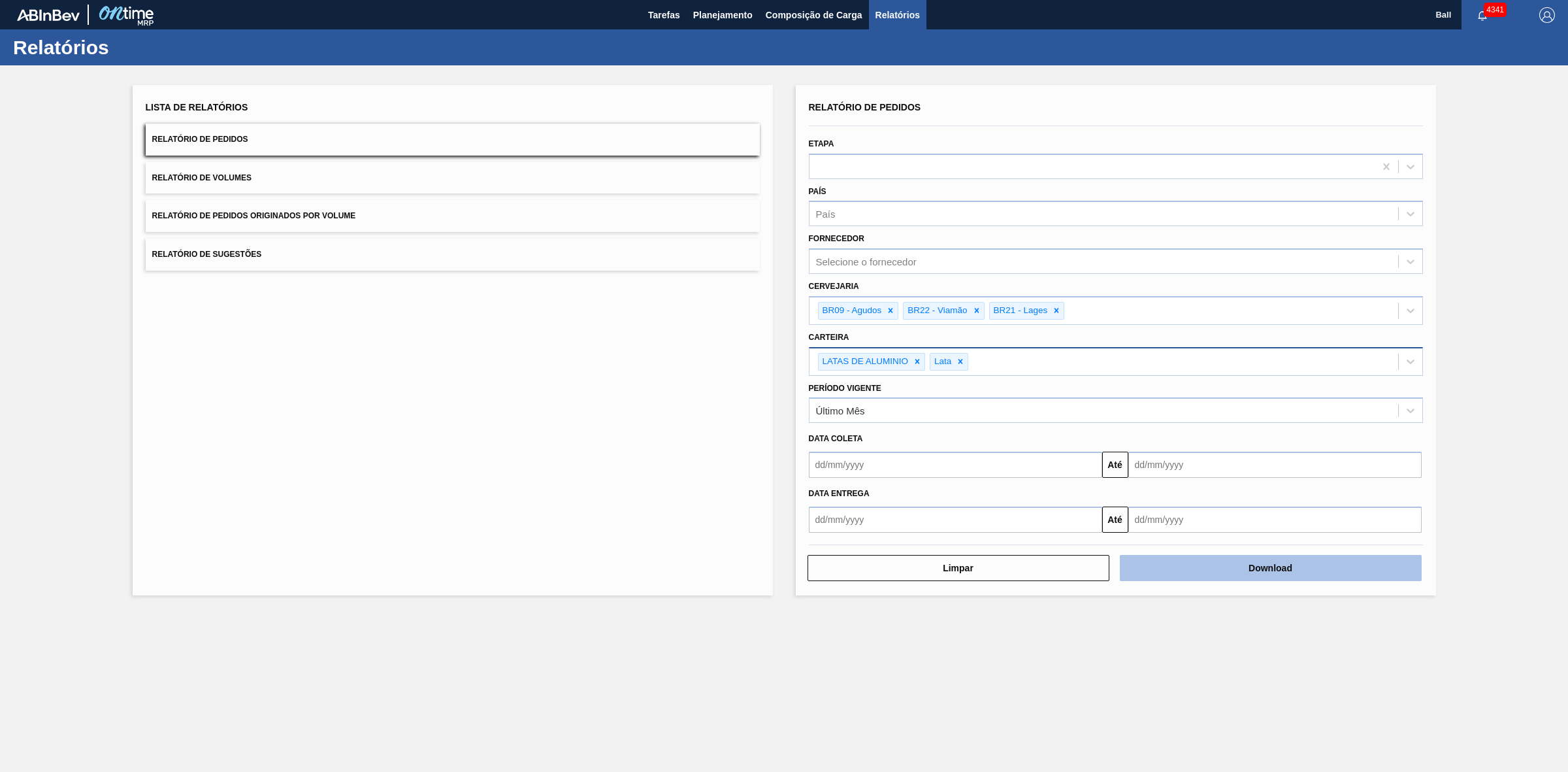
drag, startPoint x: 1233, startPoint y: 572, endPoint x: 1227, endPoint y: 574, distance: 6.3
click at [1227, 574] on button "Download" at bounding box center [1271, 568] width 302 height 26
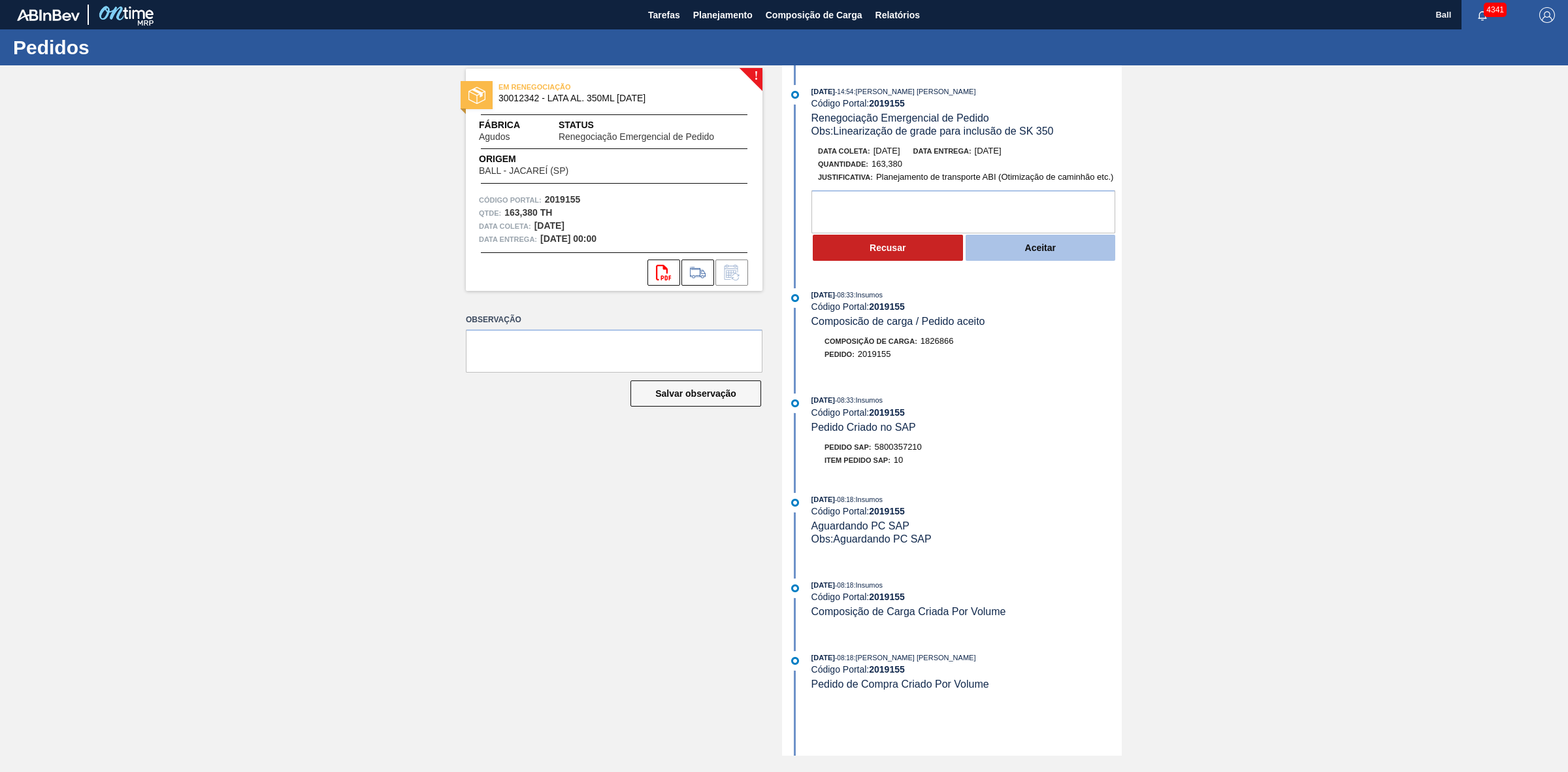
click at [1042, 252] on button "Aceitar" at bounding box center [1041, 248] width 150 height 26
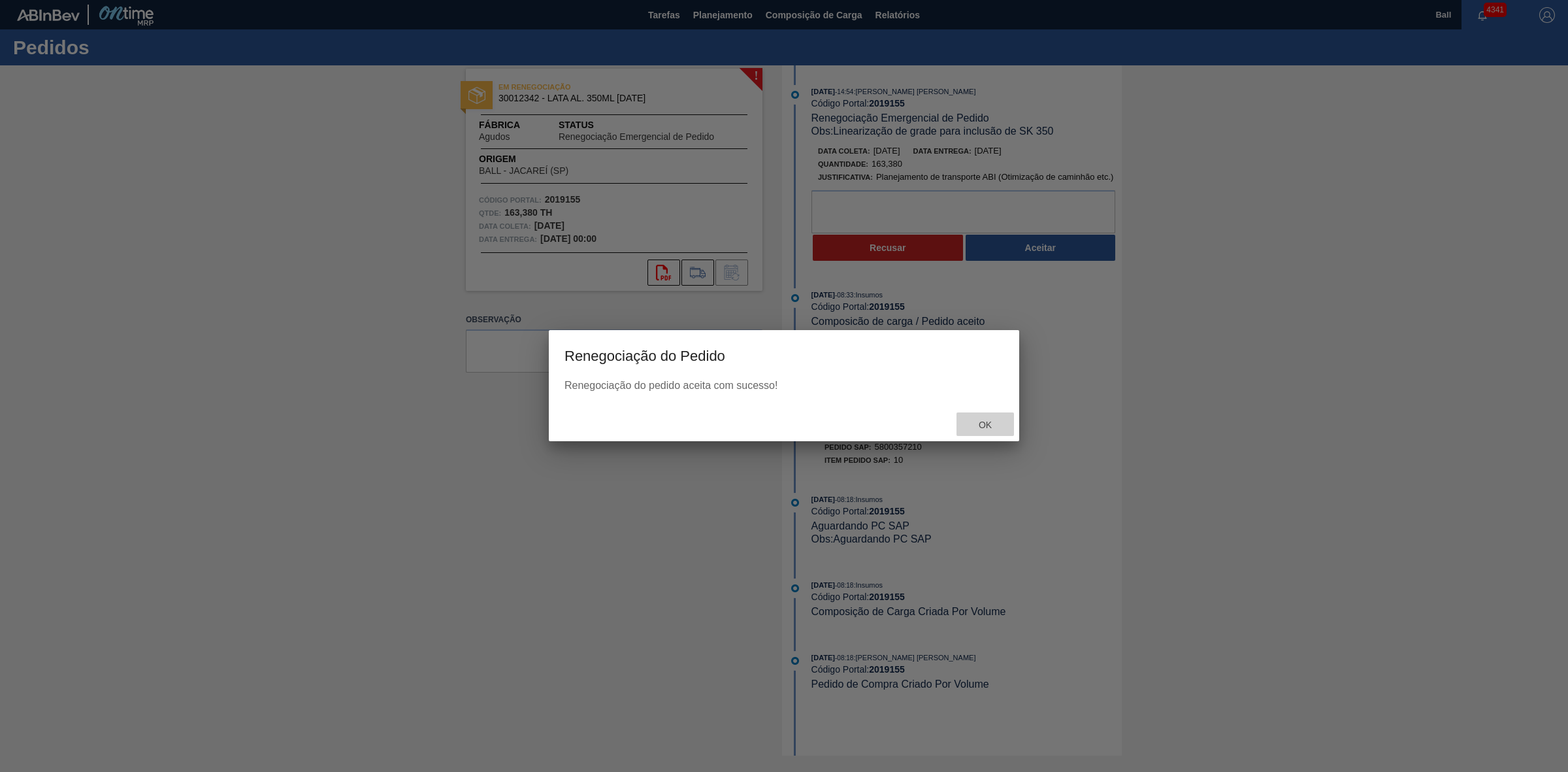
click at [972, 414] on div "Ok" at bounding box center [985, 424] width 58 height 24
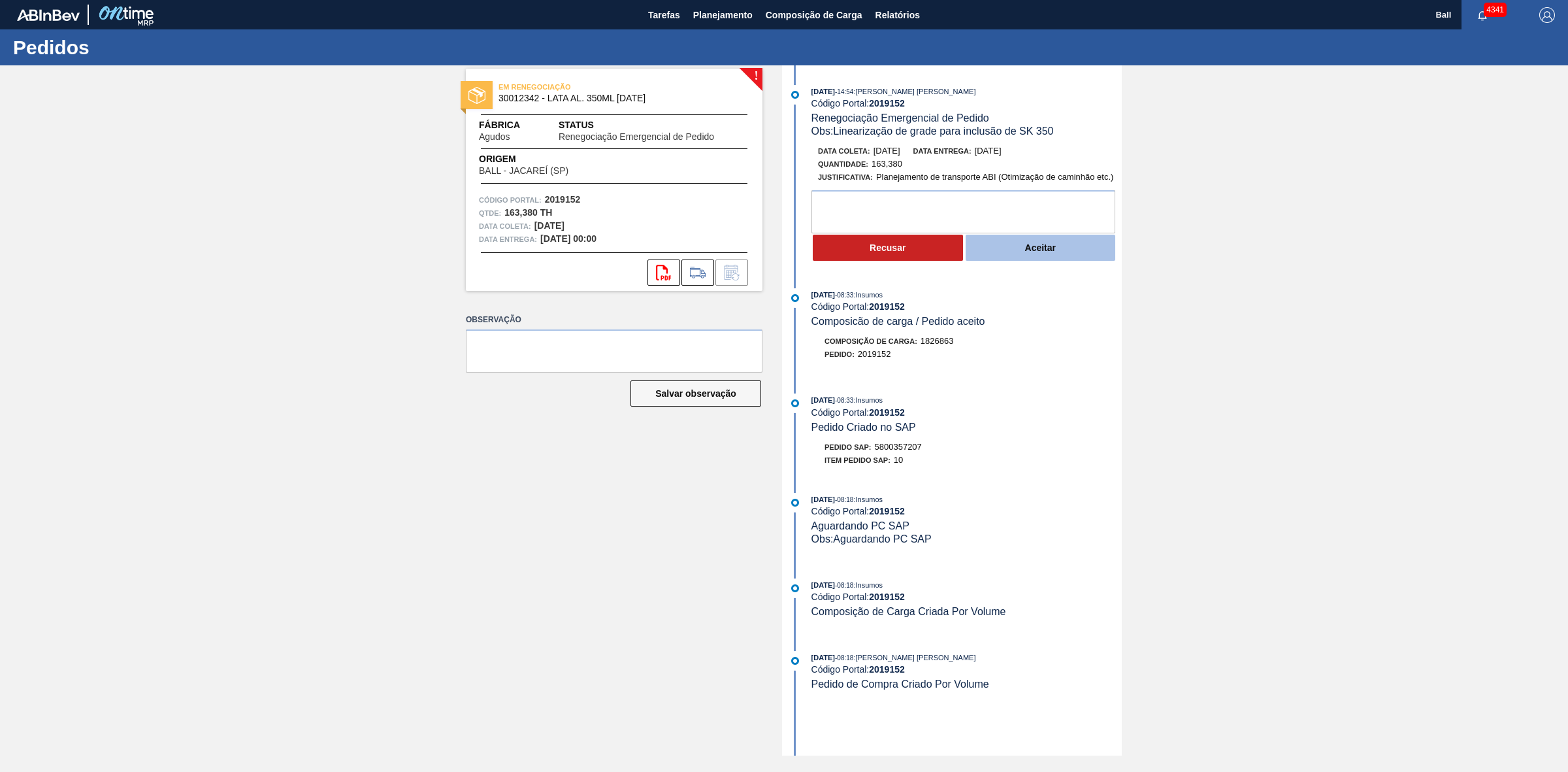
click at [1080, 242] on button "Aceitar" at bounding box center [1041, 248] width 150 height 26
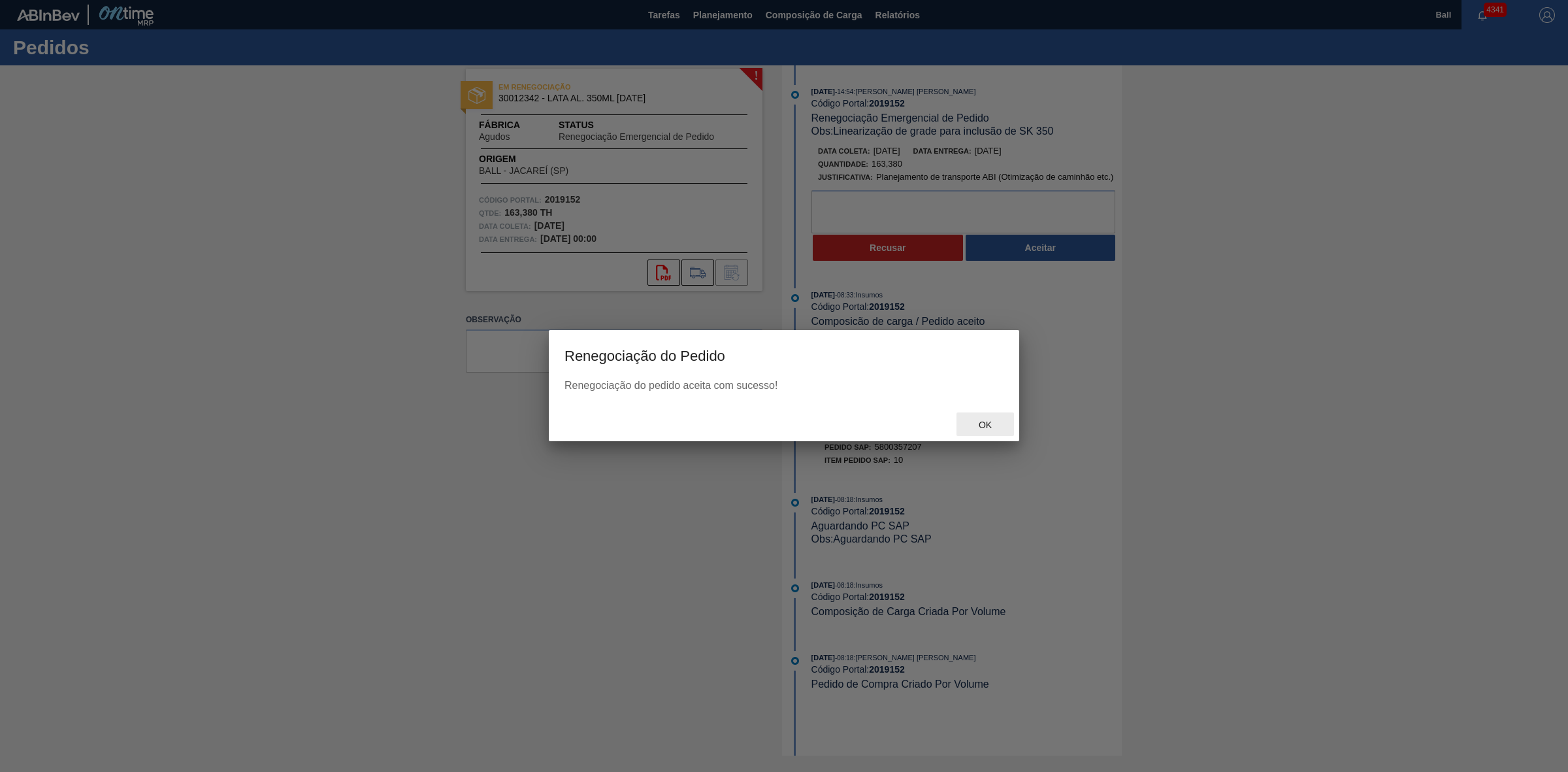
click at [1004, 426] on div "Ok" at bounding box center [985, 424] width 58 height 24
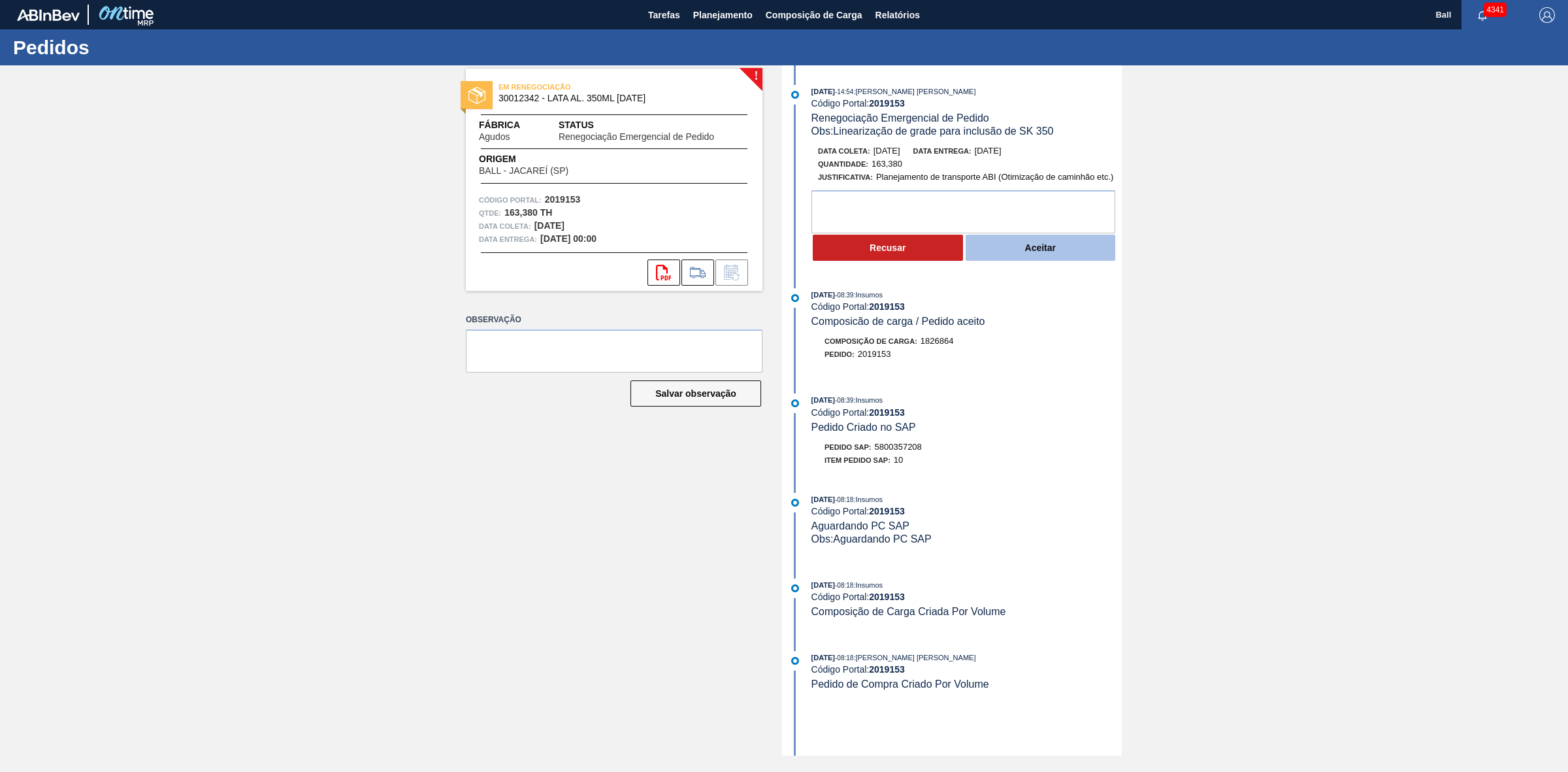
click at [1063, 252] on button "Aceitar" at bounding box center [1041, 248] width 150 height 26
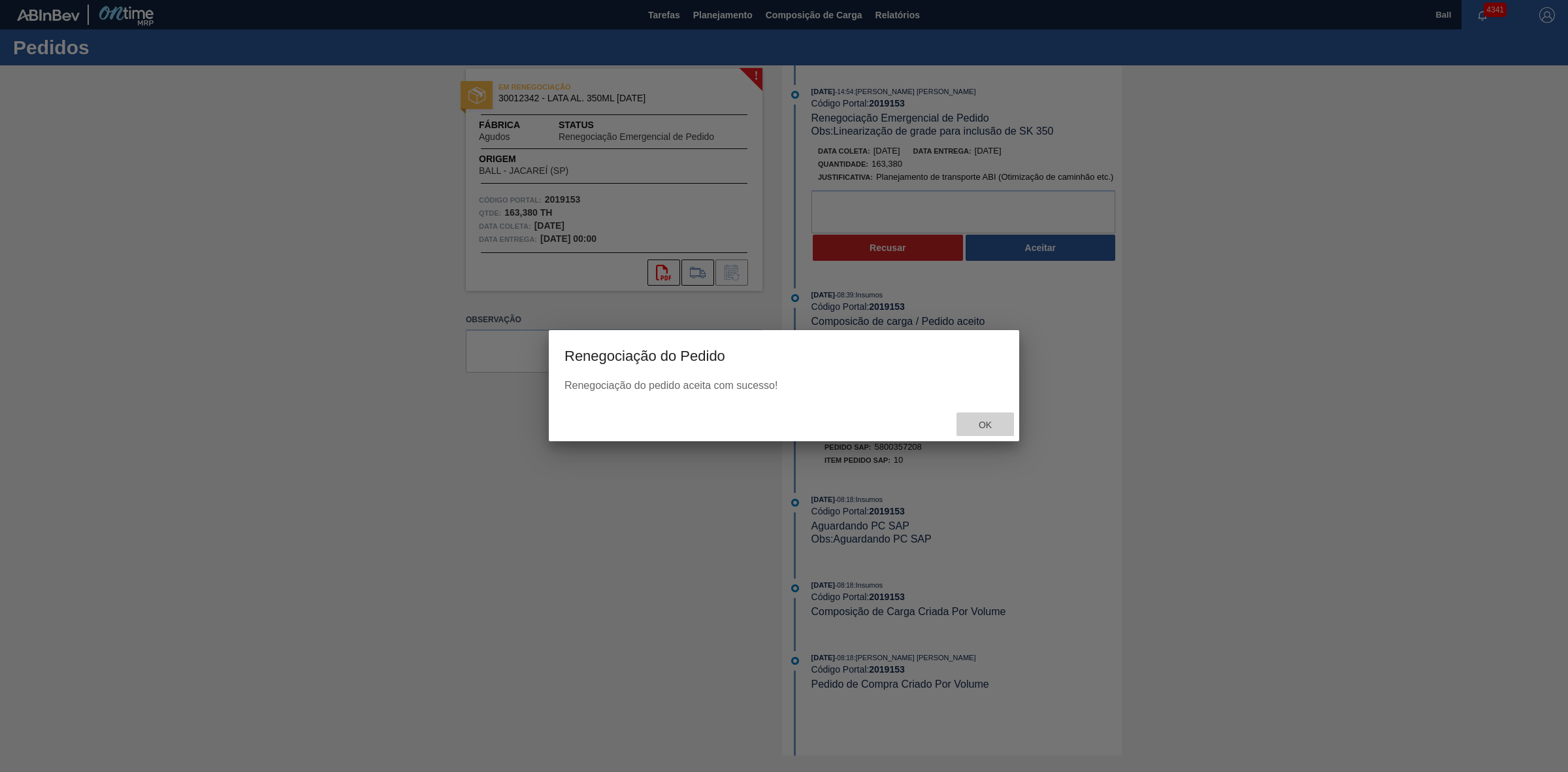
click at [972, 426] on span "Ok" at bounding box center [985, 424] width 34 height 11
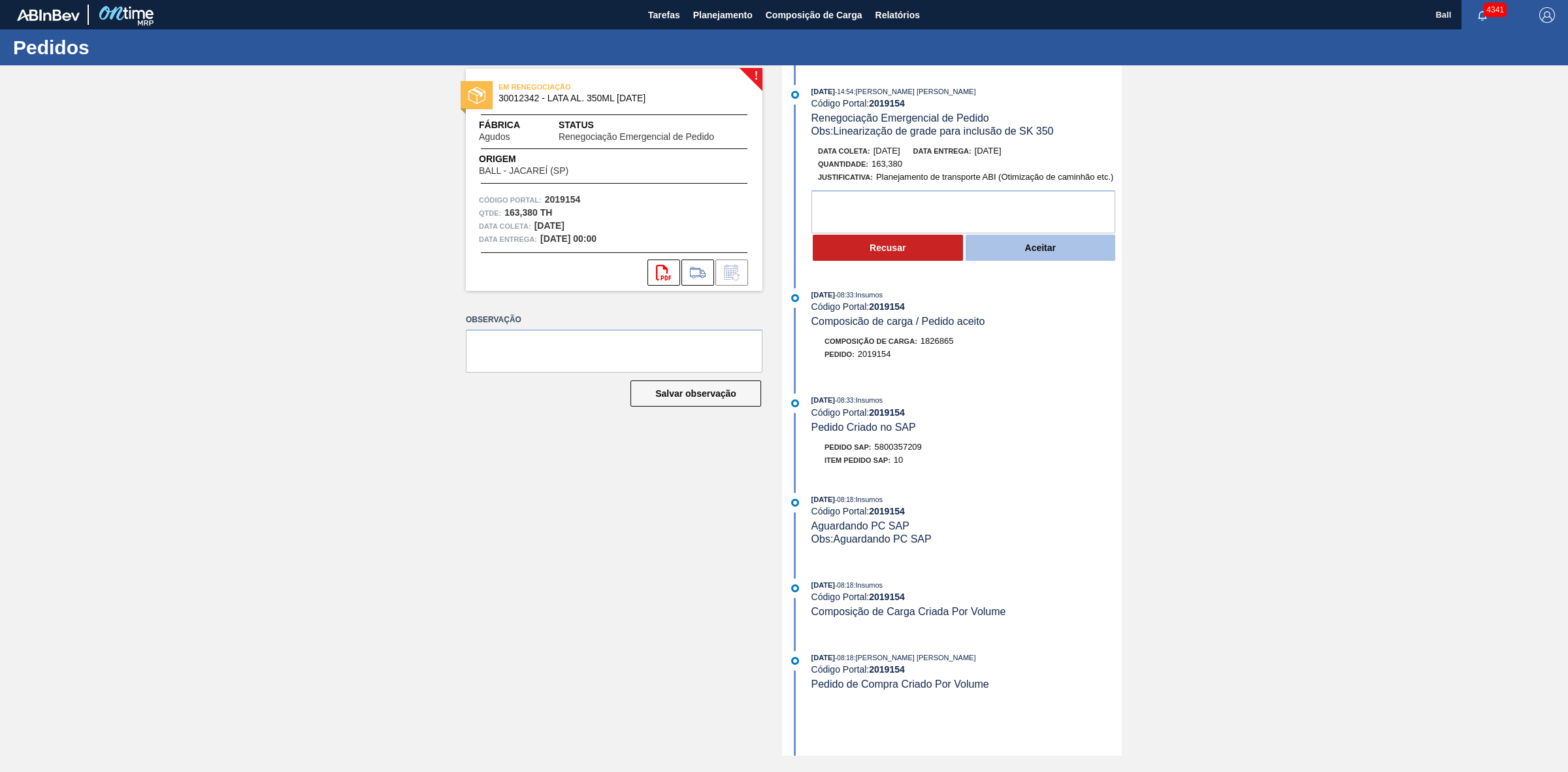
click at [1046, 250] on button "Aceitar" at bounding box center [1041, 248] width 150 height 26
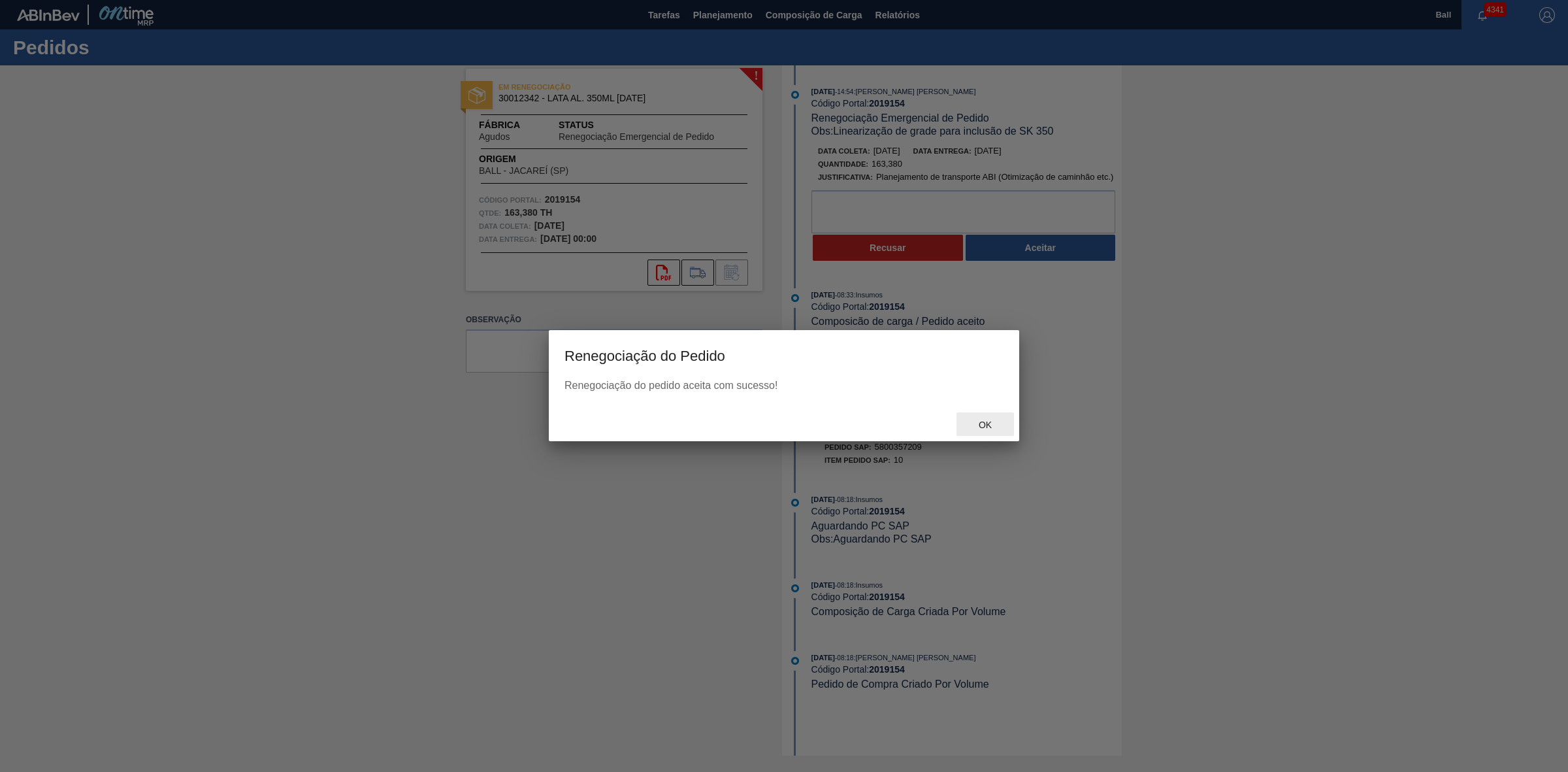
click at [986, 422] on span "Ok" at bounding box center [985, 424] width 34 height 11
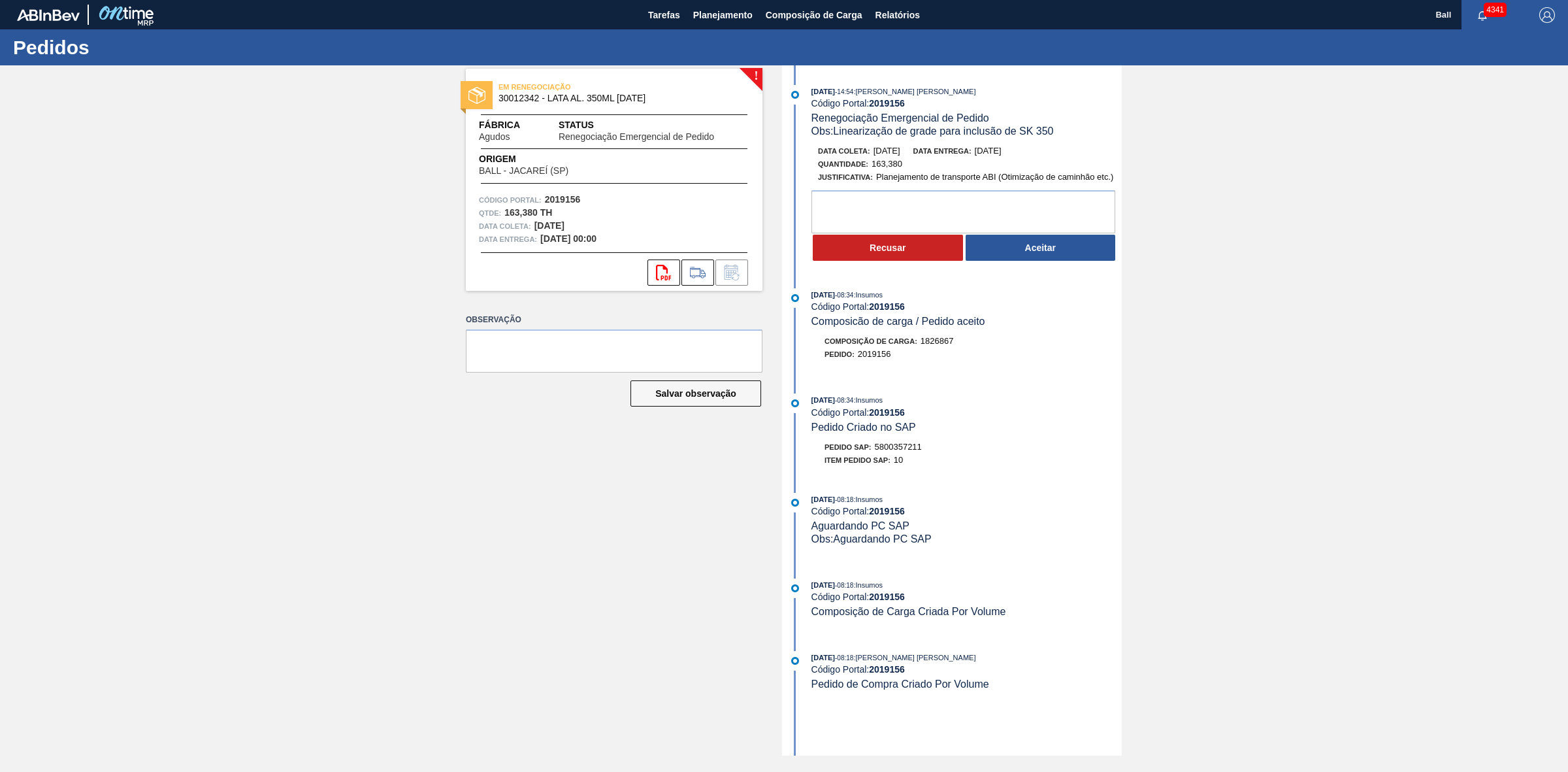
click at [1076, 262] on div "Recusar Aceitar" at bounding box center [967, 247] width 310 height 28
click at [1070, 255] on button "Aceitar" at bounding box center [1041, 248] width 150 height 26
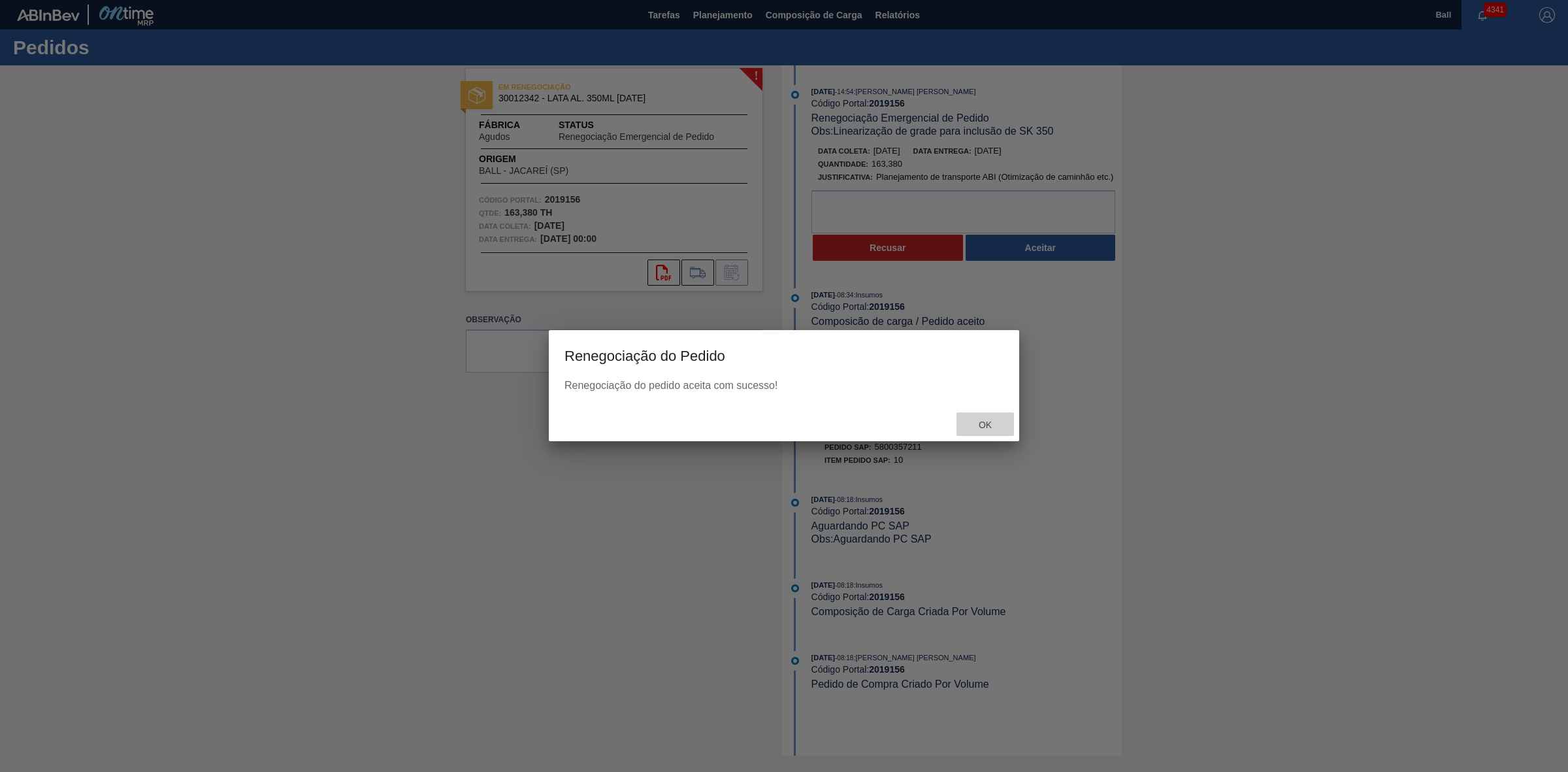
click at [991, 416] on div "Ok" at bounding box center [985, 424] width 58 height 24
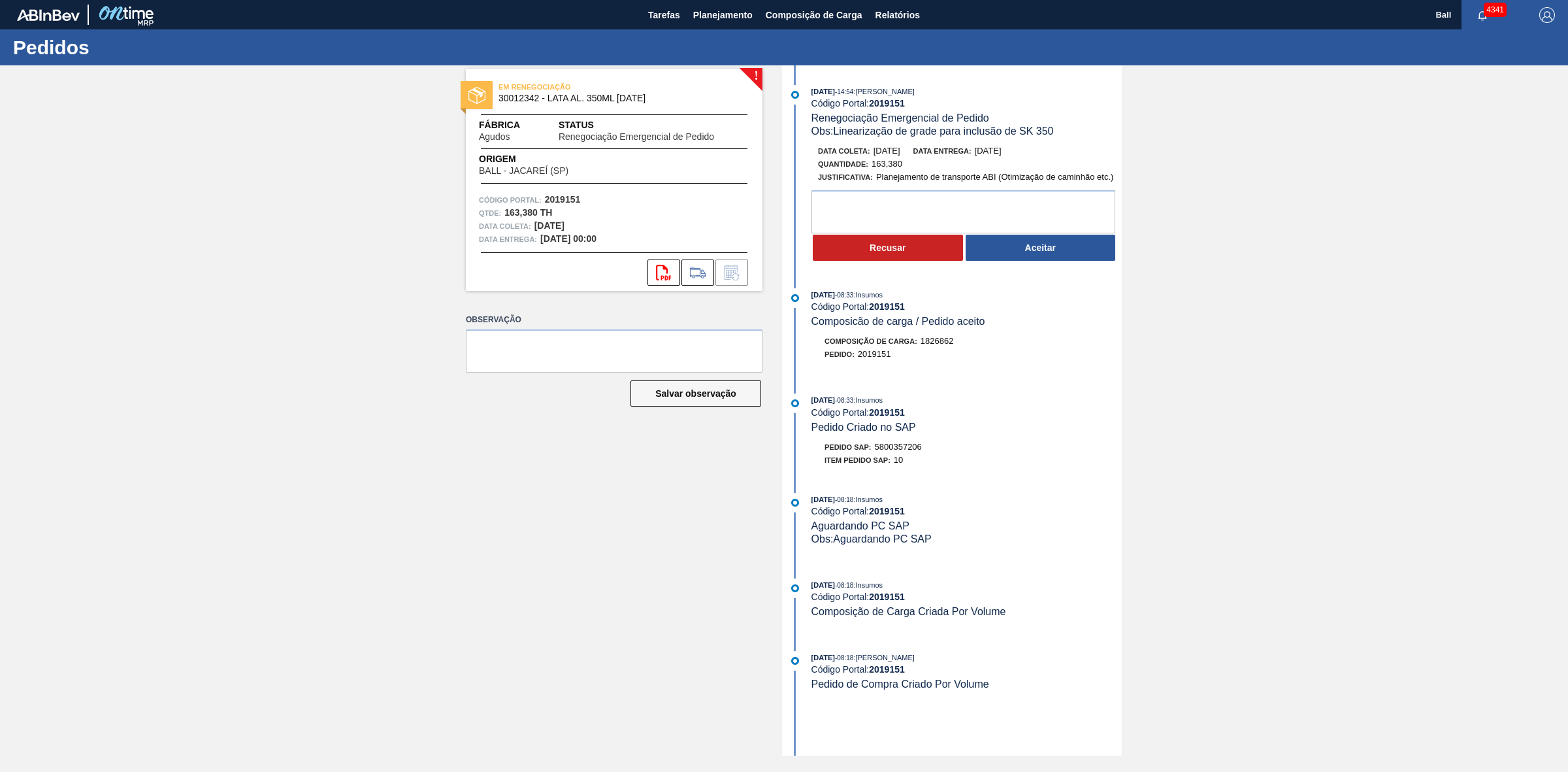
click at [906, 128] on span "Obs: Linearização de grade para inclusão de SK 350" at bounding box center [933, 131] width 242 height 11
copy span "Obs: Linearização de grade para inclusão de SK 350"
click at [1036, 122] on div "28/08/2025 - 14:54 : BRUNO DE MELLO DUARTE Código Portal: 2019151 Renegociação …" at bounding box center [967, 111] width 310 height 53
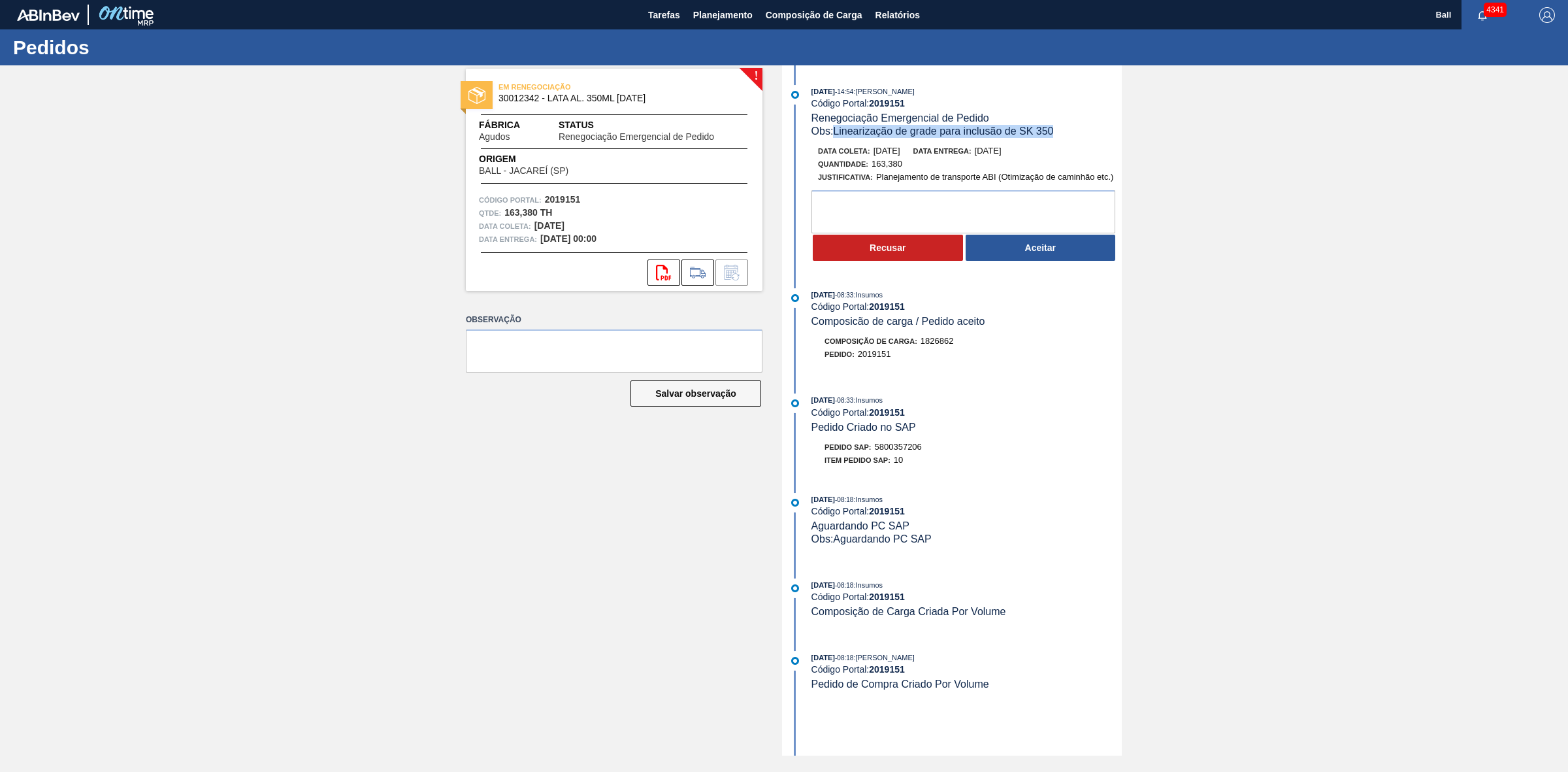
drag, startPoint x: 1066, startPoint y: 124, endPoint x: 837, endPoint y: 135, distance: 229.3
click at [837, 135] on div "28/08/2025 - 14:54 : BRUNO DE MELLO DUARTE Código Portal: 2019151 Renegociação …" at bounding box center [967, 111] width 310 height 53
copy span "Linearização de grade para inclusão de SK 350"
click at [1066, 214] on textarea at bounding box center [964, 211] width 304 height 43
click at [1059, 268] on div "28/08/2025 - 14:54 : BRUNO DE MELLO DUARTE Código Portal: 2019151 Renegociação …" at bounding box center [954, 177] width 336 height 184
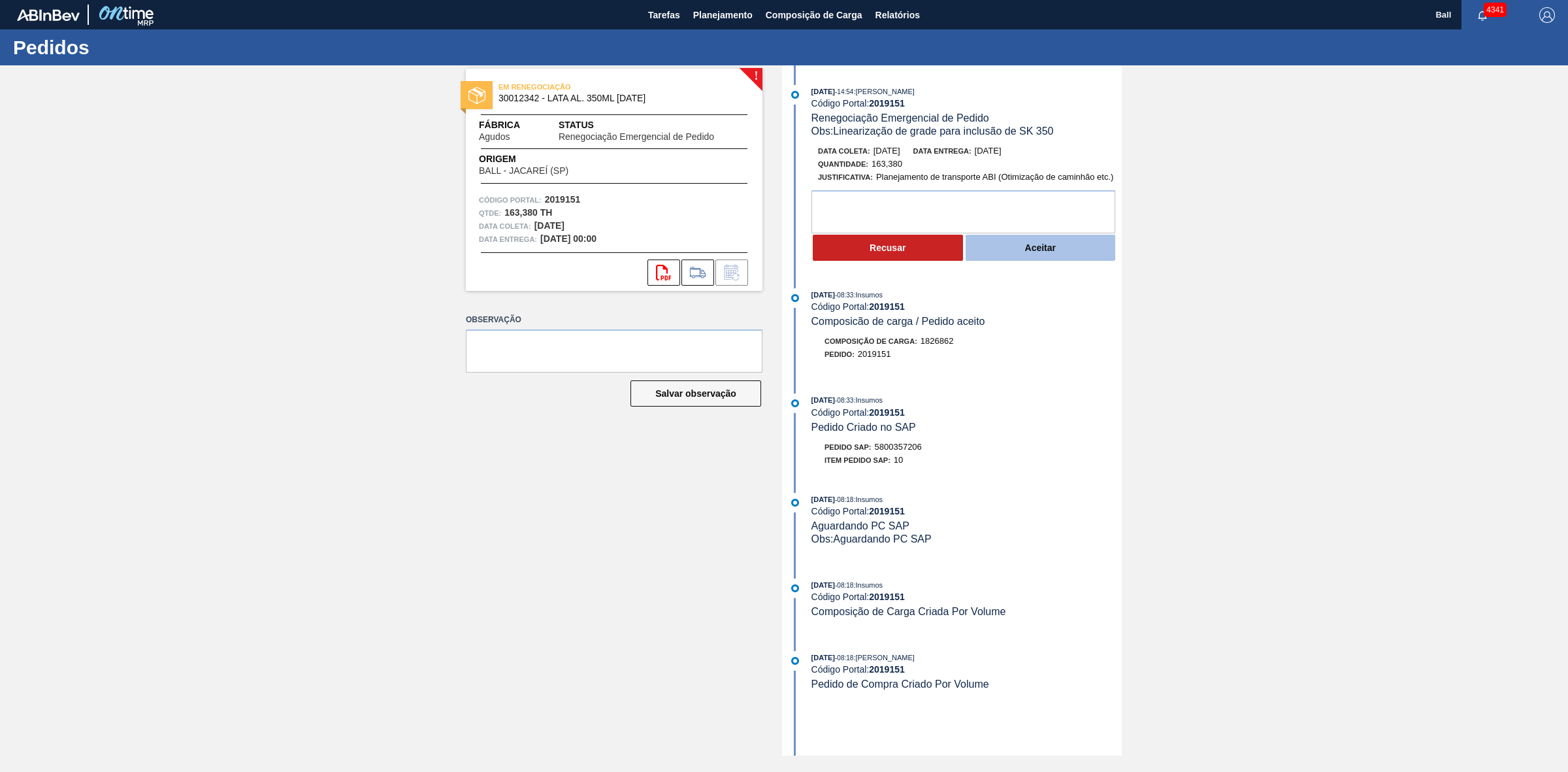
click at [1059, 249] on button "Aceitar" at bounding box center [1041, 248] width 150 height 26
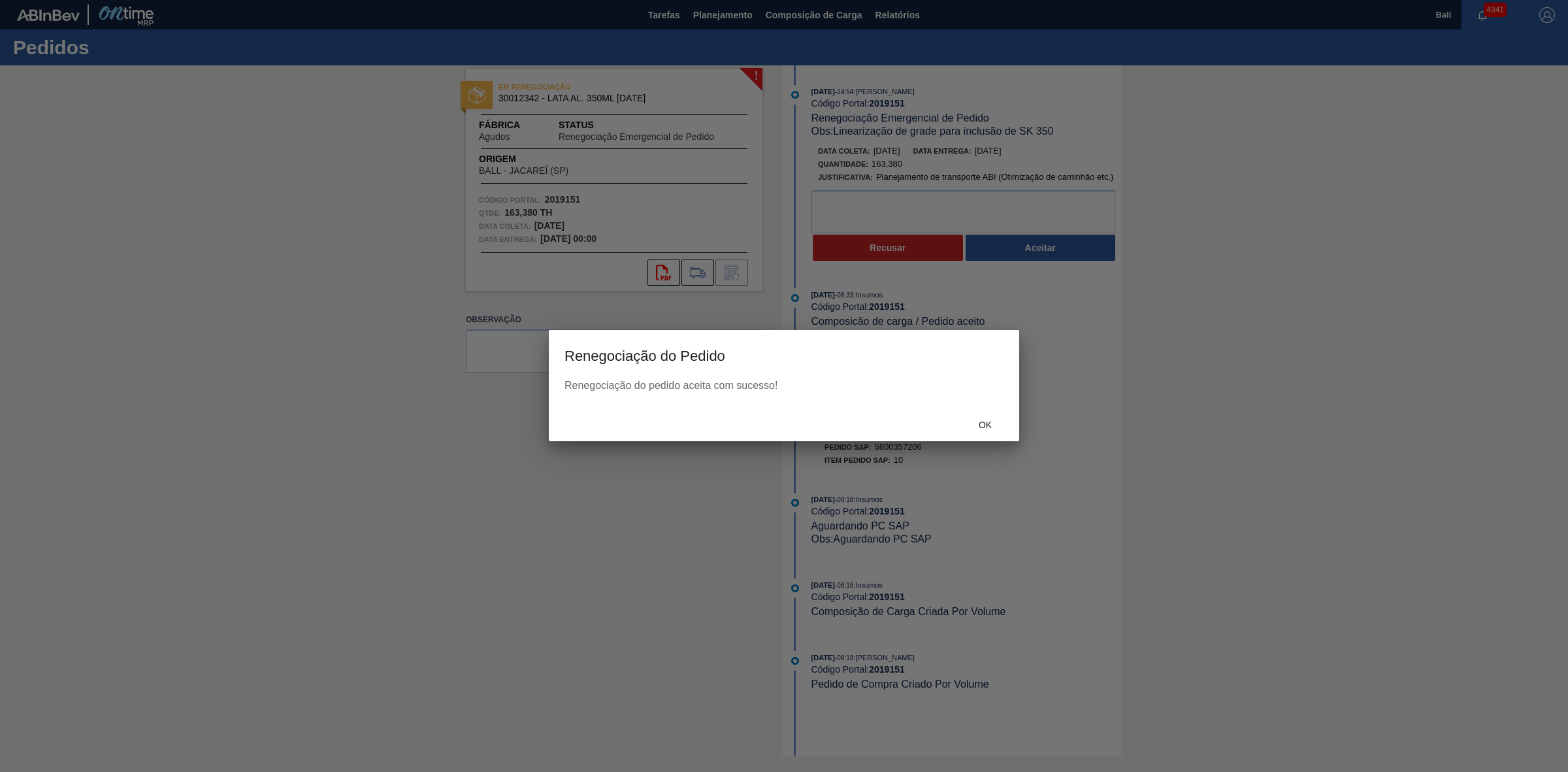
drag, startPoint x: 989, startPoint y: 403, endPoint x: 981, endPoint y: 432, distance: 30.1
click at [986, 409] on div "Renegociação do Pedido Renegociação do pedido aceita com sucesso! Ok" at bounding box center [783, 385] width 470 height 111
click at [981, 429] on div "Ok" at bounding box center [985, 424] width 58 height 24
